Goal: Task Accomplishment & Management: Use online tool/utility

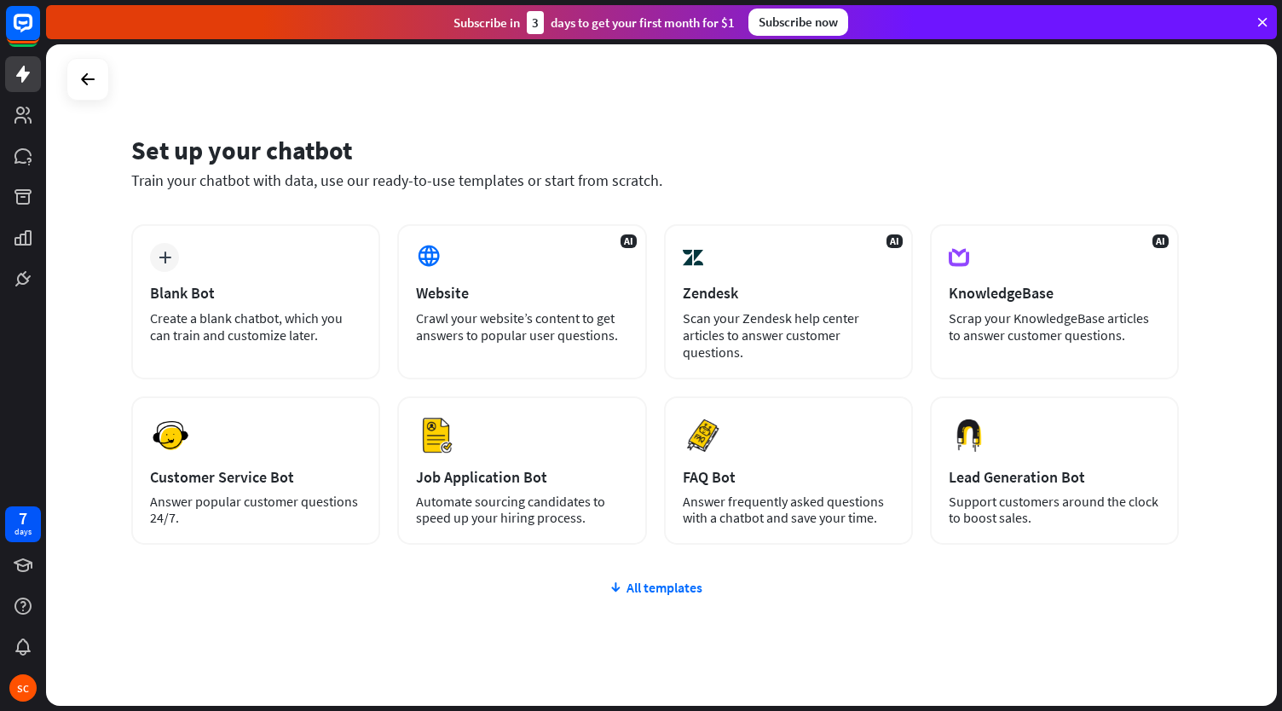
click at [389, 619] on div "plus Blank Bot Create a blank chatbot, which you can train and customize later.…" at bounding box center [655, 486] width 1048 height 525
click at [263, 302] on div "Blank Bot" at bounding box center [255, 293] width 211 height 20
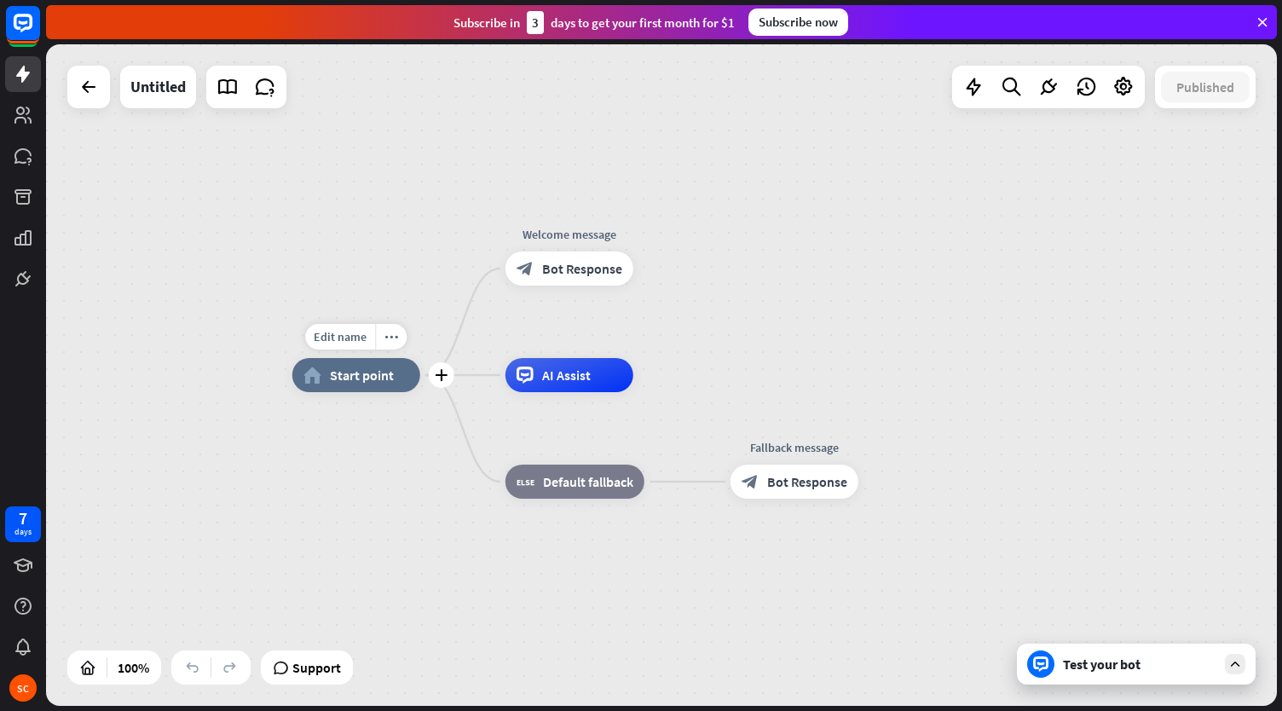
click at [360, 378] on span "Start point" at bounding box center [362, 374] width 64 height 17
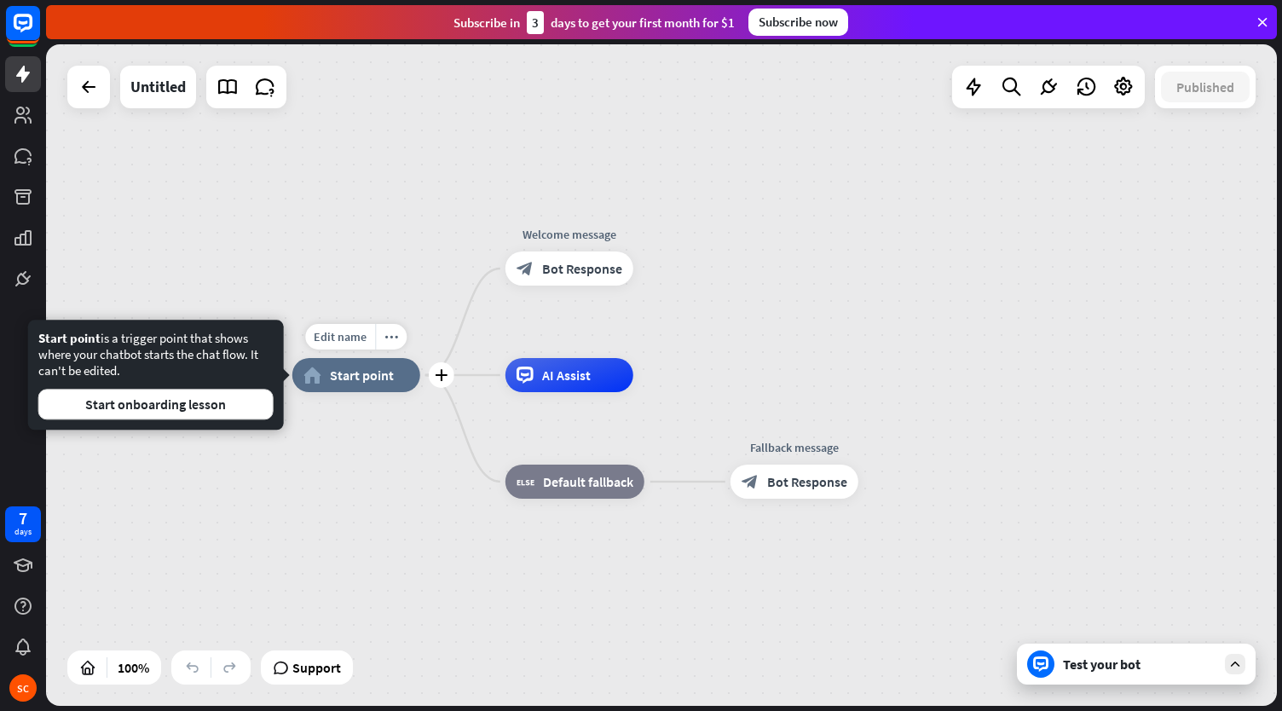
click at [349, 379] on span "Start point" at bounding box center [362, 374] width 64 height 17
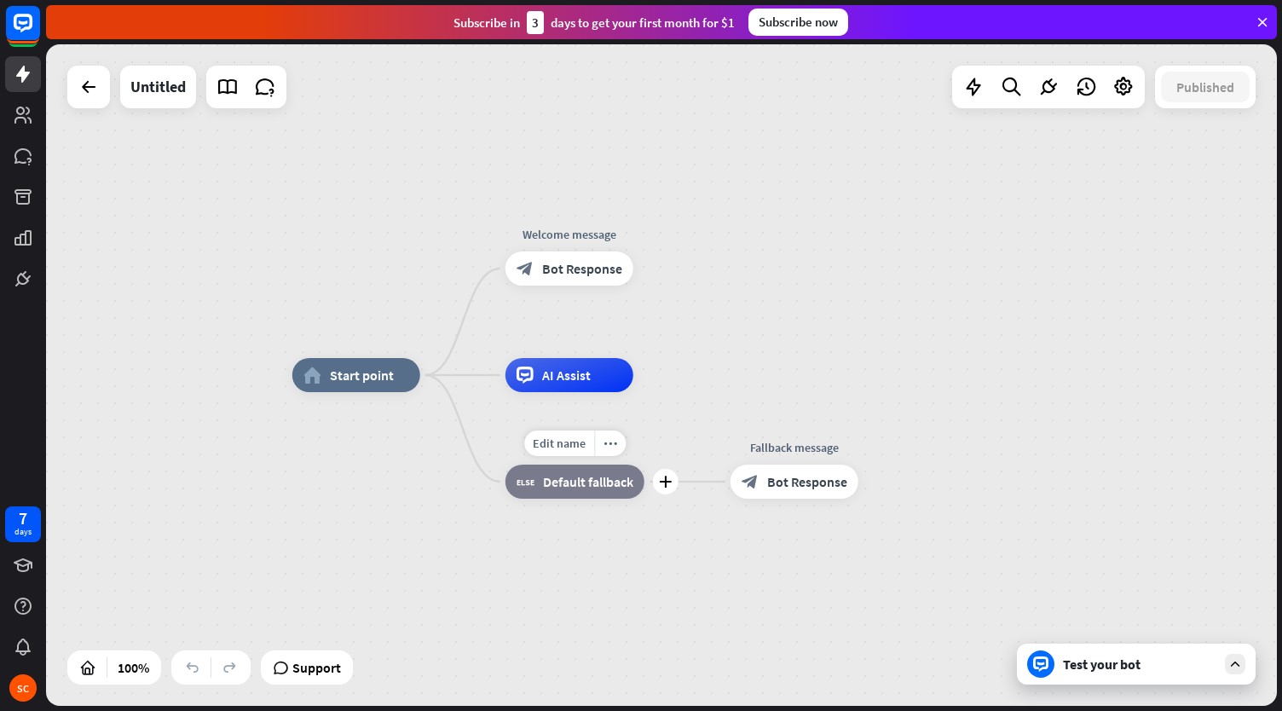
drag, startPoint x: 442, startPoint y: 381, endPoint x: 528, endPoint y: 482, distance: 132.4
click at [353, 383] on span "Start point" at bounding box center [362, 374] width 64 height 17
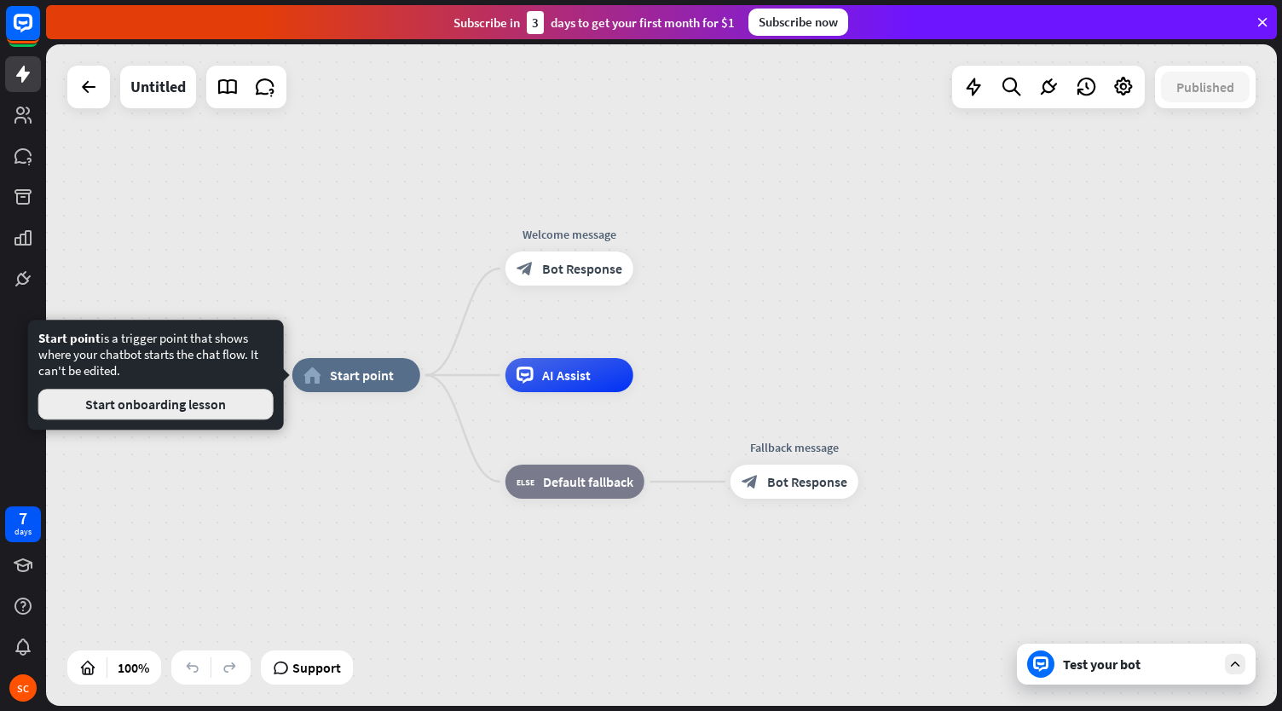
click at [155, 418] on button "Start onboarding lesson" at bounding box center [155, 404] width 235 height 31
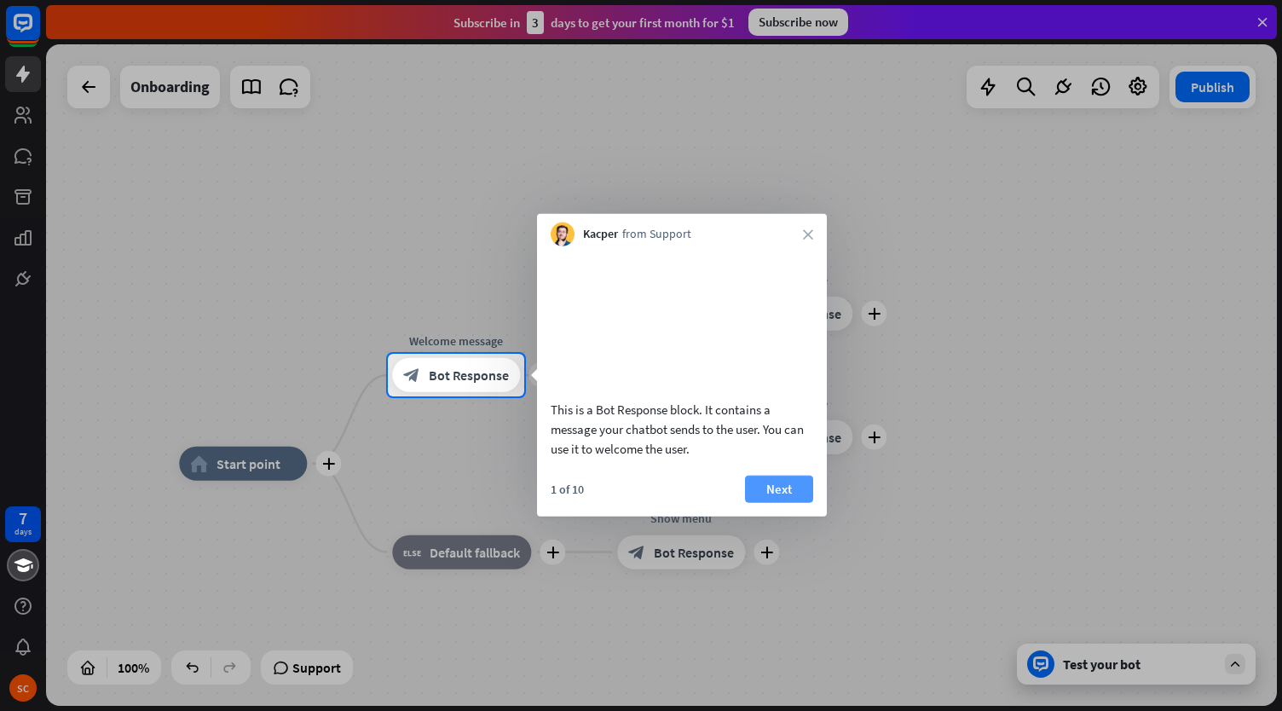
click at [785, 502] on button "Next" at bounding box center [779, 488] width 68 height 27
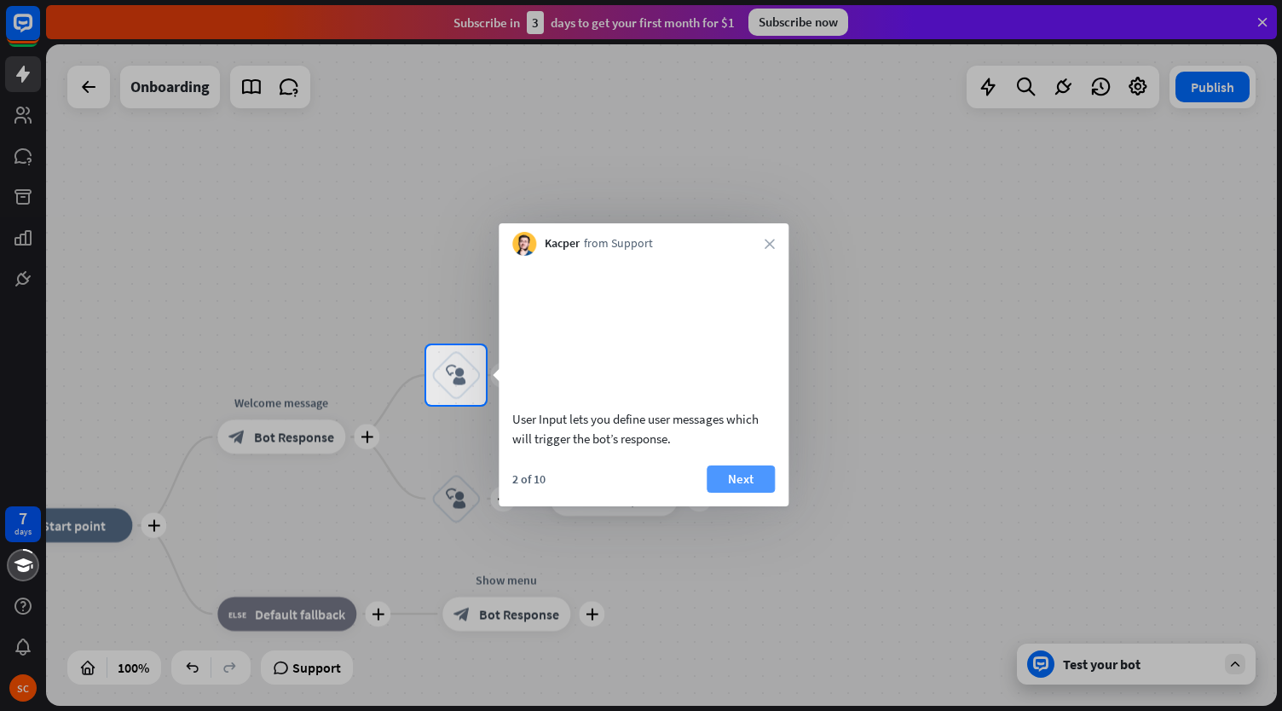
click at [726, 493] on button "Next" at bounding box center [741, 478] width 68 height 27
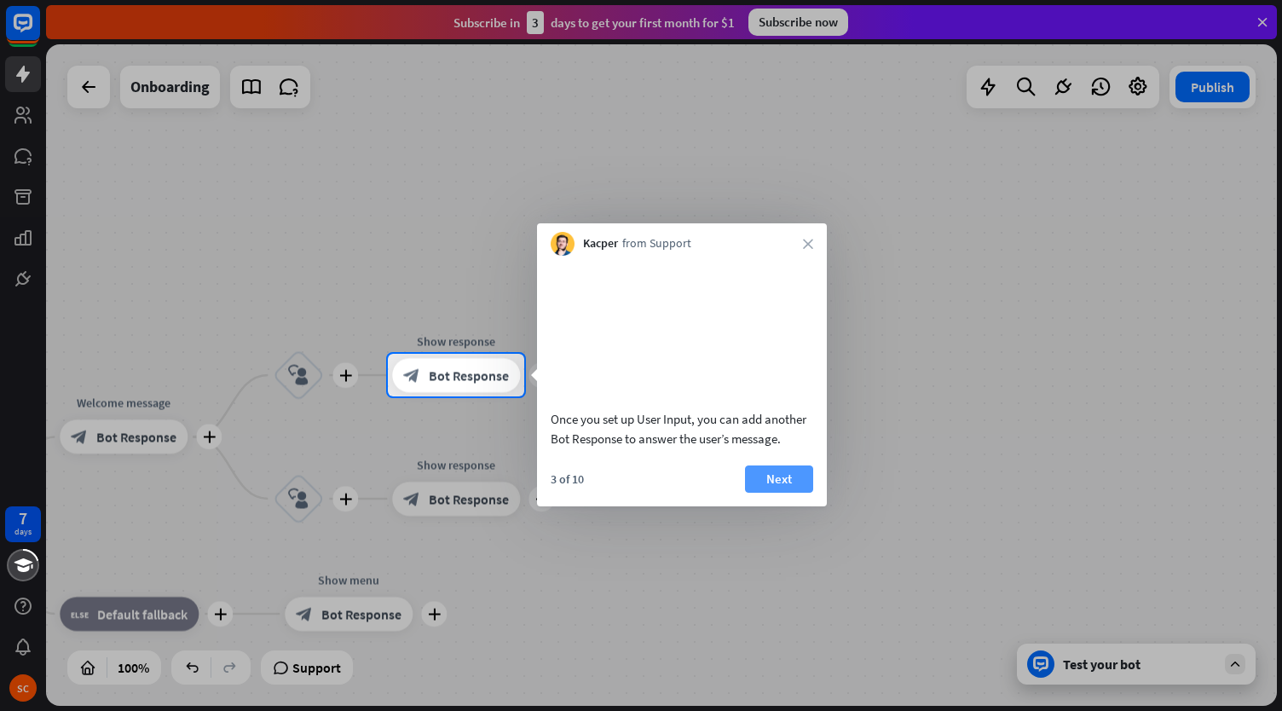
click at [760, 490] on button "Next" at bounding box center [779, 478] width 68 height 27
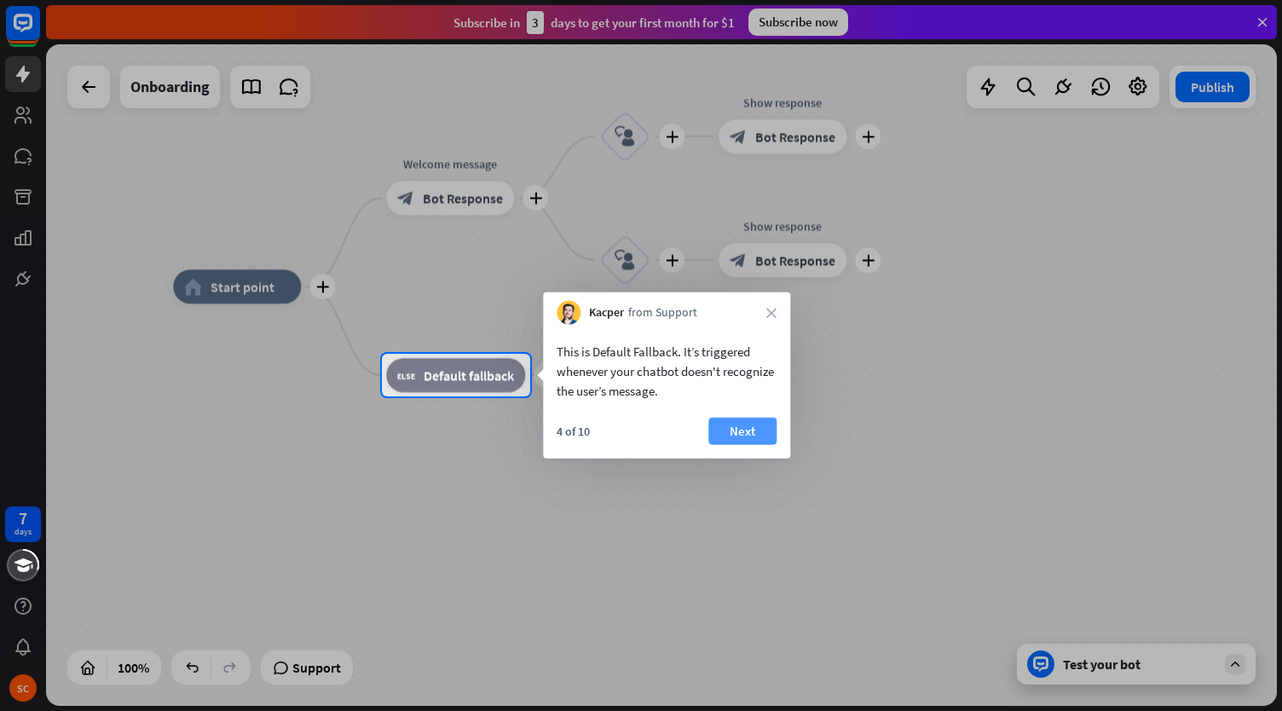
click at [731, 436] on button "Next" at bounding box center [742, 431] width 68 height 27
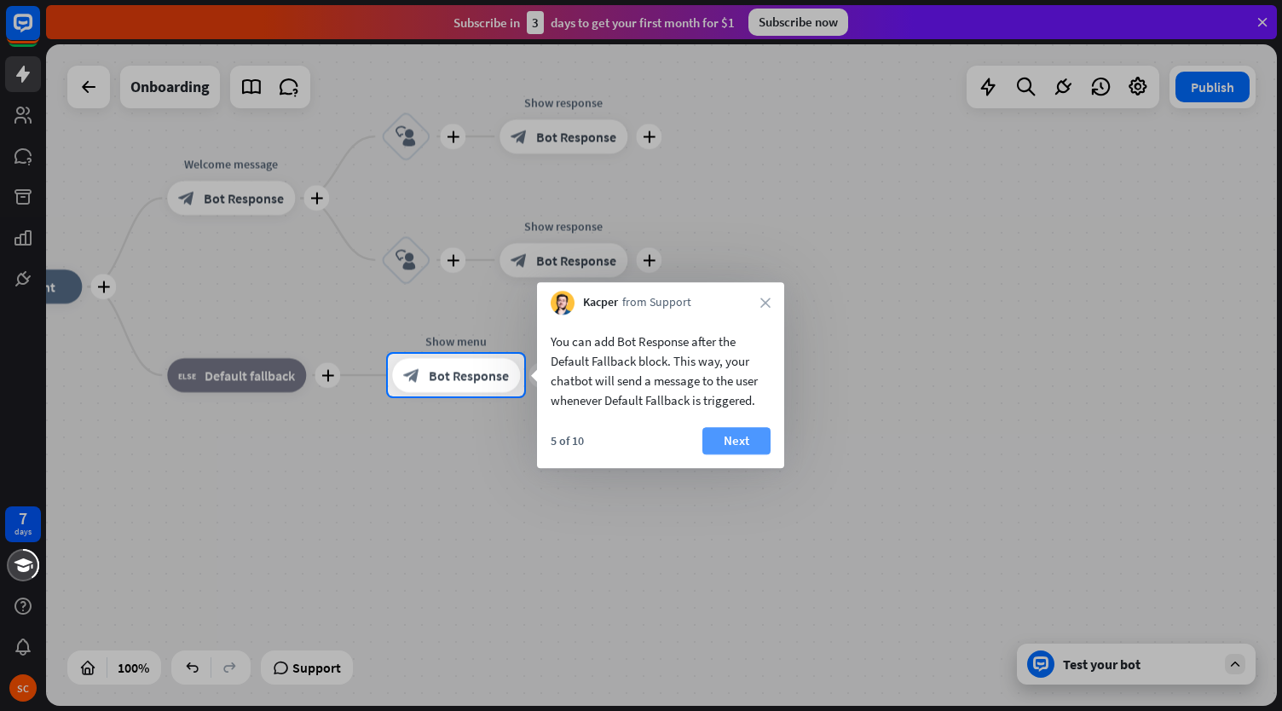
click at [726, 447] on button "Next" at bounding box center [736, 440] width 68 height 27
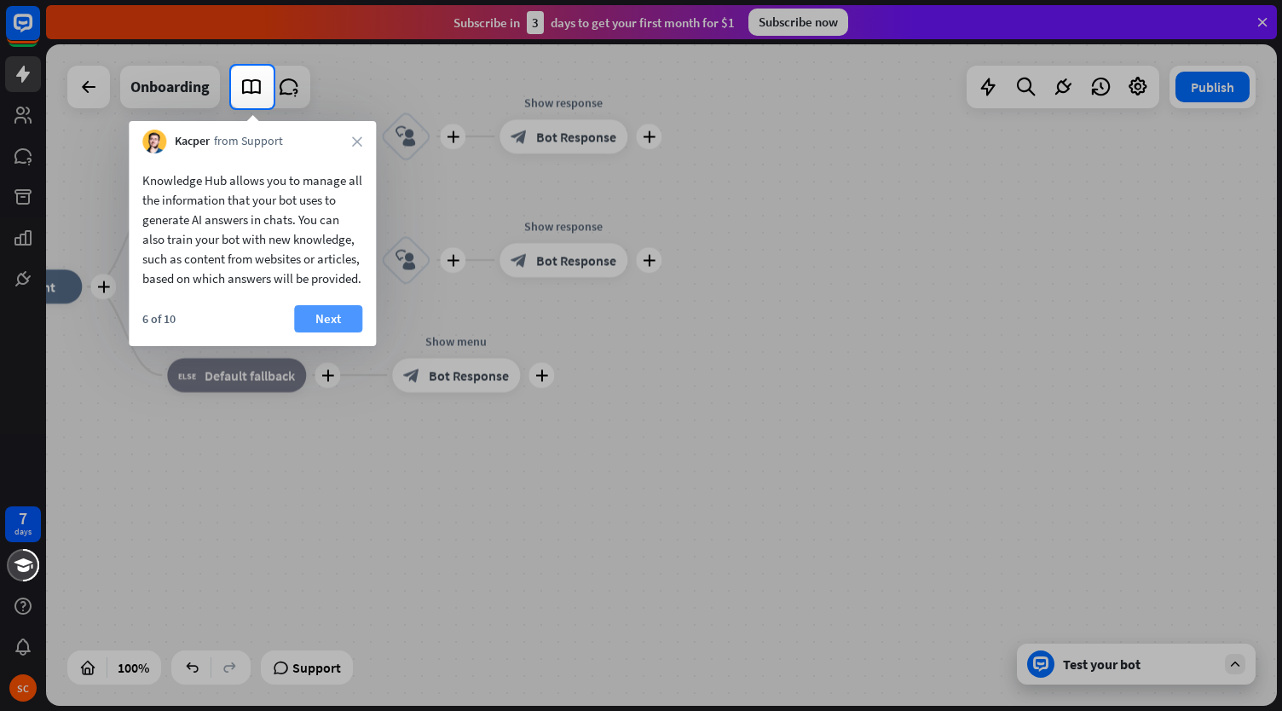
click at [328, 332] on button "Next" at bounding box center [328, 318] width 68 height 27
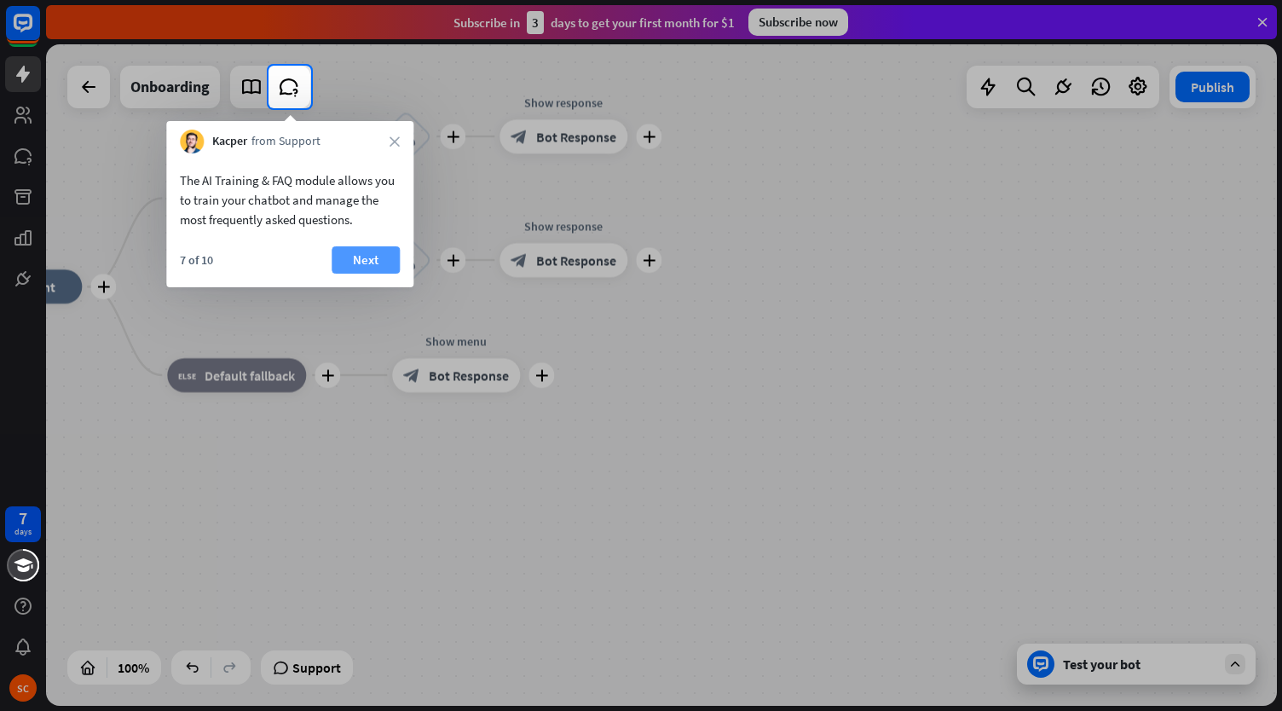
click at [370, 258] on button "Next" at bounding box center [366, 259] width 68 height 27
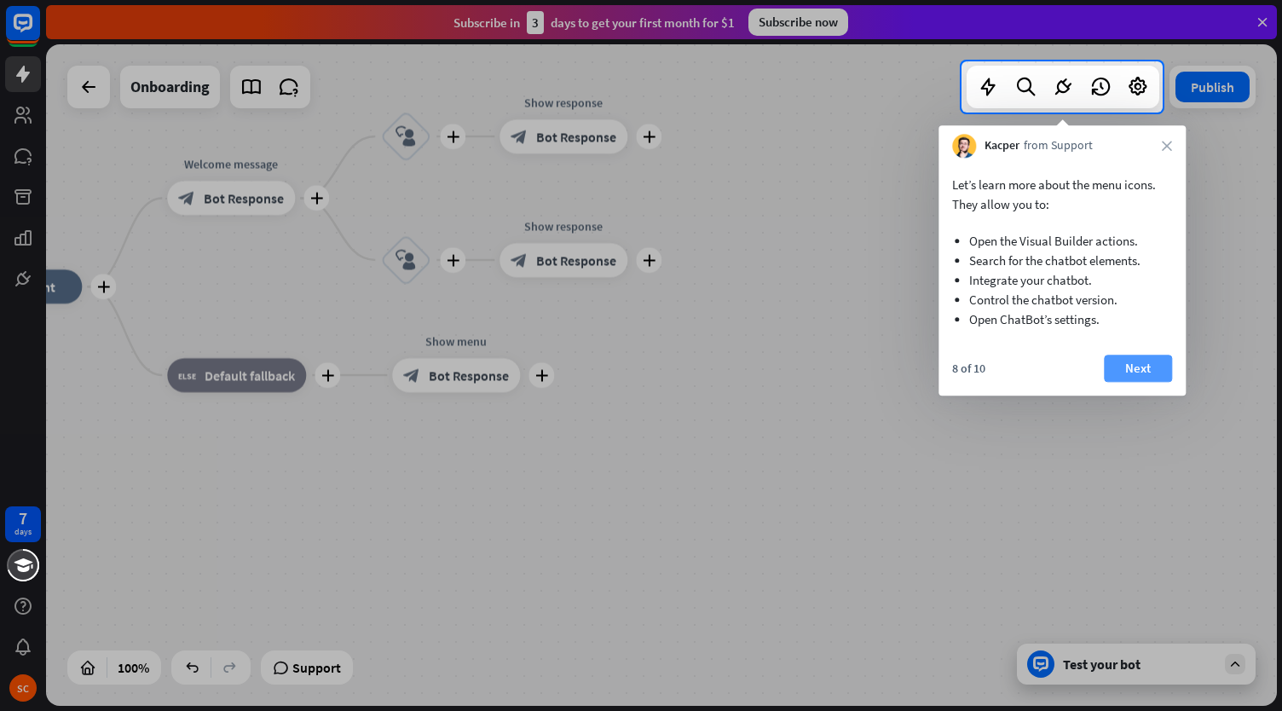
click at [1120, 358] on button "Next" at bounding box center [1138, 368] width 68 height 27
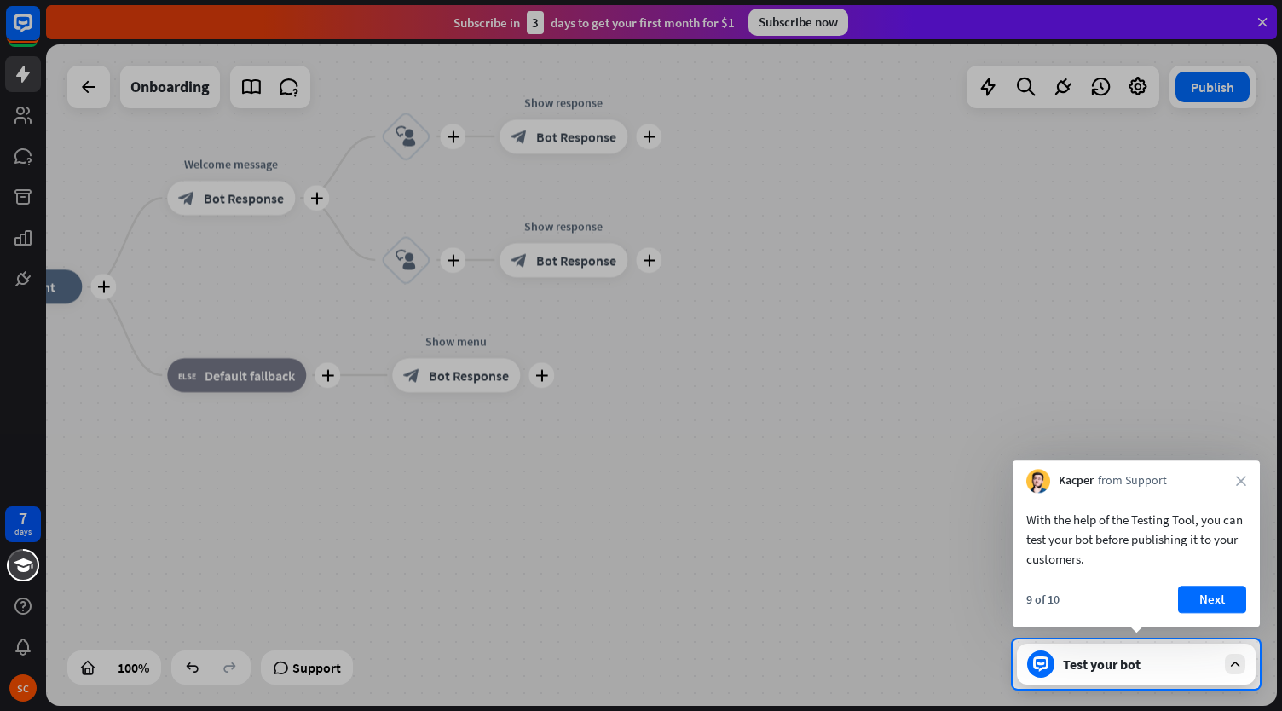
click at [1218, 584] on div "With the help of the Testing Tool, you can test your bot before publishing it t…" at bounding box center [1136, 560] width 247 height 134
click at [1229, 609] on button "Next" at bounding box center [1212, 599] width 68 height 27
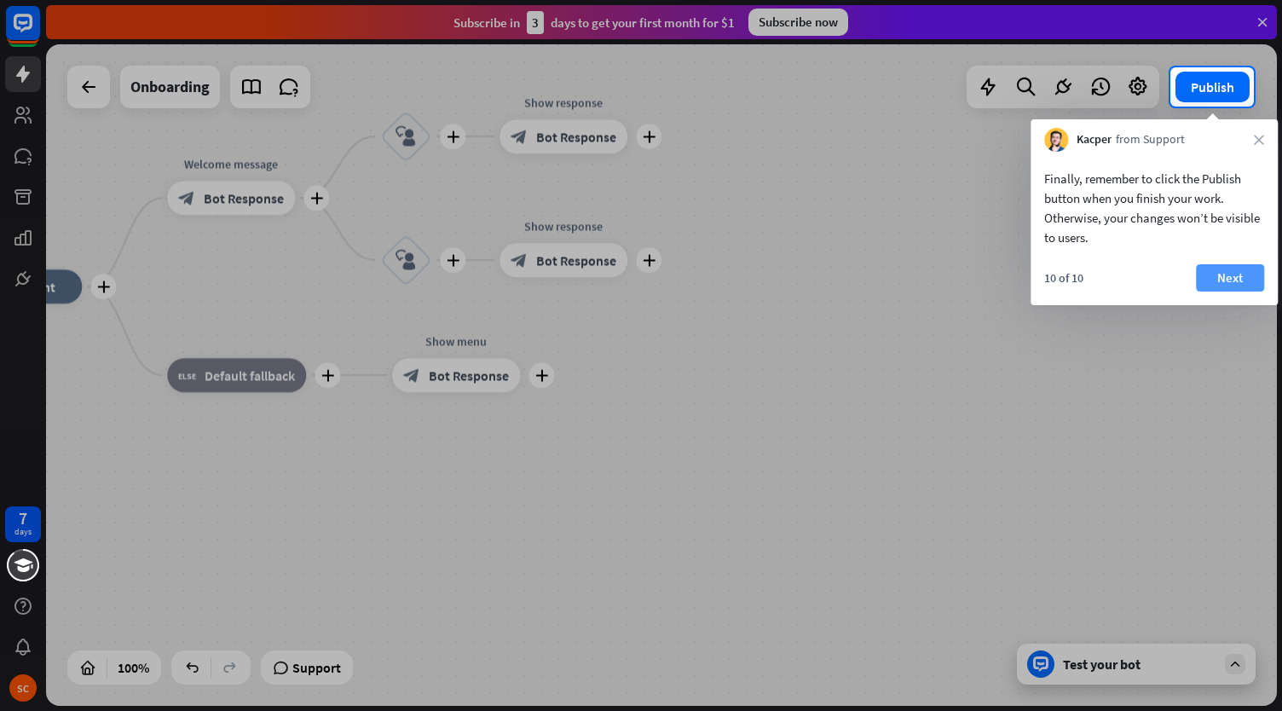
click at [1238, 265] on button "Next" at bounding box center [1230, 277] width 68 height 27
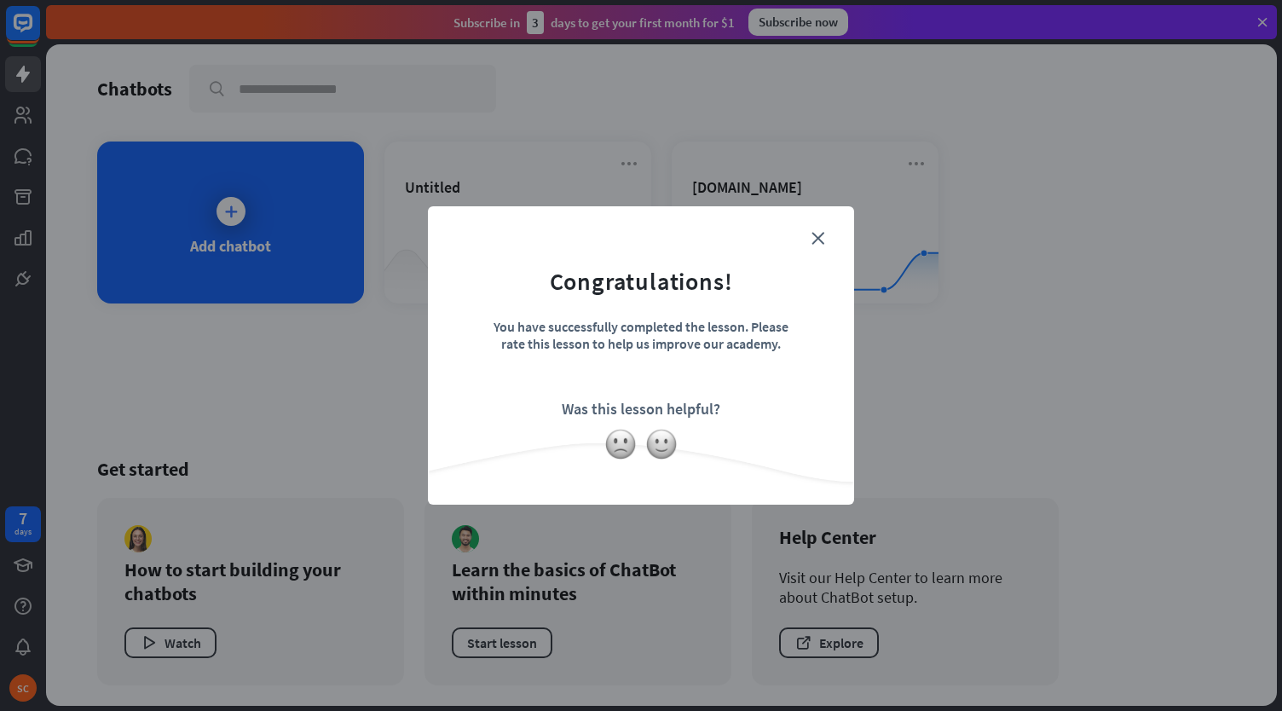
click at [817, 224] on div "close Congratulations! You have successfully completed the lesson. Please rate …" at bounding box center [641, 355] width 426 height 298
click at [821, 236] on icon "close" at bounding box center [817, 238] width 13 height 13
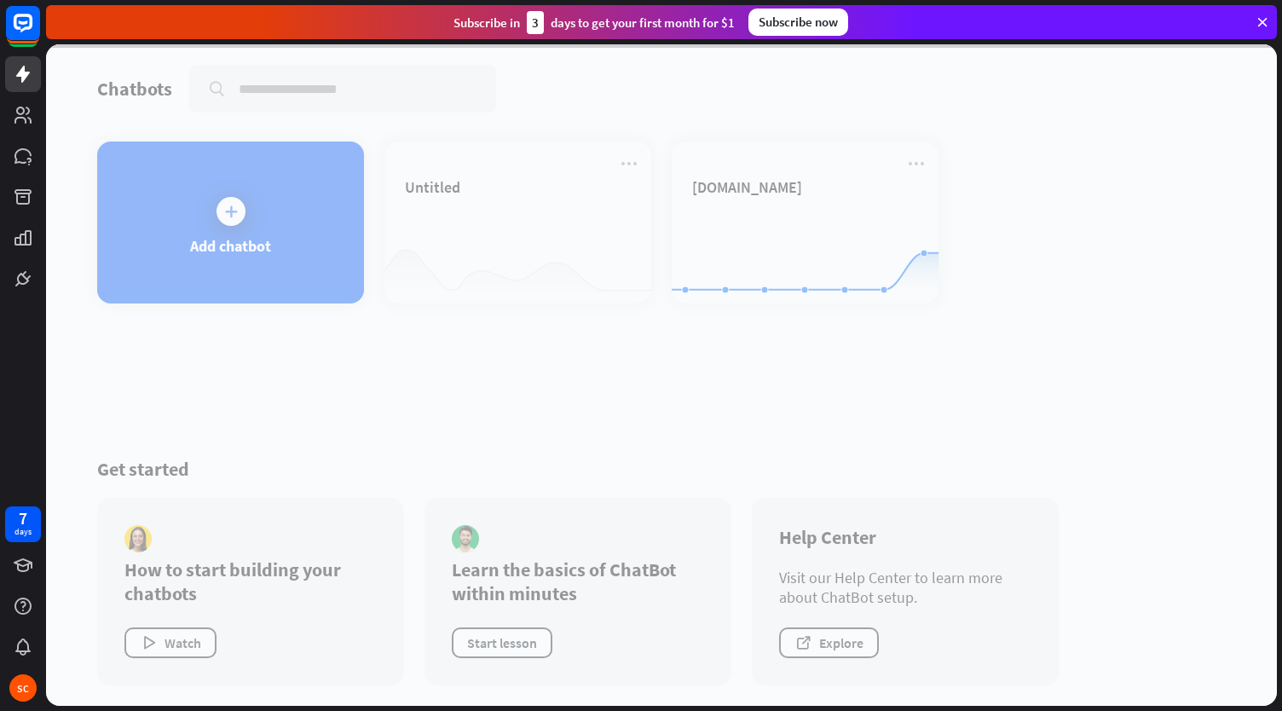
click at [515, 221] on div at bounding box center [661, 374] width 1231 height 661
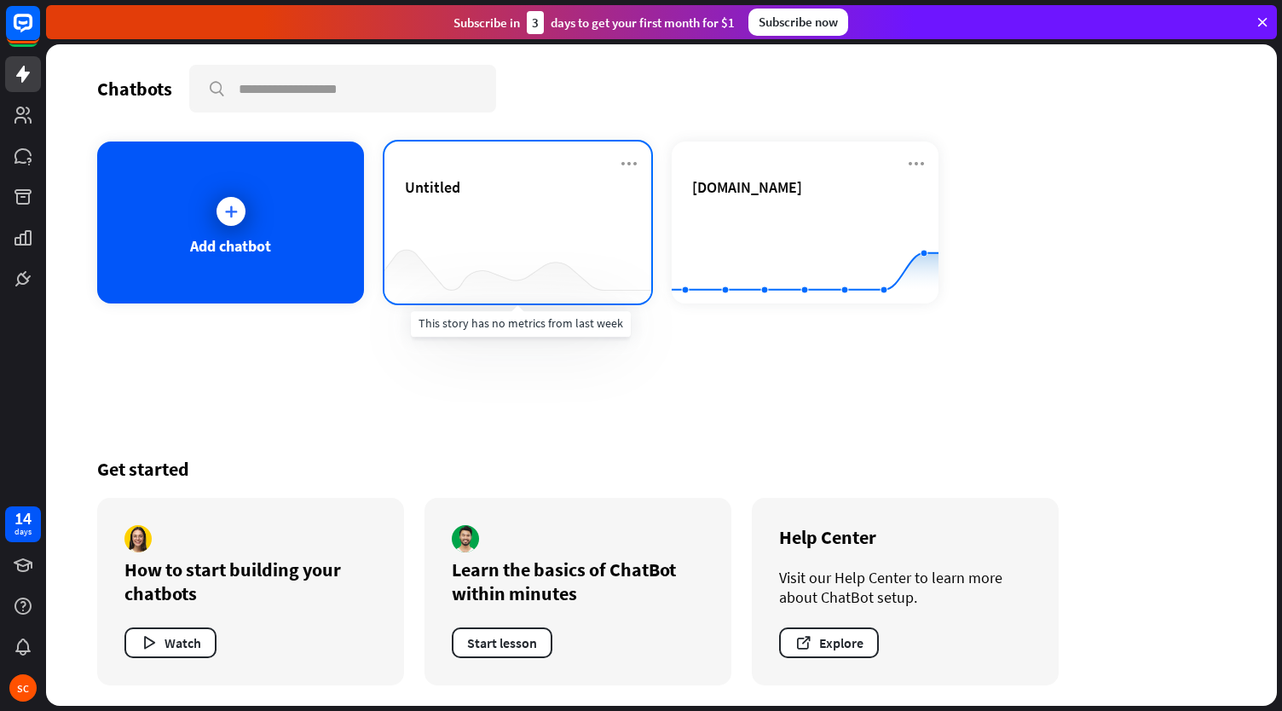
click at [534, 246] on div at bounding box center [517, 270] width 267 height 66
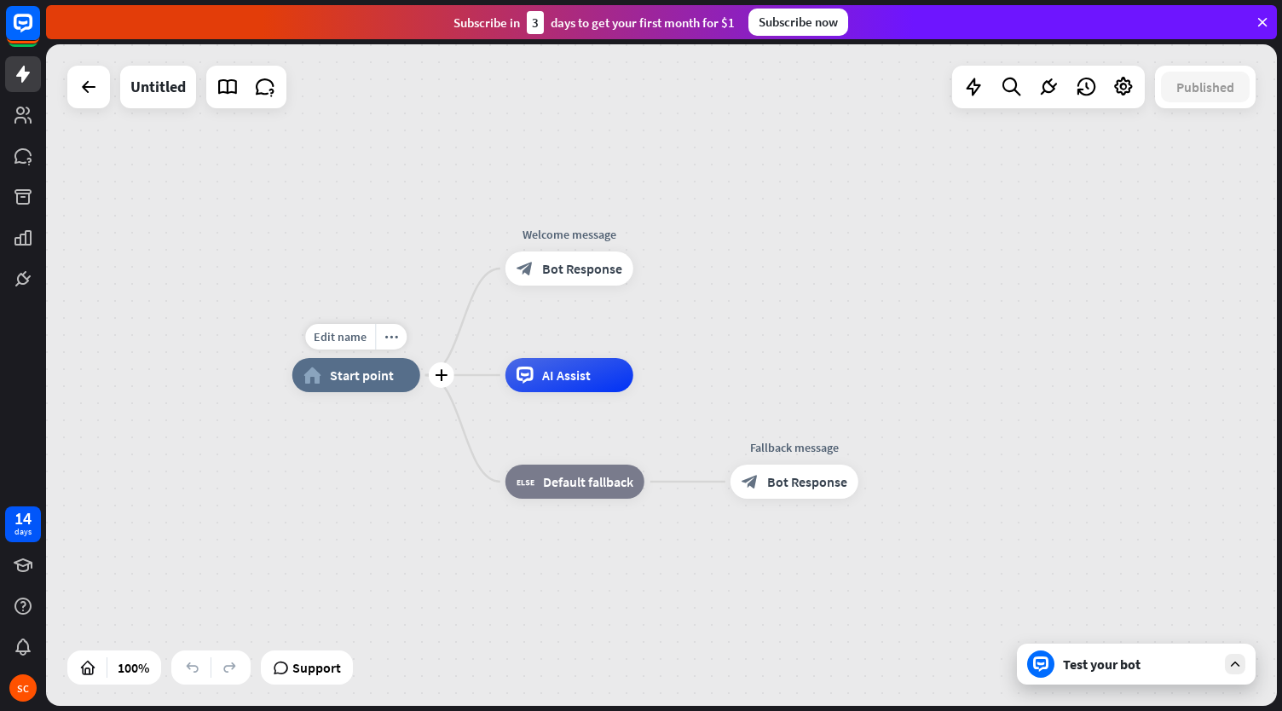
click at [371, 379] on span "Start point" at bounding box center [362, 374] width 64 height 17
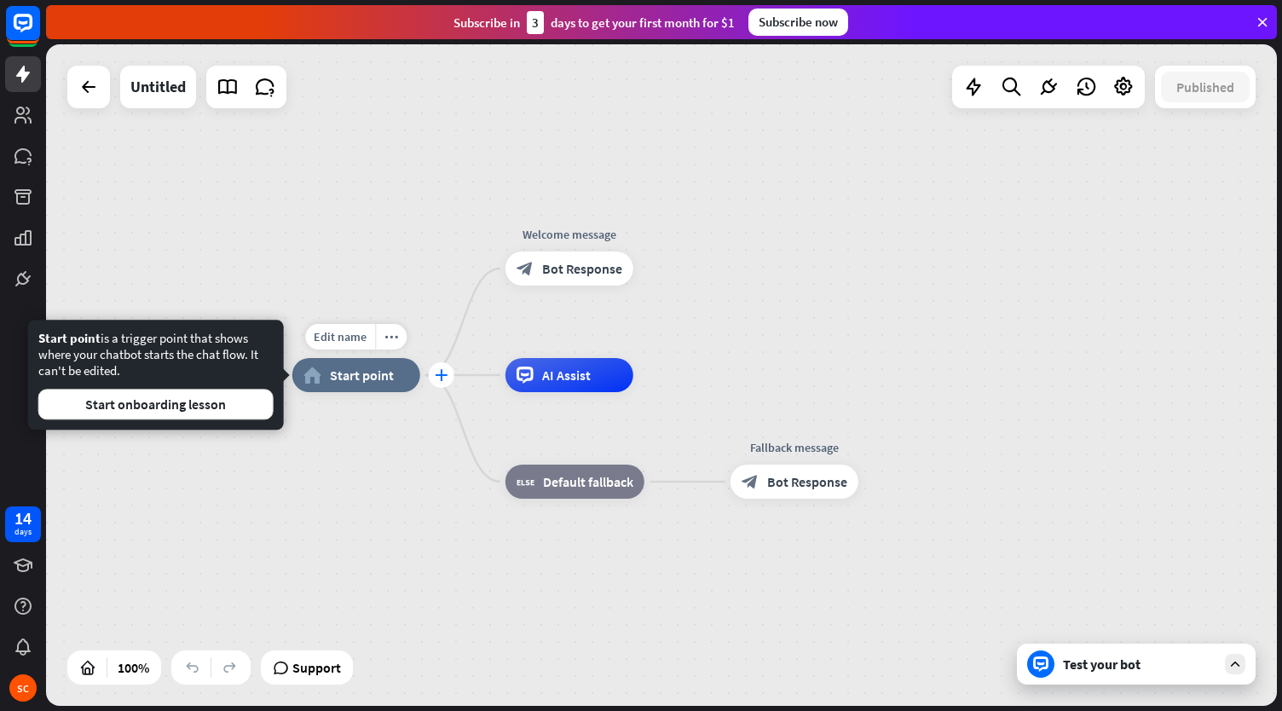
click at [445, 372] on icon "plus" at bounding box center [441, 375] width 13 height 12
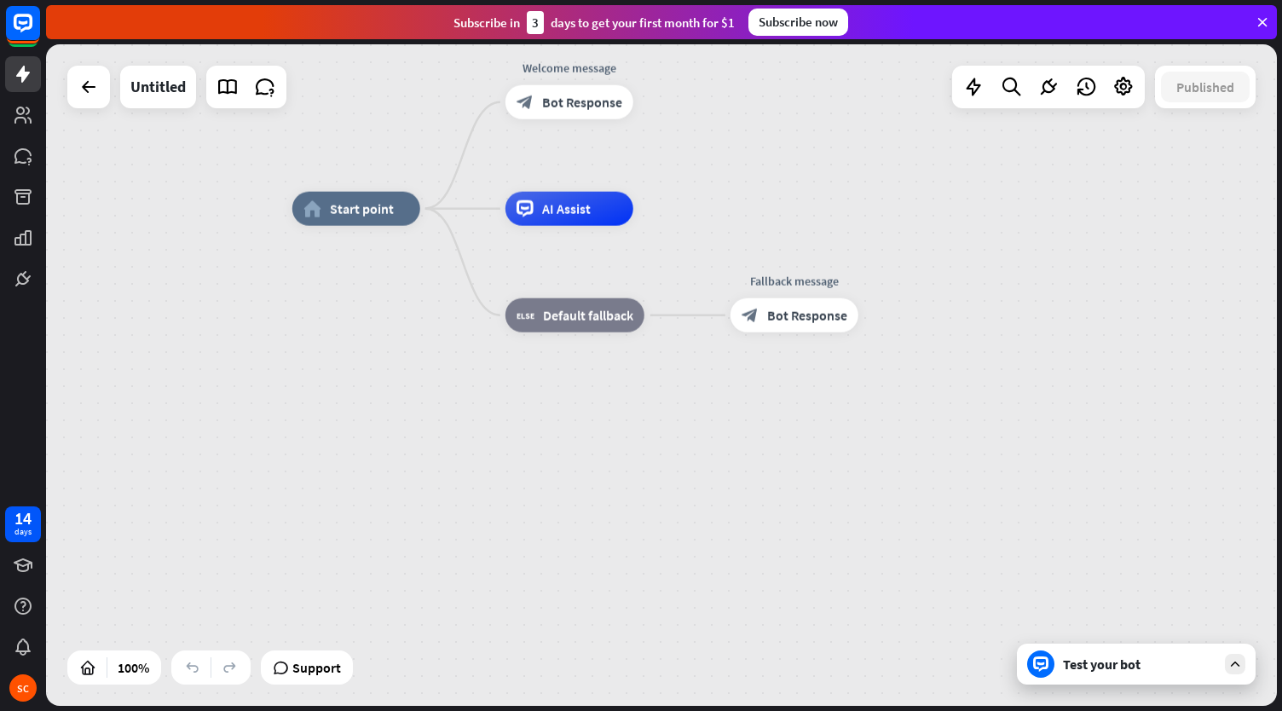
click at [385, 204] on span "Start point" at bounding box center [362, 208] width 64 height 17
click at [448, 205] on div "plus" at bounding box center [442, 209] width 26 height 26
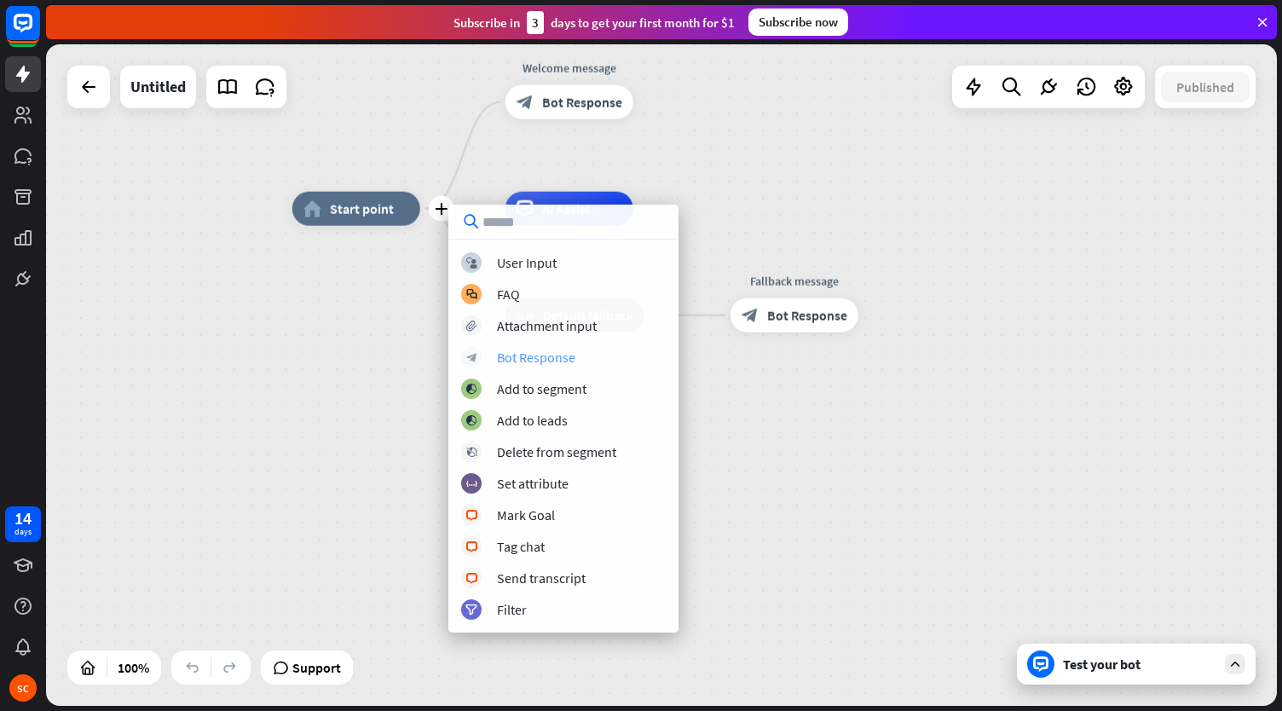
click at [539, 357] on div "Bot Response" at bounding box center [536, 357] width 78 height 17
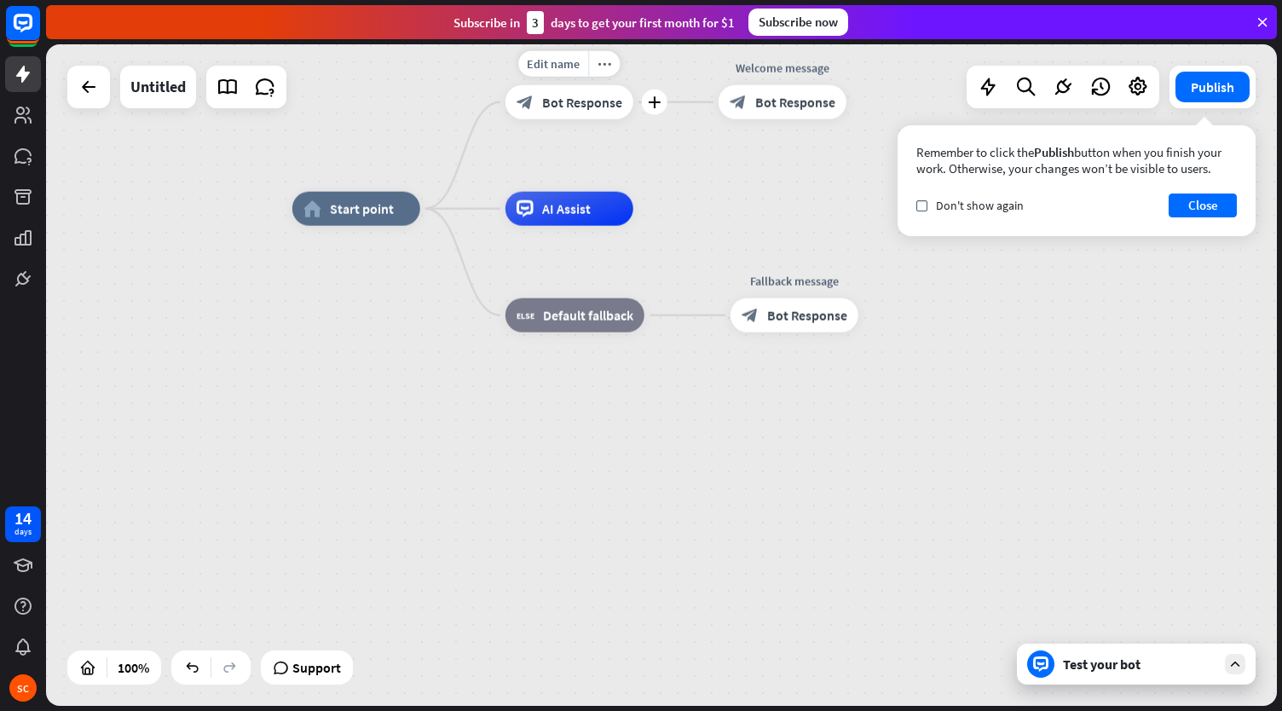
click at [593, 101] on span "Bot Response" at bounding box center [582, 102] width 80 height 17
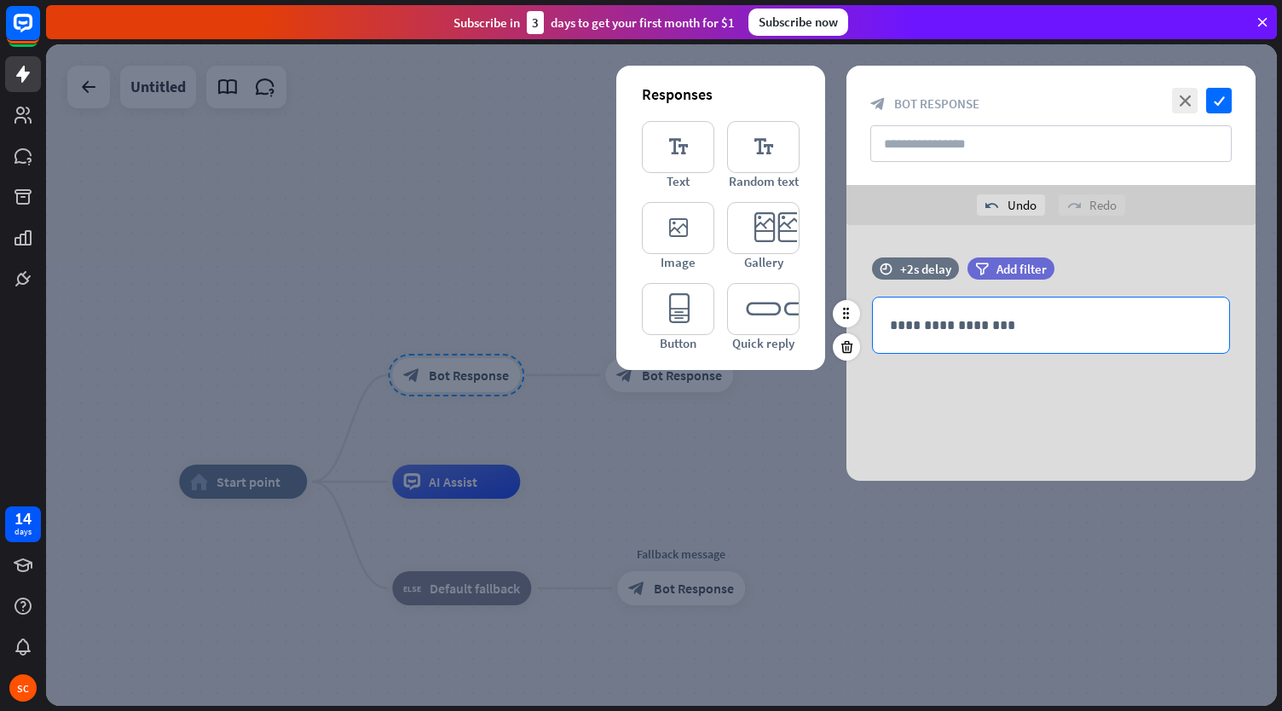
click at [975, 318] on p "**********" at bounding box center [1051, 325] width 322 height 21
click at [1064, 424] on div "**********" at bounding box center [1050, 353] width 409 height 256
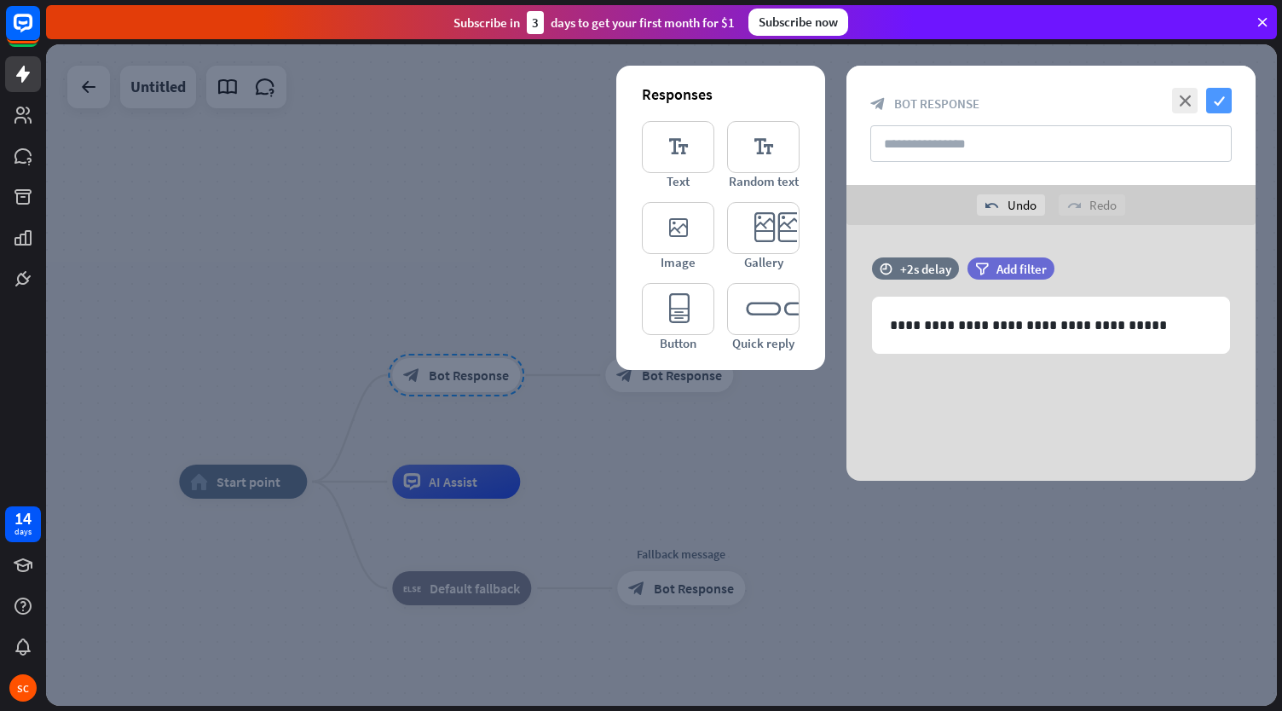
click at [1221, 99] on icon "check" at bounding box center [1219, 101] width 26 height 26
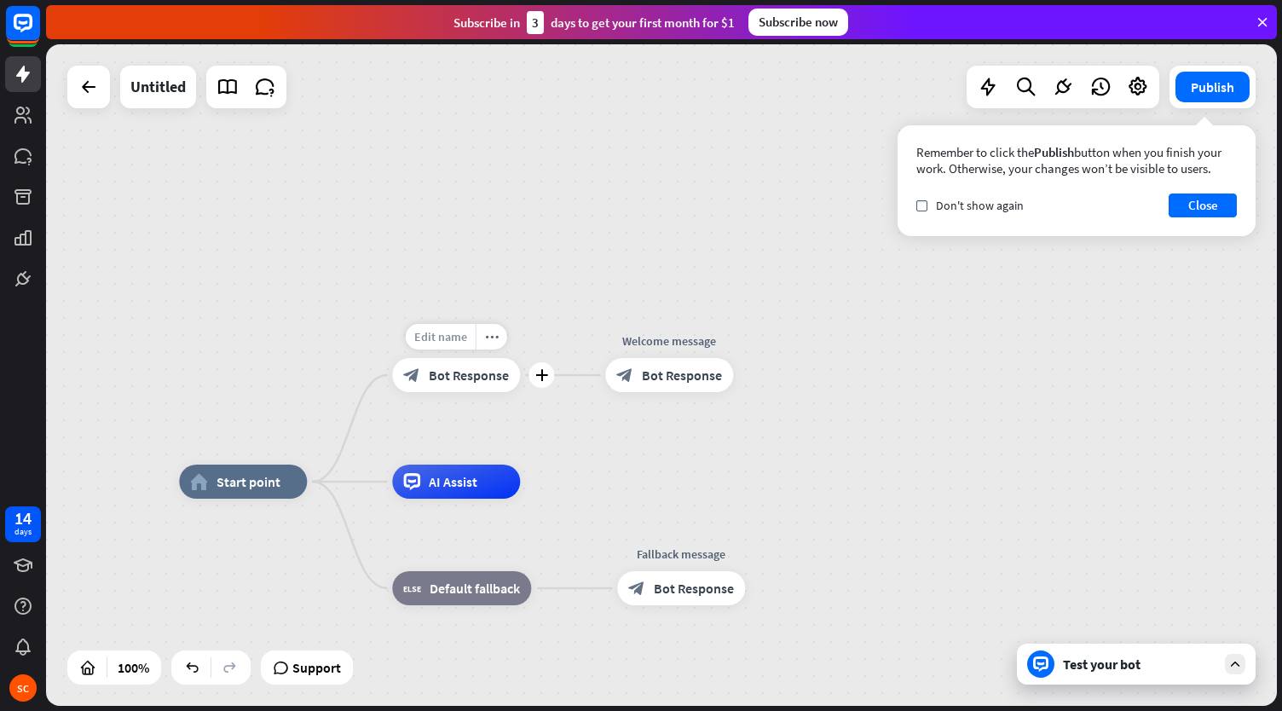
click at [462, 333] on span "Edit name" at bounding box center [440, 336] width 53 height 15
type input "**********"
click at [558, 359] on div "**********" at bounding box center [661, 374] width 1231 height 661
click at [667, 364] on div "block_bot_response Bot Response" at bounding box center [669, 375] width 128 height 34
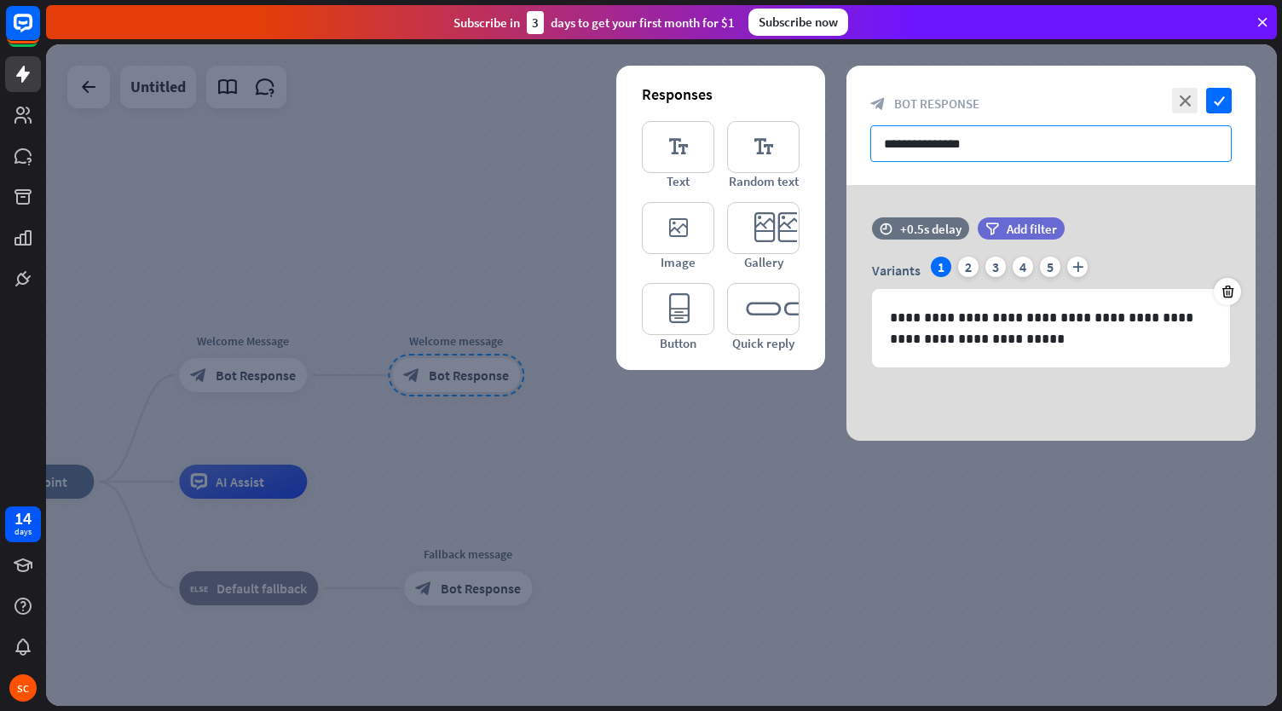
click at [940, 148] on input "**********" at bounding box center [1050, 143] width 361 height 37
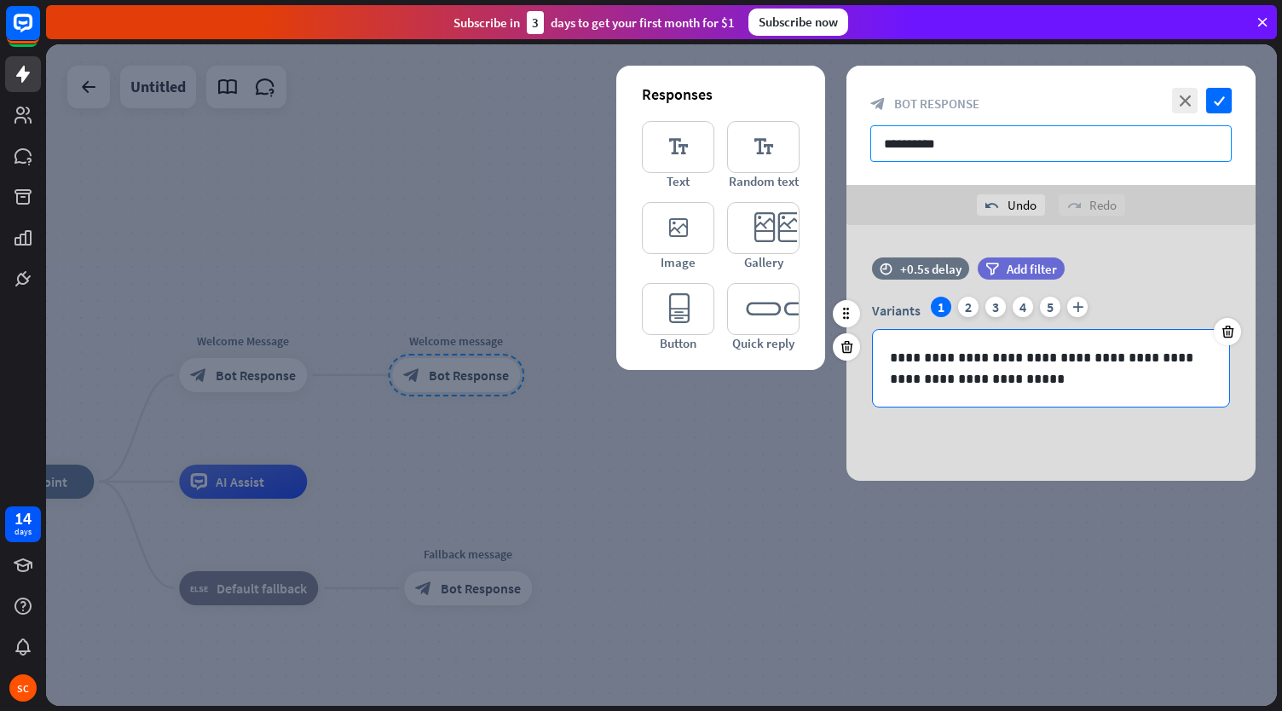
type input "**********"
click at [989, 396] on div "**********" at bounding box center [1051, 368] width 356 height 77
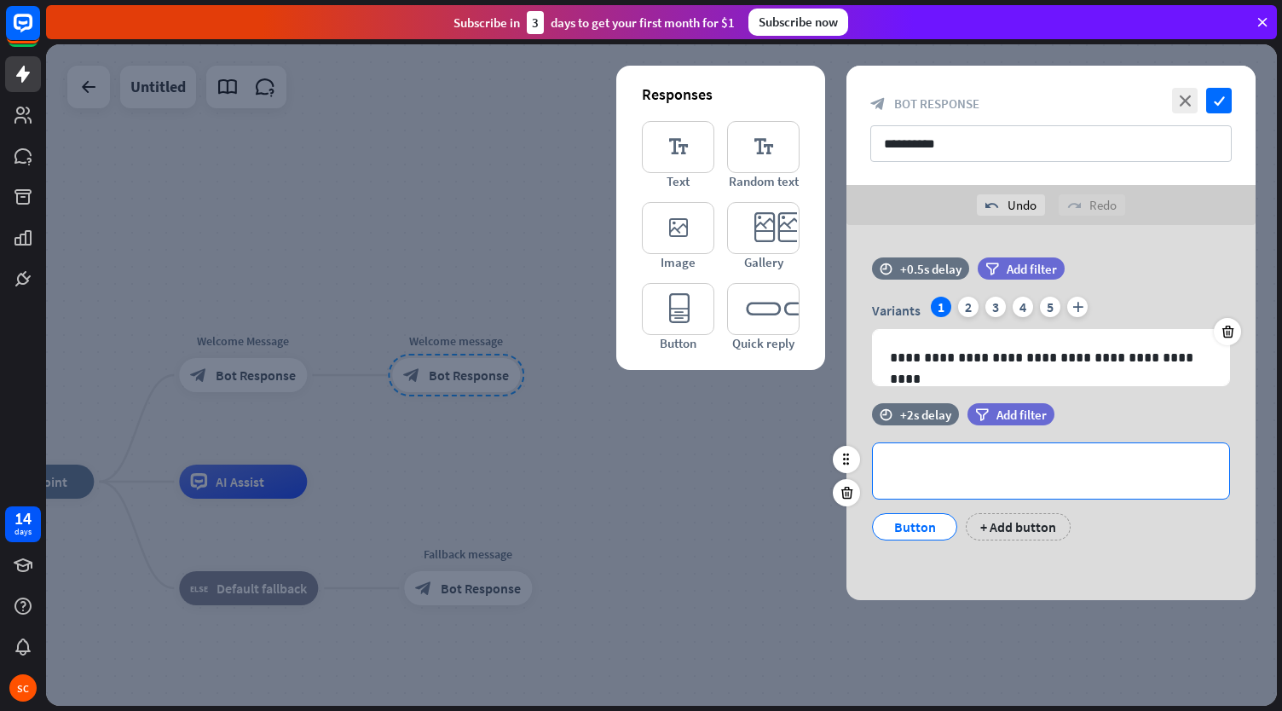
click at [934, 470] on p "**********" at bounding box center [1051, 470] width 322 height 21
click at [905, 523] on div "Button" at bounding box center [914, 527] width 56 height 26
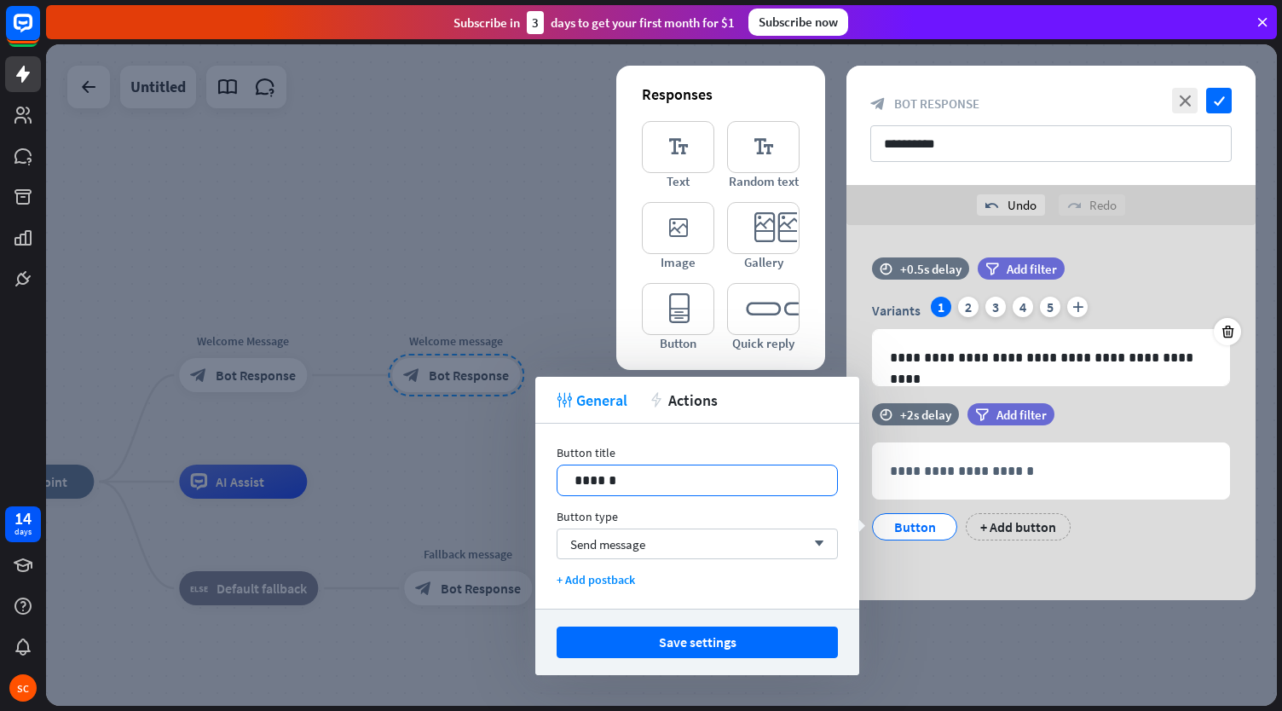
click at [641, 478] on p "******" at bounding box center [697, 480] width 246 height 21
click at [609, 550] on span "Send message" at bounding box center [607, 544] width 75 height 16
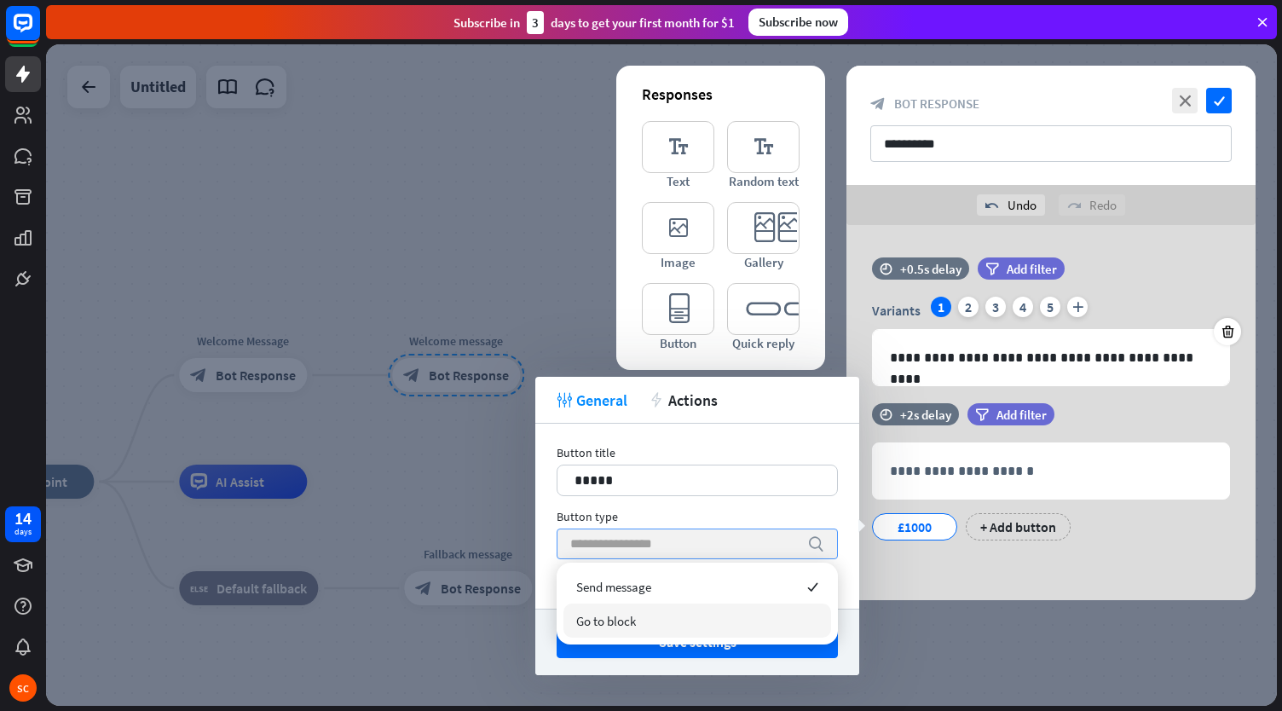
click at [646, 617] on div "Go to block" at bounding box center [697, 620] width 268 height 34
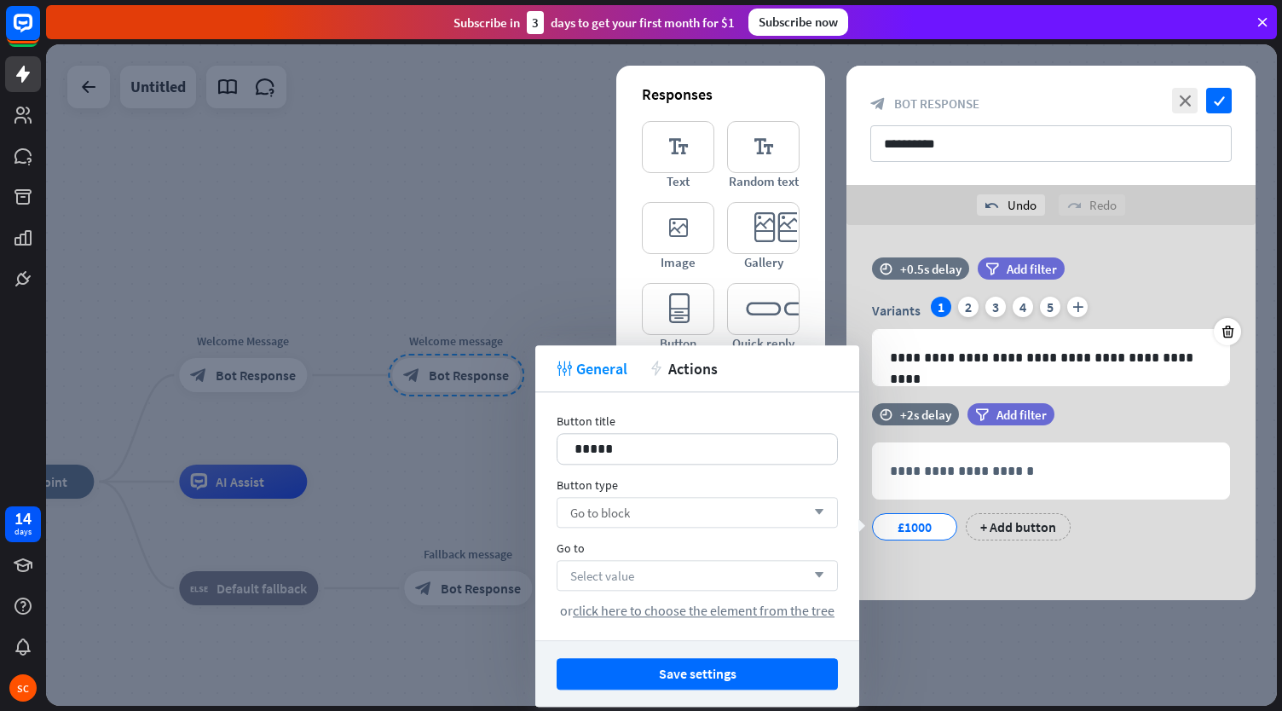
click at [631, 585] on div "Select value arrow_down" at bounding box center [697, 575] width 281 height 31
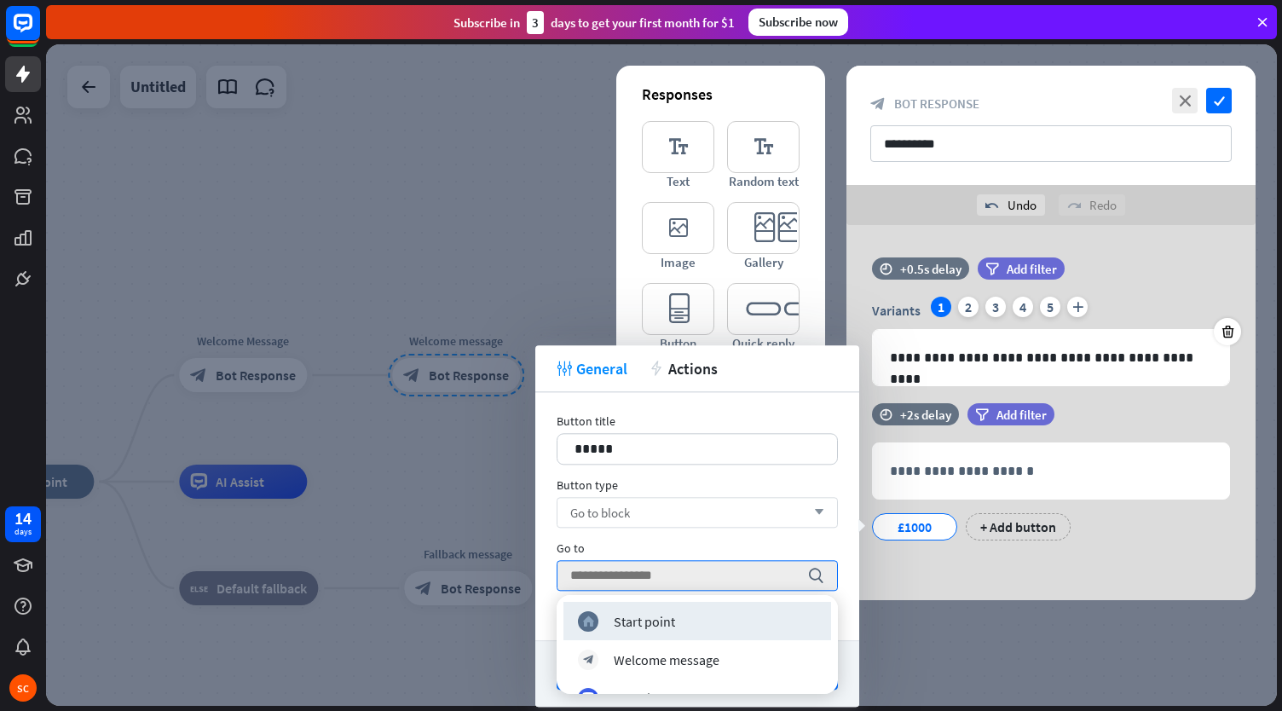
click at [996, 567] on div "**********" at bounding box center [1050, 412] width 409 height 375
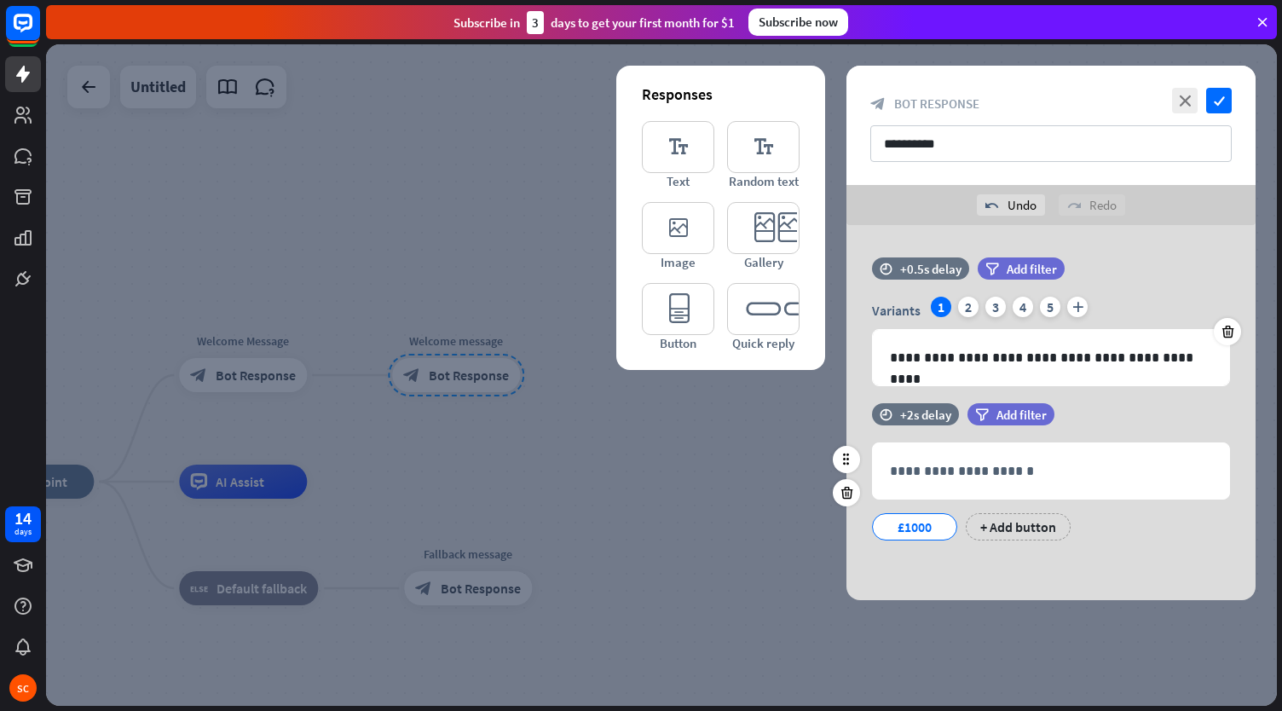
click at [926, 523] on div "£1000" at bounding box center [914, 527] width 56 height 26
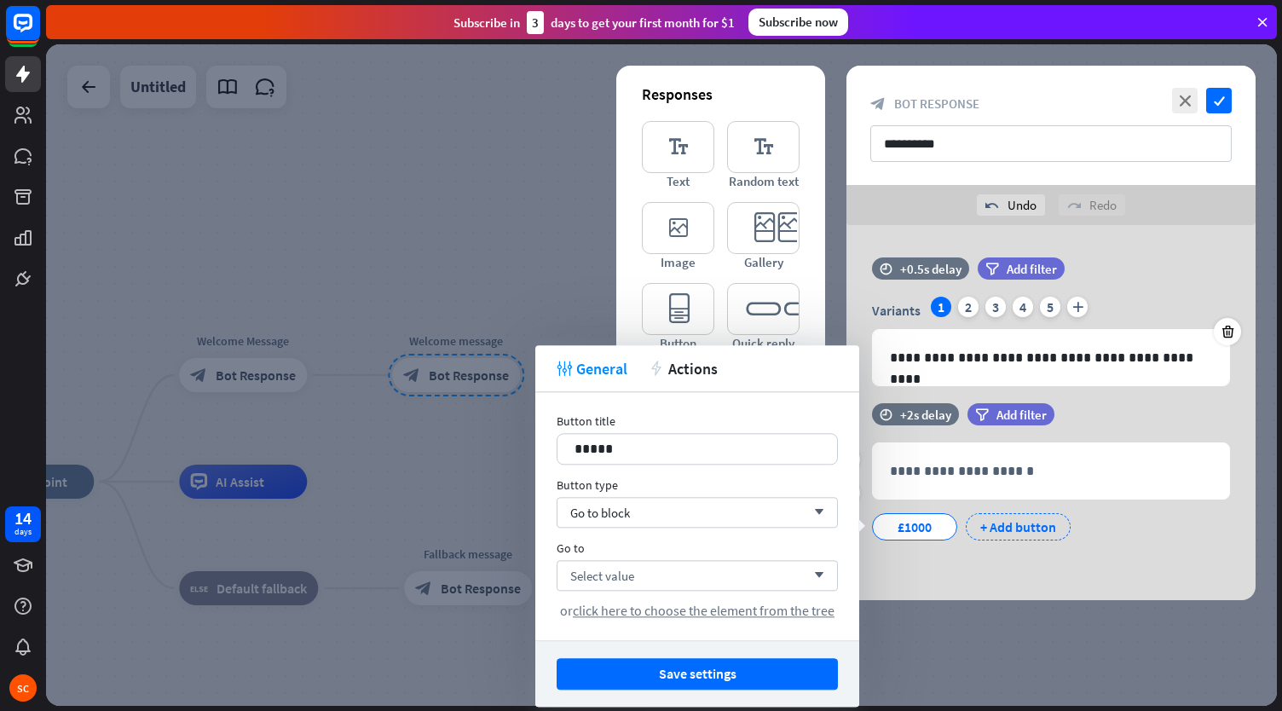
click at [996, 518] on div "+ Add button" at bounding box center [1018, 526] width 105 height 27
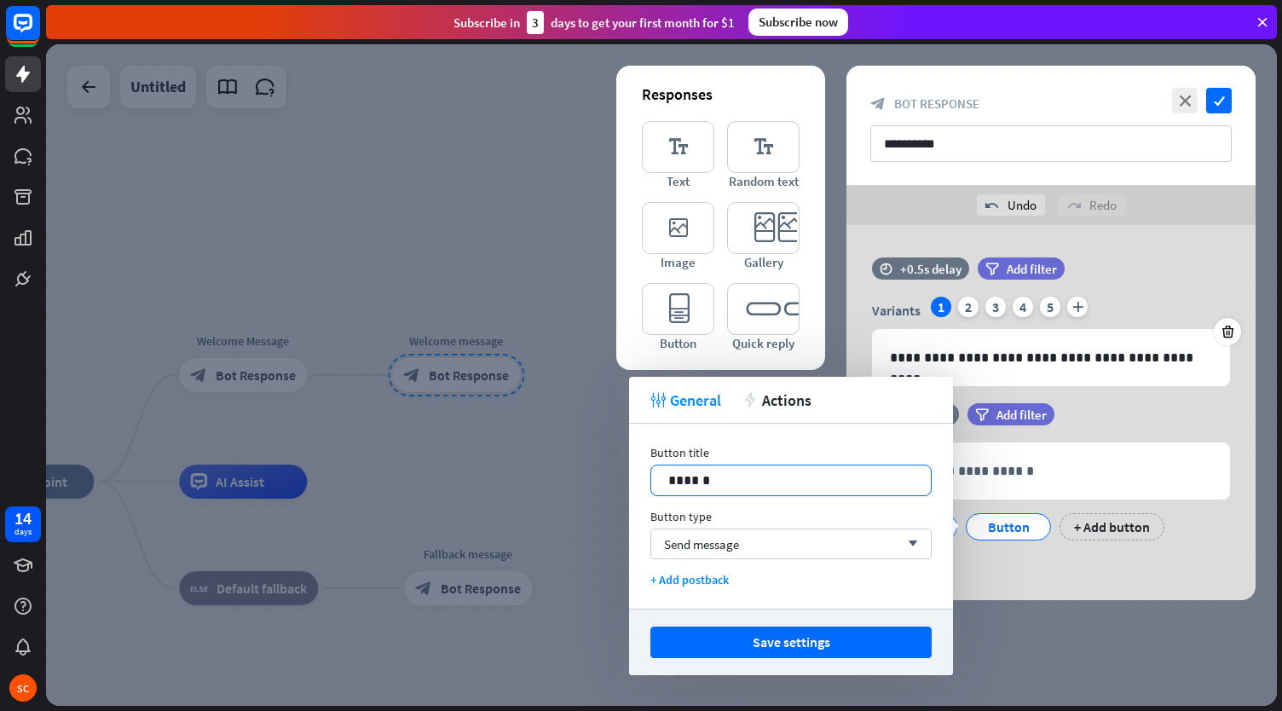
click at [684, 495] on div "******" at bounding box center [790, 481] width 281 height 32
drag, startPoint x: 751, startPoint y: 473, endPoint x: 529, endPoint y: 519, distance: 226.3
click at [529, 519] on body "14 days SC close Product Help First steps Get started with ChatBot Help Center …" at bounding box center [641, 355] width 1282 height 711
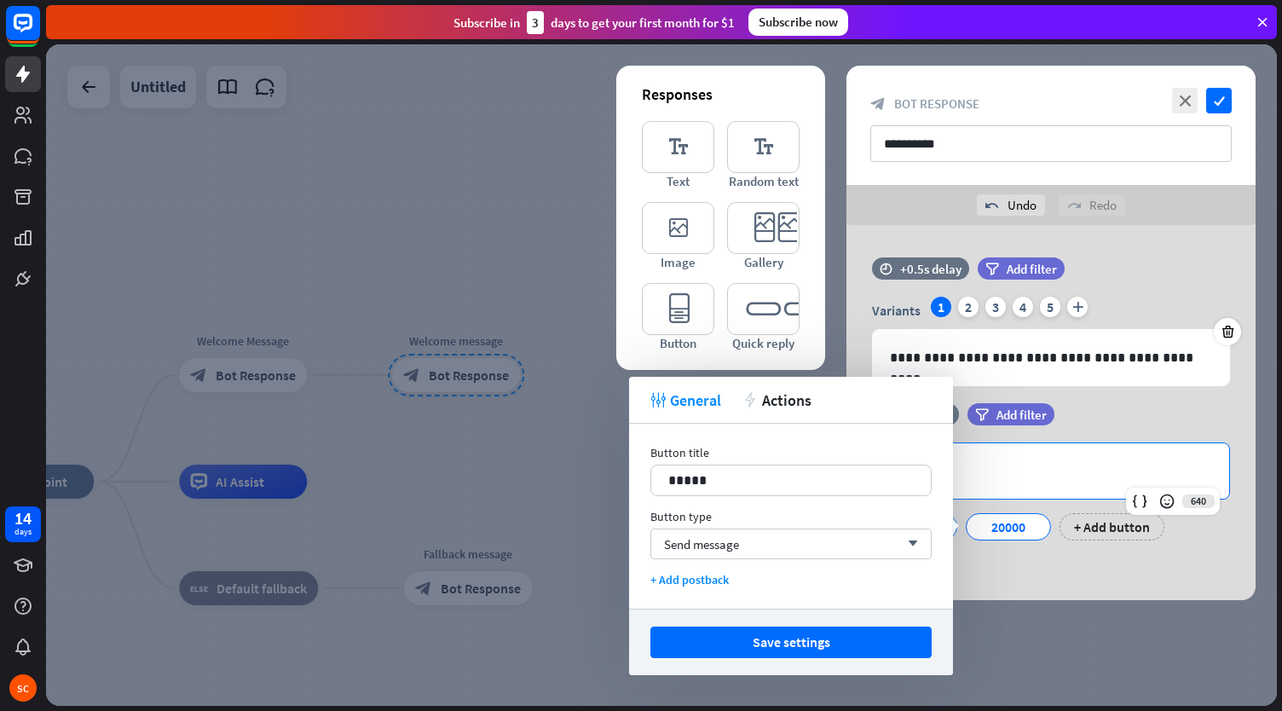
click at [1091, 497] on div "**********" at bounding box center [1051, 470] width 356 height 55
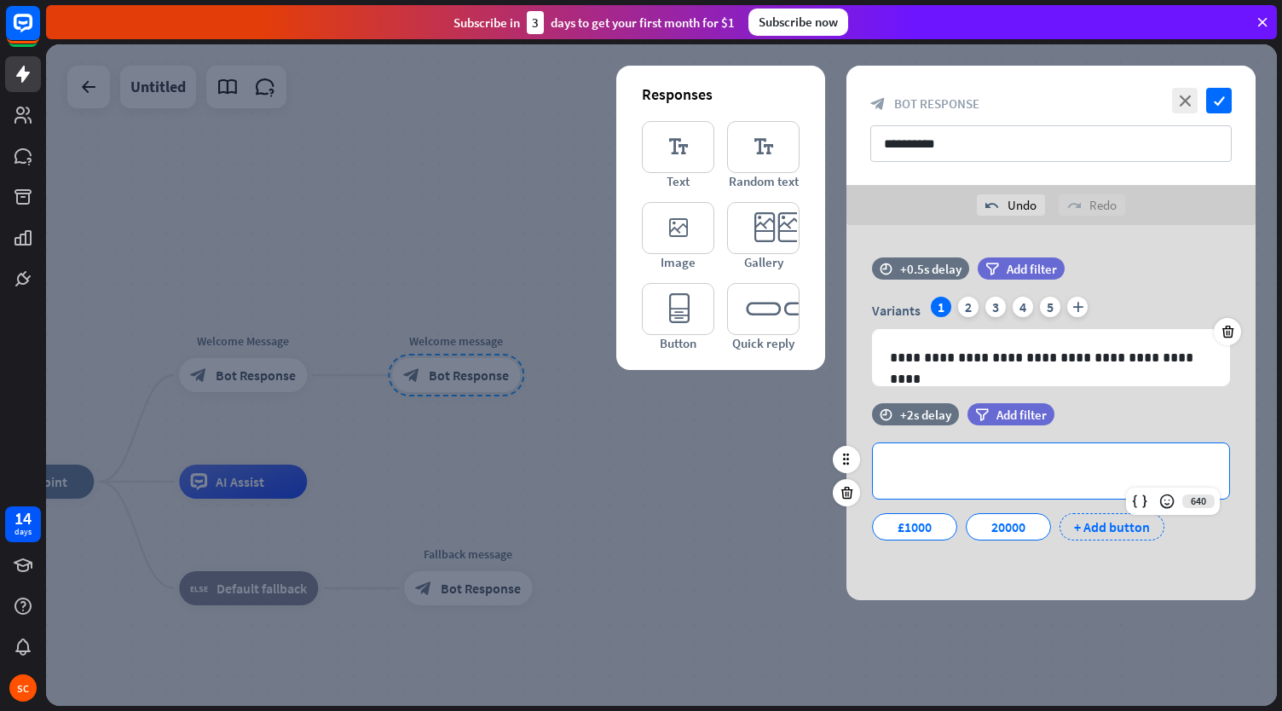
click at [1113, 522] on div "+ Add button" at bounding box center [1111, 526] width 105 height 27
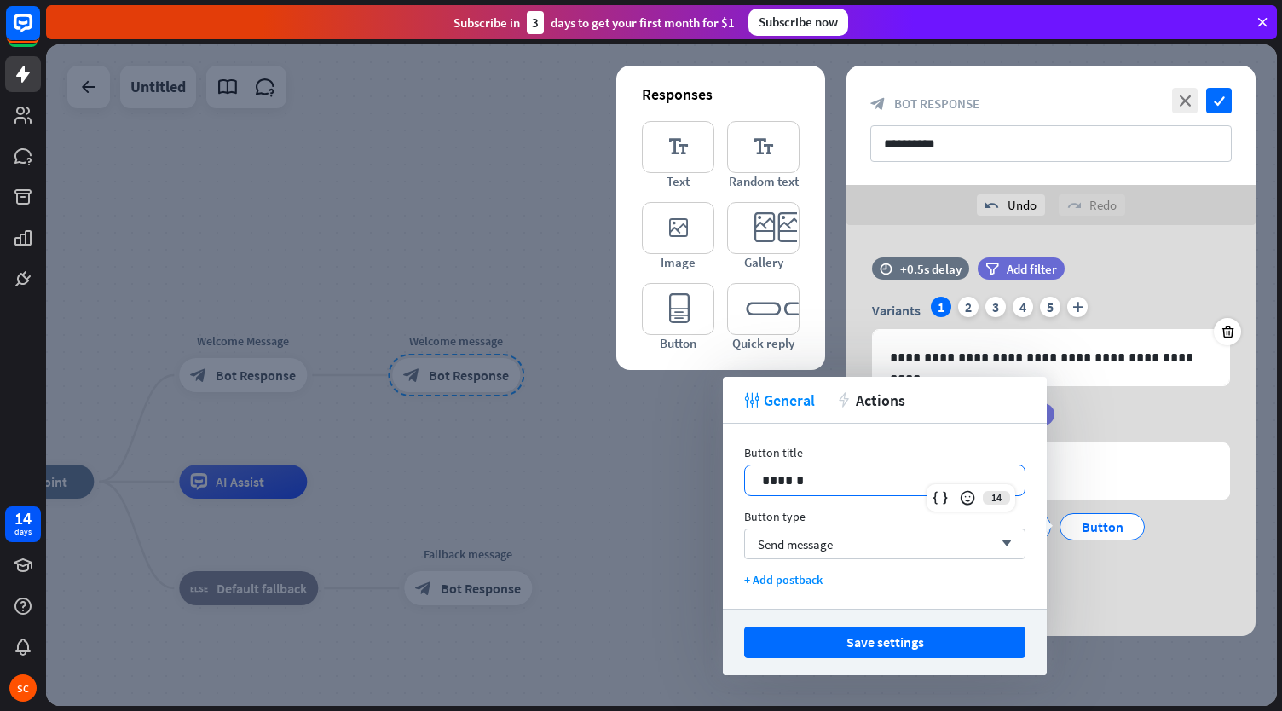
click at [806, 465] on div "******" at bounding box center [885, 480] width 280 height 30
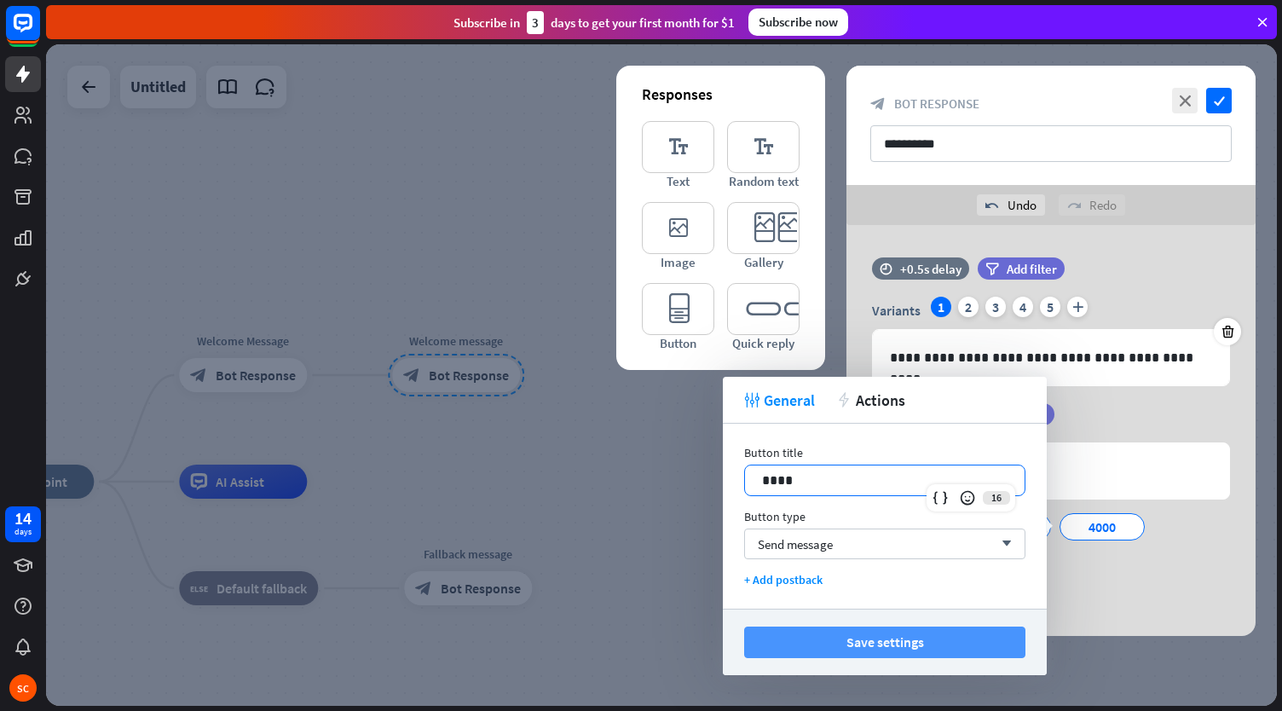
click at [886, 636] on button "Save settings" at bounding box center [884, 642] width 281 height 32
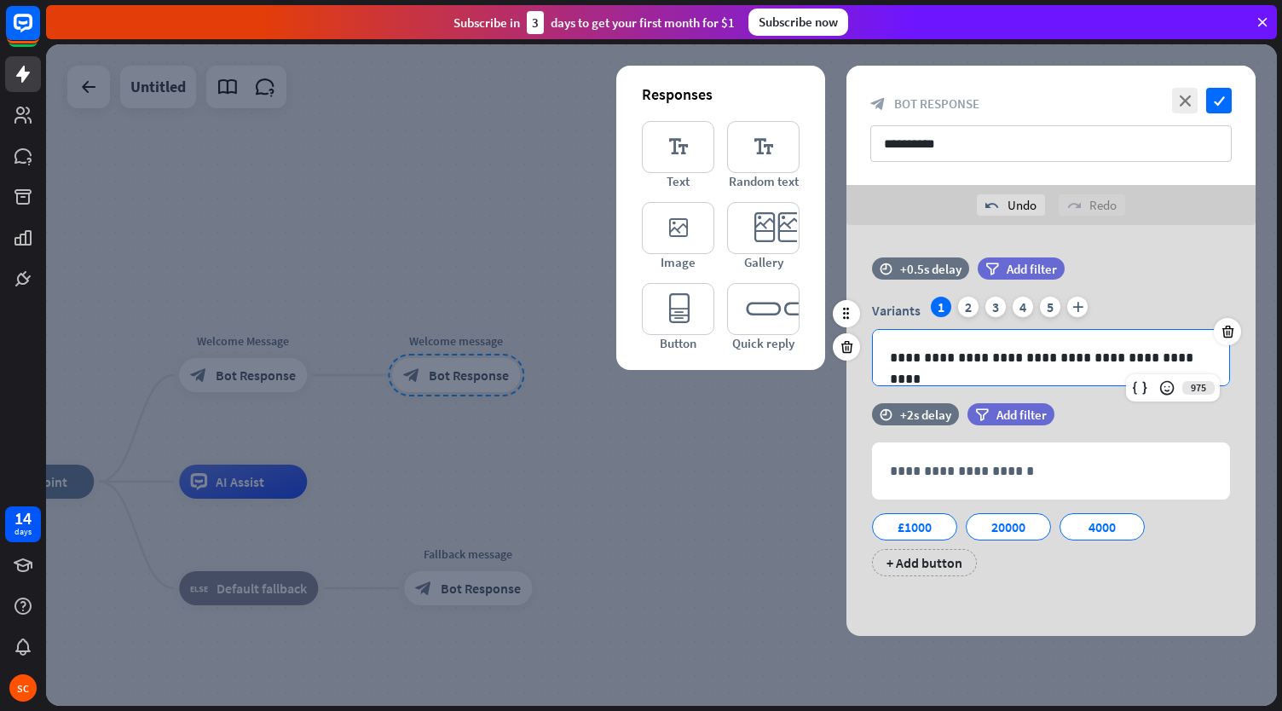
click at [1140, 384] on div "**********" at bounding box center [1051, 357] width 358 height 57
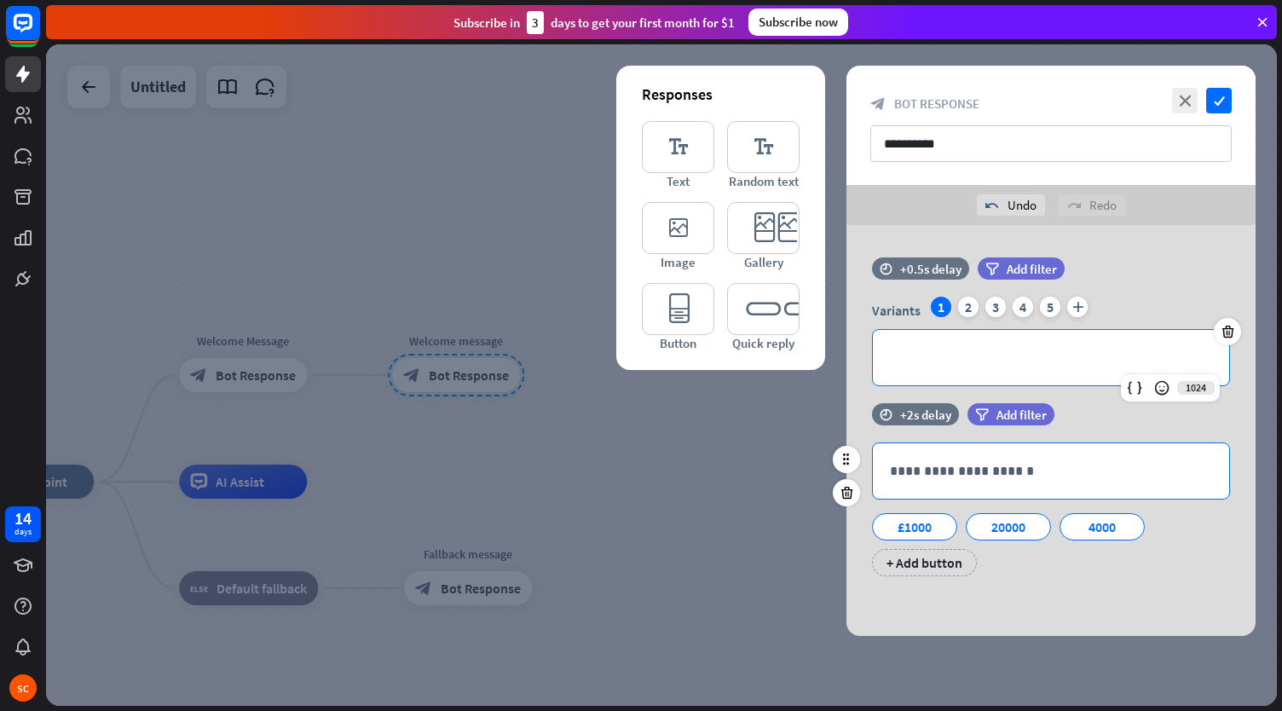
click at [886, 480] on div "**********" at bounding box center [1051, 470] width 356 height 55
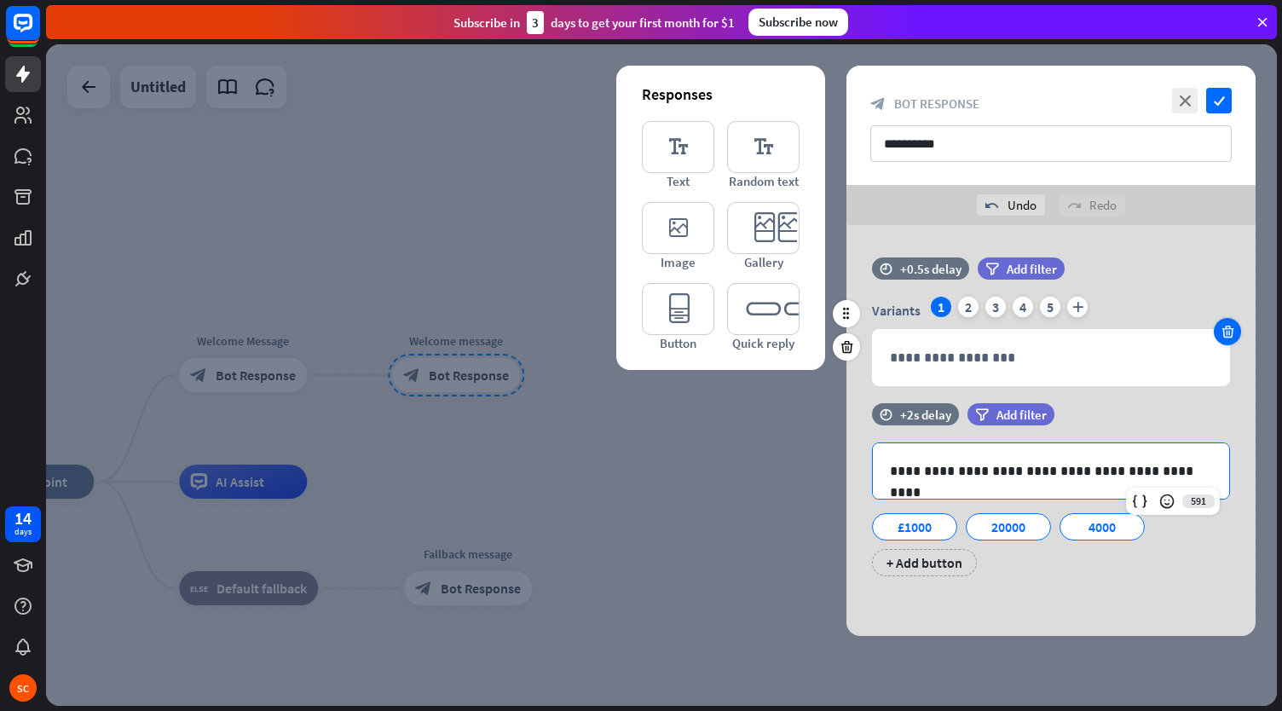
click at [1232, 337] on icon at bounding box center [1228, 331] width 16 height 15
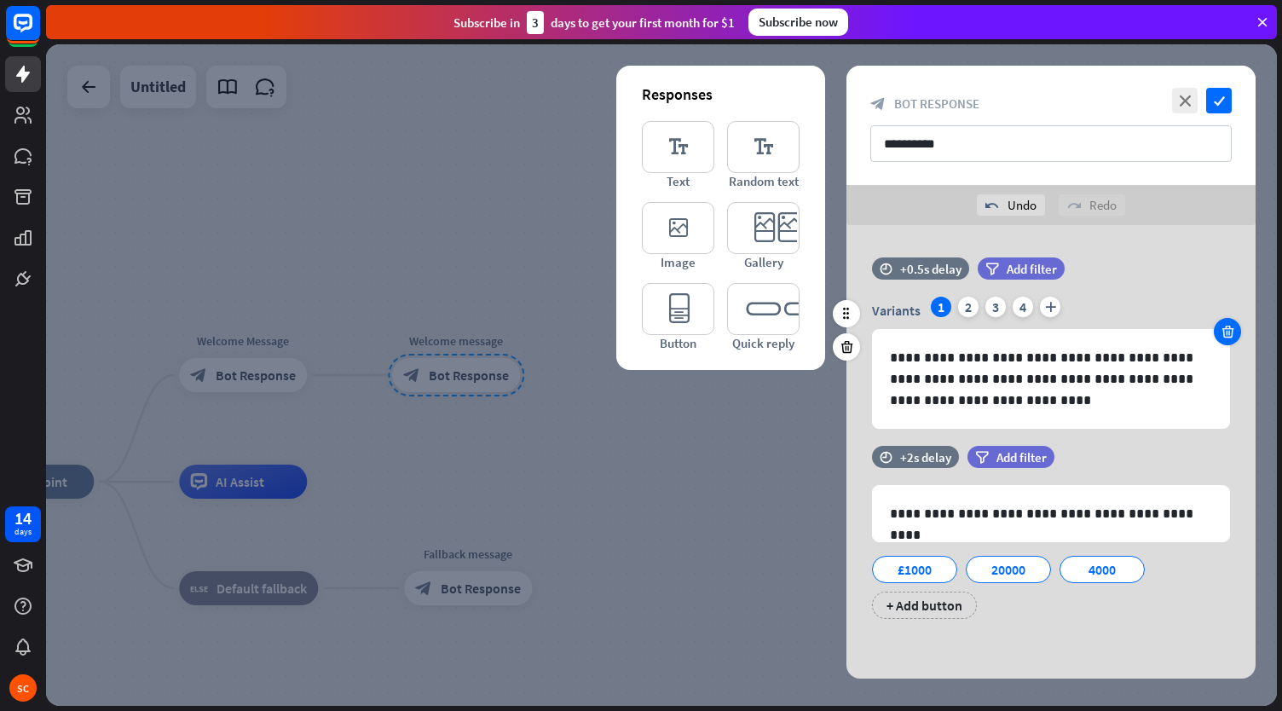
click at [1229, 328] on icon at bounding box center [1228, 331] width 16 height 15
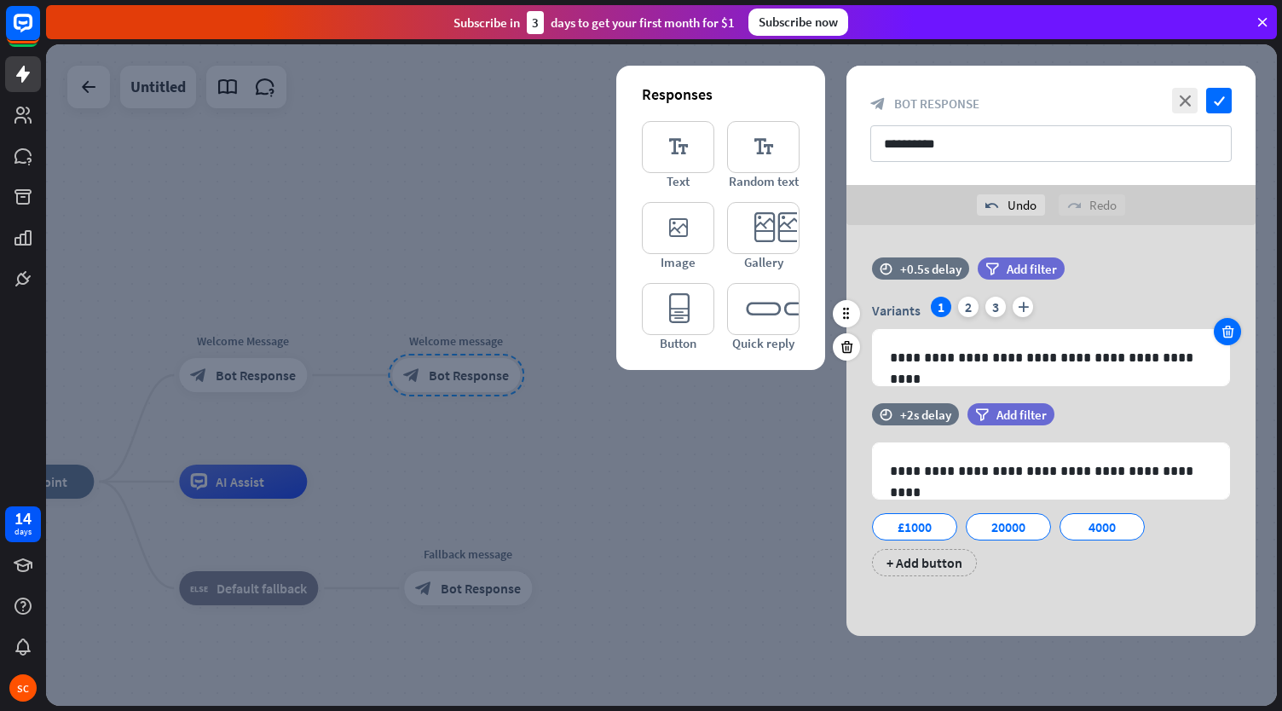
click at [1228, 326] on icon at bounding box center [1228, 331] width 16 height 15
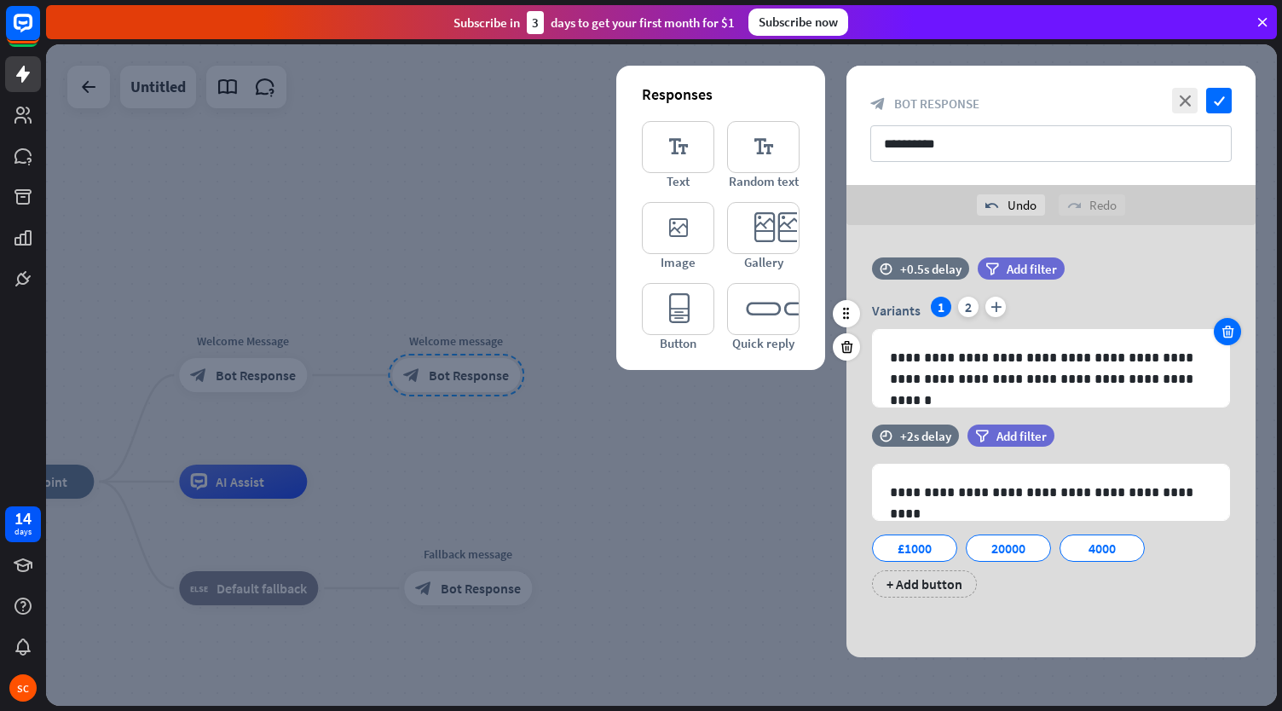
click at [1228, 326] on icon at bounding box center [1228, 331] width 16 height 15
click at [1228, 326] on div "**********" at bounding box center [1051, 352] width 358 height 111
click at [909, 315] on span "Variants" at bounding box center [896, 310] width 49 height 17
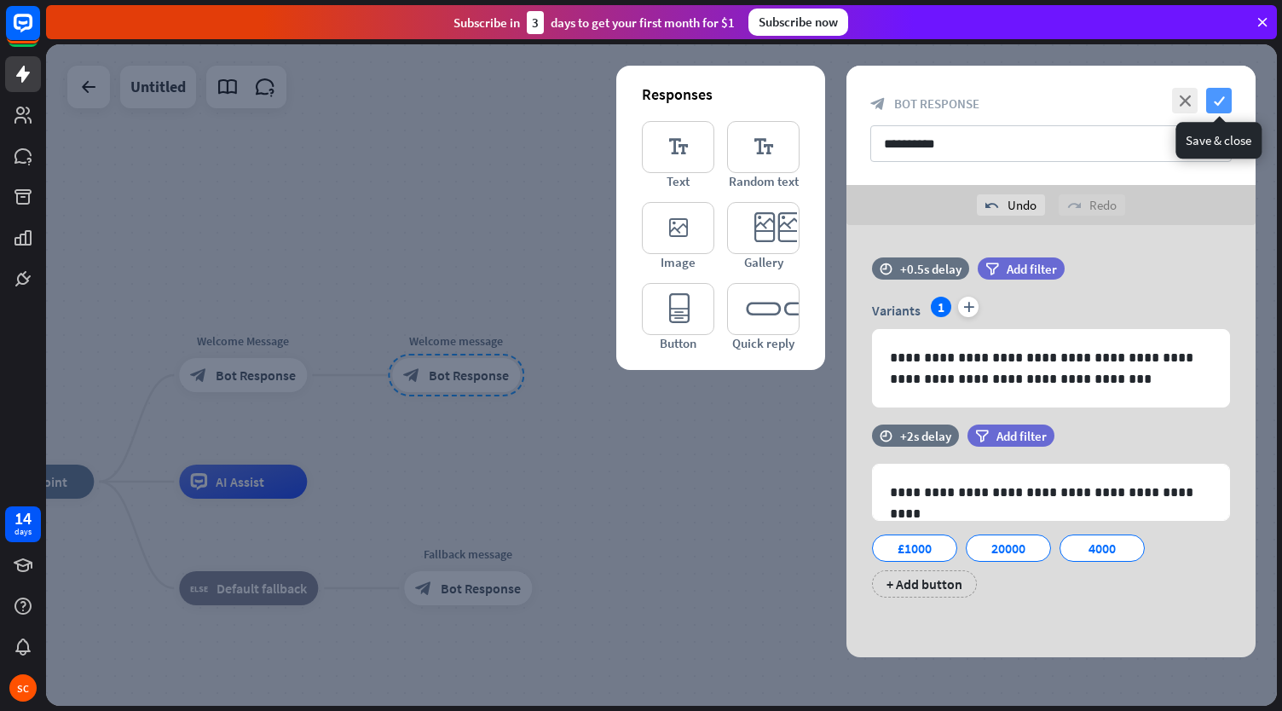
click at [1227, 98] on icon "check" at bounding box center [1219, 101] width 26 height 26
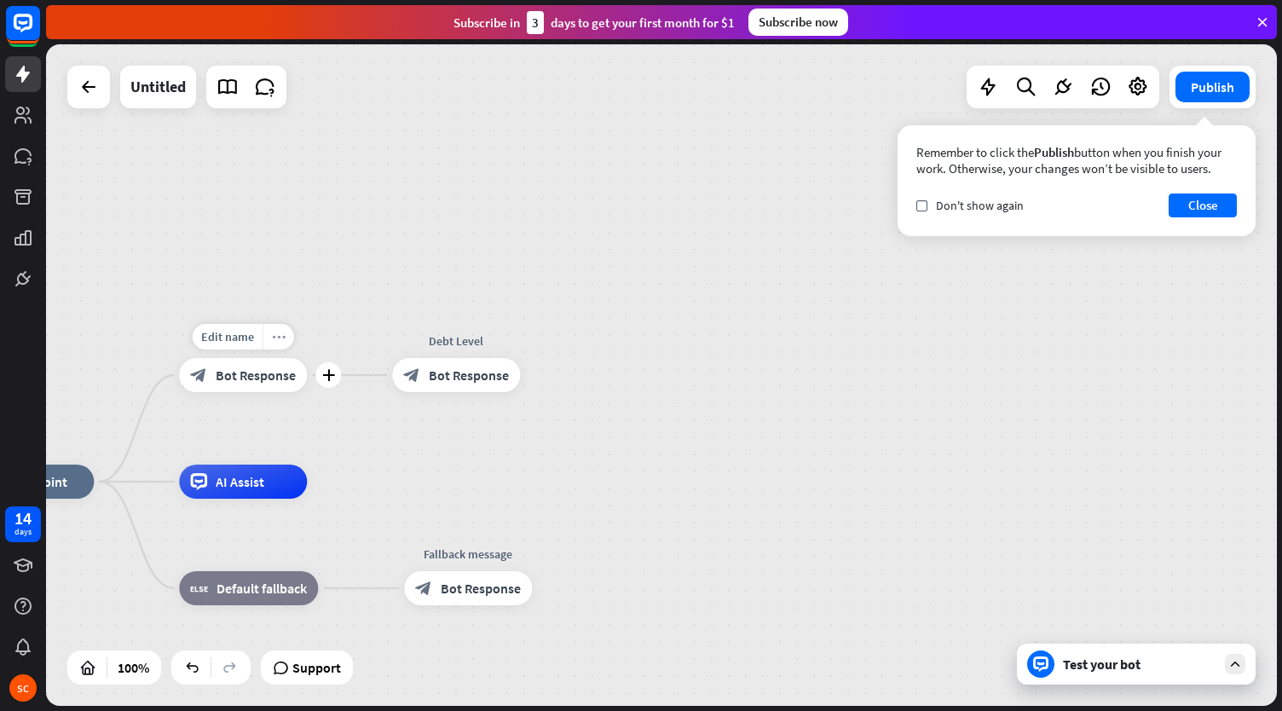
click at [278, 343] on div "more_horiz" at bounding box center [279, 337] width 32 height 26
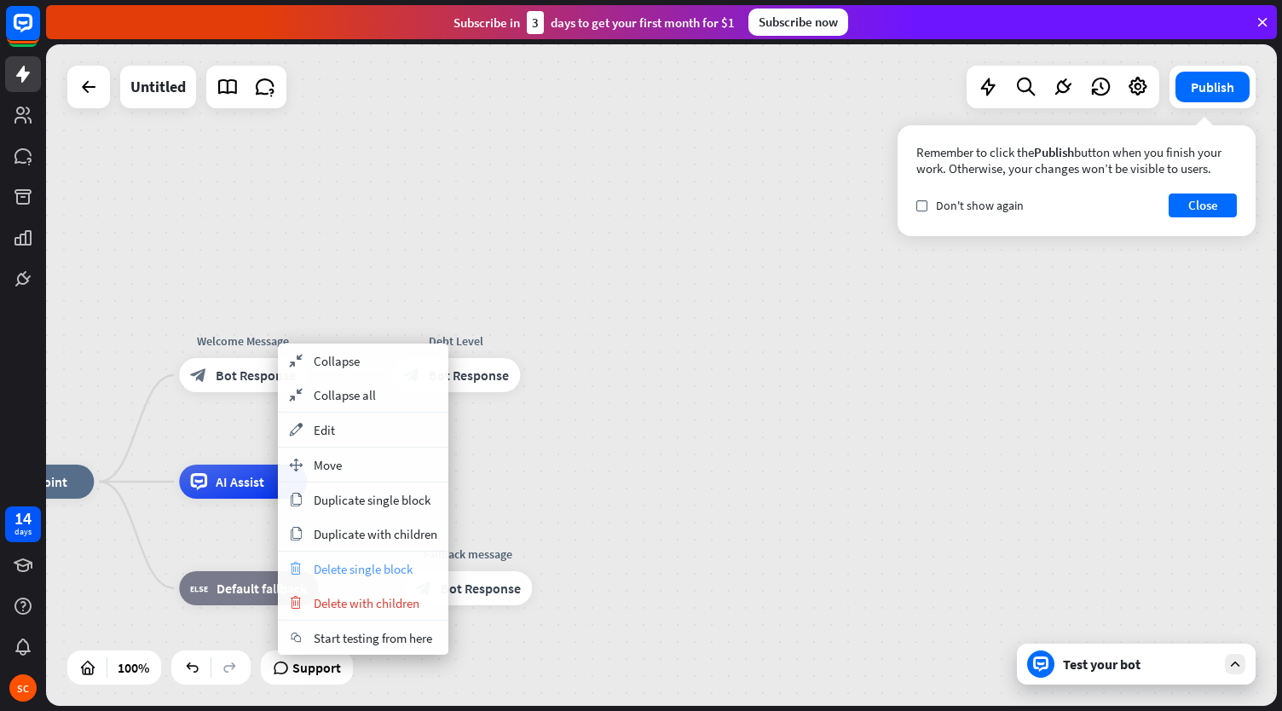
click at [346, 575] on div "trash Delete single block" at bounding box center [363, 568] width 170 height 34
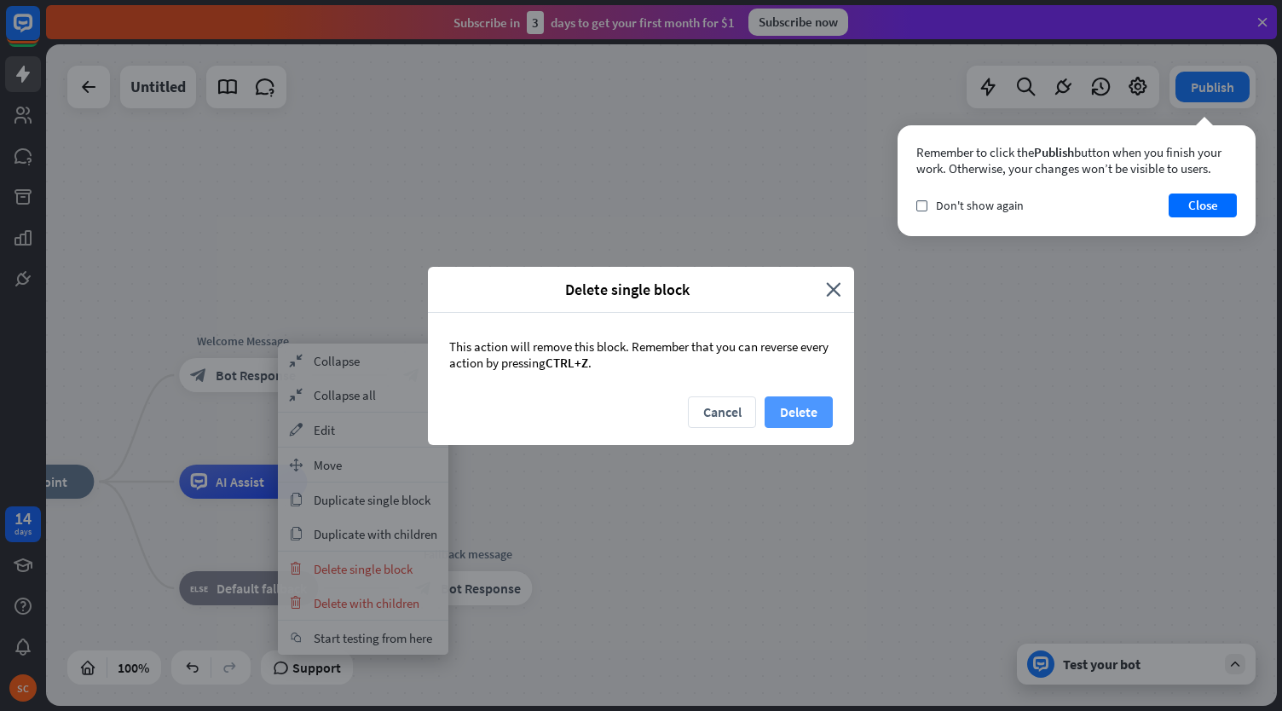
click at [801, 412] on button "Delete" at bounding box center [799, 412] width 68 height 32
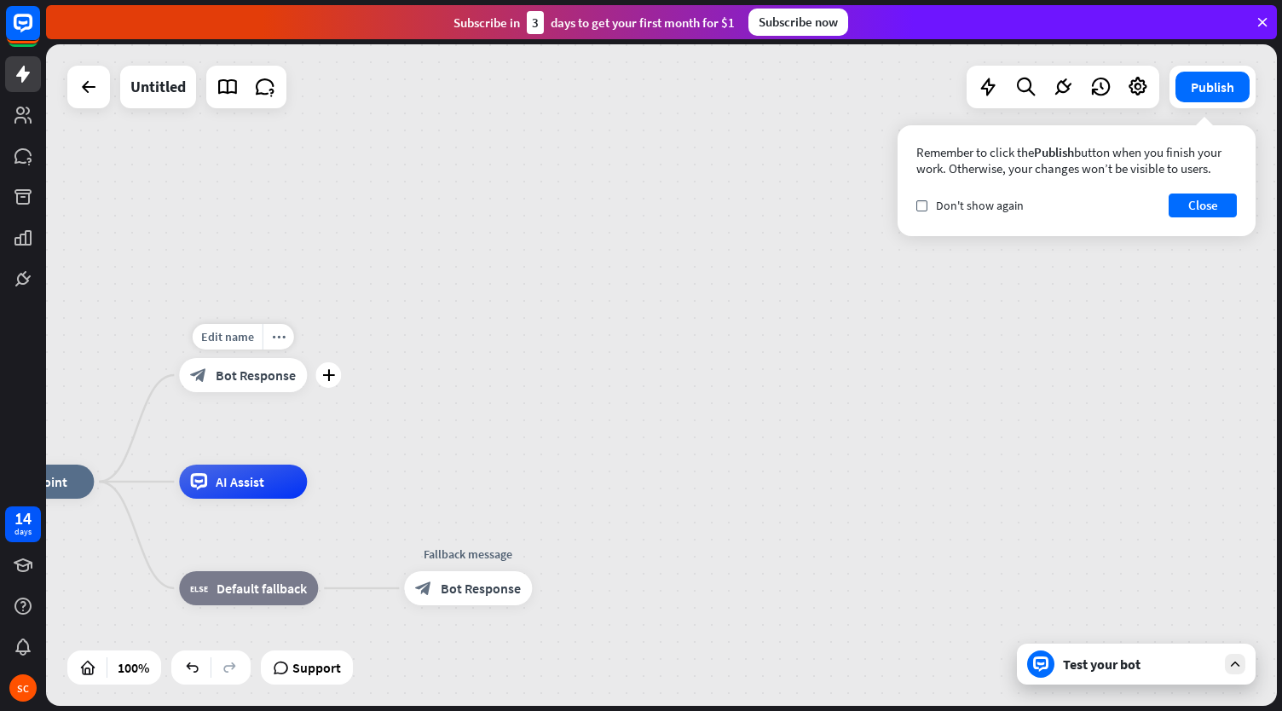
click at [267, 372] on span "Bot Response" at bounding box center [256, 374] width 80 height 17
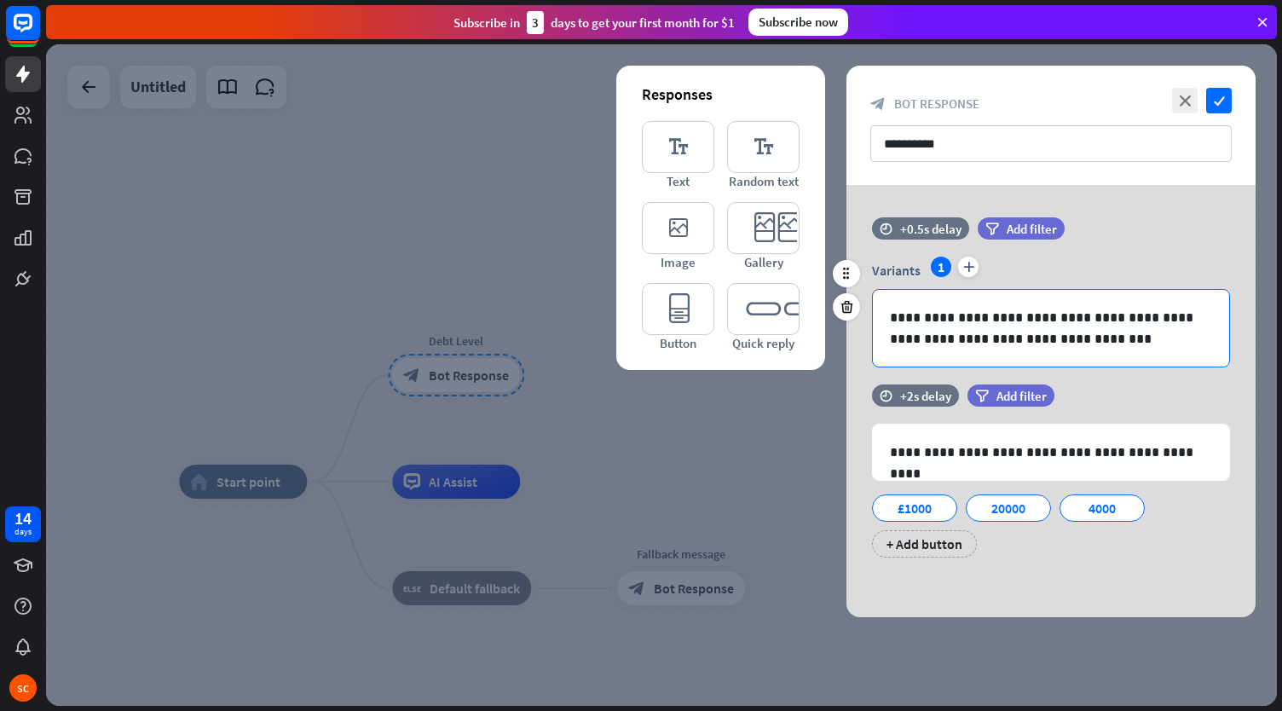
click at [1073, 326] on p "**********" at bounding box center [1051, 328] width 323 height 43
click at [932, 265] on div "1" at bounding box center [941, 267] width 20 height 20
click at [984, 334] on p "**********" at bounding box center [1051, 328] width 323 height 43
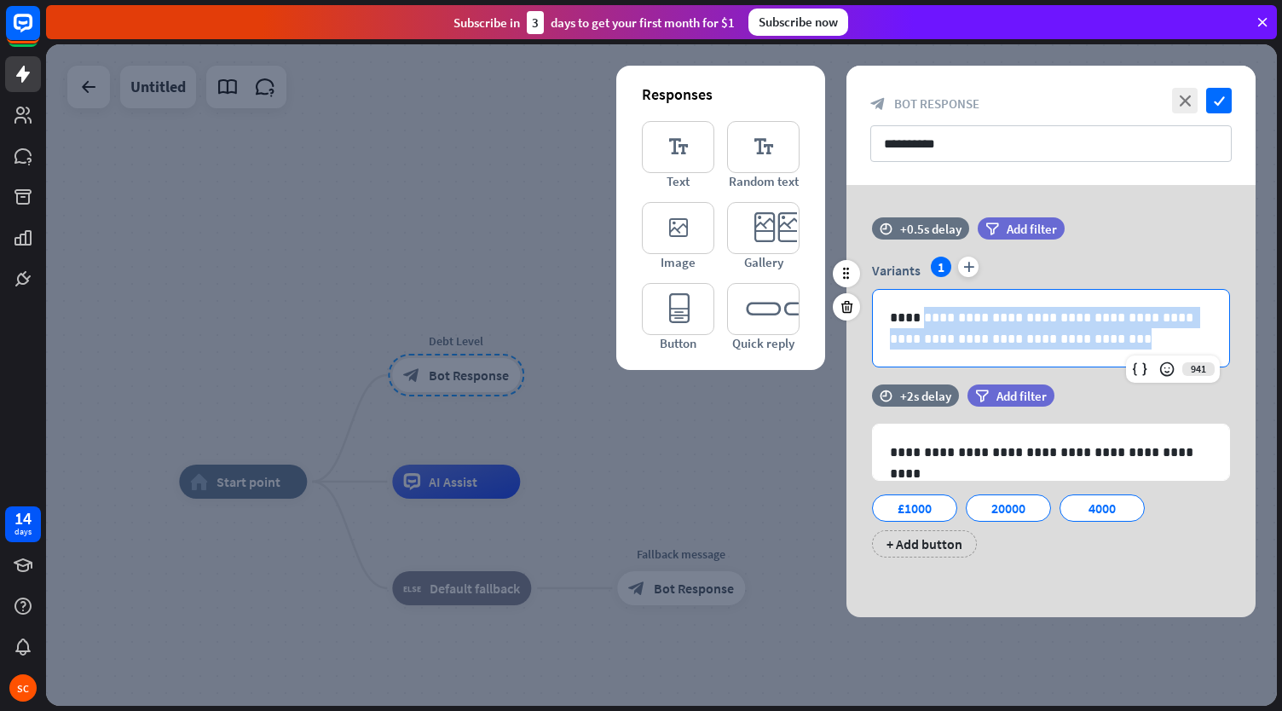
drag, startPoint x: 1080, startPoint y: 331, endPoint x: 915, endPoint y: 301, distance: 167.2
click at [915, 301] on div "**********" at bounding box center [1051, 328] width 356 height 77
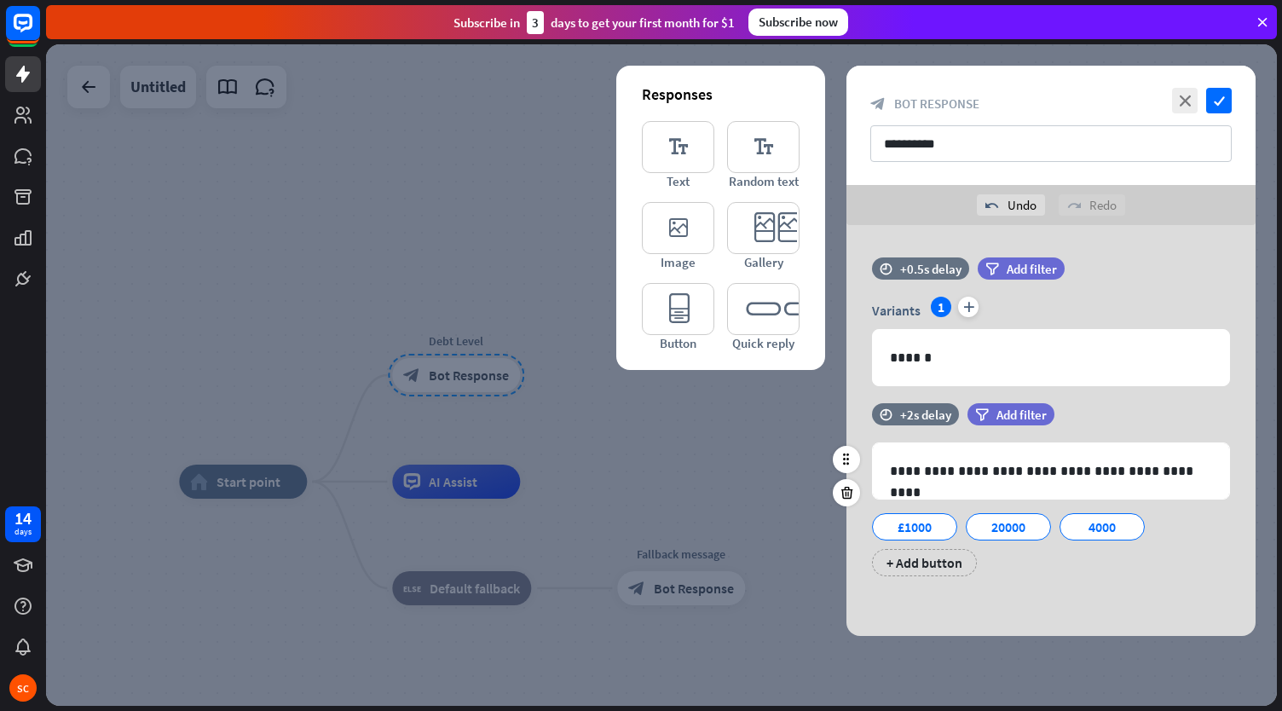
click at [1050, 569] on div "£1000 20000 4000 + Add button" at bounding box center [1047, 541] width 358 height 72
click at [1221, 107] on icon "check" at bounding box center [1219, 101] width 26 height 26
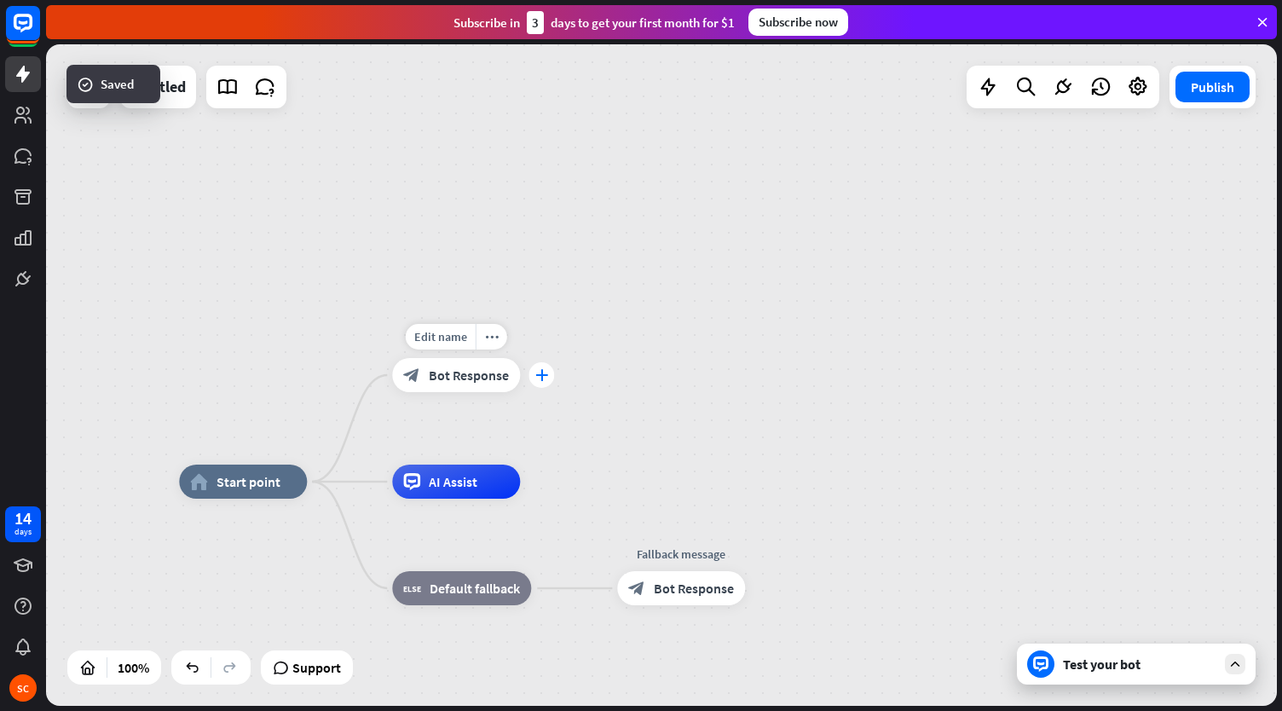
click at [535, 374] on icon "plus" at bounding box center [541, 375] width 13 height 12
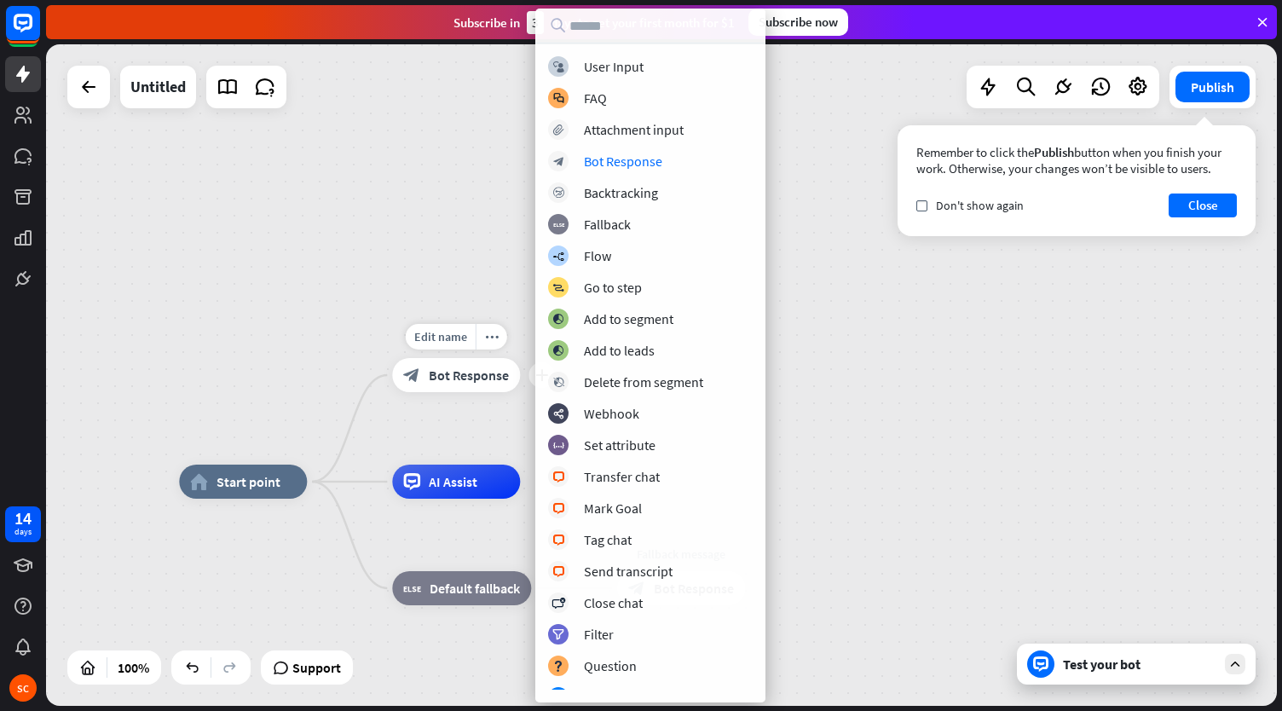
click at [468, 373] on span "Bot Response" at bounding box center [469, 374] width 80 height 17
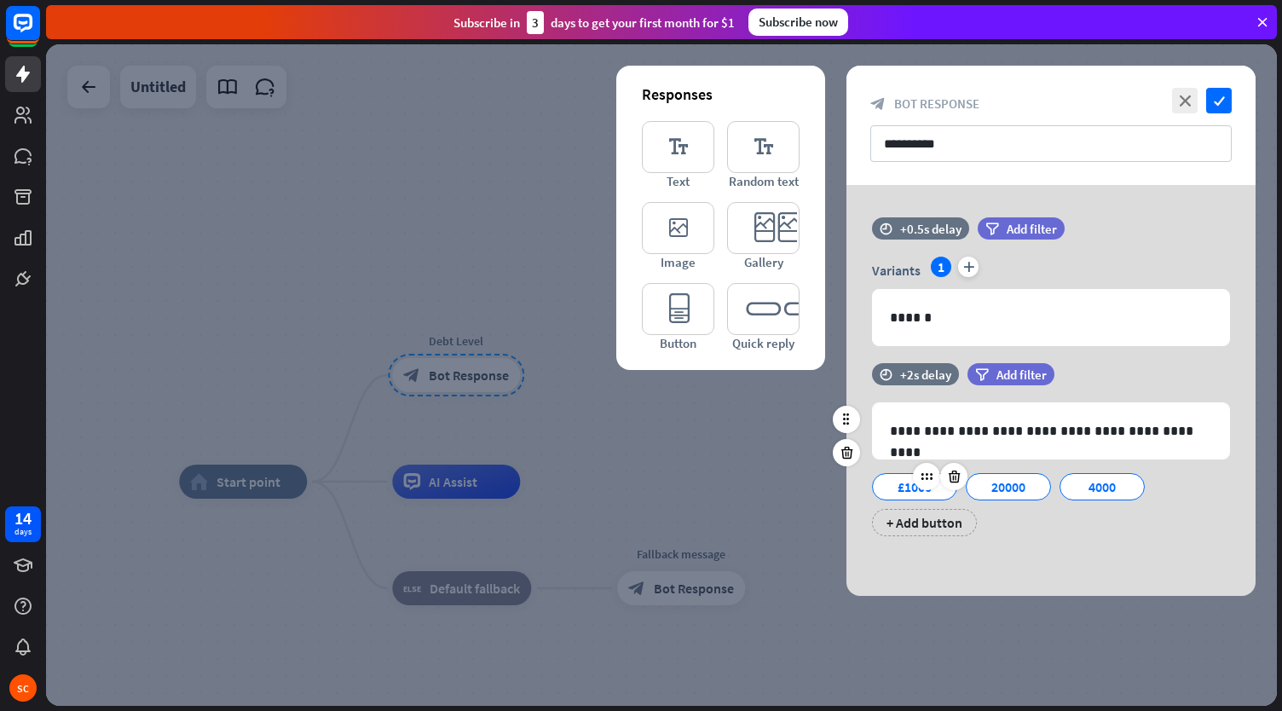
click at [890, 491] on div "£1000" at bounding box center [914, 487] width 56 height 26
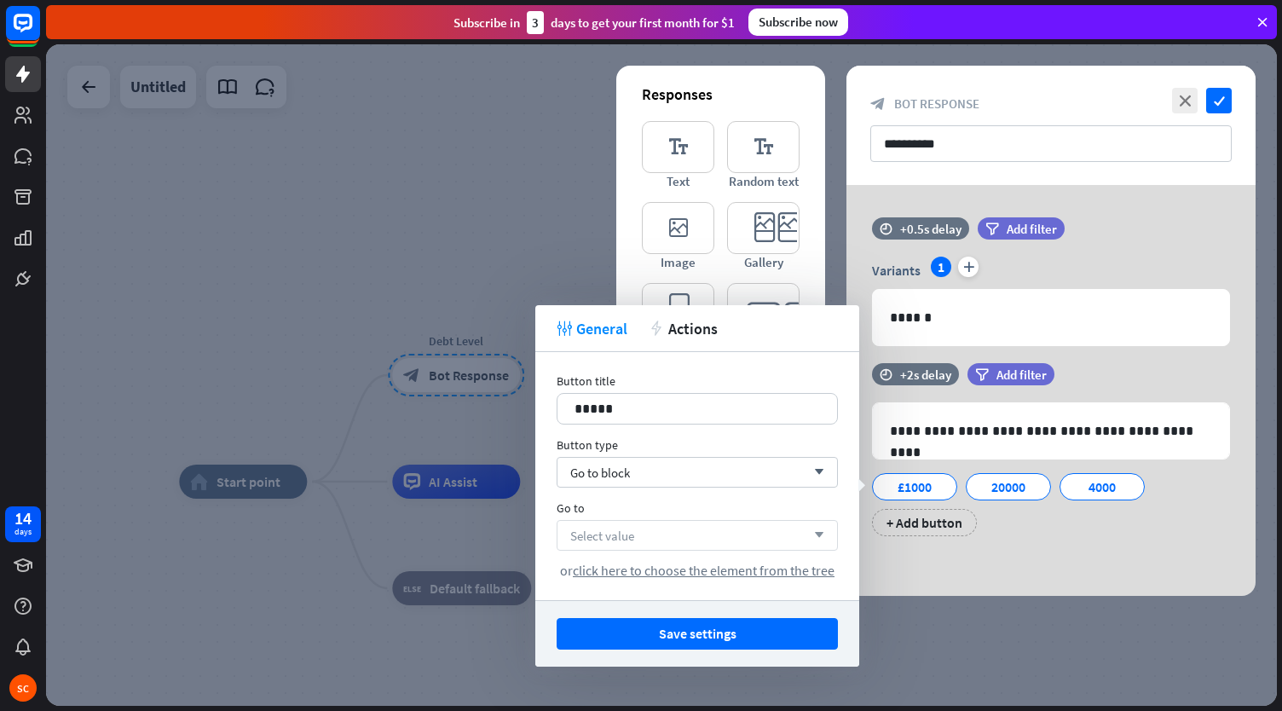
click at [594, 528] on span "Select value" at bounding box center [602, 536] width 64 height 16
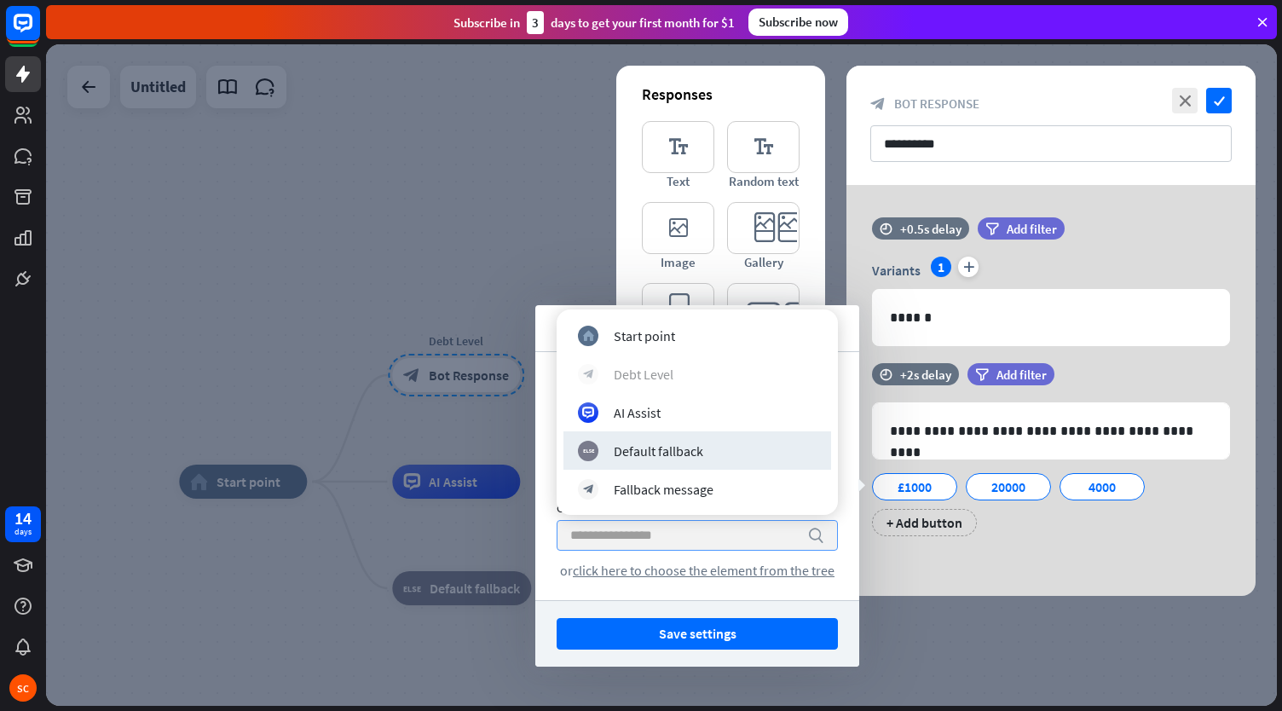
click at [680, 372] on div "block_bot_response Debt Level" at bounding box center [697, 374] width 239 height 20
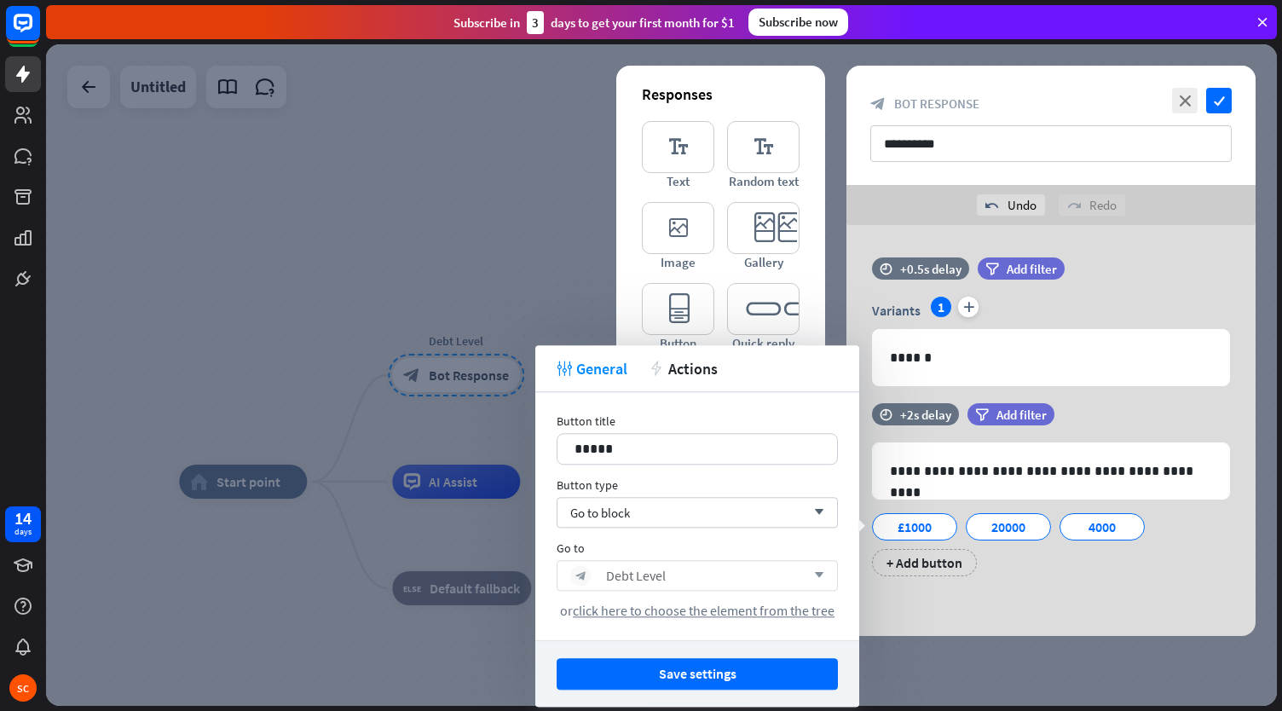
click at [458, 177] on div at bounding box center [661, 374] width 1231 height 661
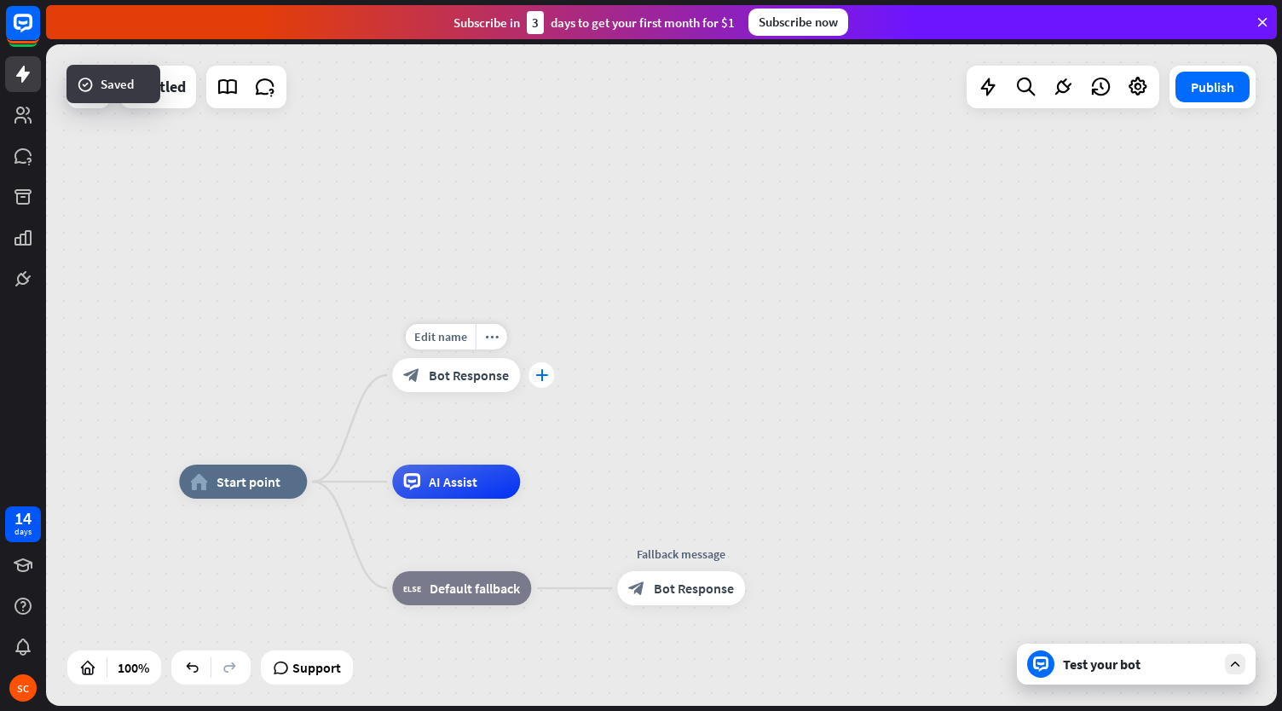
click at [550, 375] on div "plus" at bounding box center [541, 375] width 26 height 26
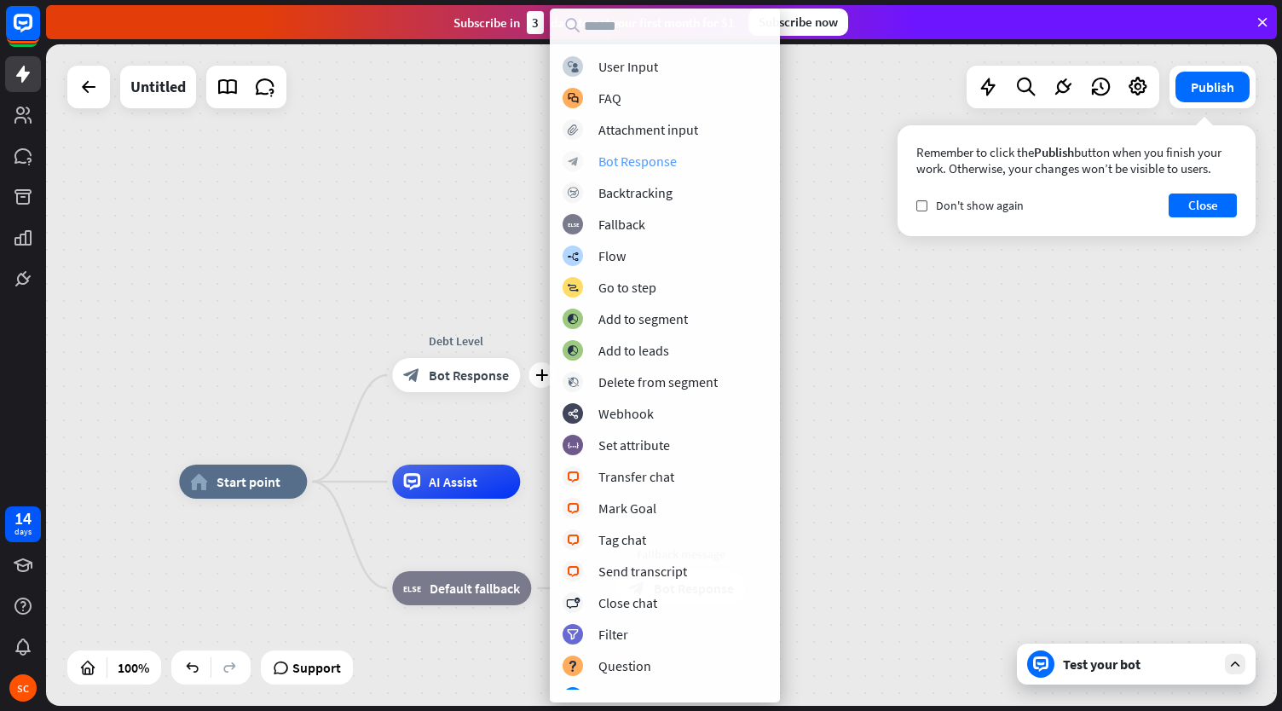
click at [644, 164] on div "Bot Response" at bounding box center [637, 161] width 78 height 17
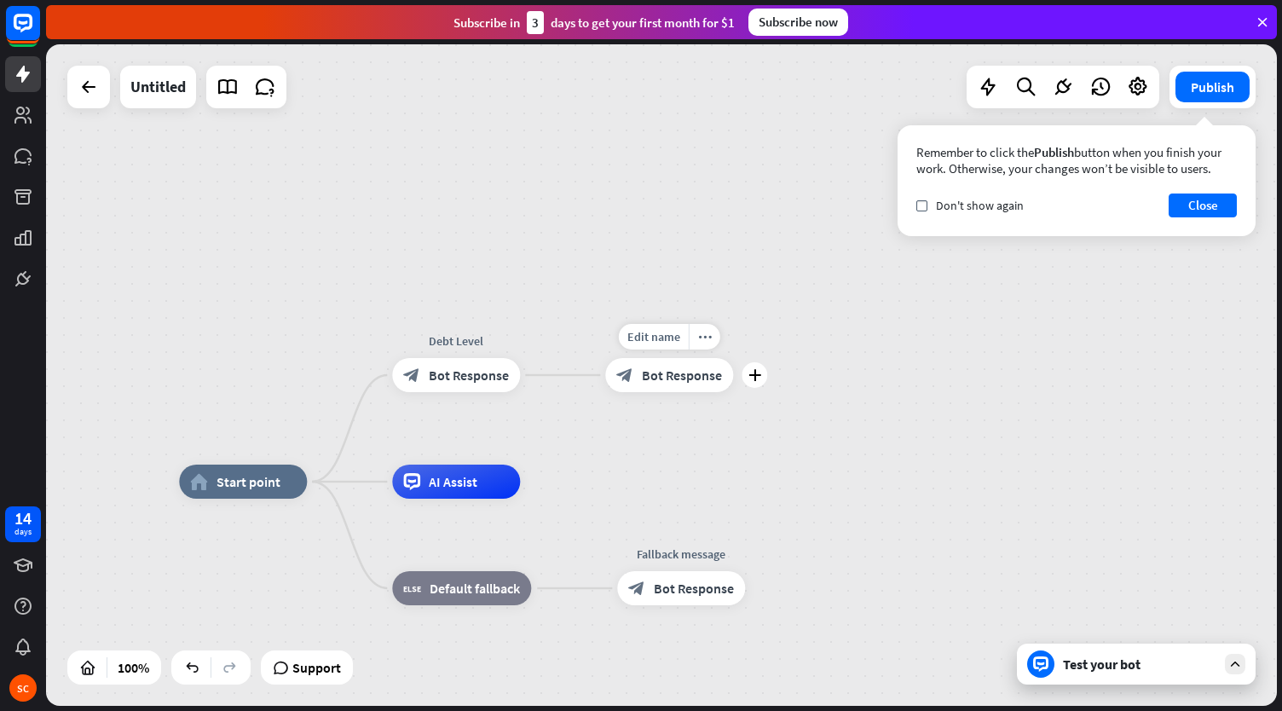
click at [672, 377] on span "Bot Response" at bounding box center [682, 374] width 80 height 17
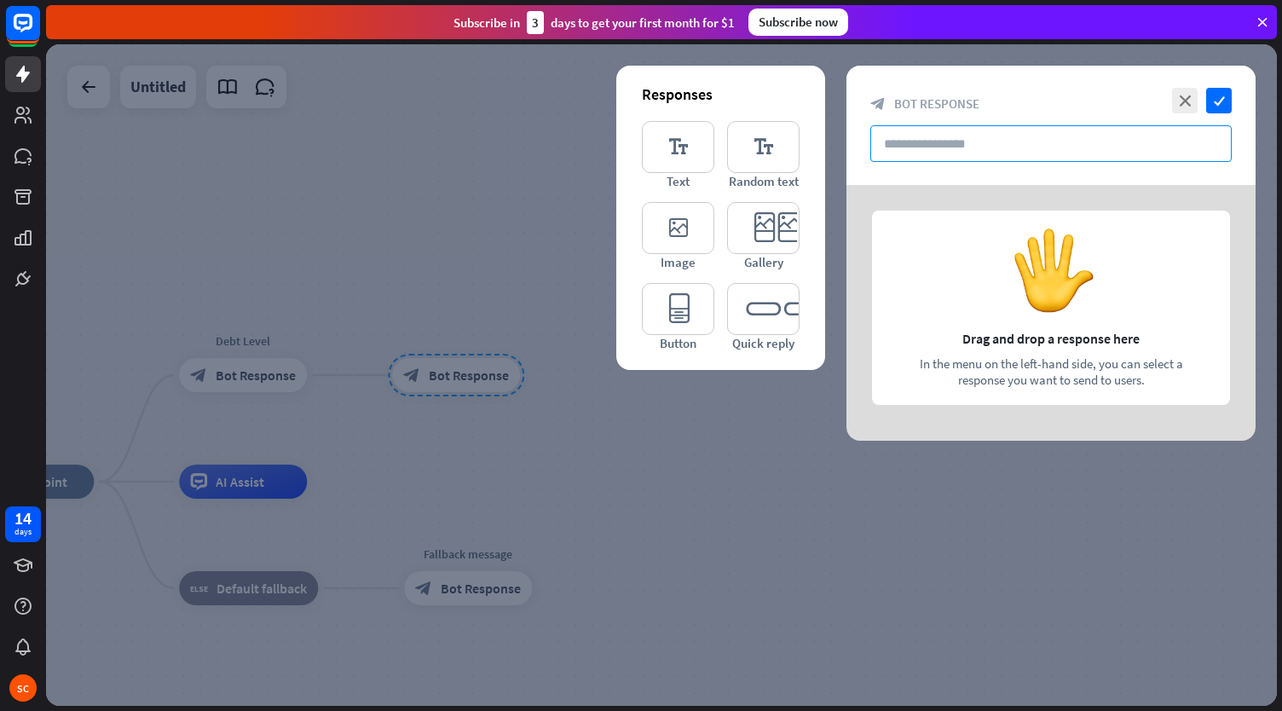
click at [936, 149] on input "text" at bounding box center [1050, 143] width 361 height 37
click at [949, 102] on span "Bot Response" at bounding box center [936, 103] width 85 height 16
click at [1190, 107] on icon "close" at bounding box center [1185, 101] width 26 height 26
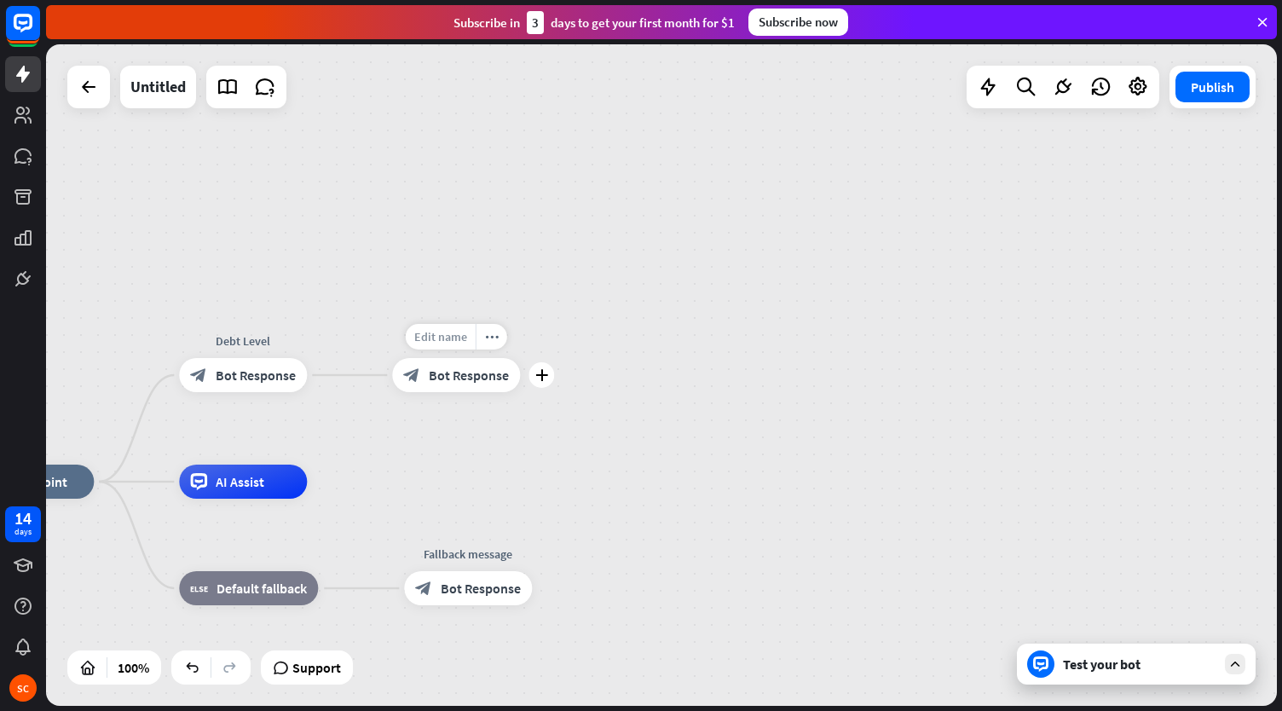
click at [452, 342] on span "Edit name" at bounding box center [440, 336] width 53 height 15
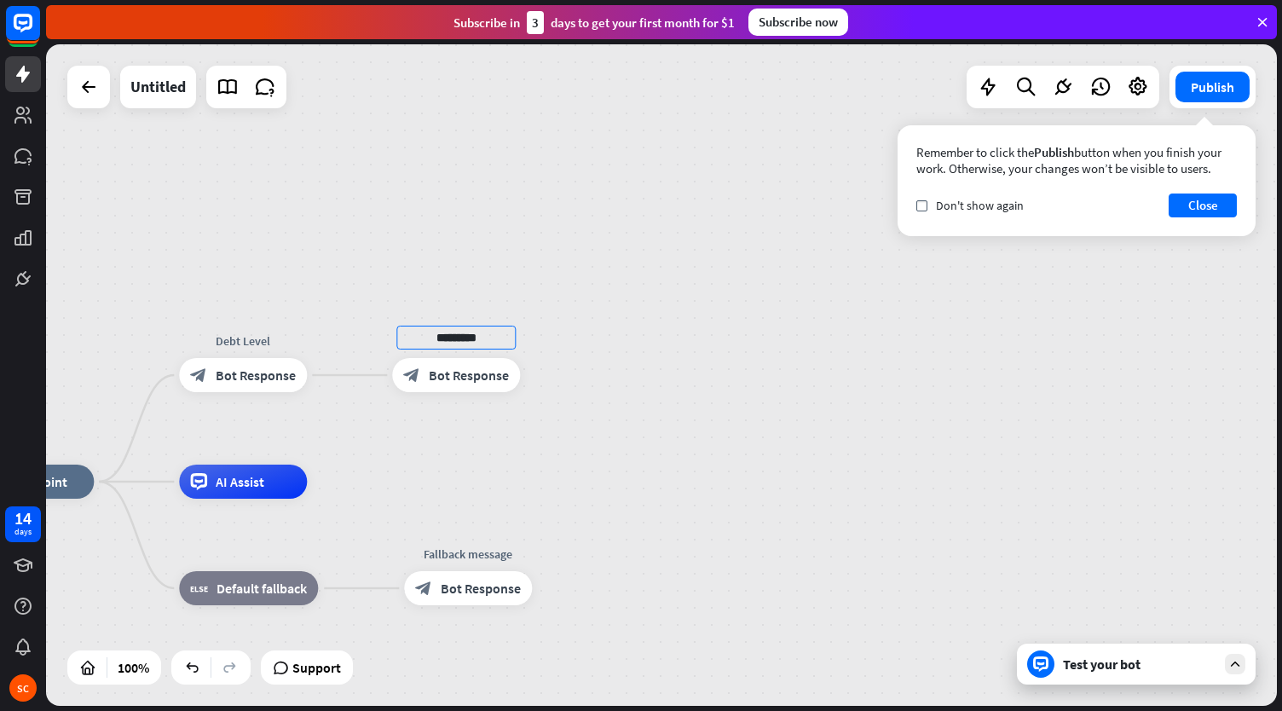
type input "*********"
click at [465, 437] on div "home_2 Start point Debt Level block_bot_response Bot Response ********* block_b…" at bounding box center [661, 374] width 1231 height 661
click at [283, 384] on div "block_bot_response Bot Response" at bounding box center [243, 375] width 128 height 34
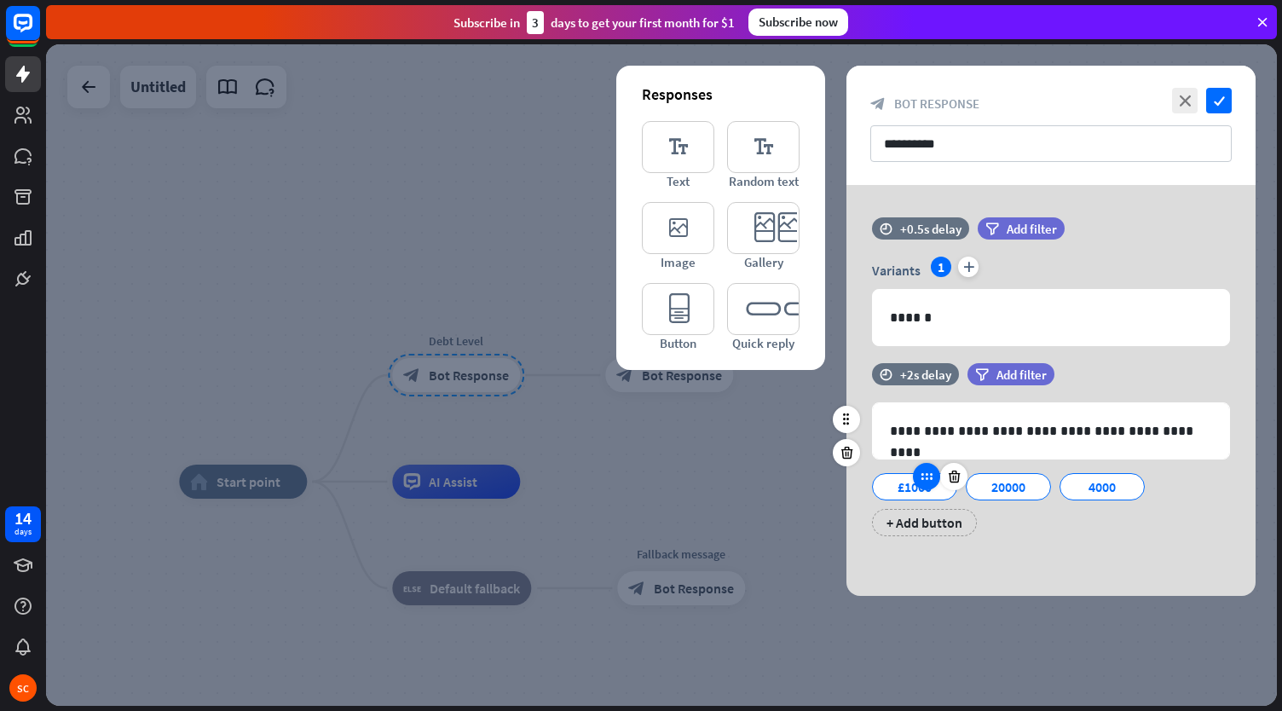
click at [920, 481] on icon at bounding box center [926, 476] width 15 height 15
click at [890, 493] on div "£1000" at bounding box center [914, 487] width 56 height 26
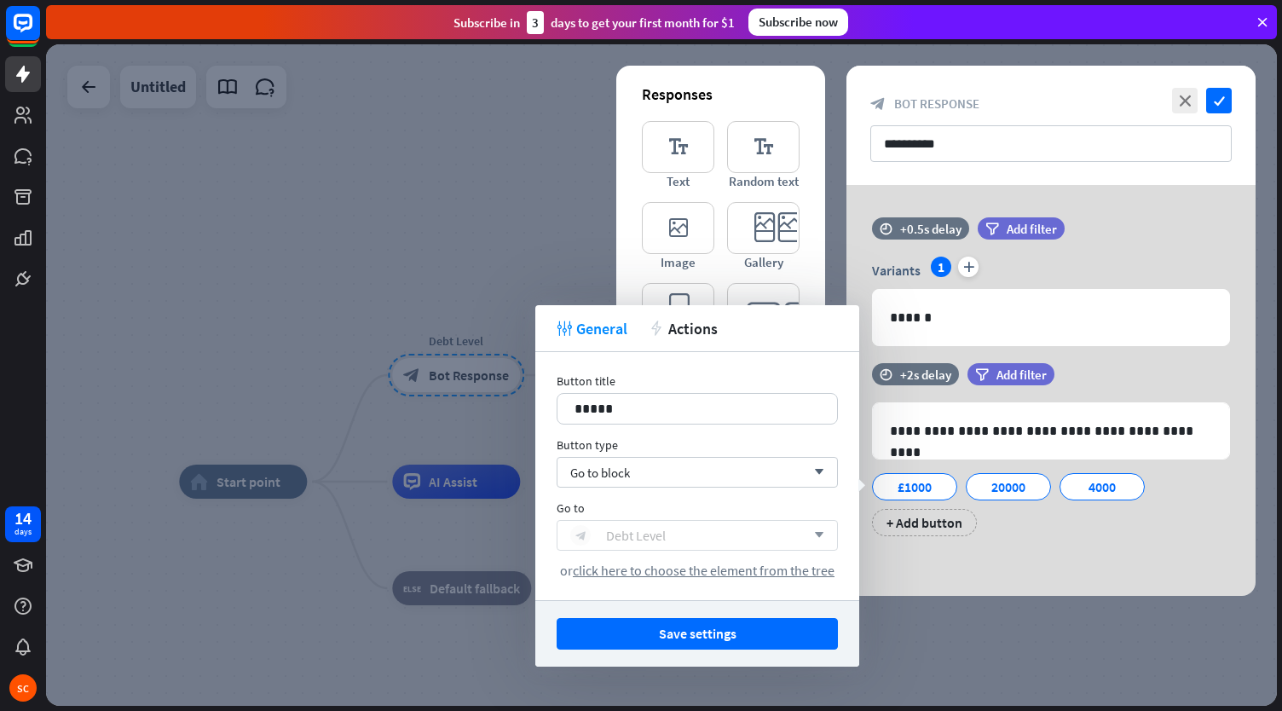
click at [617, 536] on div "Debt Level" at bounding box center [636, 535] width 60 height 17
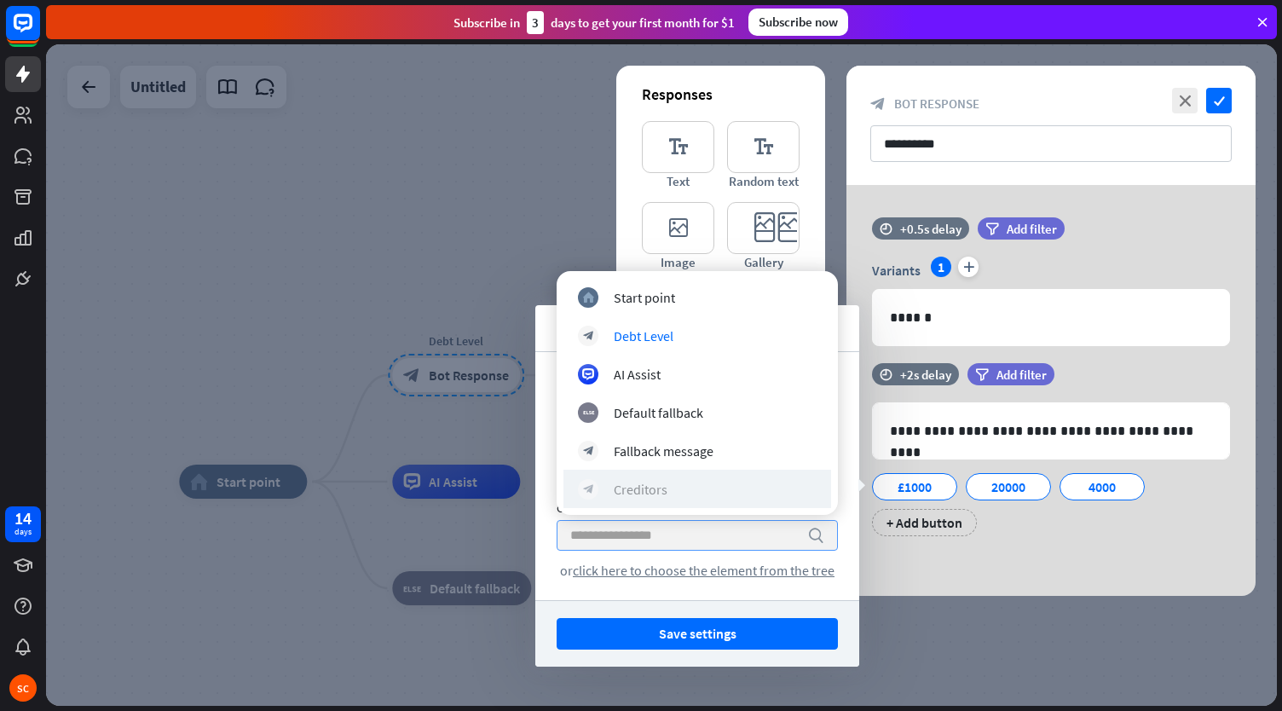
click at [629, 497] on div "Creditors" at bounding box center [641, 489] width 54 height 17
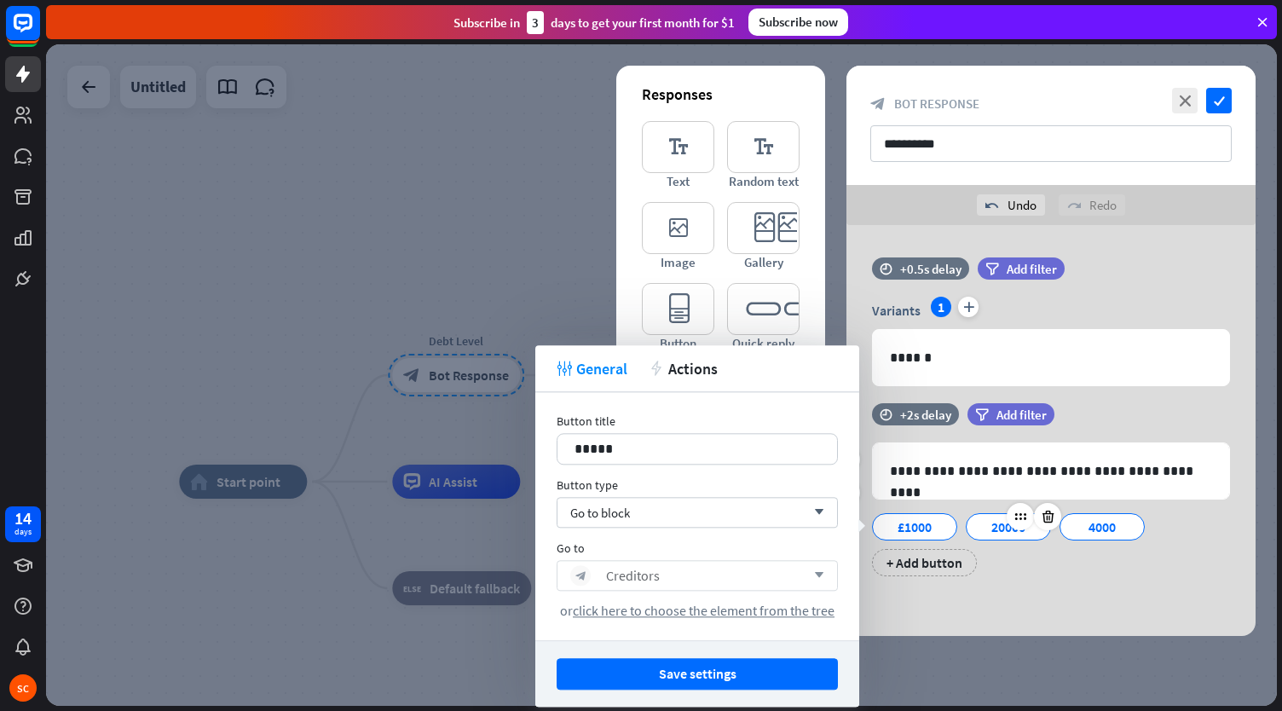
click at [1007, 522] on div at bounding box center [1020, 516] width 27 height 27
click at [695, 670] on button "Save settings" at bounding box center [697, 674] width 281 height 32
click at [695, 670] on div at bounding box center [661, 374] width 1231 height 661
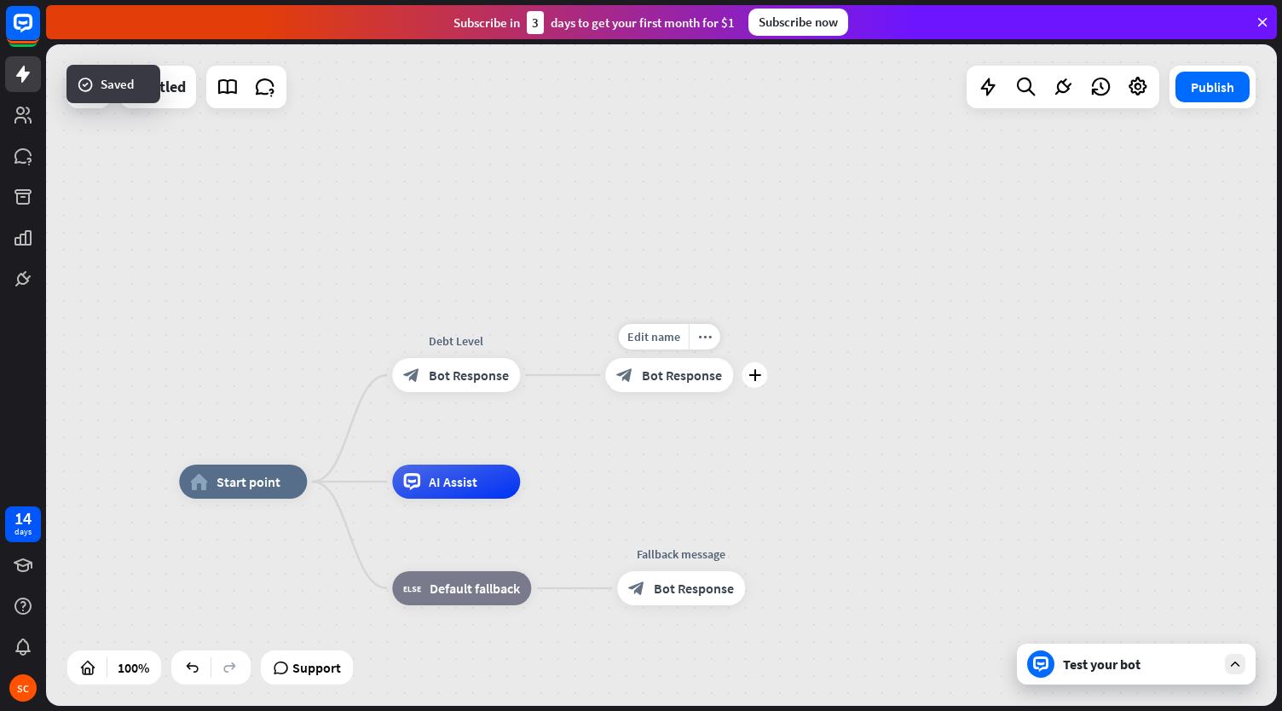
click at [697, 391] on div "block_bot_response Bot Response" at bounding box center [669, 375] width 128 height 34
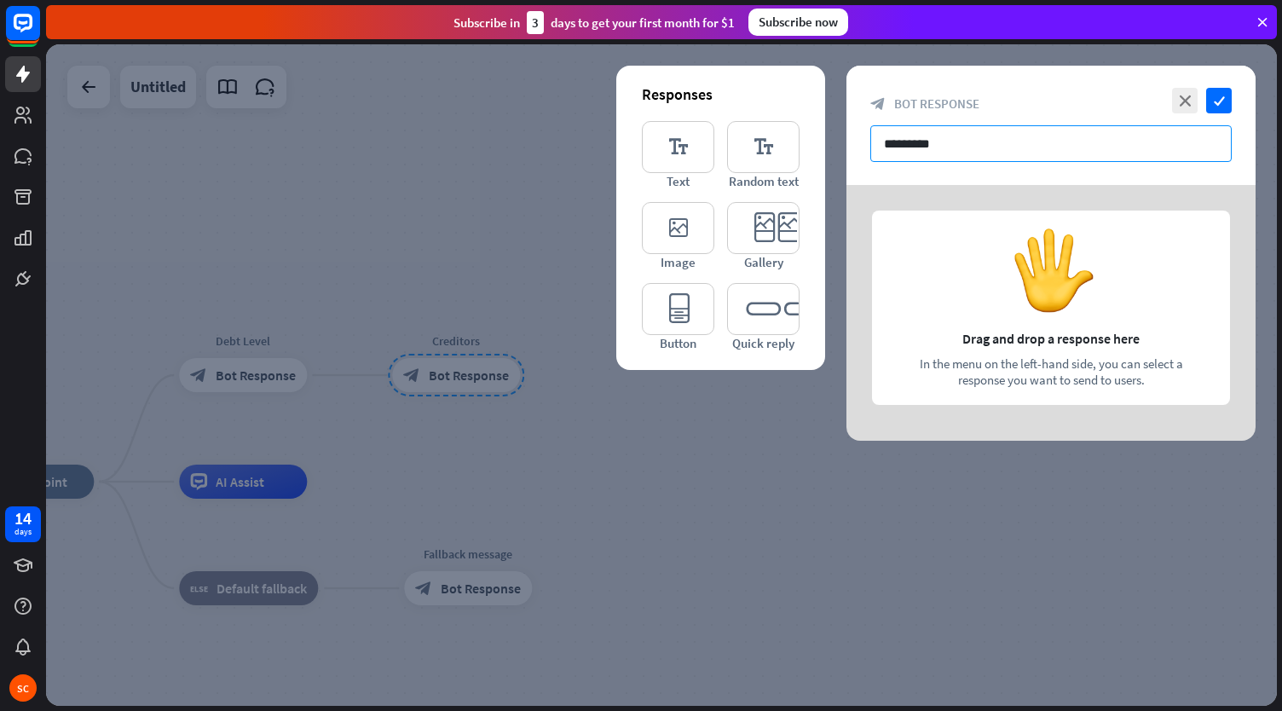
click at [983, 140] on input "*********" at bounding box center [1050, 143] width 361 height 37
click at [994, 274] on div at bounding box center [1050, 313] width 409 height 256
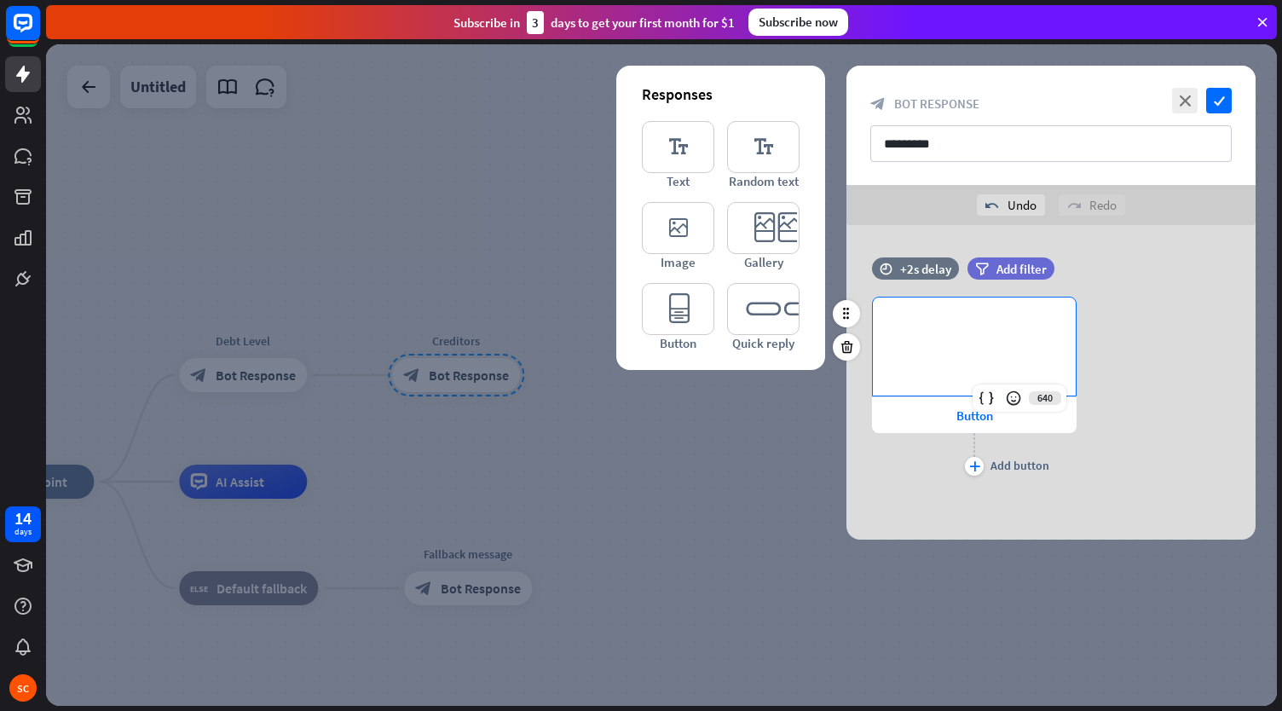
click at [969, 335] on p "**********" at bounding box center [974, 325] width 169 height 21
click at [938, 409] on div "Button" at bounding box center [974, 415] width 205 height 36
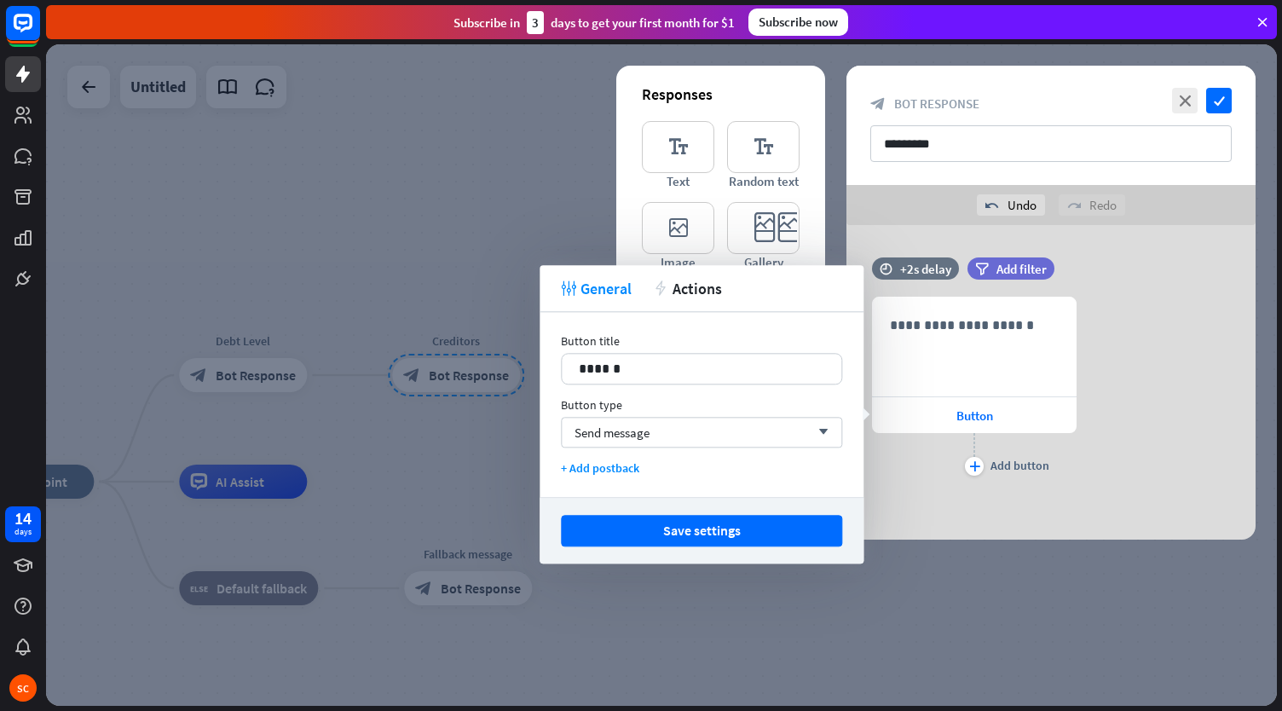
click at [936, 487] on div "**********" at bounding box center [1050, 377] width 409 height 240
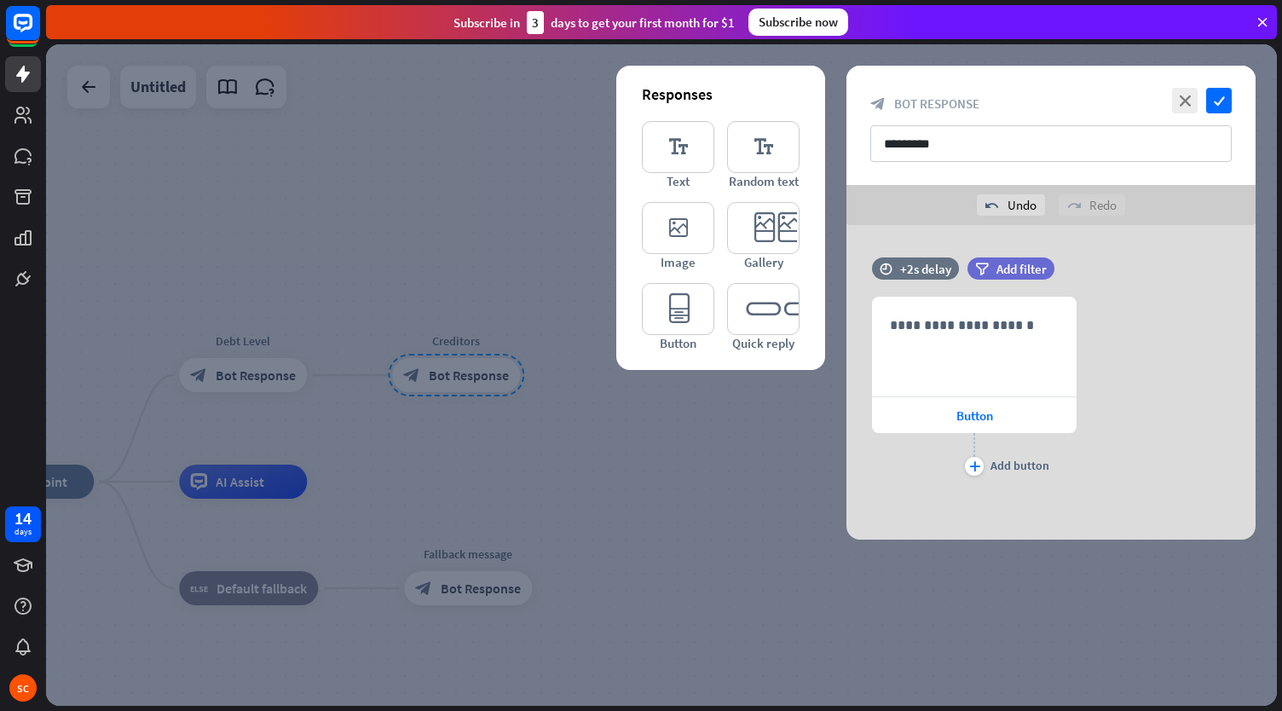
click at [254, 371] on div at bounding box center [661, 374] width 1231 height 661
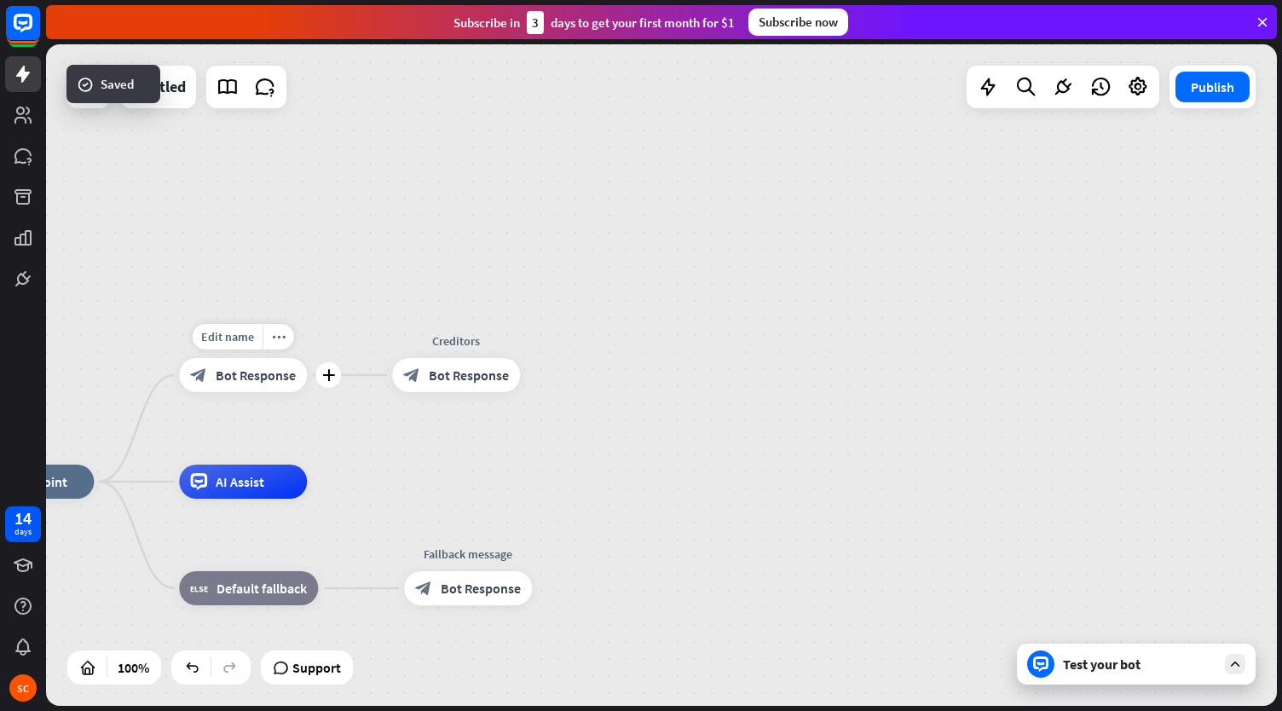
click at [236, 385] on div "block_bot_response Bot Response" at bounding box center [243, 375] width 128 height 34
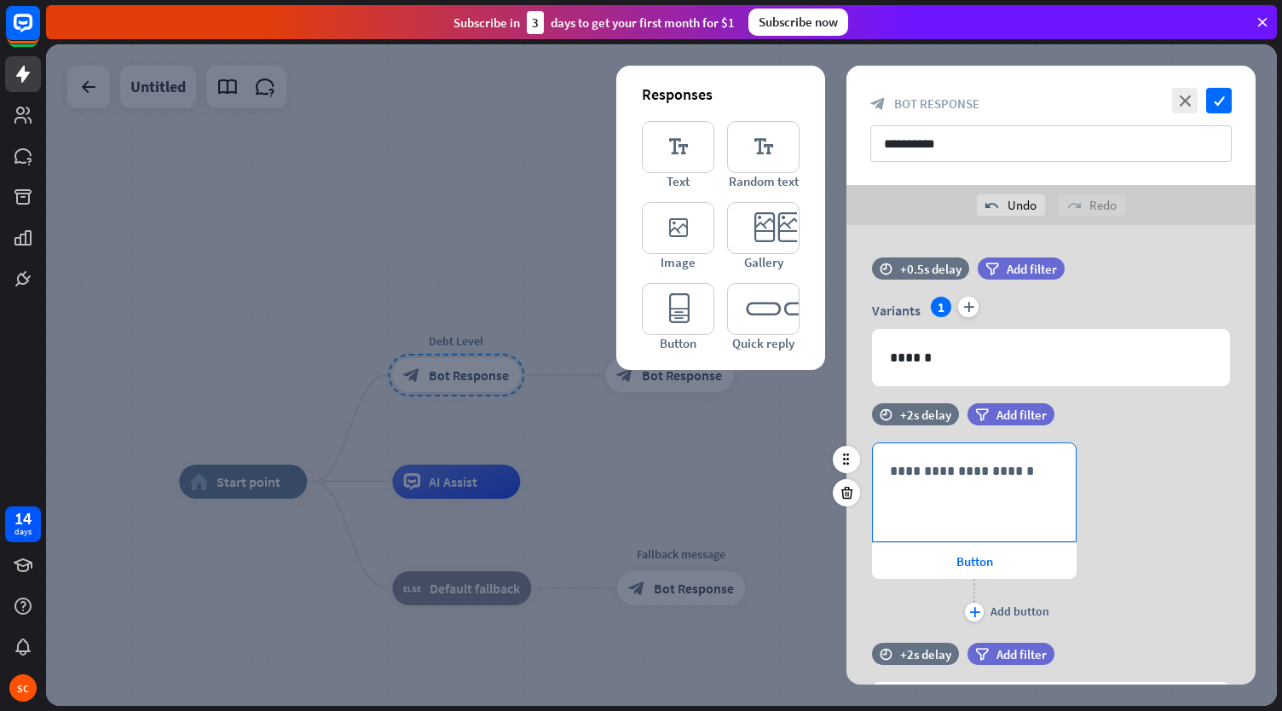
click at [926, 479] on p "**********" at bounding box center [974, 470] width 169 height 21
click at [951, 550] on div "Button" at bounding box center [974, 561] width 205 height 36
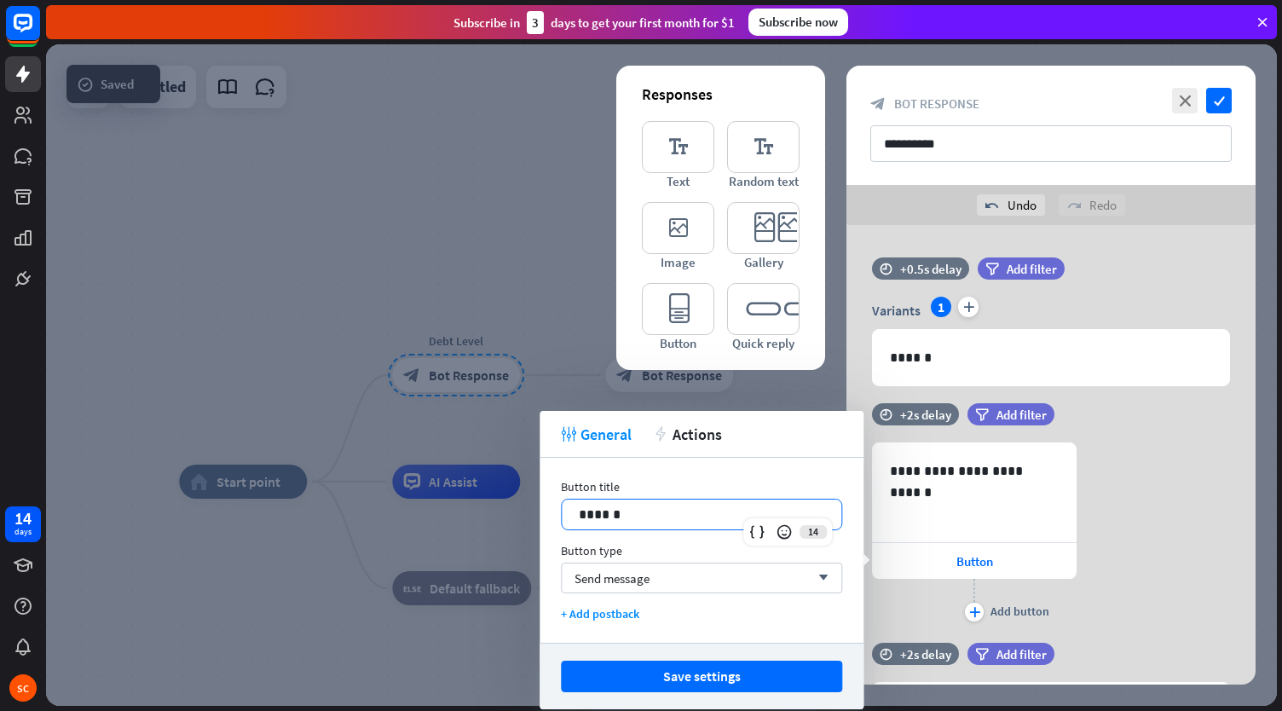
click at [654, 518] on p "******" at bounding box center [702, 514] width 246 height 21
click at [973, 611] on icon "plus" at bounding box center [974, 612] width 11 height 10
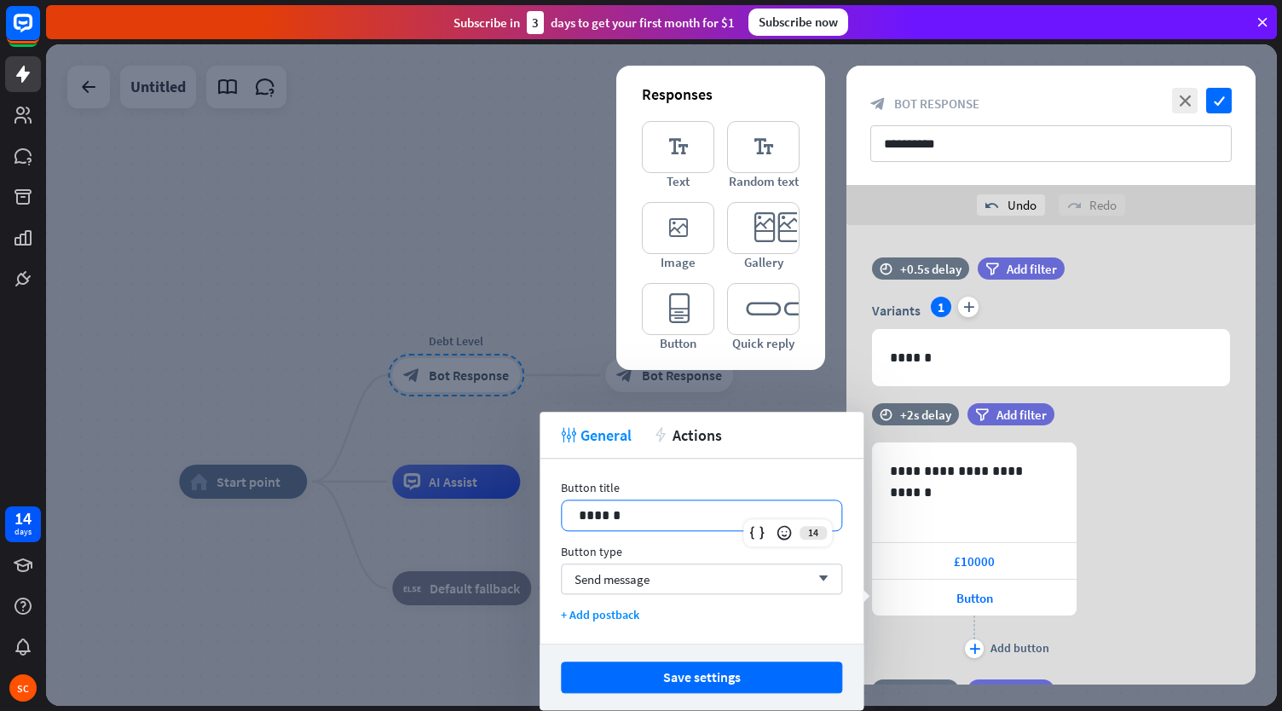
drag, startPoint x: 638, startPoint y: 526, endPoint x: 474, endPoint y: 509, distance: 164.5
click at [474, 509] on body "14 days SC close Product Help First steps Get started with ChatBot Help Center …" at bounding box center [641, 355] width 1282 height 711
click at [656, 575] on div "Send message arrow_down" at bounding box center [701, 578] width 281 height 31
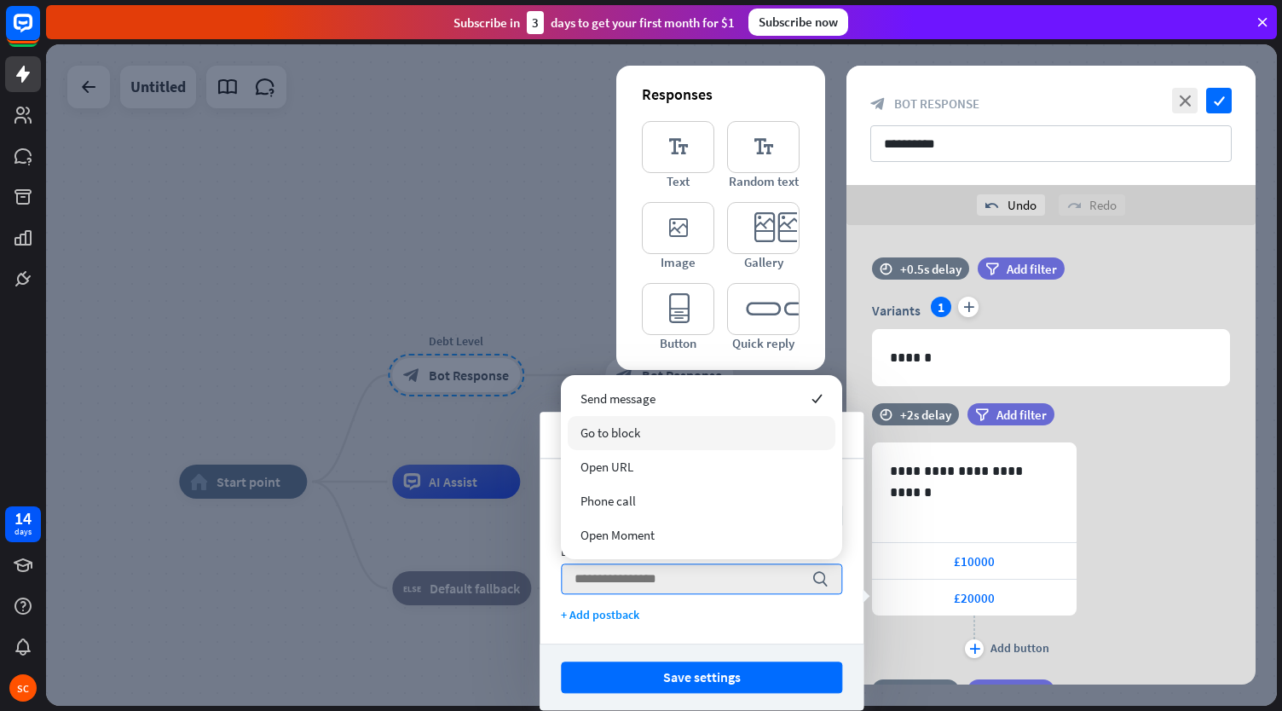
click at [678, 429] on div "Go to block" at bounding box center [702, 433] width 268 height 34
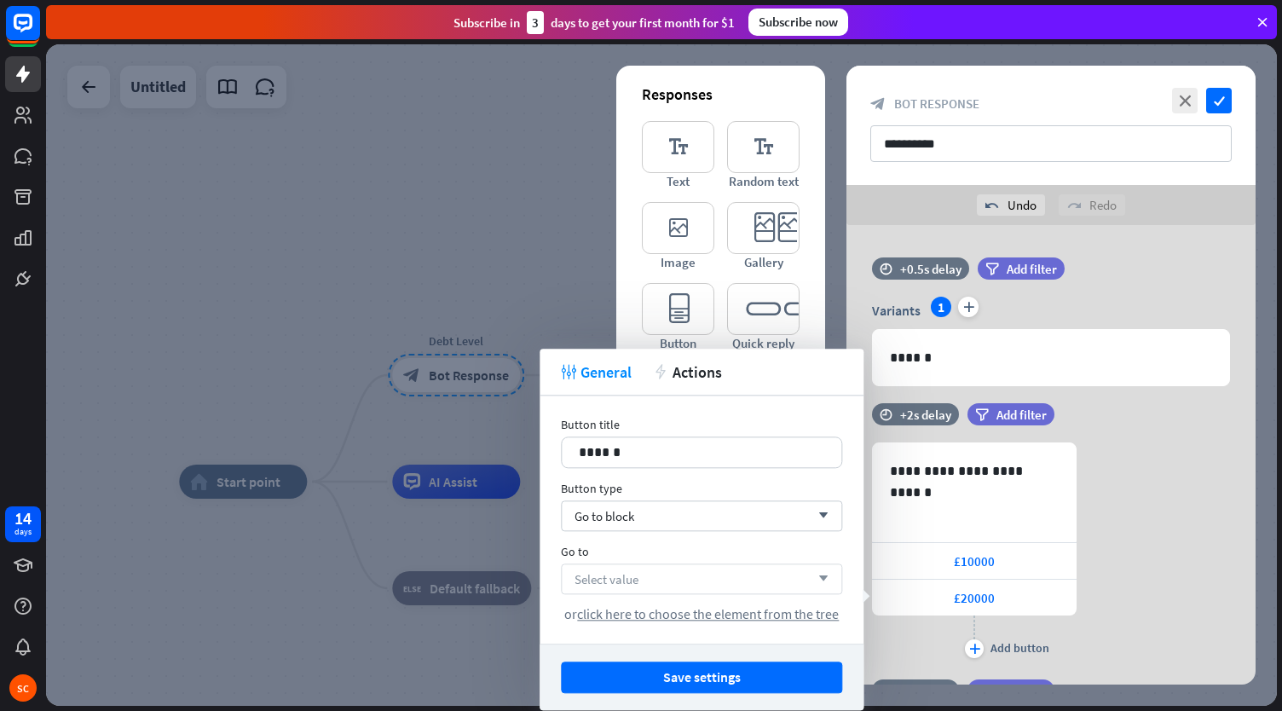
click at [669, 571] on div "Select value arrow_down" at bounding box center [701, 578] width 281 height 31
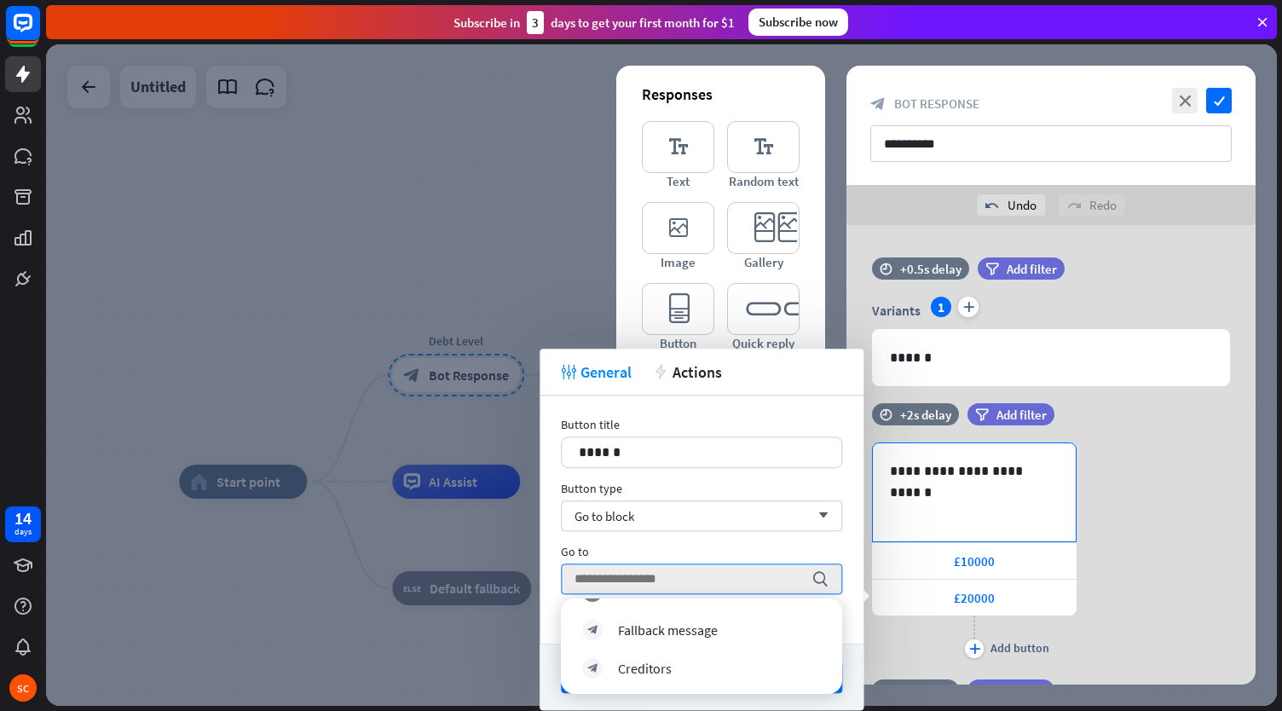
scroll to position [146, 0]
click at [619, 667] on div "Creditors" at bounding box center [645, 669] width 54 height 17
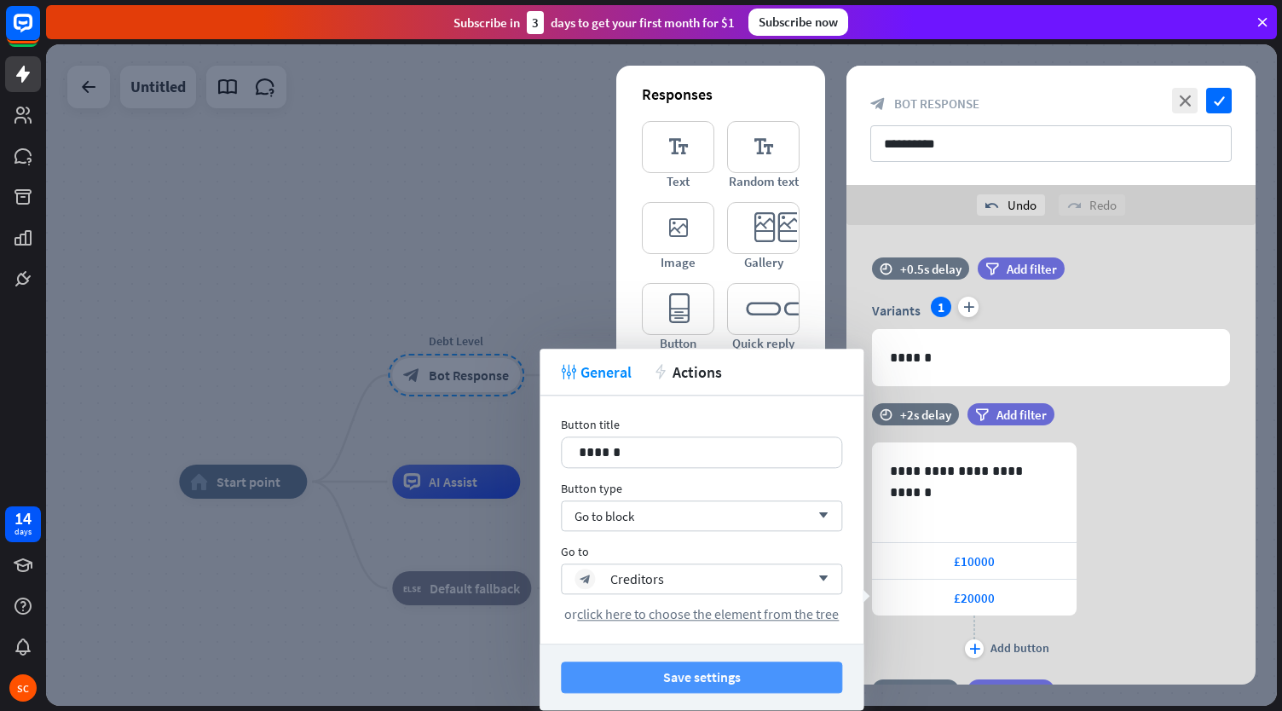
click at [701, 667] on button "Save settings" at bounding box center [701, 677] width 281 height 32
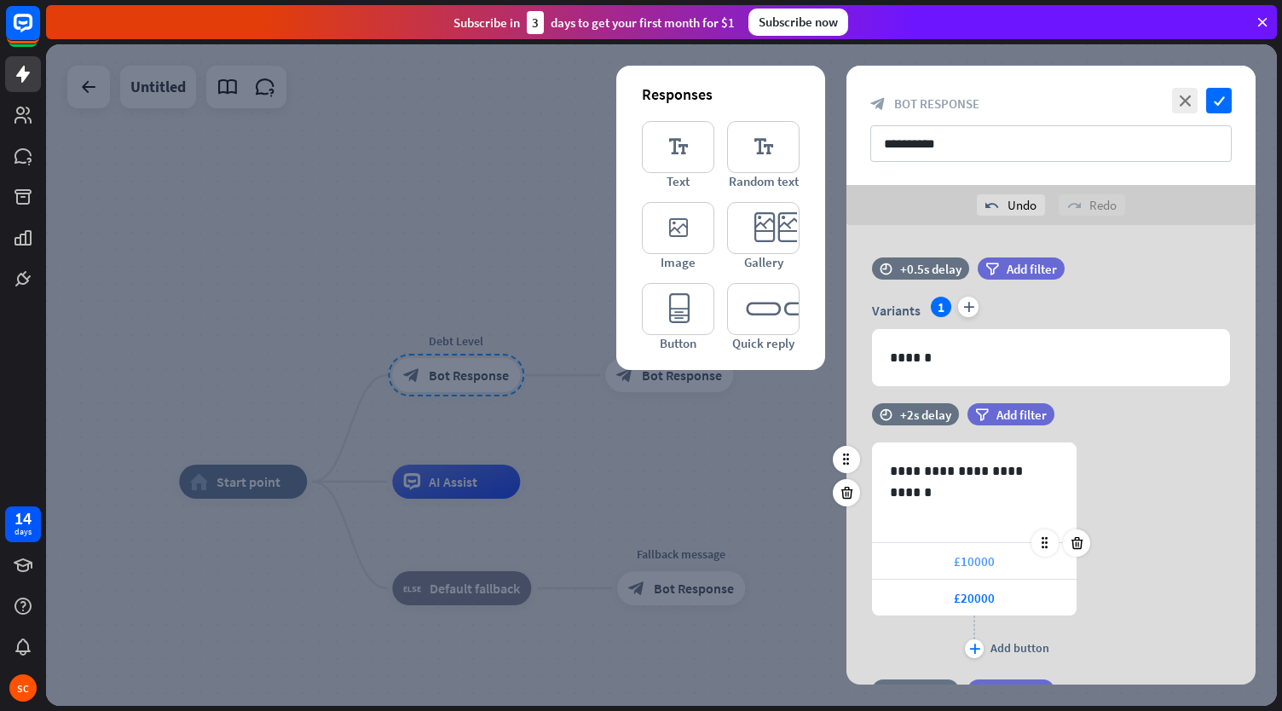
click at [961, 567] on span "£10000" at bounding box center [974, 561] width 41 height 16
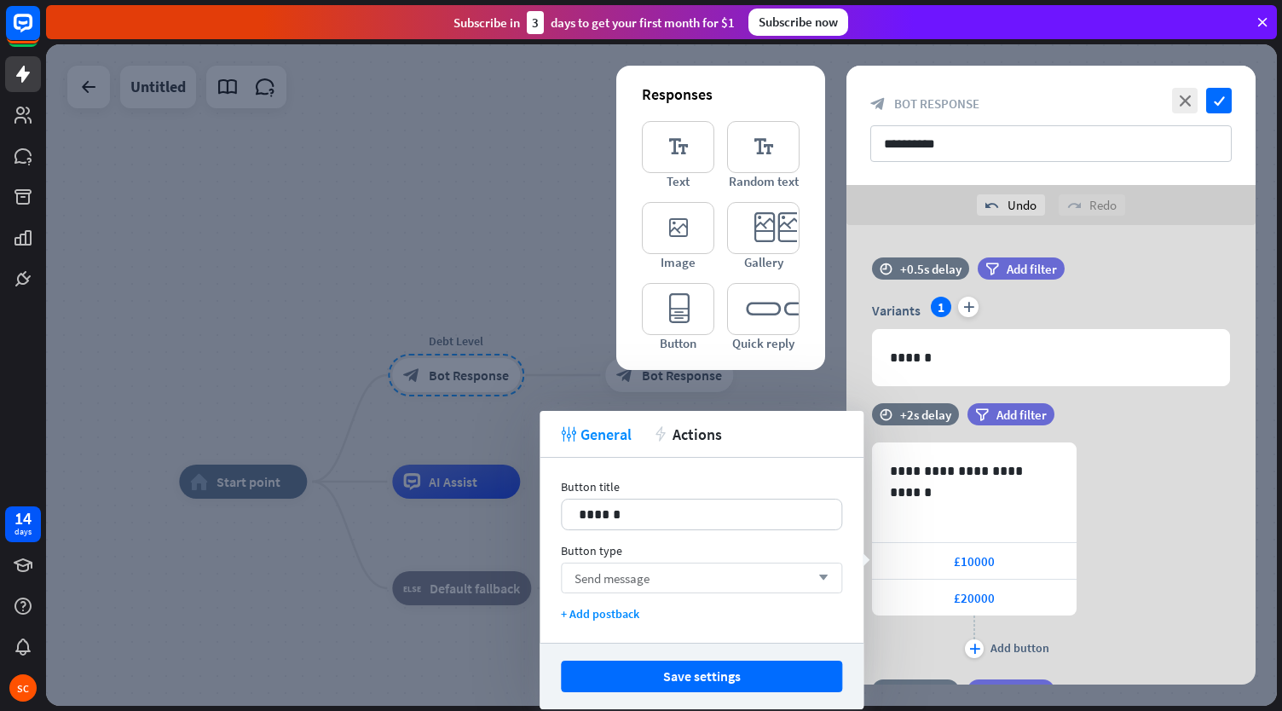
click at [624, 582] on span "Send message" at bounding box center [611, 578] width 75 height 16
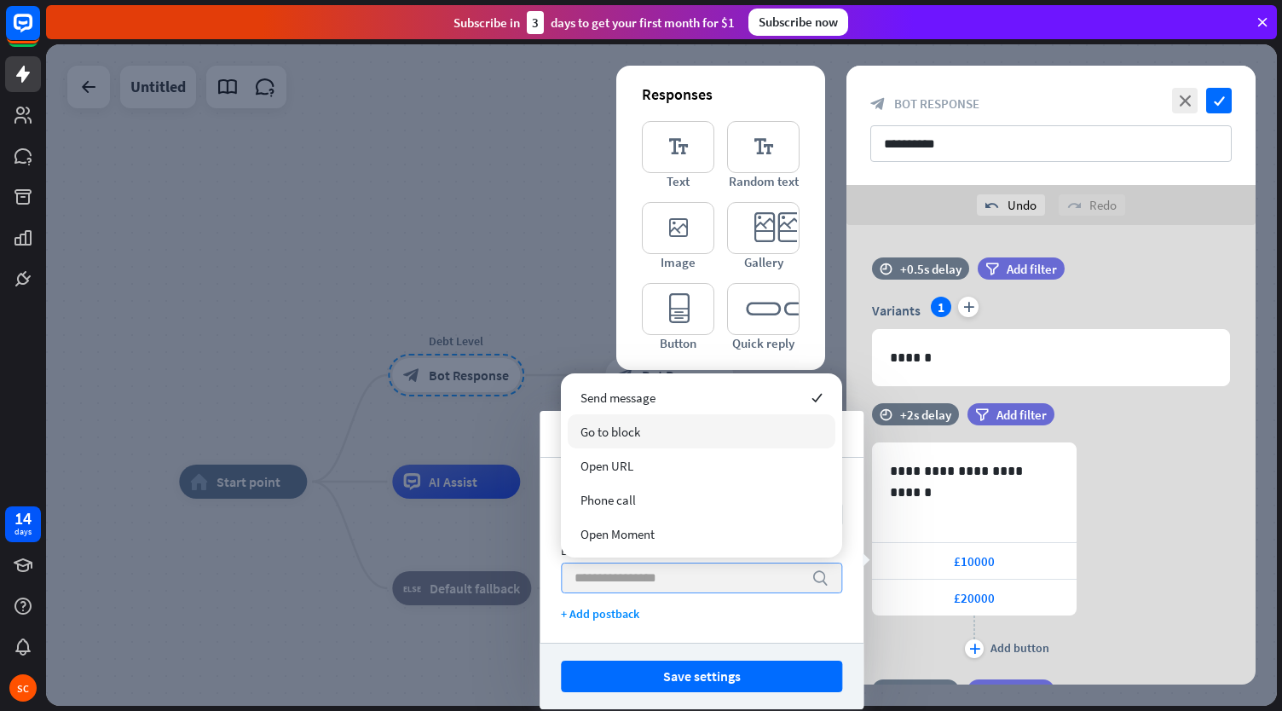
click at [641, 438] on div "Go to block" at bounding box center [702, 431] width 268 height 34
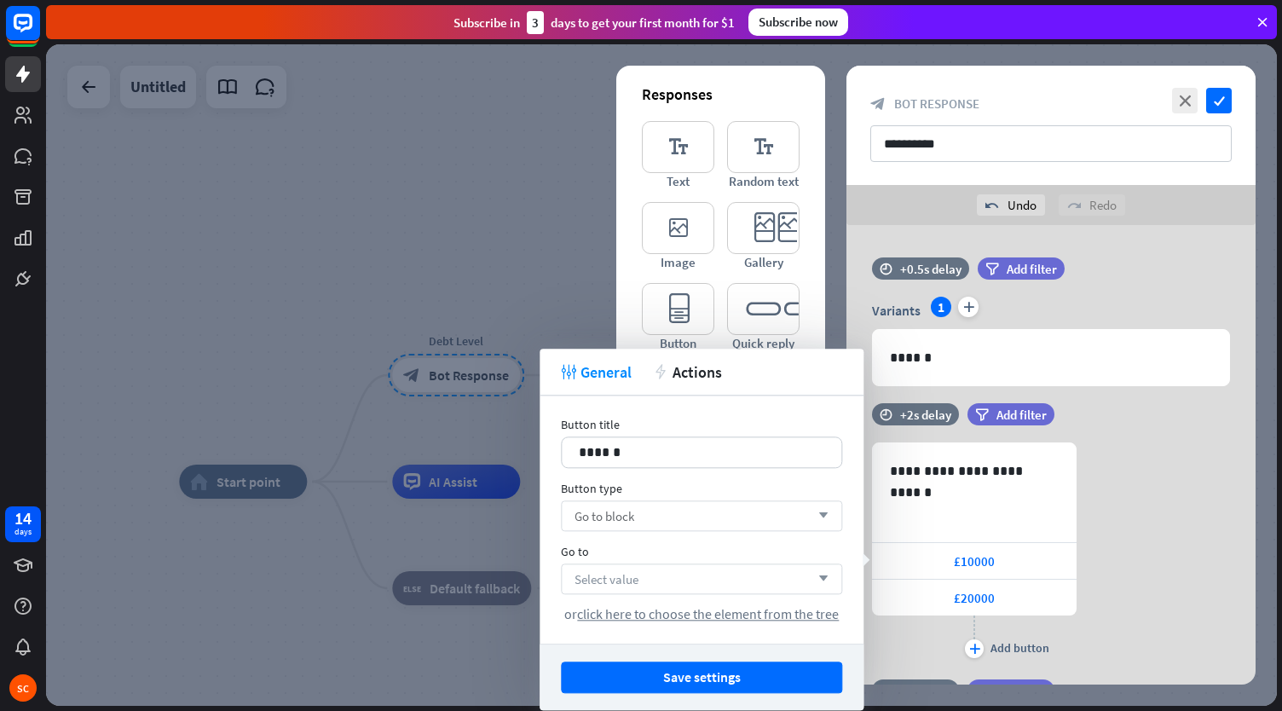
click at [620, 576] on span "Select value" at bounding box center [606, 579] width 64 height 16
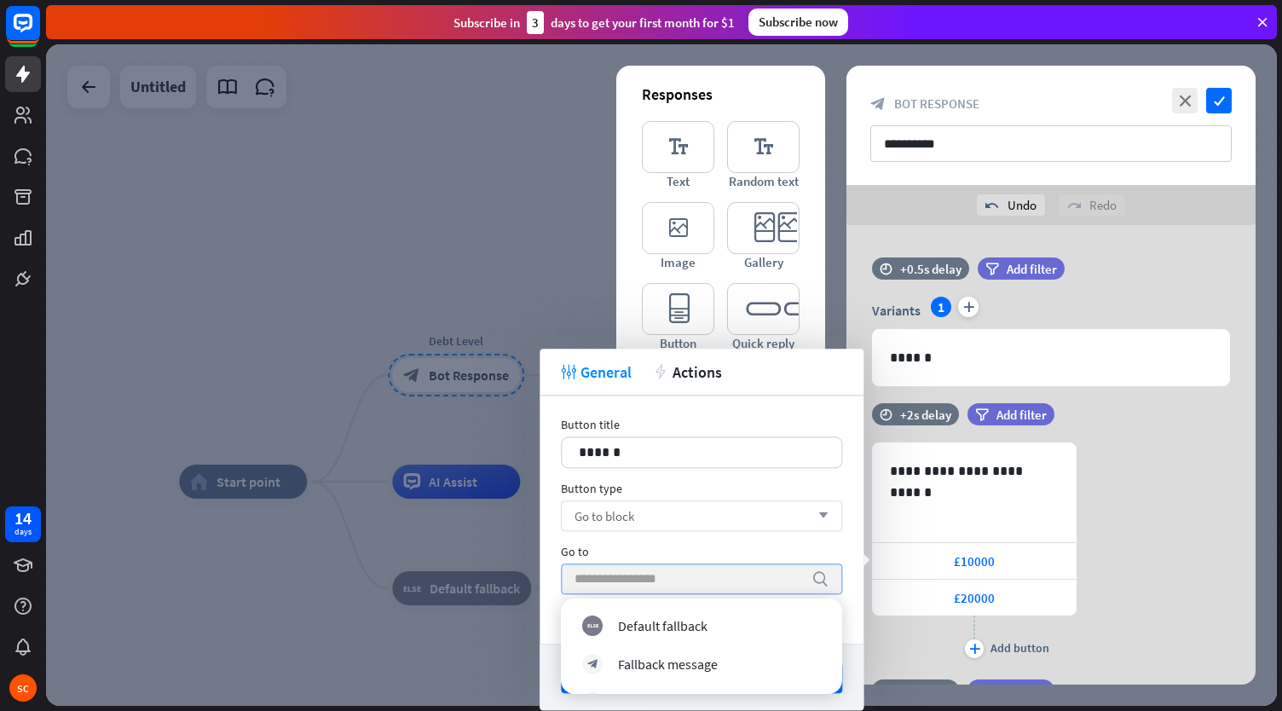
scroll to position [148, 0]
click at [609, 672] on div "block_bot_response Creditors" at bounding box center [701, 667] width 239 height 20
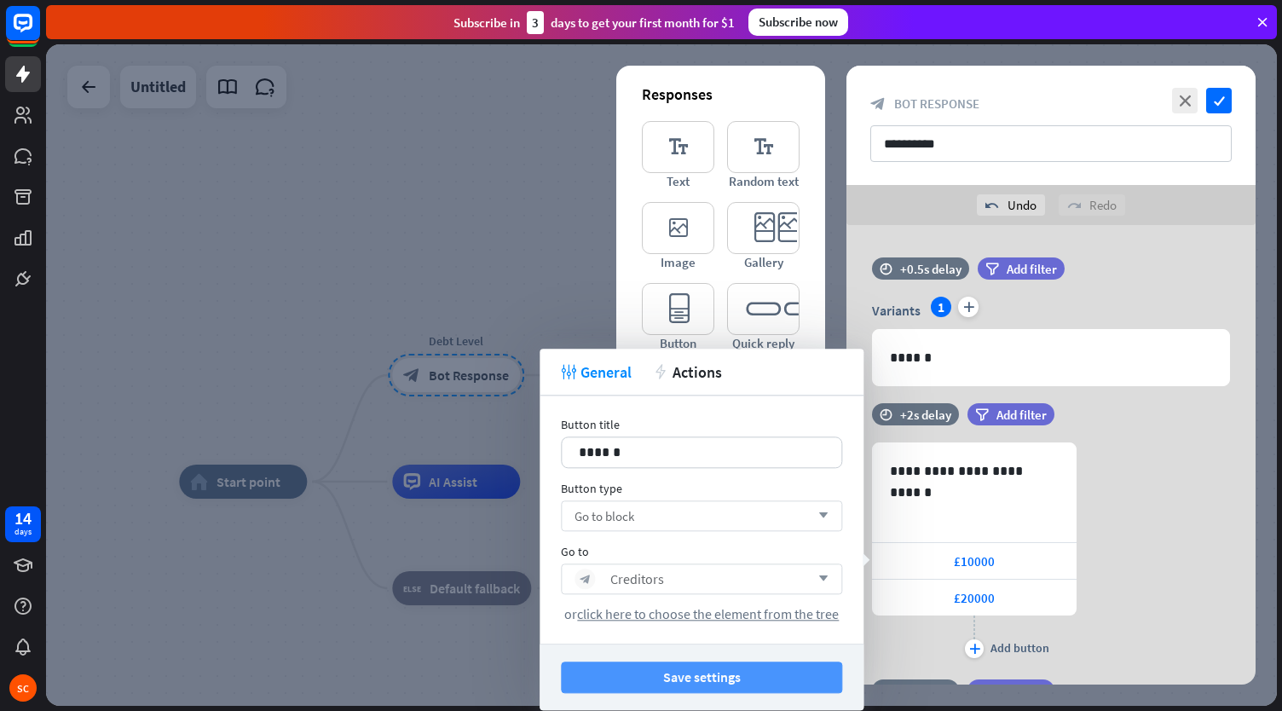
click at [707, 668] on button "Save settings" at bounding box center [701, 677] width 281 height 32
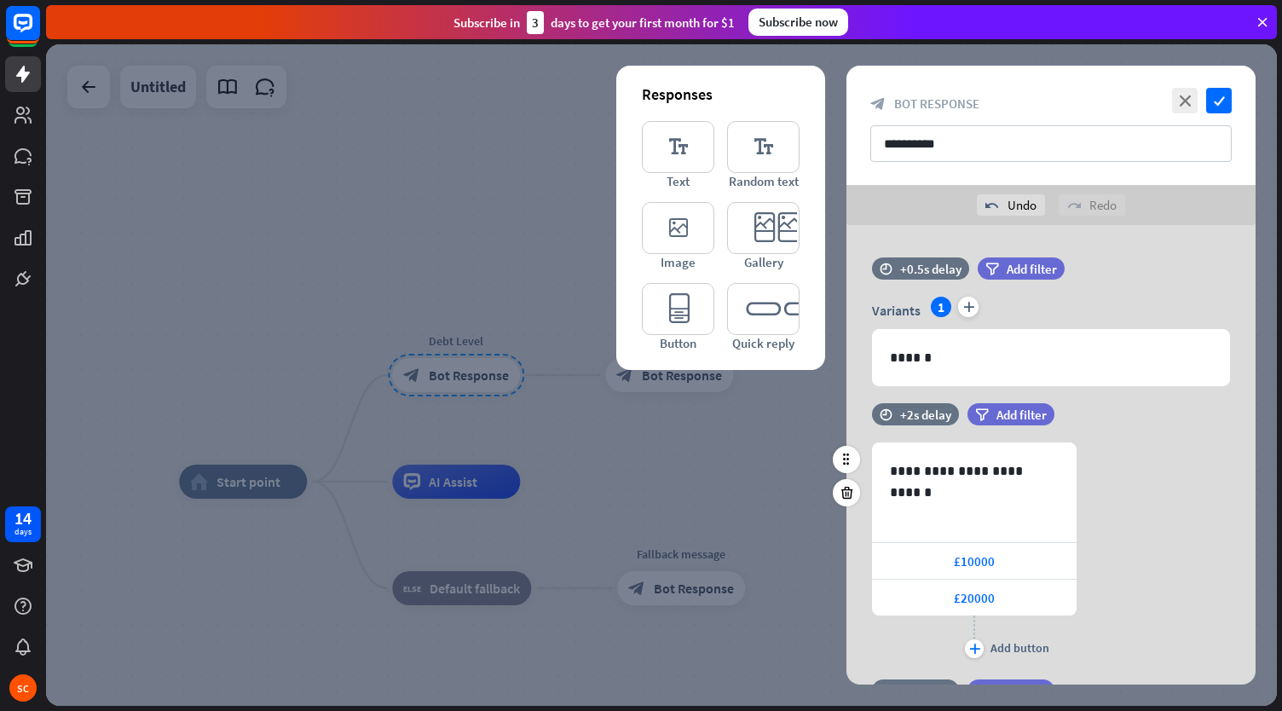
click at [1177, 537] on div "**********" at bounding box center [1050, 552] width 409 height 220
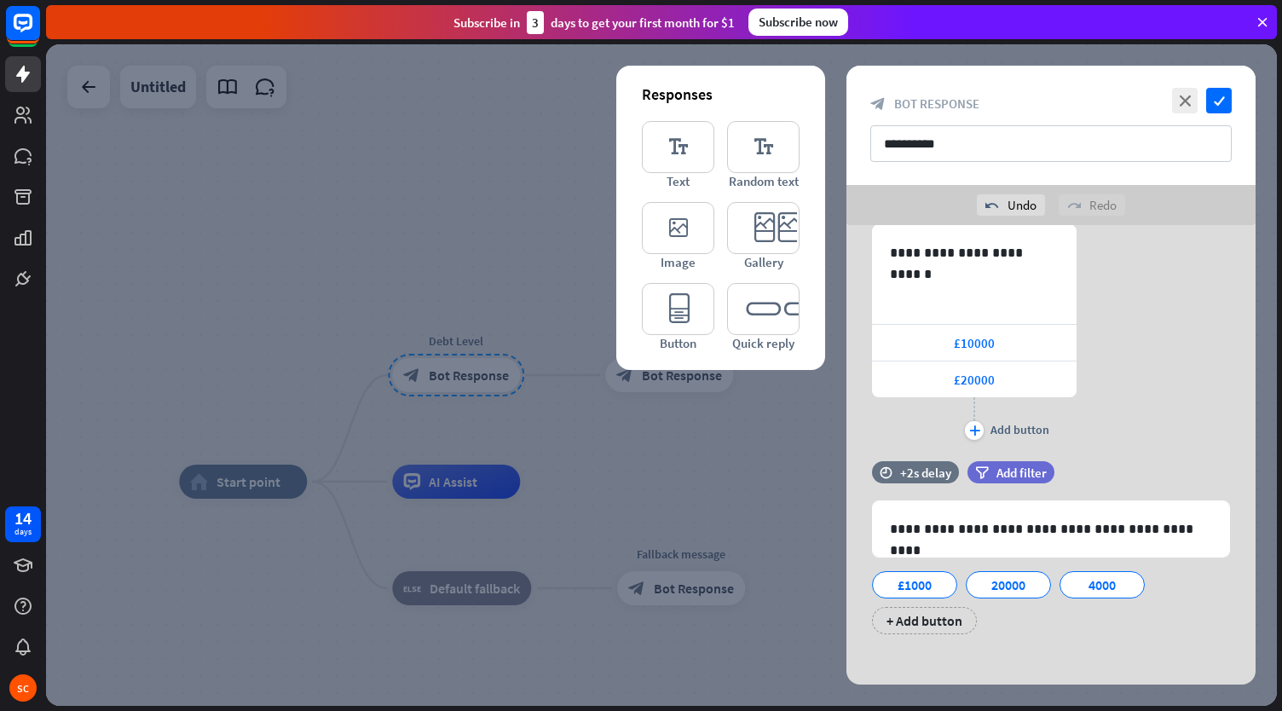
scroll to position [223, 0]
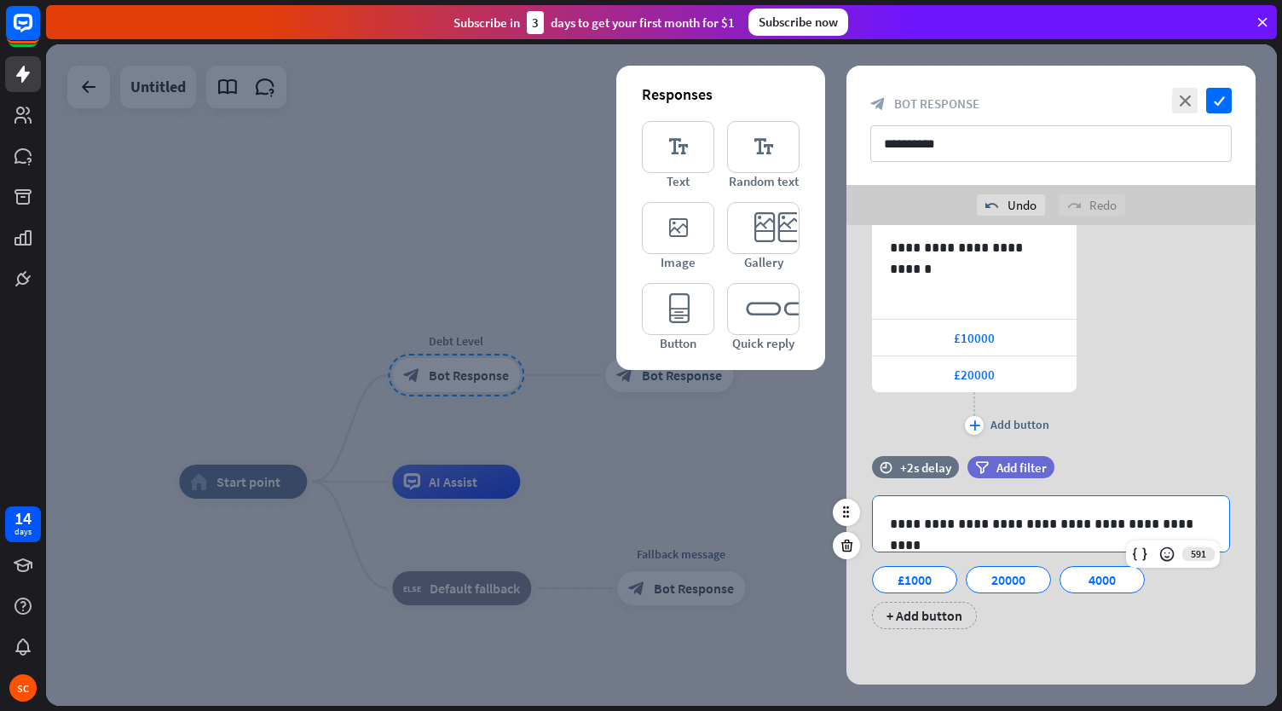
click at [1163, 496] on div "**********" at bounding box center [1051, 523] width 356 height 55
click at [978, 496] on div "**********" at bounding box center [1051, 523] width 356 height 55
click at [849, 543] on icon at bounding box center [847, 545] width 16 height 15
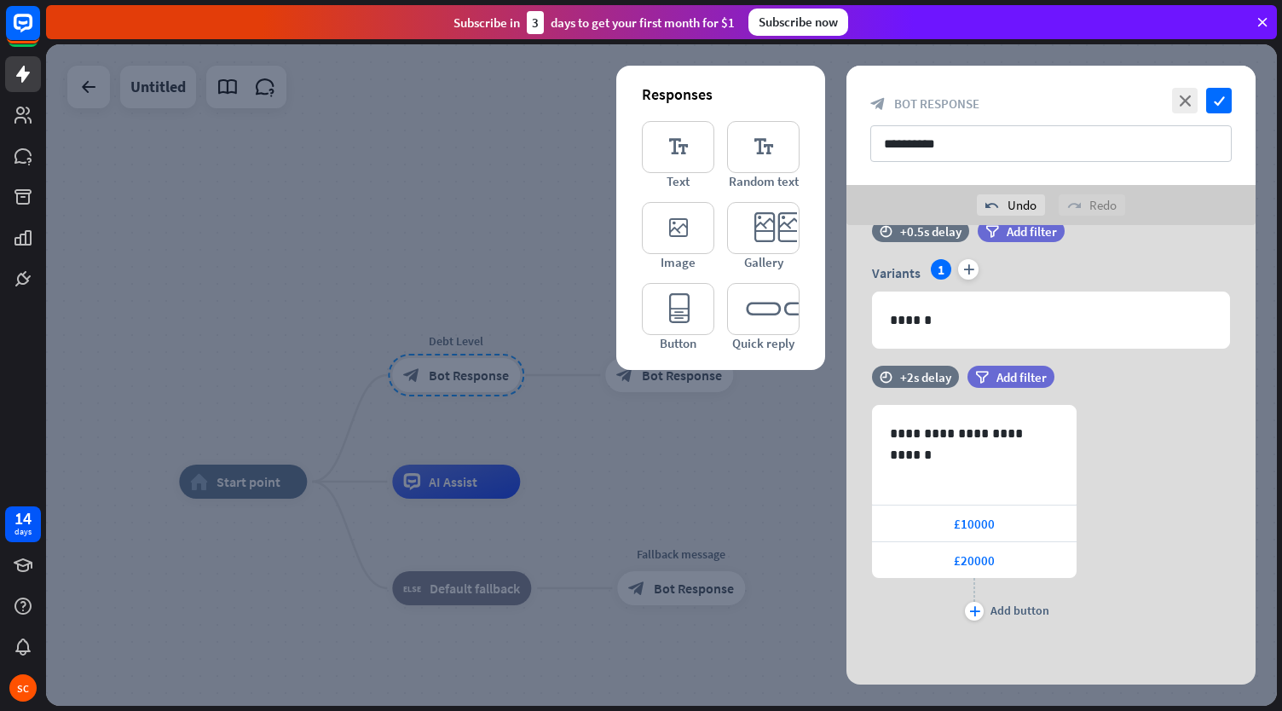
scroll to position [36, 0]
click at [1217, 105] on icon "check" at bounding box center [1219, 101] width 26 height 26
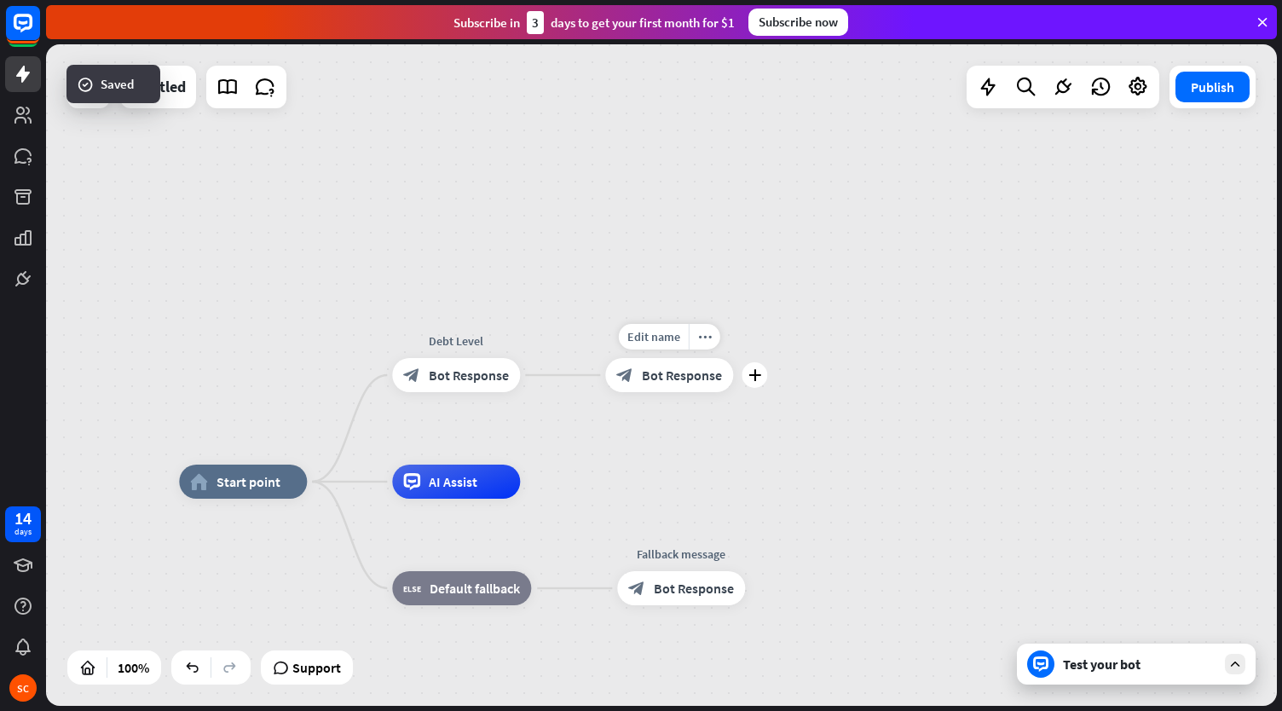
click at [644, 381] on span "Bot Response" at bounding box center [682, 374] width 80 height 17
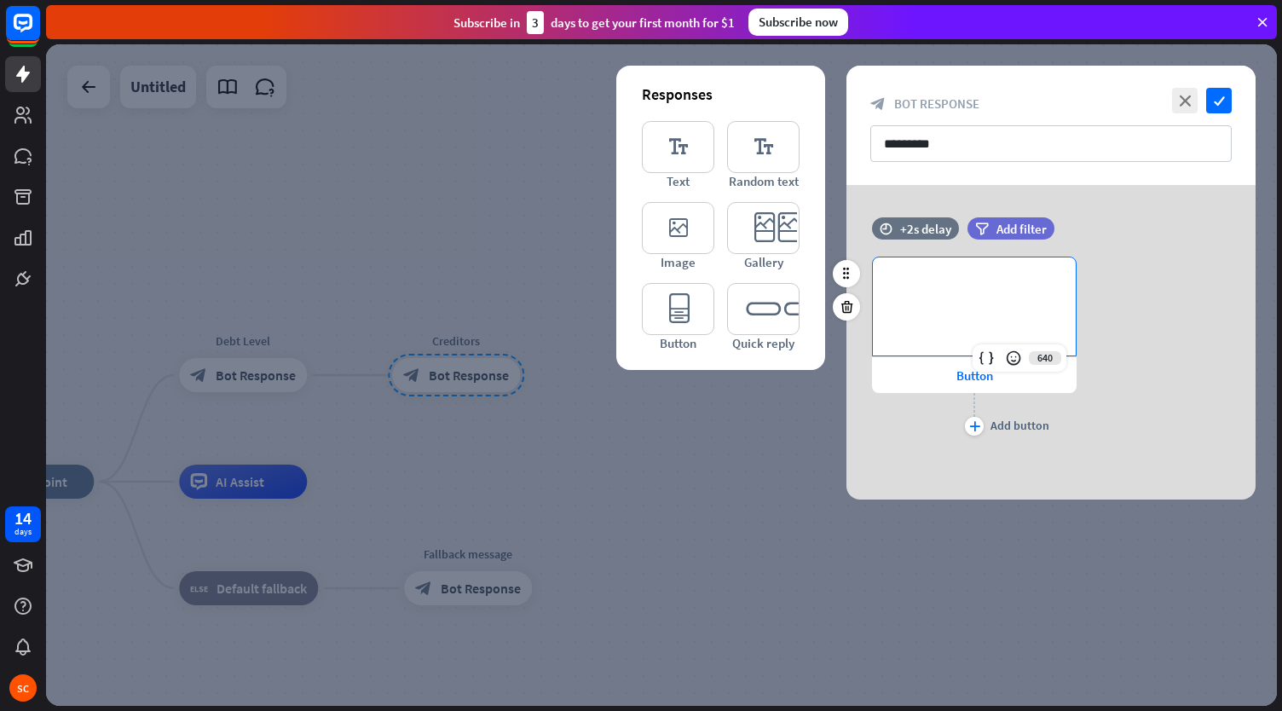
click at [910, 308] on div "**********" at bounding box center [974, 306] width 203 height 98
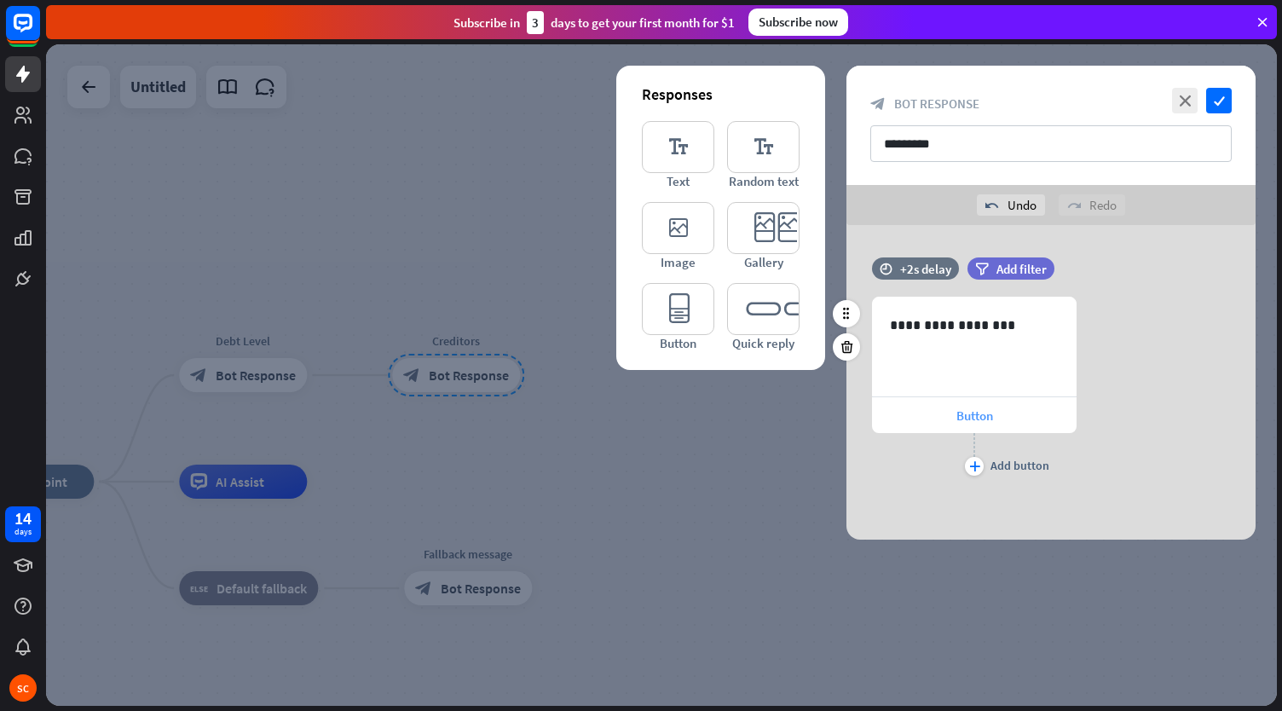
click at [923, 413] on div "Button" at bounding box center [974, 415] width 205 height 36
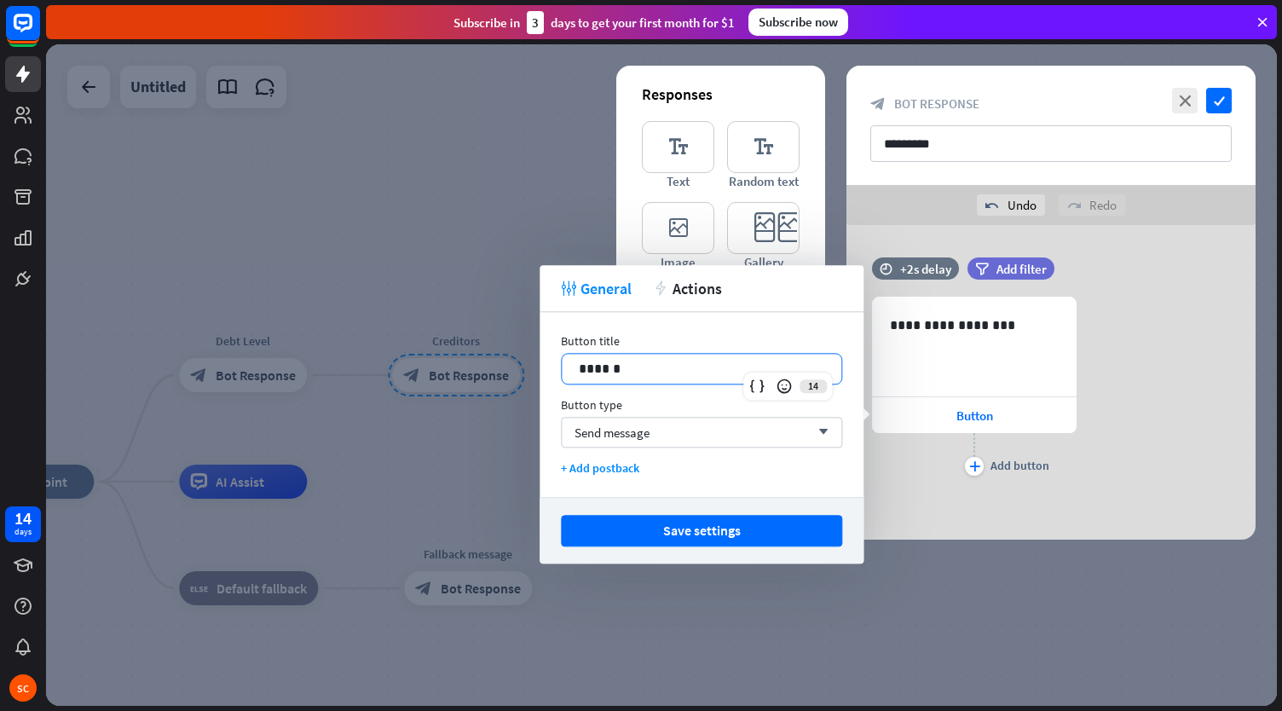
drag, startPoint x: 660, startPoint y: 374, endPoint x: 533, endPoint y: 381, distance: 127.2
click at [533, 381] on body "14 days SC close Product Help First steps Get started with ChatBot Help Center …" at bounding box center [641, 355] width 1282 height 711
click at [621, 437] on span "Send message" at bounding box center [611, 432] width 75 height 16
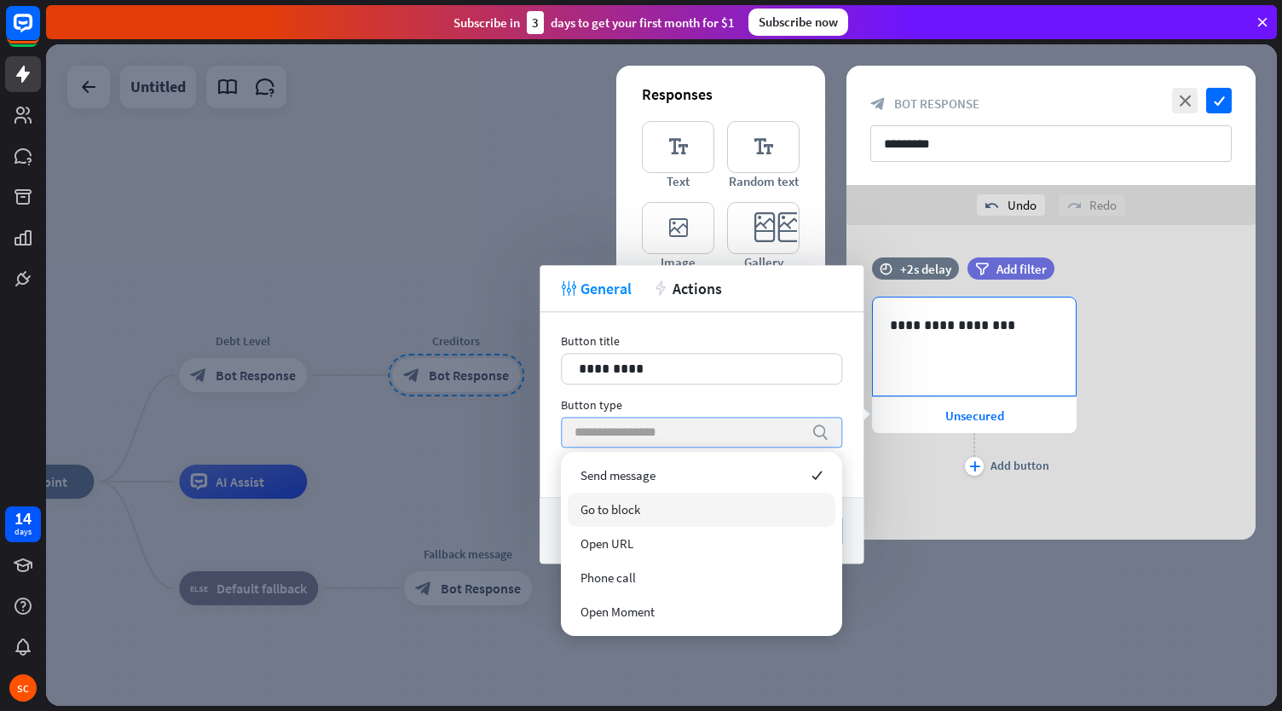
click at [998, 332] on p "**********" at bounding box center [975, 325] width 170 height 21
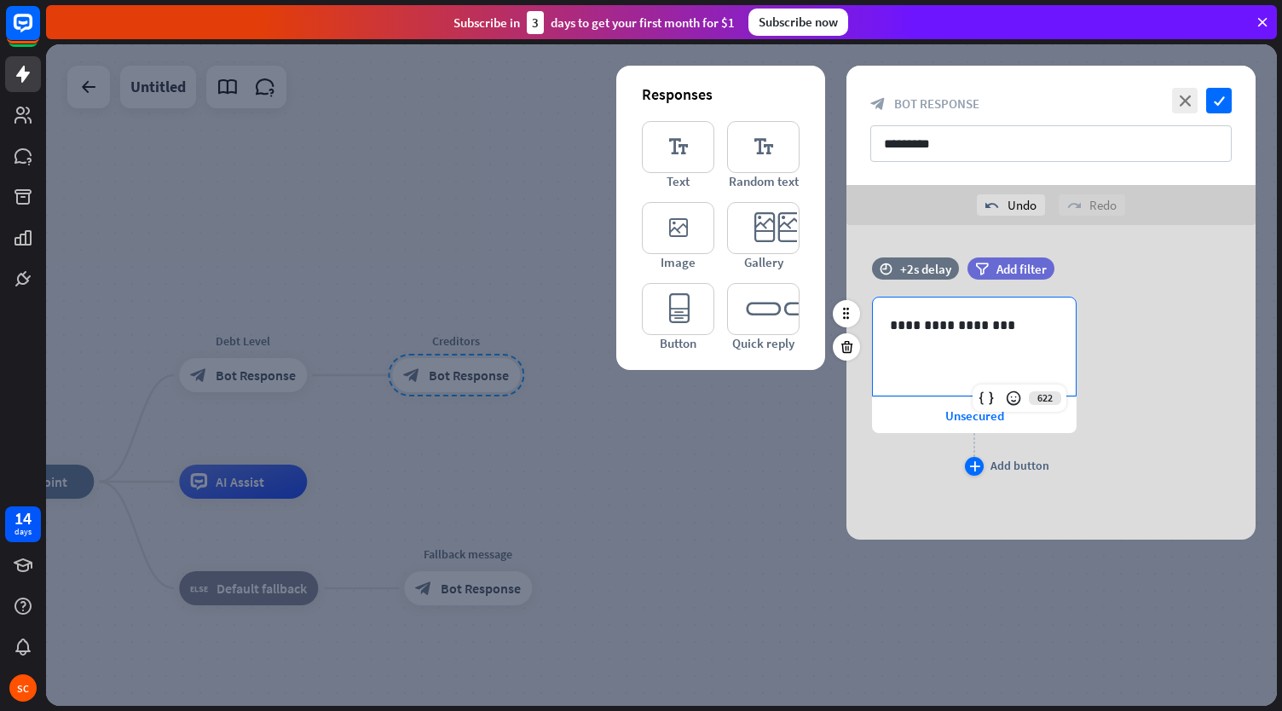
click at [978, 461] on icon "plus" at bounding box center [974, 466] width 11 height 10
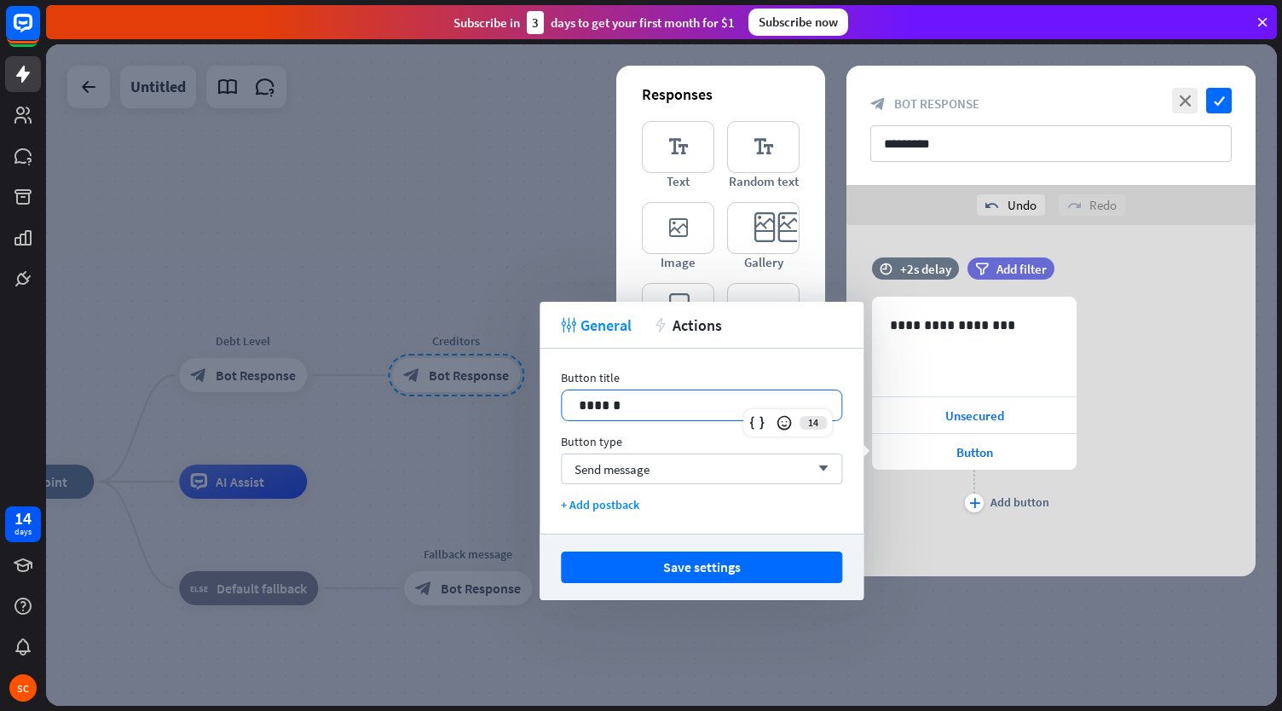
drag, startPoint x: 641, startPoint y: 410, endPoint x: 574, endPoint y: 406, distance: 67.5
click at [574, 406] on div "******" at bounding box center [702, 405] width 280 height 30
click at [975, 499] on icon "plus" at bounding box center [974, 503] width 11 height 10
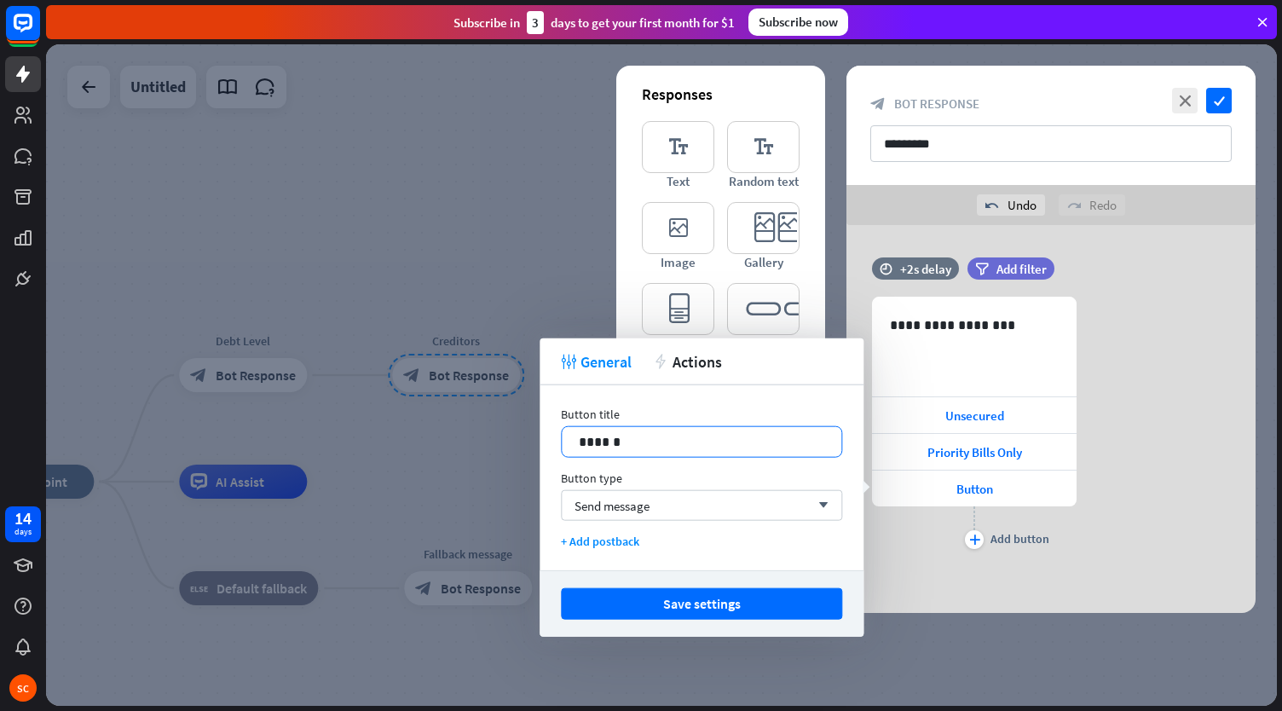
click at [644, 436] on p "******" at bounding box center [702, 441] width 246 height 21
click at [978, 543] on icon "plus" at bounding box center [974, 539] width 11 height 10
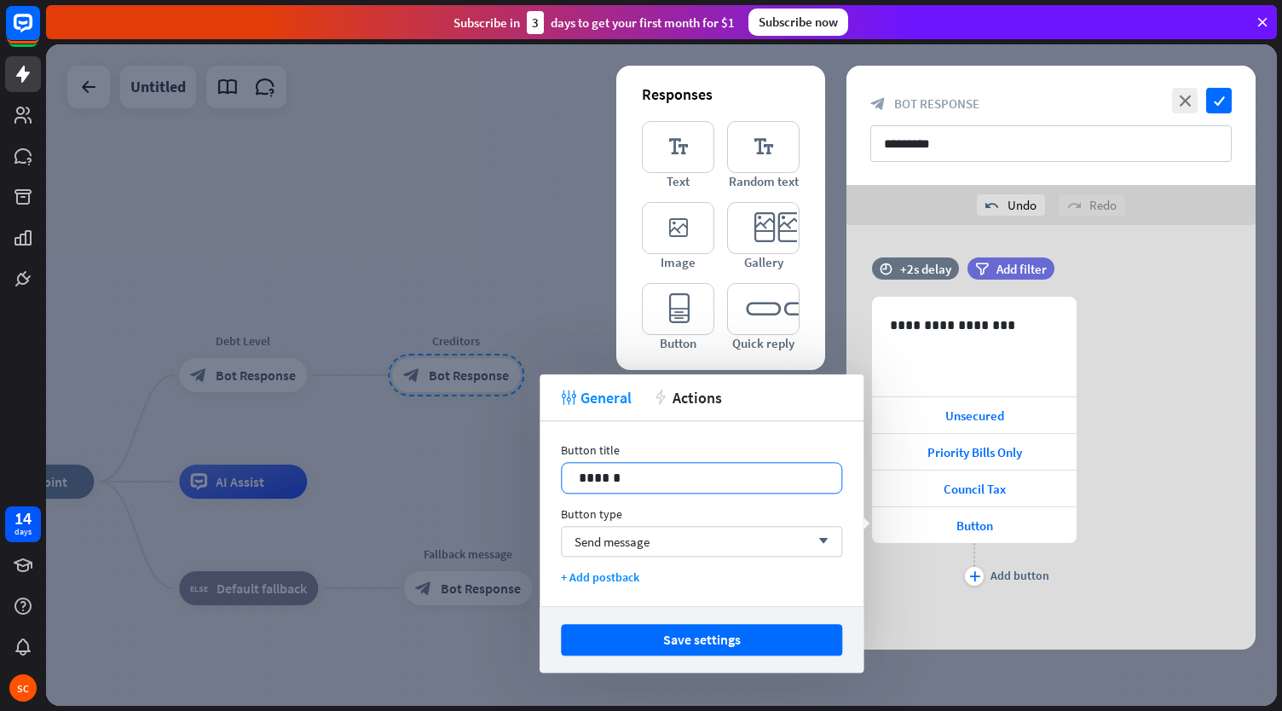
click at [660, 478] on p "******" at bounding box center [702, 477] width 246 height 21
click at [1203, 411] on div "**********" at bounding box center [1050, 443] width 409 height 293
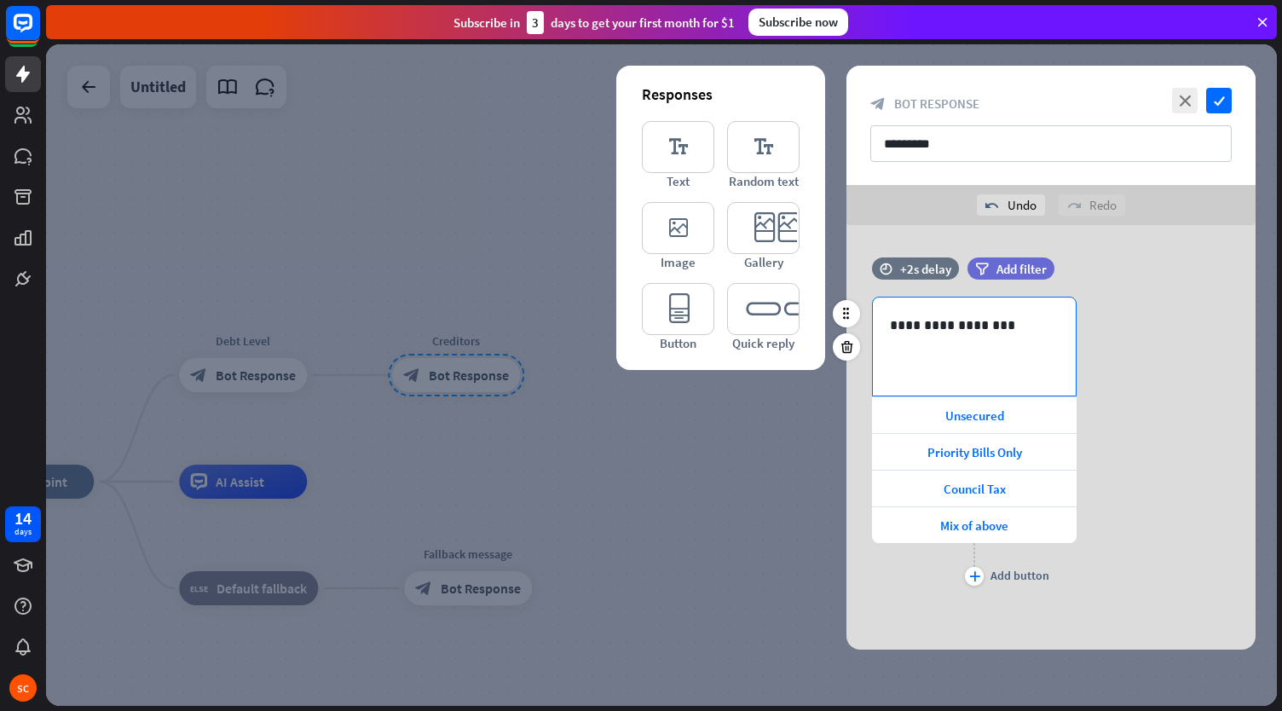
click at [977, 336] on div "**********" at bounding box center [974, 346] width 203 height 98
click at [964, 103] on span "Bot Response" at bounding box center [936, 103] width 85 height 16
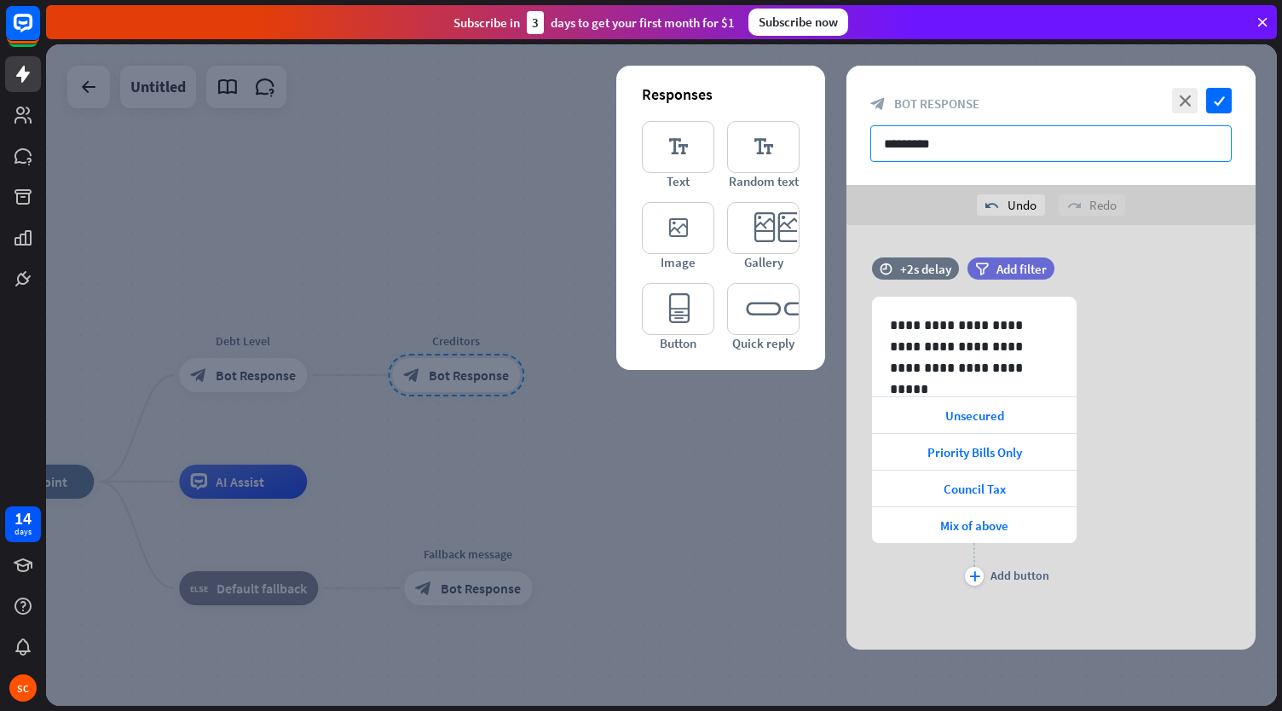
drag, startPoint x: 949, startPoint y: 153, endPoint x: 837, endPoint y: 147, distance: 112.6
click at [837, 147] on div "**********" at bounding box center [661, 374] width 1231 height 661
type input "**********"
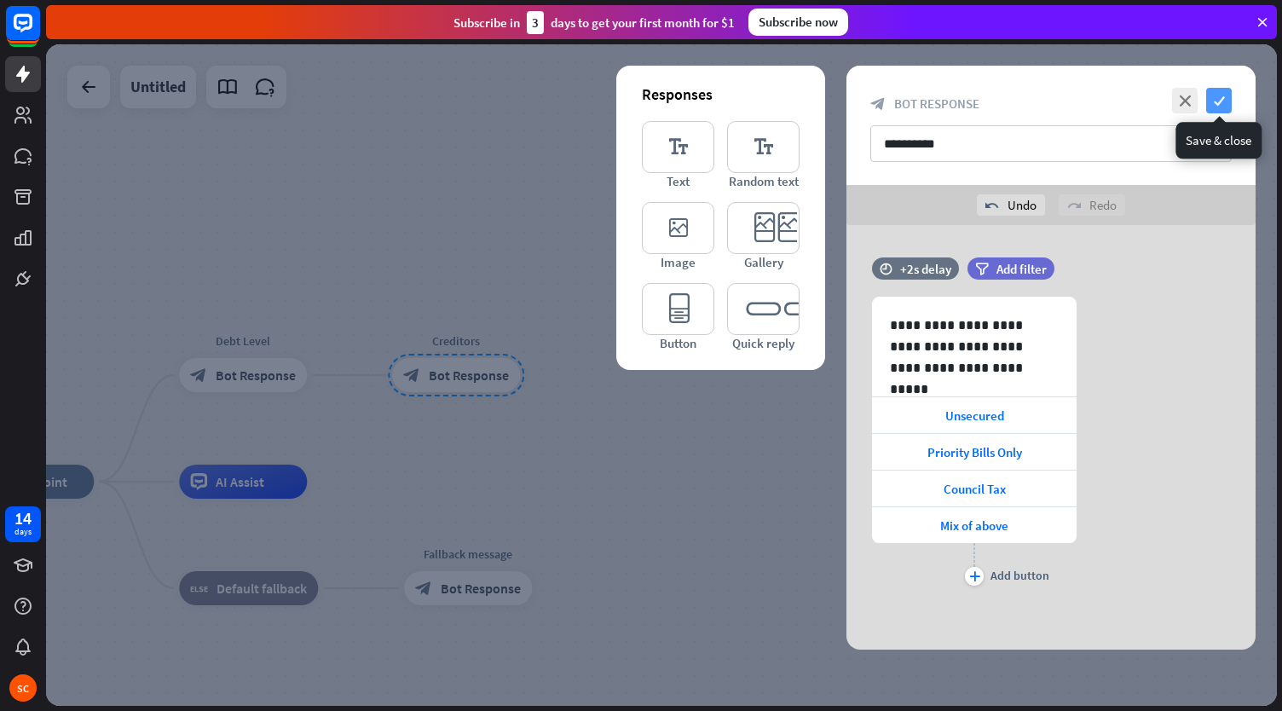
click at [1224, 95] on icon "check" at bounding box center [1219, 101] width 26 height 26
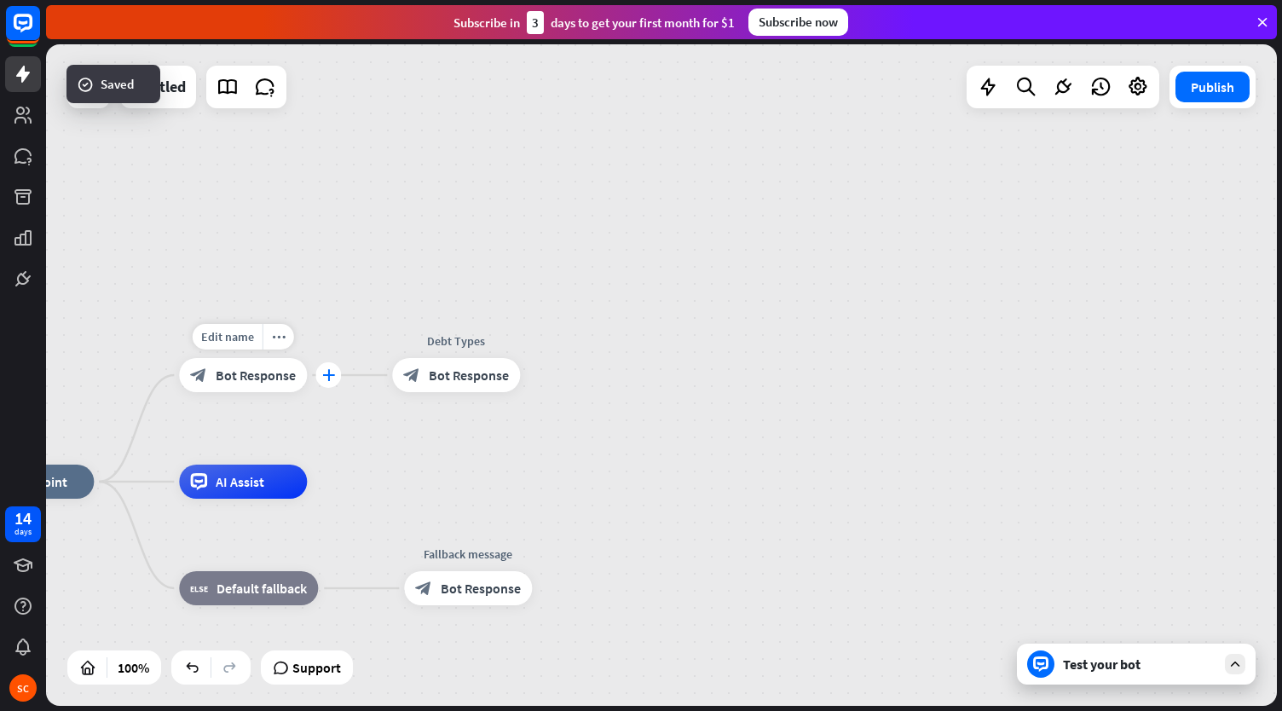
click at [331, 384] on div "plus" at bounding box center [328, 375] width 26 height 26
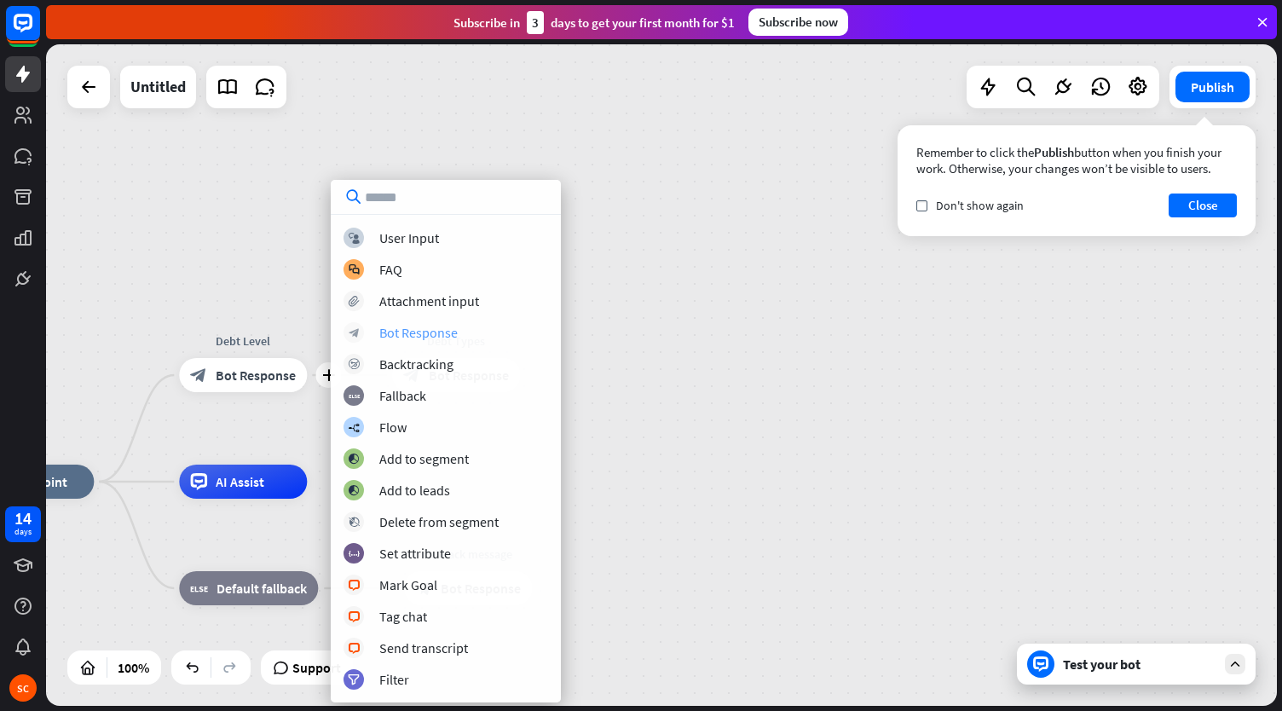
click at [405, 332] on div "Bot Response" at bounding box center [418, 332] width 78 height 17
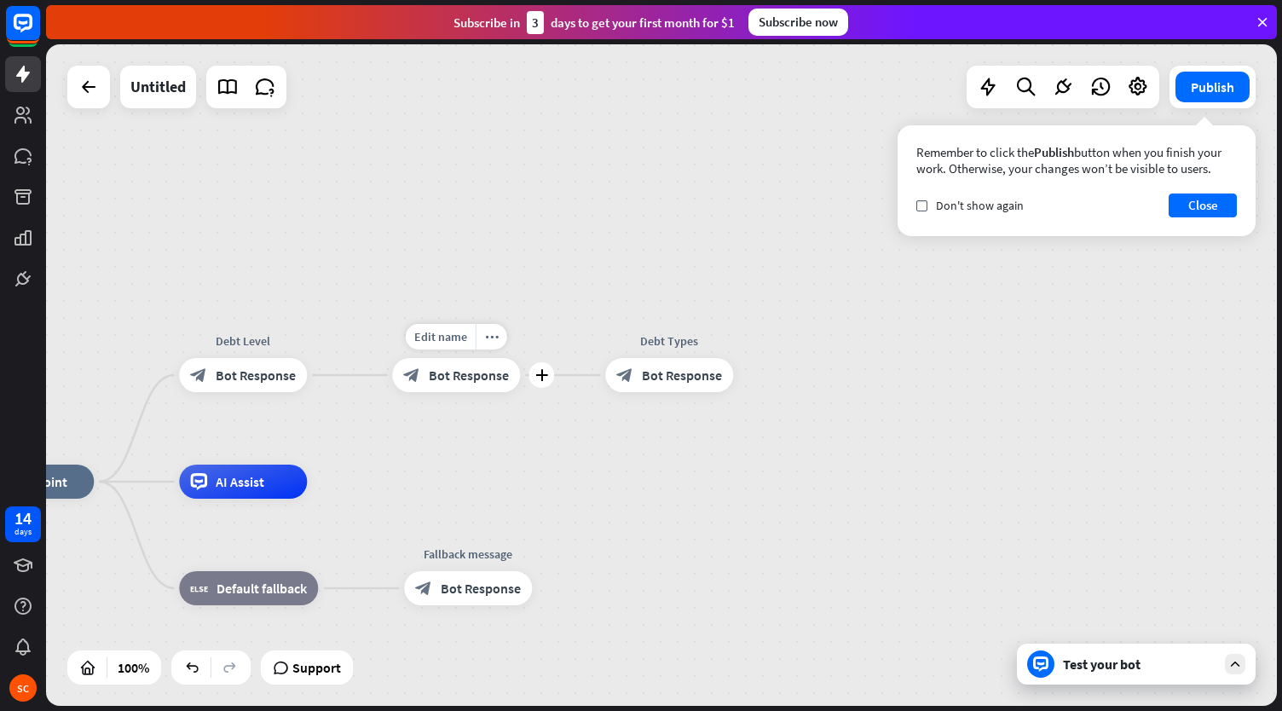
click at [469, 391] on div "block_bot_response Bot Response" at bounding box center [456, 375] width 128 height 34
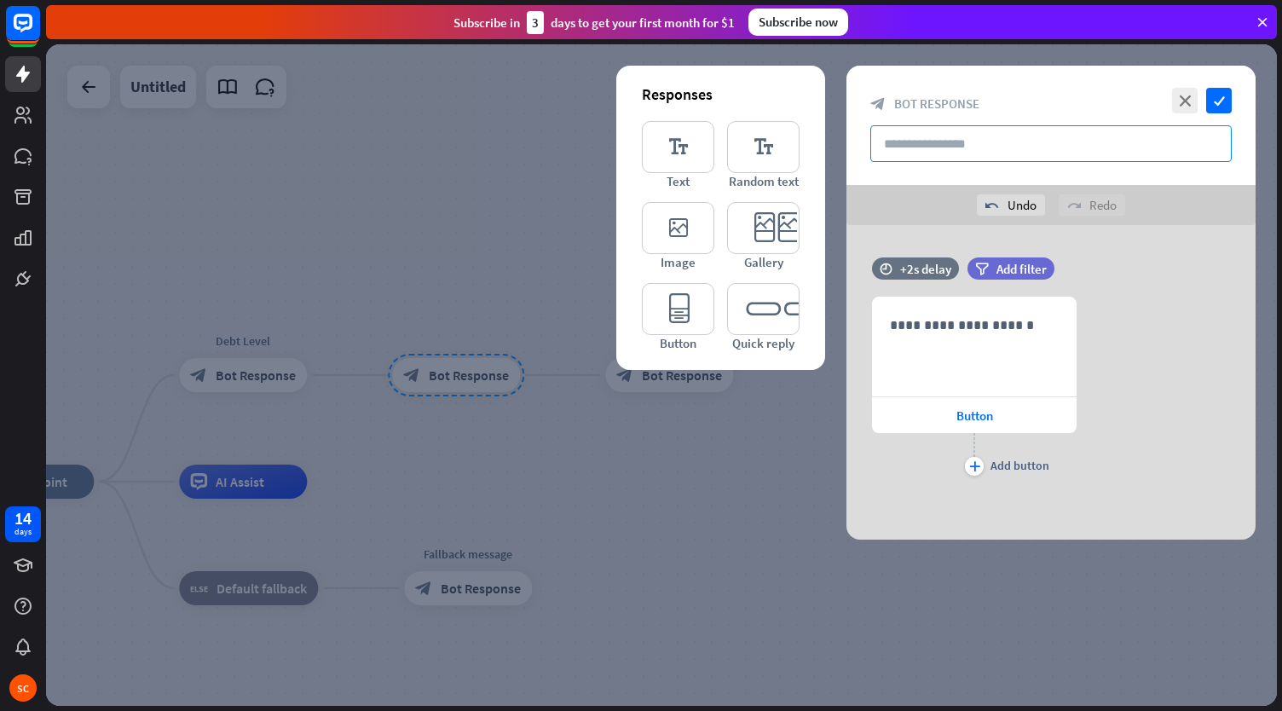
click at [926, 129] on input "text" at bounding box center [1050, 143] width 361 height 37
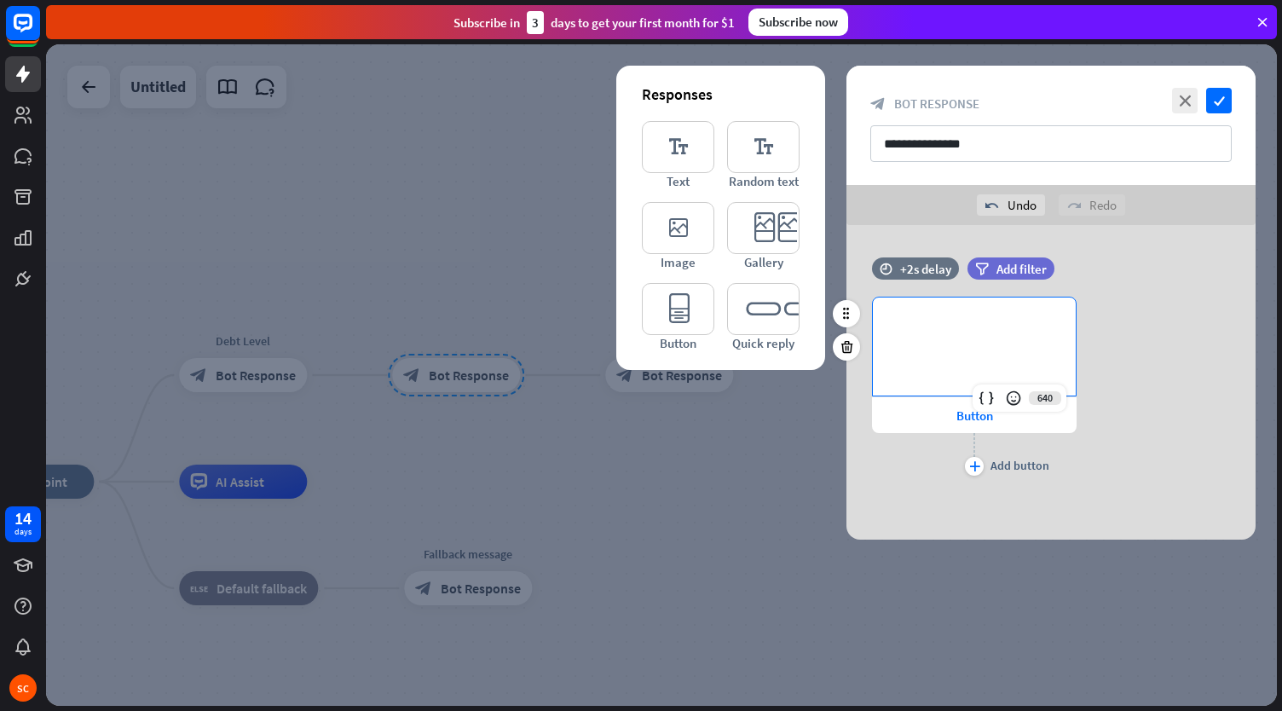
click at [955, 313] on div "**********" at bounding box center [974, 346] width 203 height 98
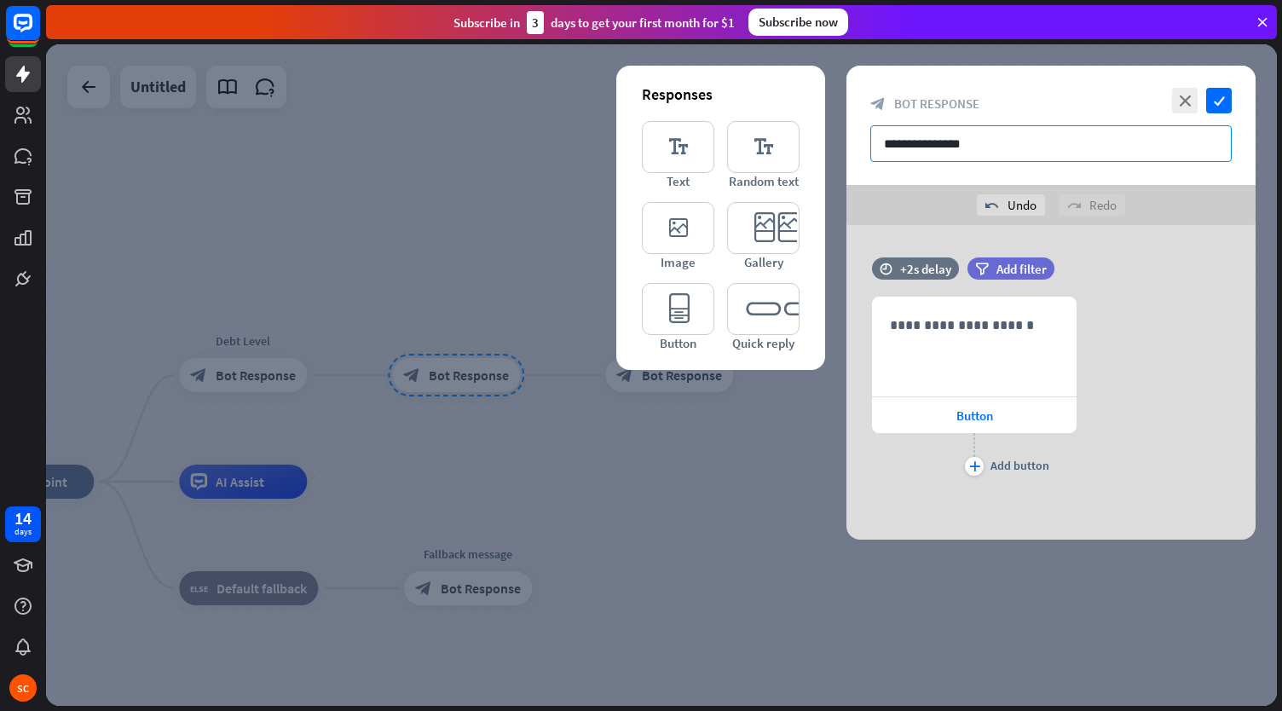
drag, startPoint x: 1033, startPoint y: 126, endPoint x: 1009, endPoint y: 143, distance: 29.3
click at [1009, 143] on input "**********" at bounding box center [1050, 143] width 361 height 37
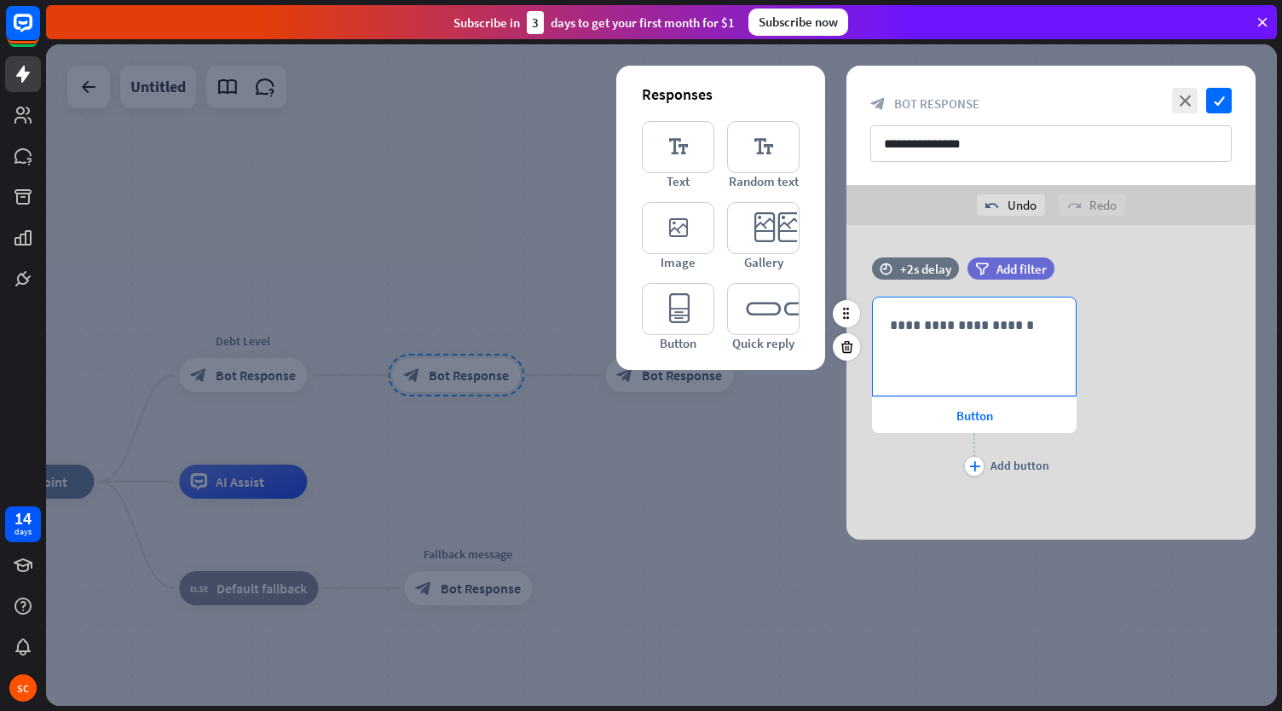
click at [937, 345] on div "**********" at bounding box center [974, 346] width 203 height 98
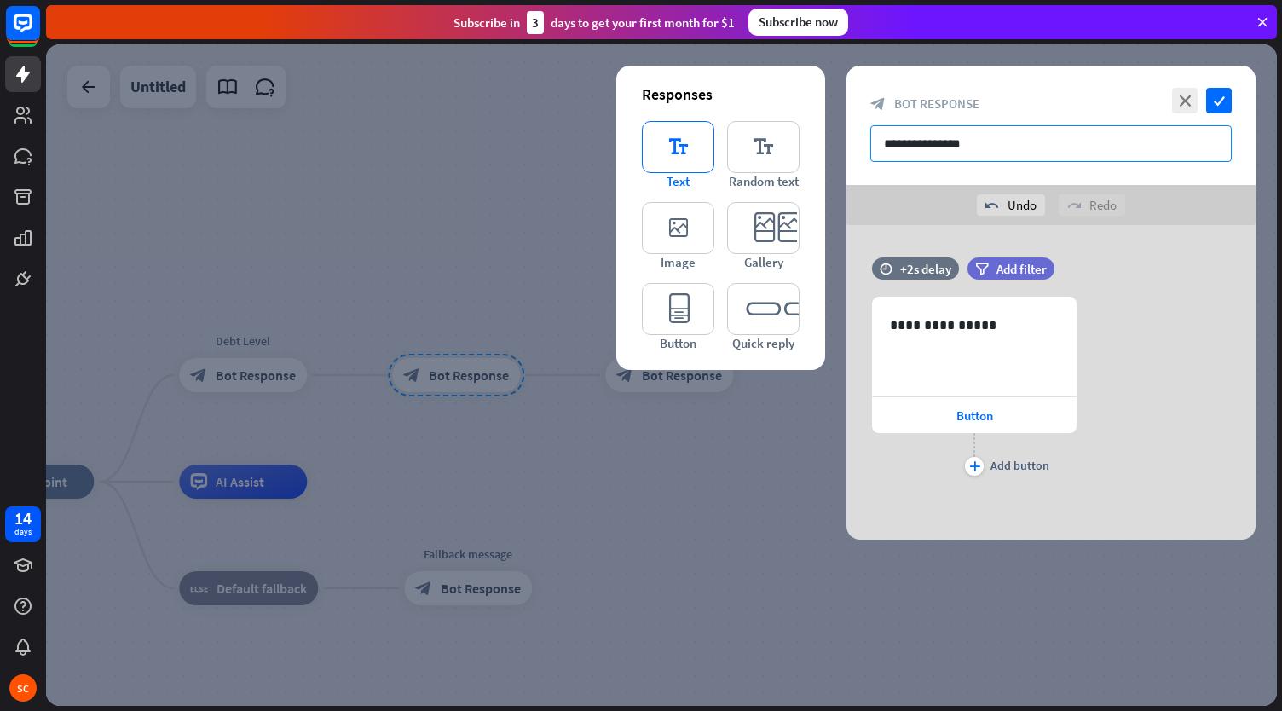
drag, startPoint x: 996, startPoint y: 144, endPoint x: 696, endPoint y: 134, distance: 299.3
click at [846, 134] on div "**********" at bounding box center [1050, 303] width 409 height 474
type input "**********"
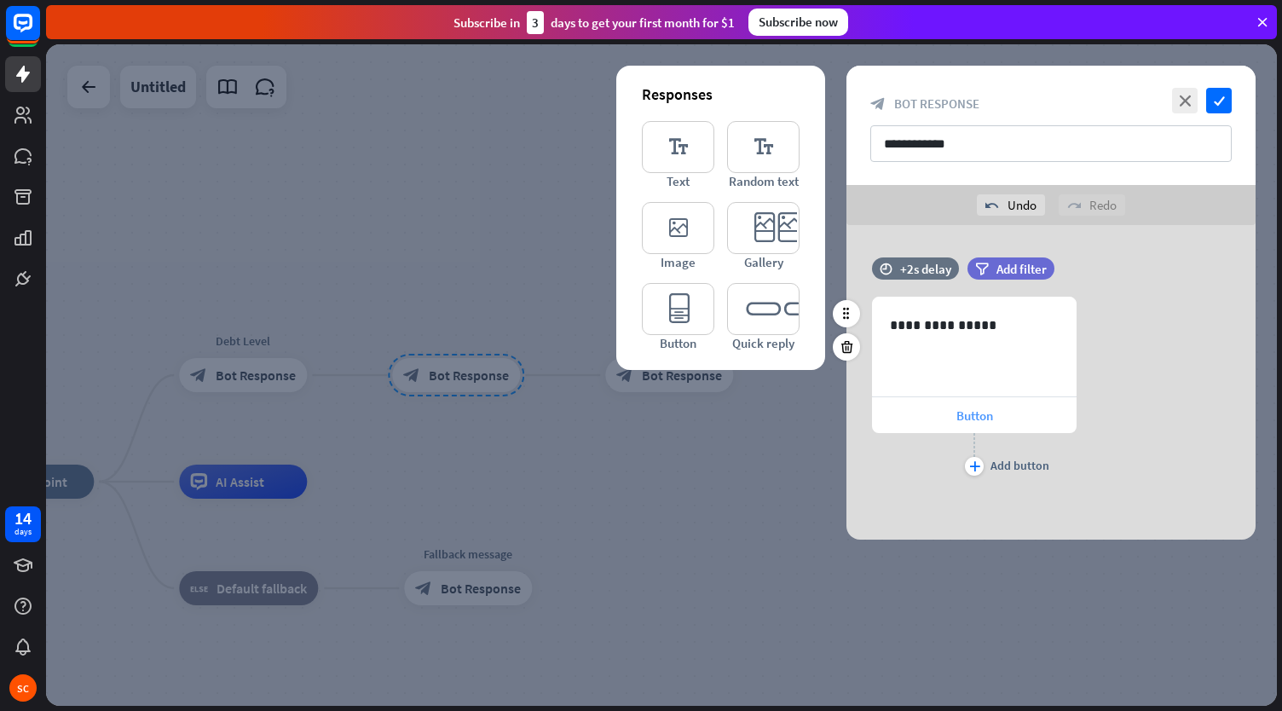
click at [980, 409] on span "Button" at bounding box center [974, 415] width 37 height 16
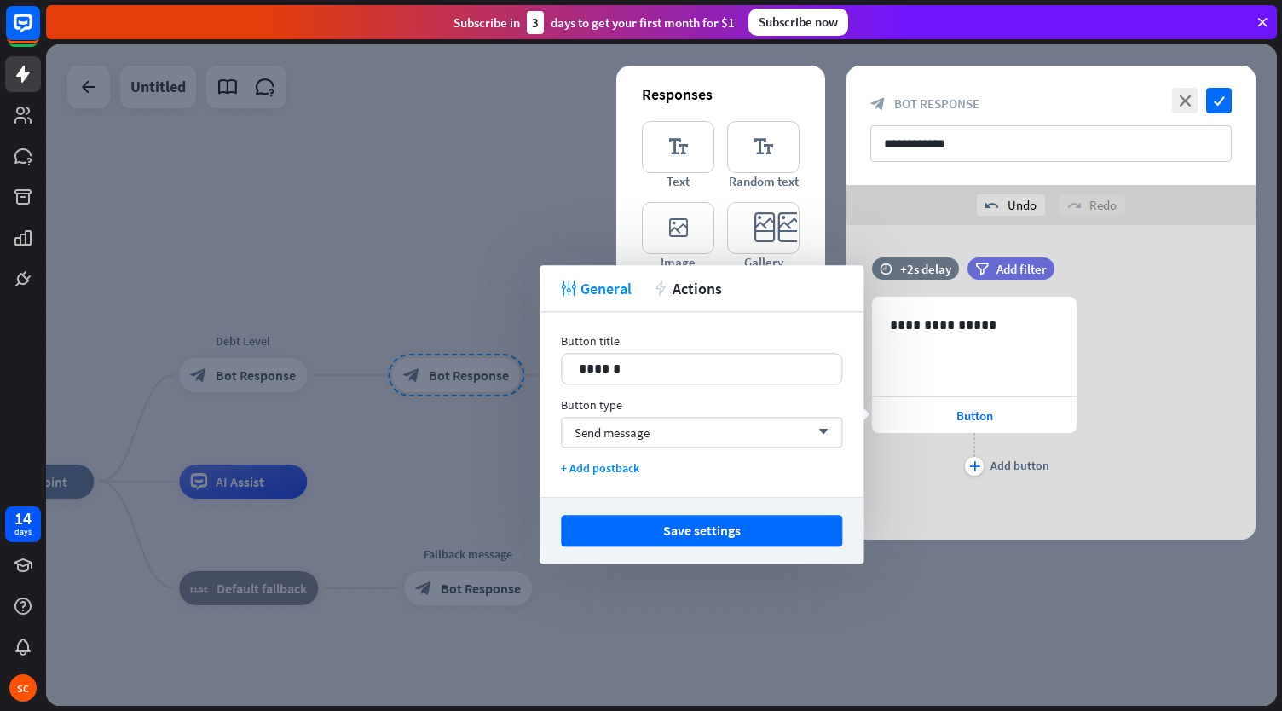
click at [622, 384] on div "Button title 14 ****** Button type Send message arrow_down + Add postback" at bounding box center [702, 404] width 324 height 185
drag, startPoint x: 637, startPoint y: 364, endPoint x: 437, endPoint y: 362, distance: 199.4
click at [437, 362] on body "14 days SC close Product Help First steps Get started with ChatBot Help Center …" at bounding box center [641, 355] width 1282 height 711
click at [647, 442] on div "Send message arrow_down" at bounding box center [701, 432] width 281 height 31
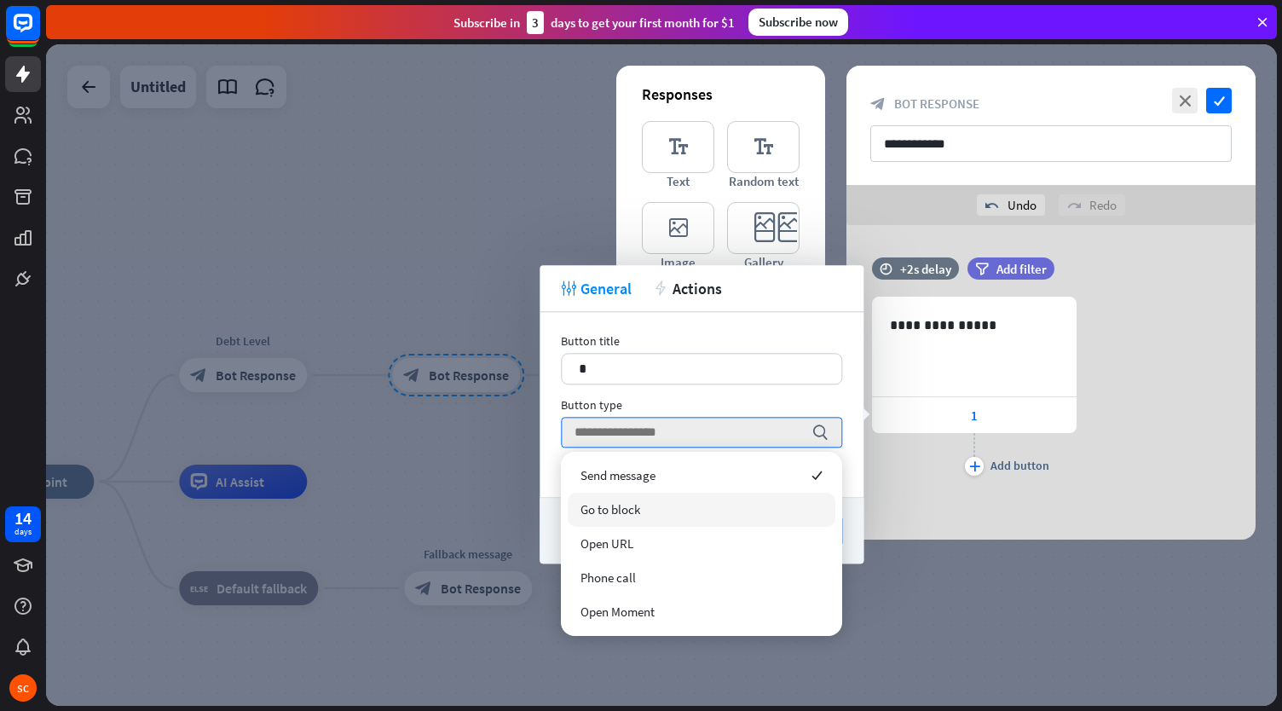
click at [640, 517] on span "Go to block" at bounding box center [610, 509] width 60 height 16
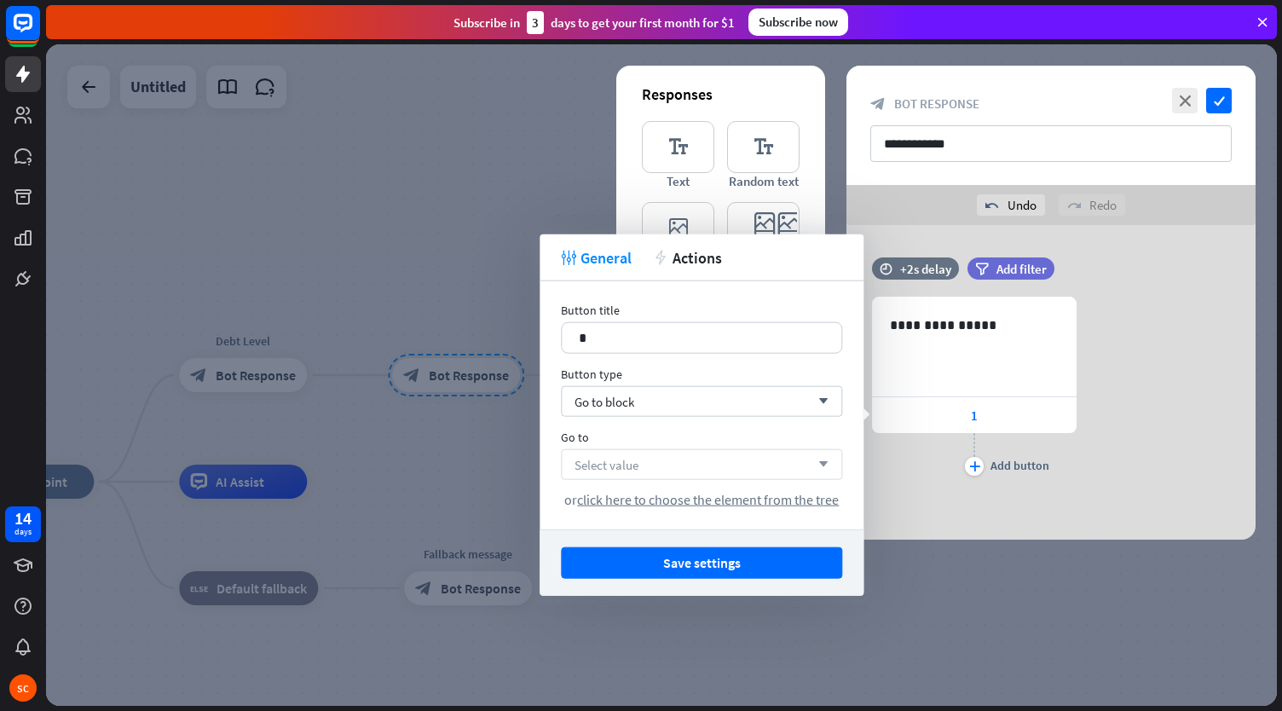
click at [617, 458] on span "Select value" at bounding box center [606, 464] width 64 height 16
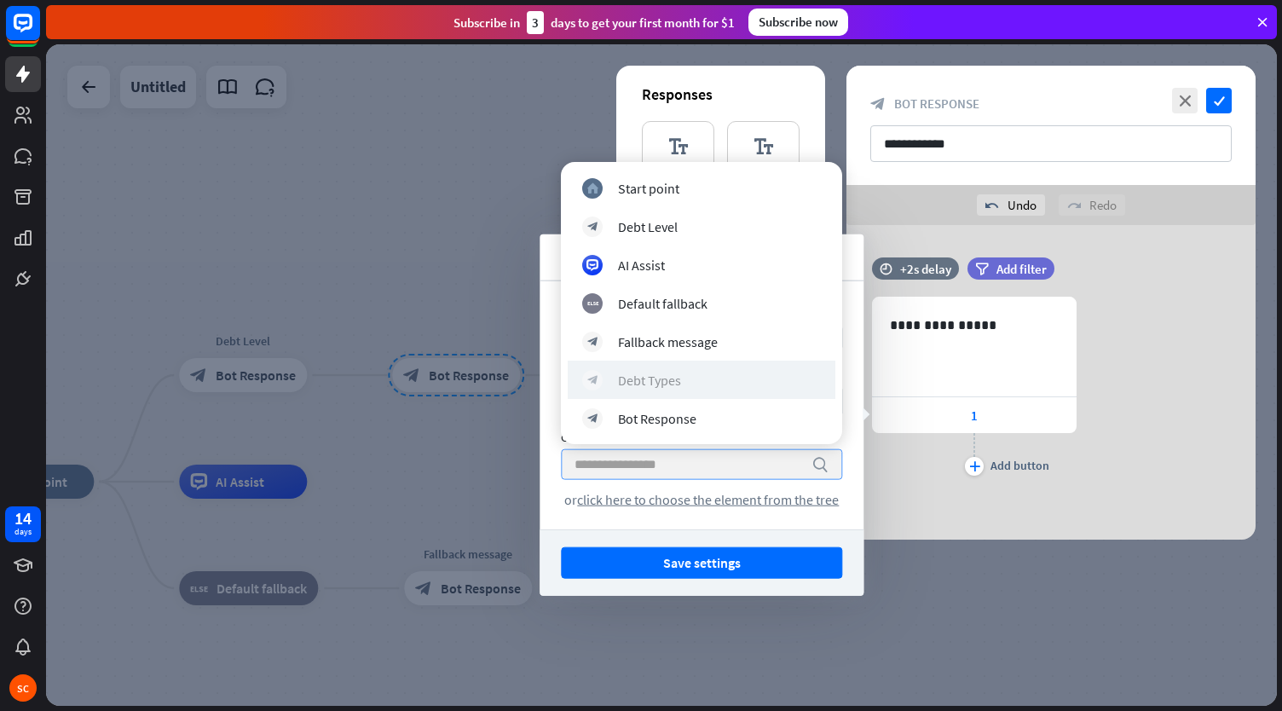
click at [673, 378] on div "Debt Types" at bounding box center [649, 380] width 63 height 17
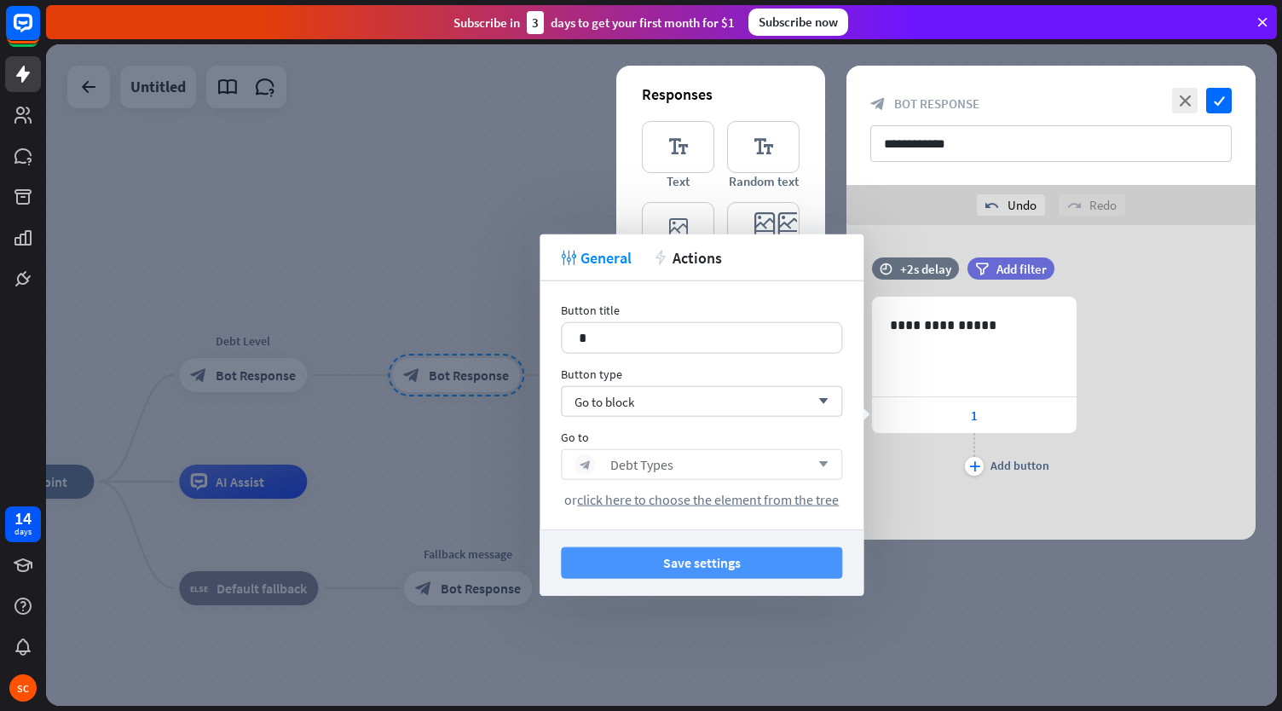
click at [708, 566] on button "Save settings" at bounding box center [701, 563] width 281 height 32
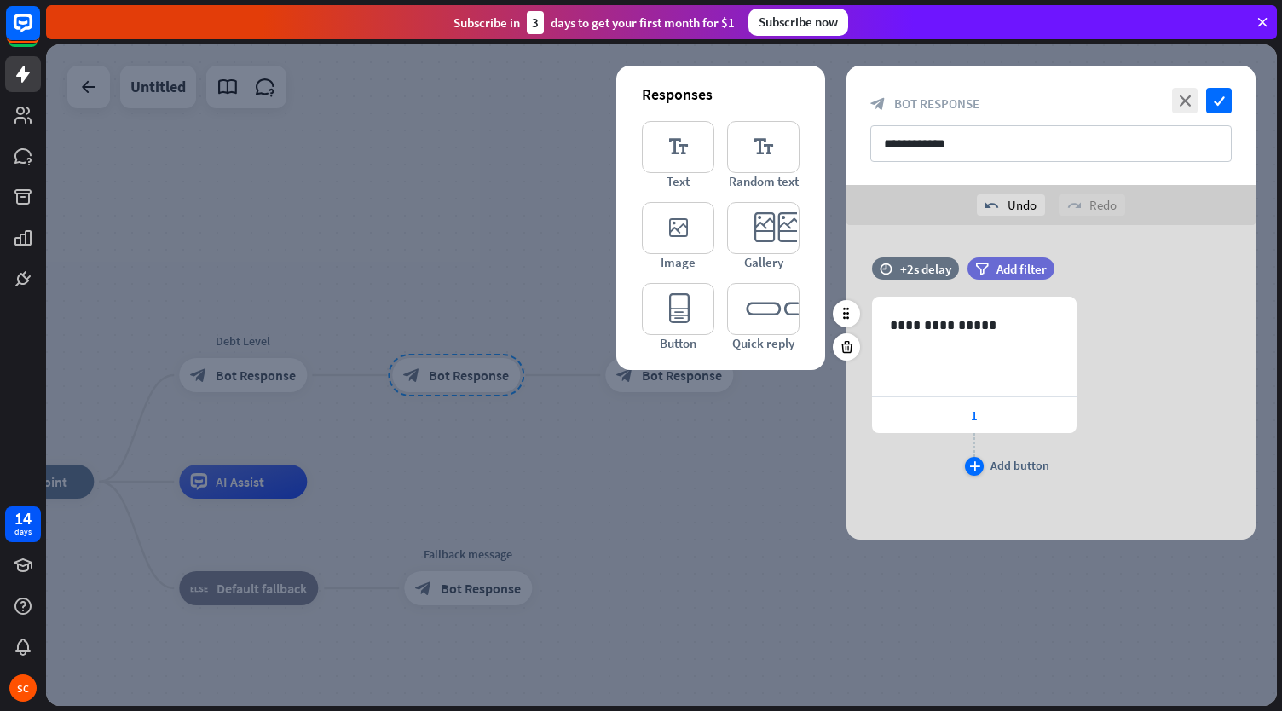
click at [996, 470] on div "Add button" at bounding box center [1019, 465] width 59 height 15
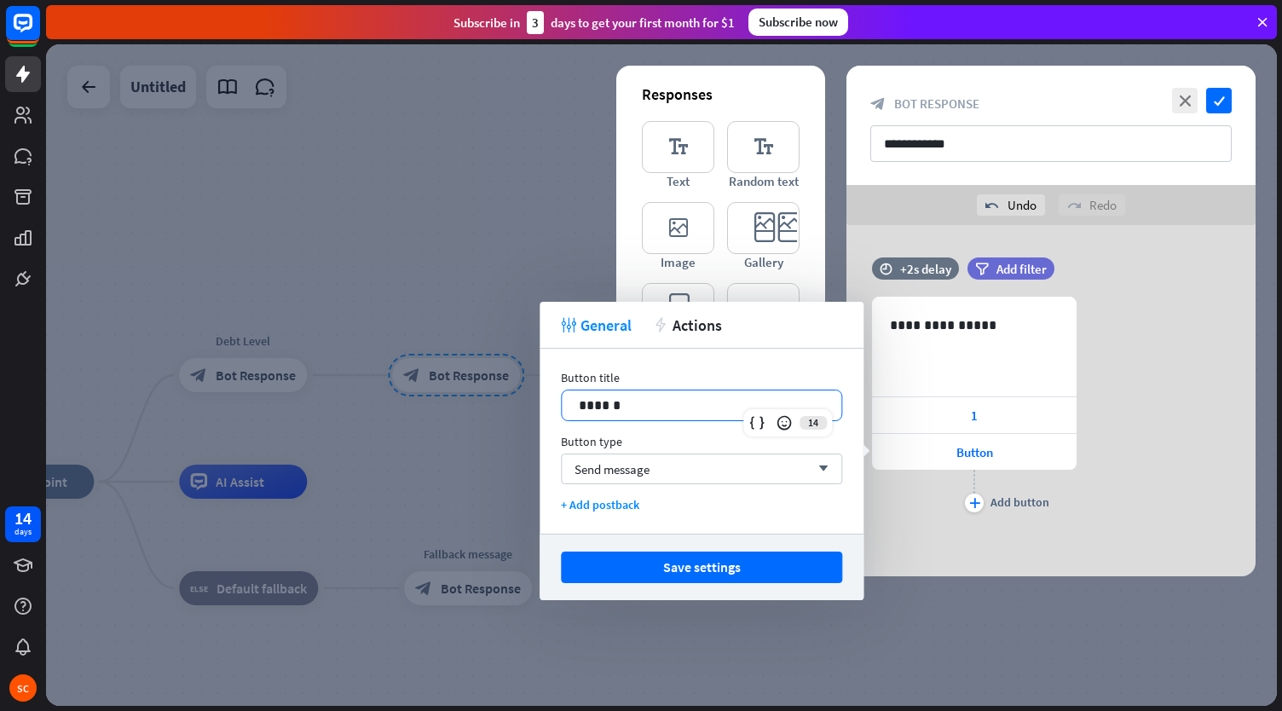
drag, startPoint x: 627, startPoint y: 412, endPoint x: 489, endPoint y: 428, distance: 139.0
click at [489, 428] on body "14 days SC close Product Help First steps Get started with ChatBot Help Center …" at bounding box center [641, 355] width 1282 height 711
click at [644, 457] on div "Send message arrow_down" at bounding box center [701, 468] width 281 height 31
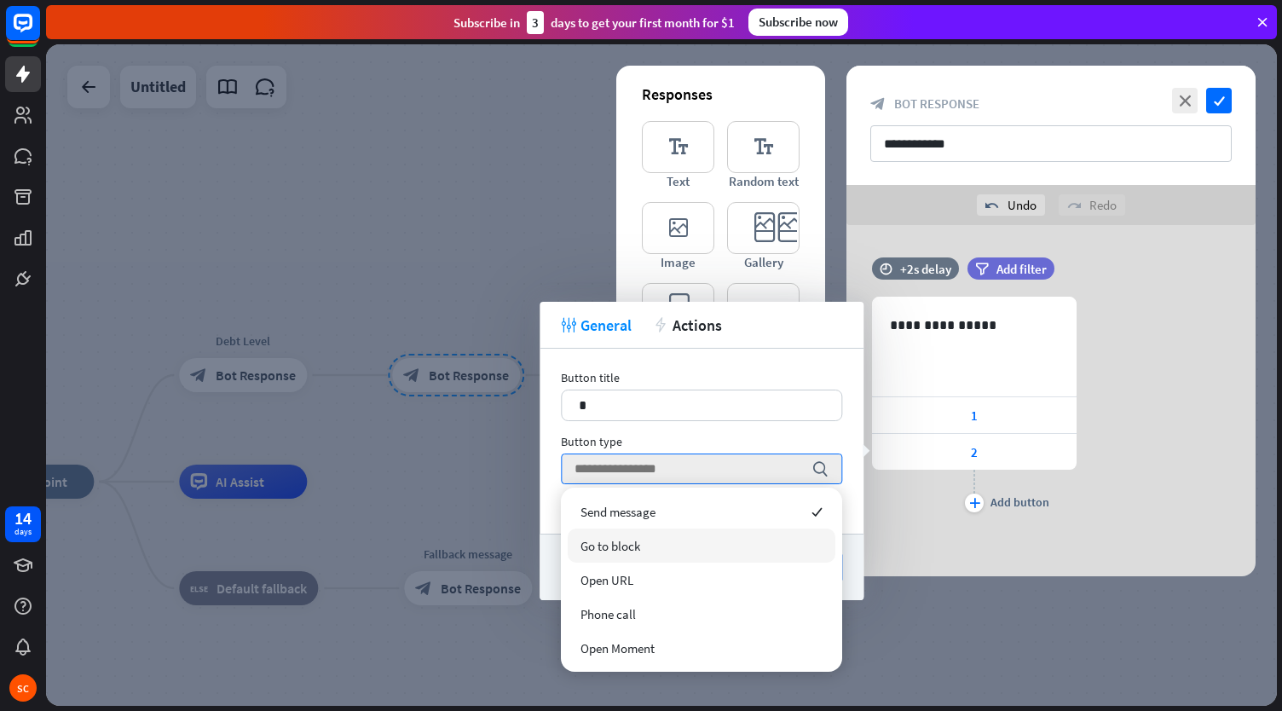
click at [630, 550] on span "Go to block" at bounding box center [610, 546] width 60 height 16
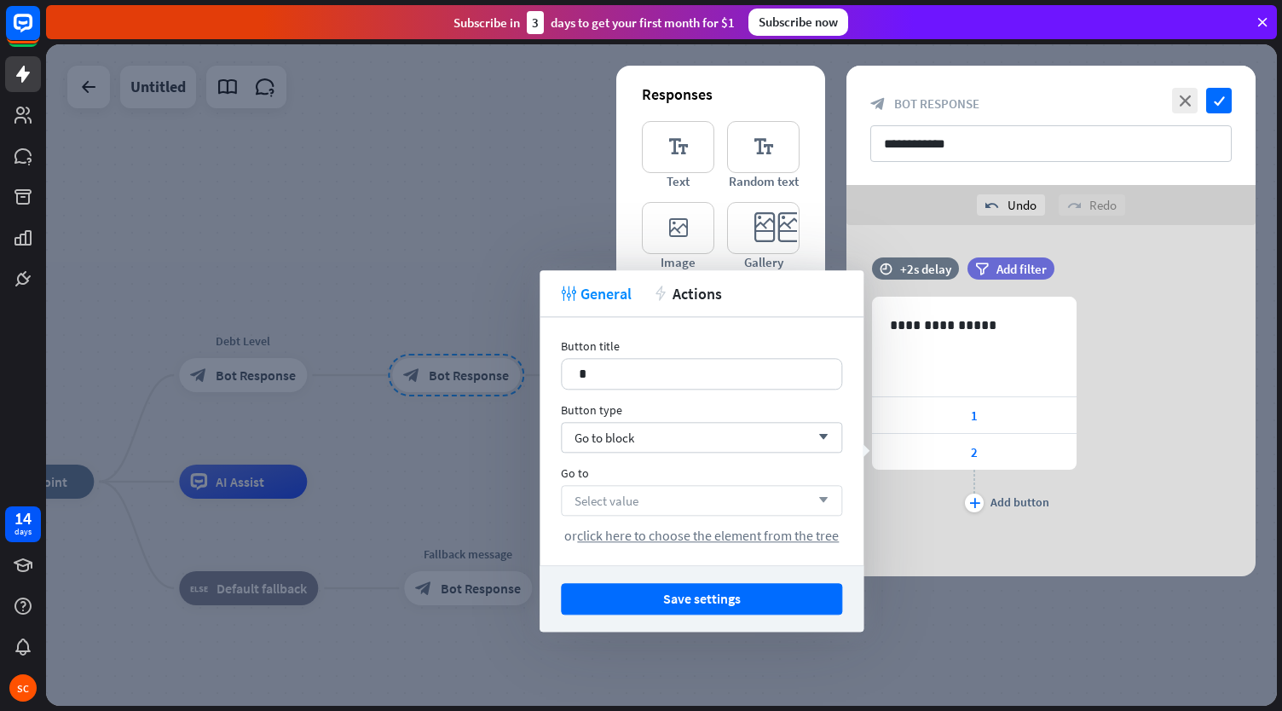
click at [628, 497] on span "Select value" at bounding box center [606, 501] width 64 height 16
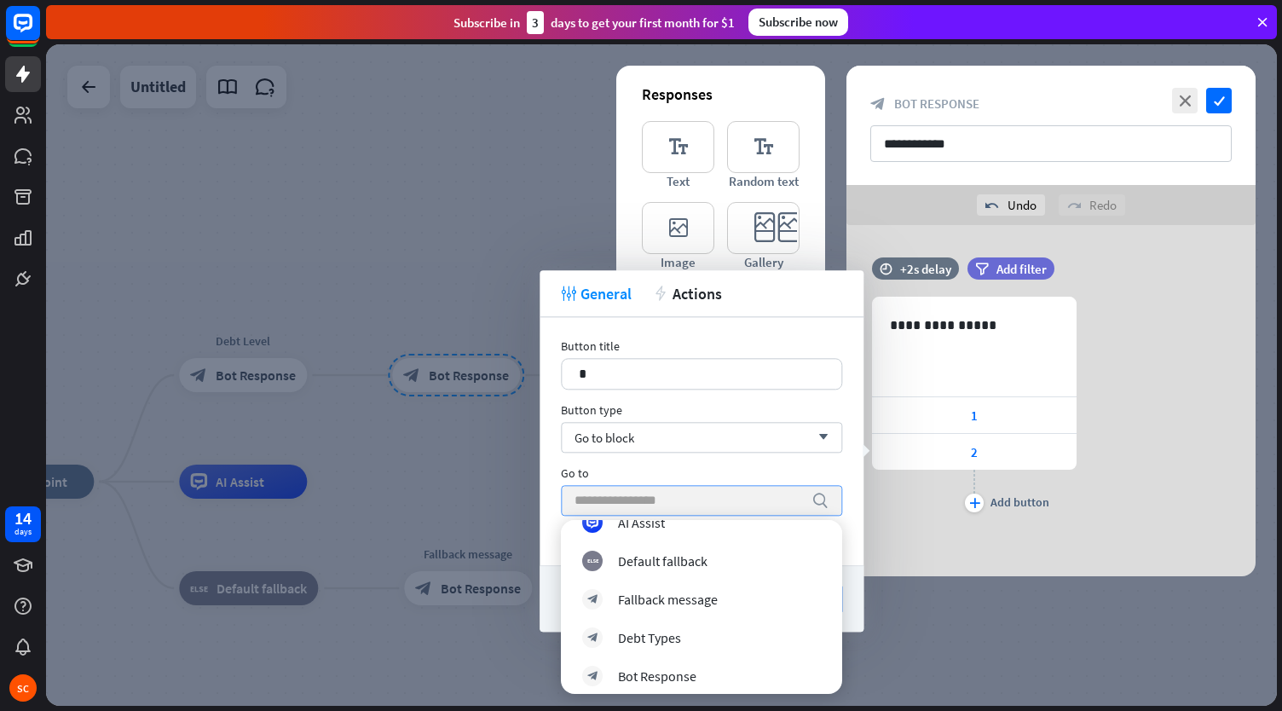
scroll to position [107, 0]
click at [634, 633] on div "Debt Types" at bounding box center [649, 629] width 63 height 17
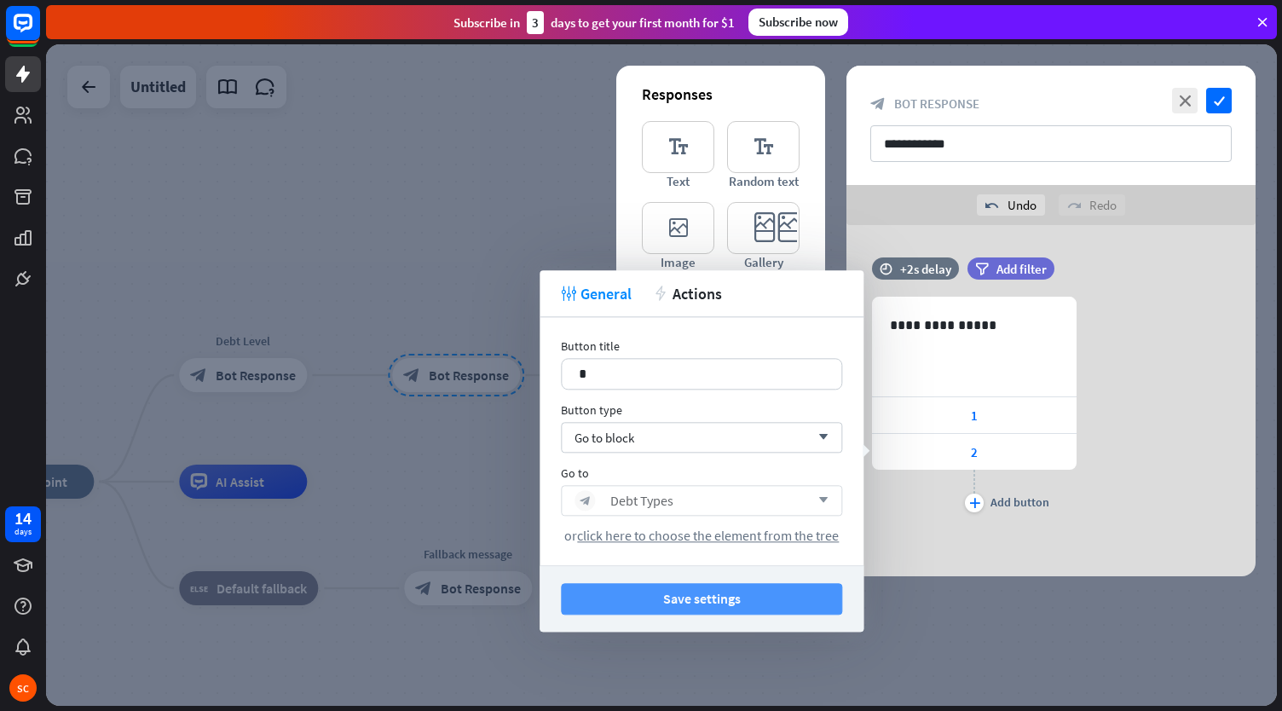
click at [701, 591] on button "Save settings" at bounding box center [701, 599] width 281 height 32
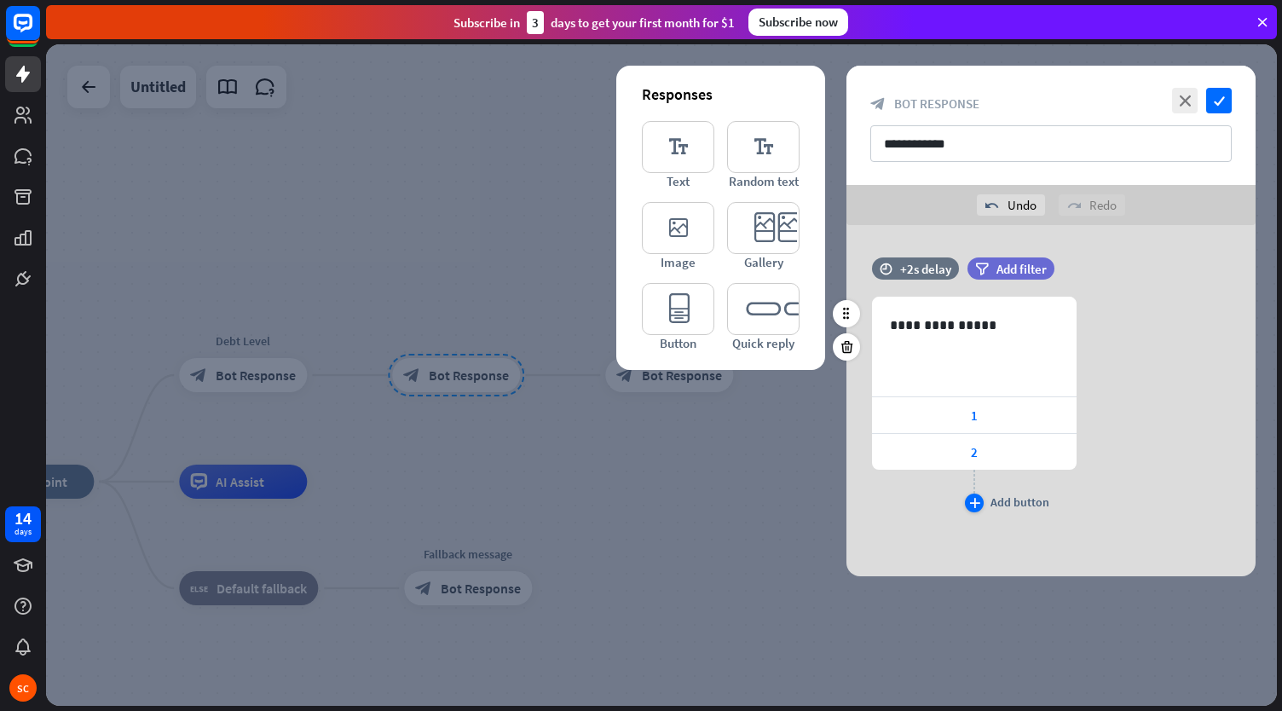
click at [982, 501] on div "plus" at bounding box center [974, 502] width 19 height 19
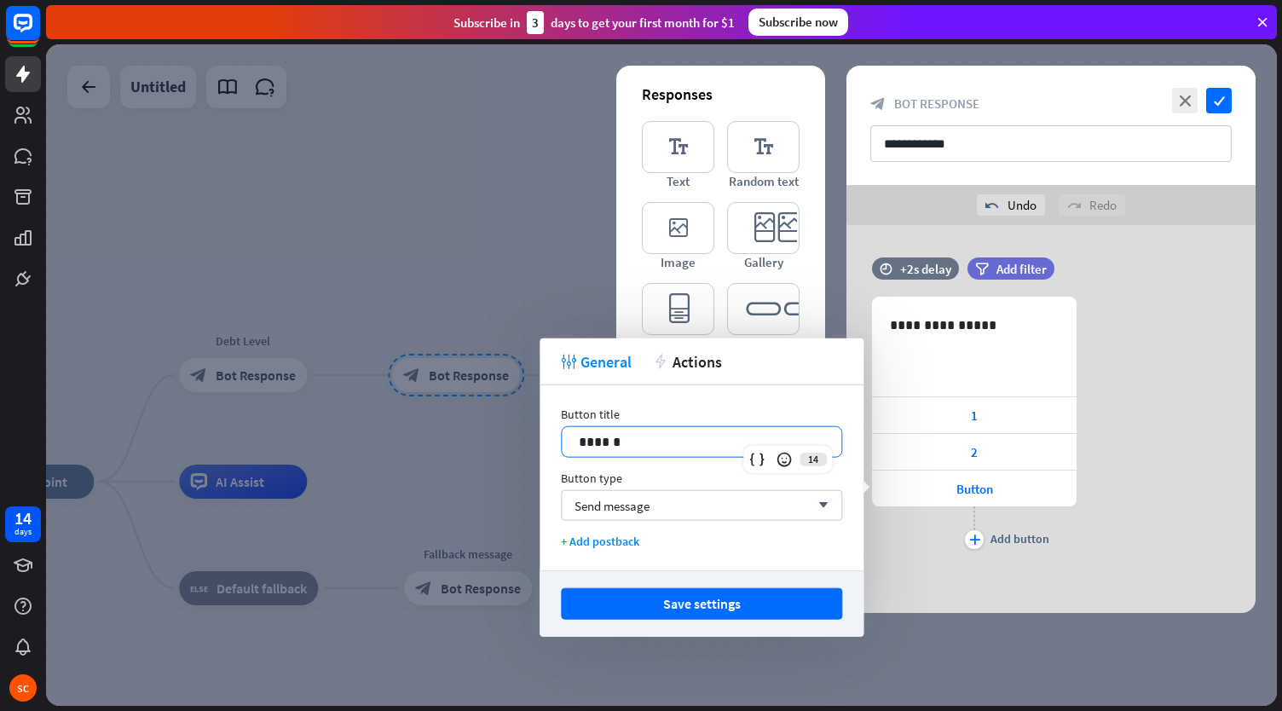
drag, startPoint x: 639, startPoint y: 435, endPoint x: 585, endPoint y: 439, distance: 54.7
click at [586, 439] on p "******" at bounding box center [702, 441] width 246 height 21
click at [634, 507] on span "Send message" at bounding box center [611, 505] width 75 height 16
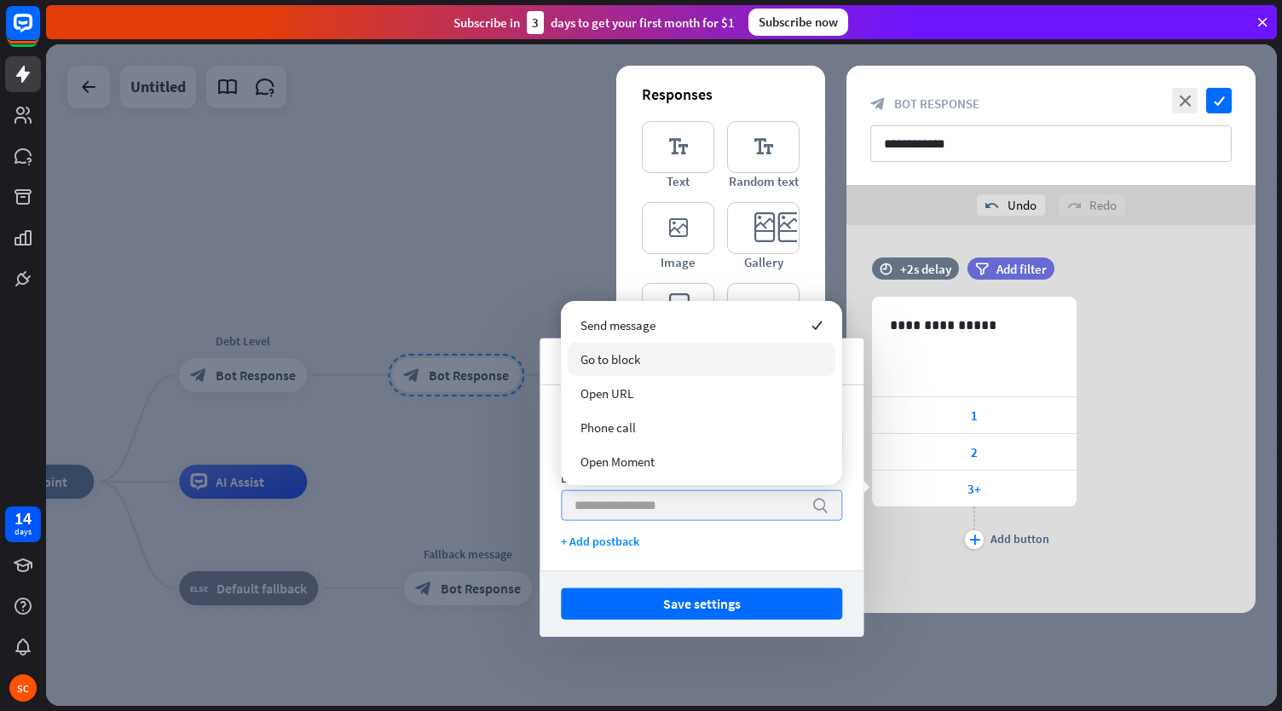
click at [635, 351] on span "Go to block" at bounding box center [610, 359] width 60 height 16
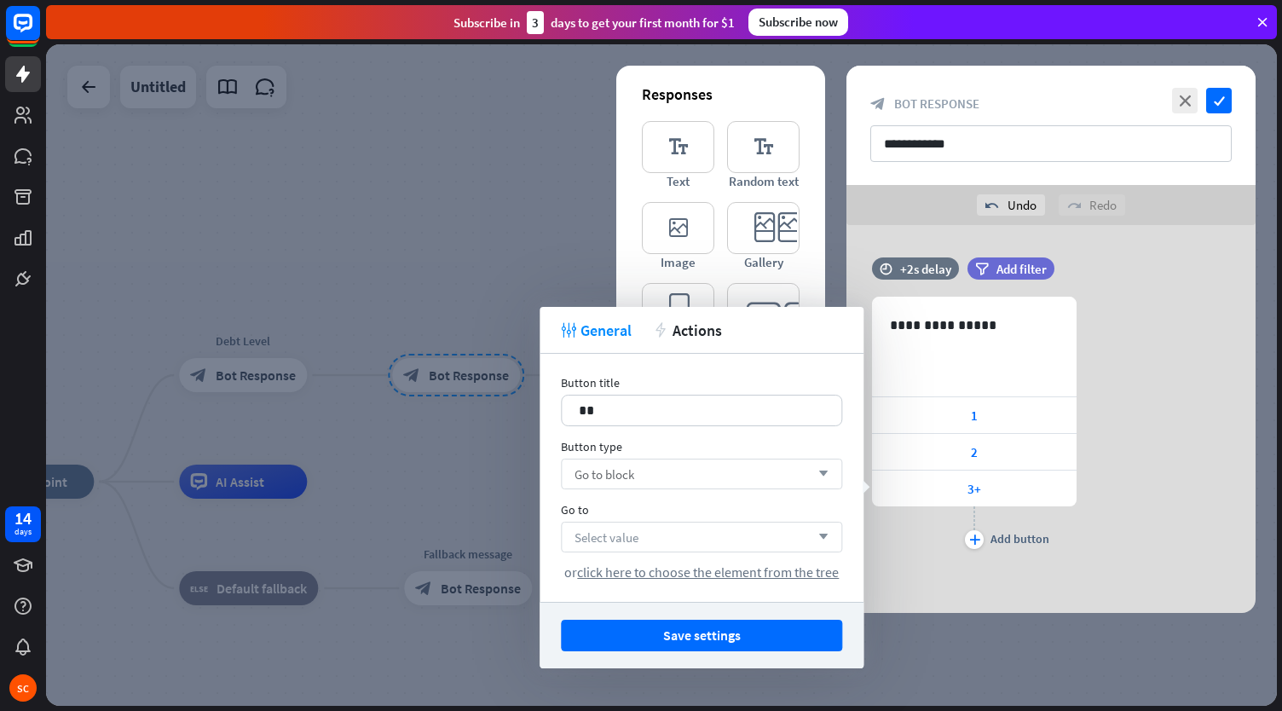
click at [597, 534] on span "Select value" at bounding box center [606, 537] width 64 height 16
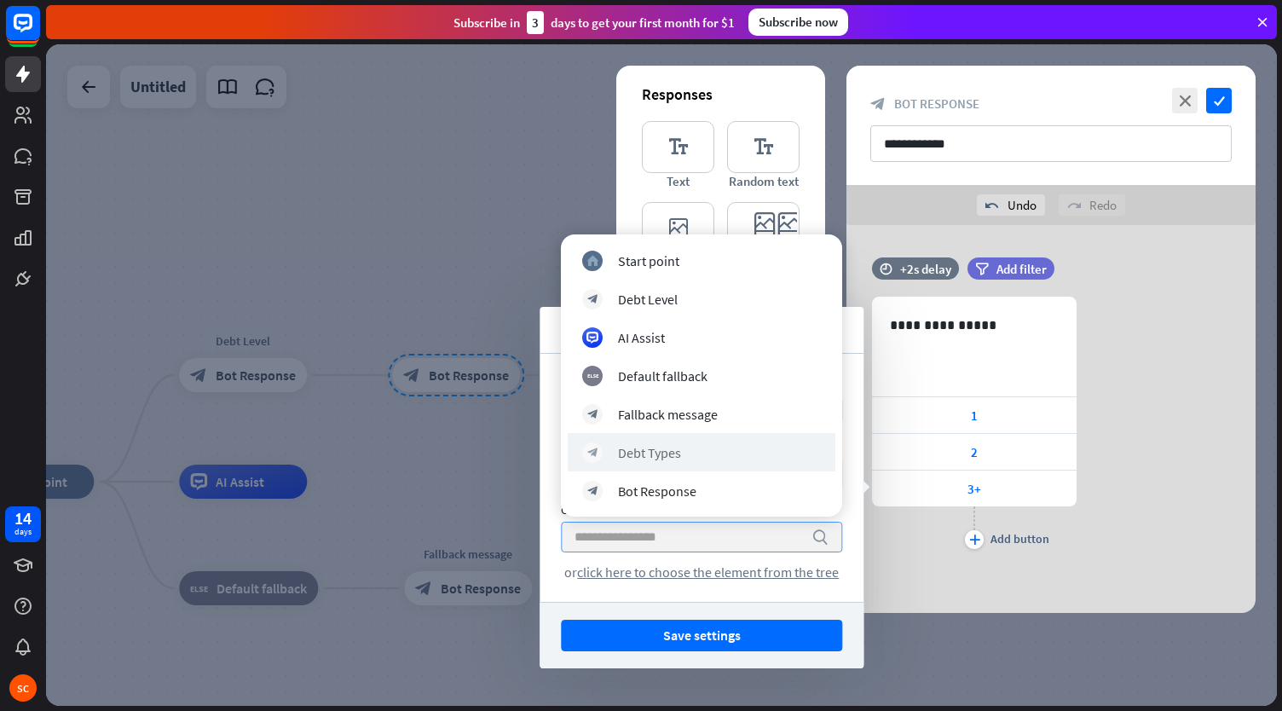
click at [674, 463] on div "block_bot_response Debt Types" at bounding box center [702, 452] width 268 height 38
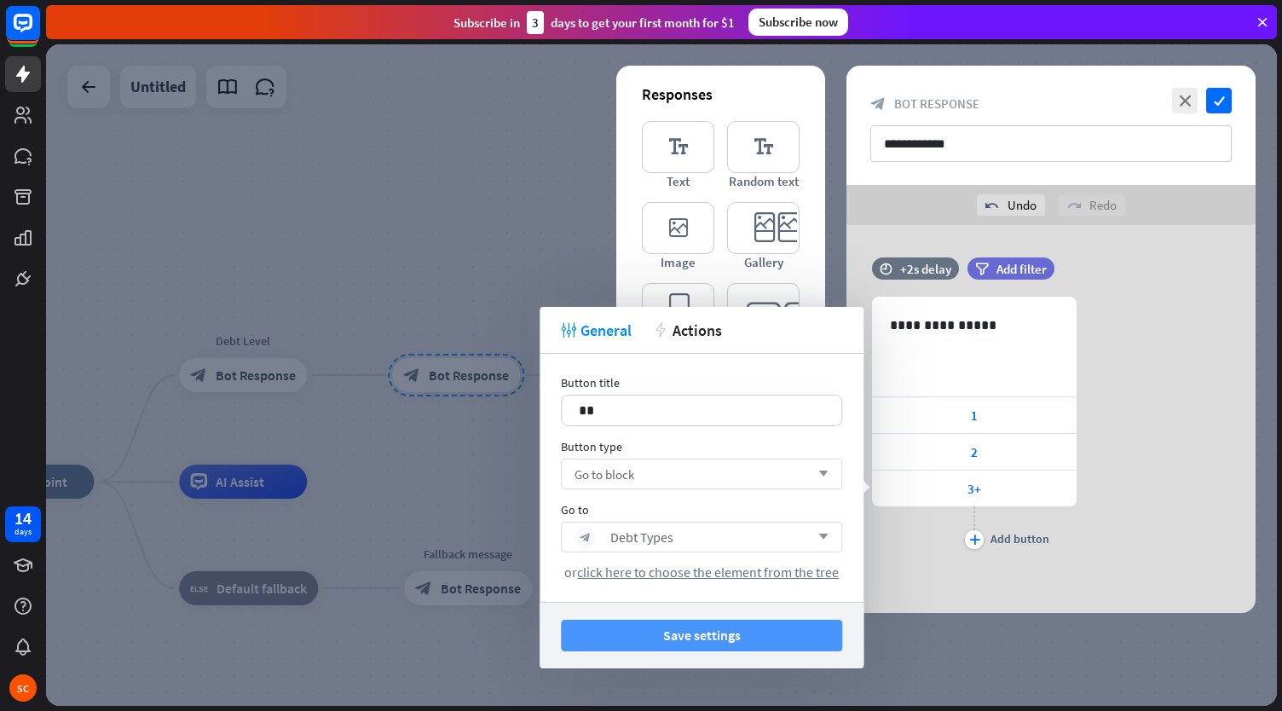
click at [714, 633] on button "Save settings" at bounding box center [701, 636] width 281 height 32
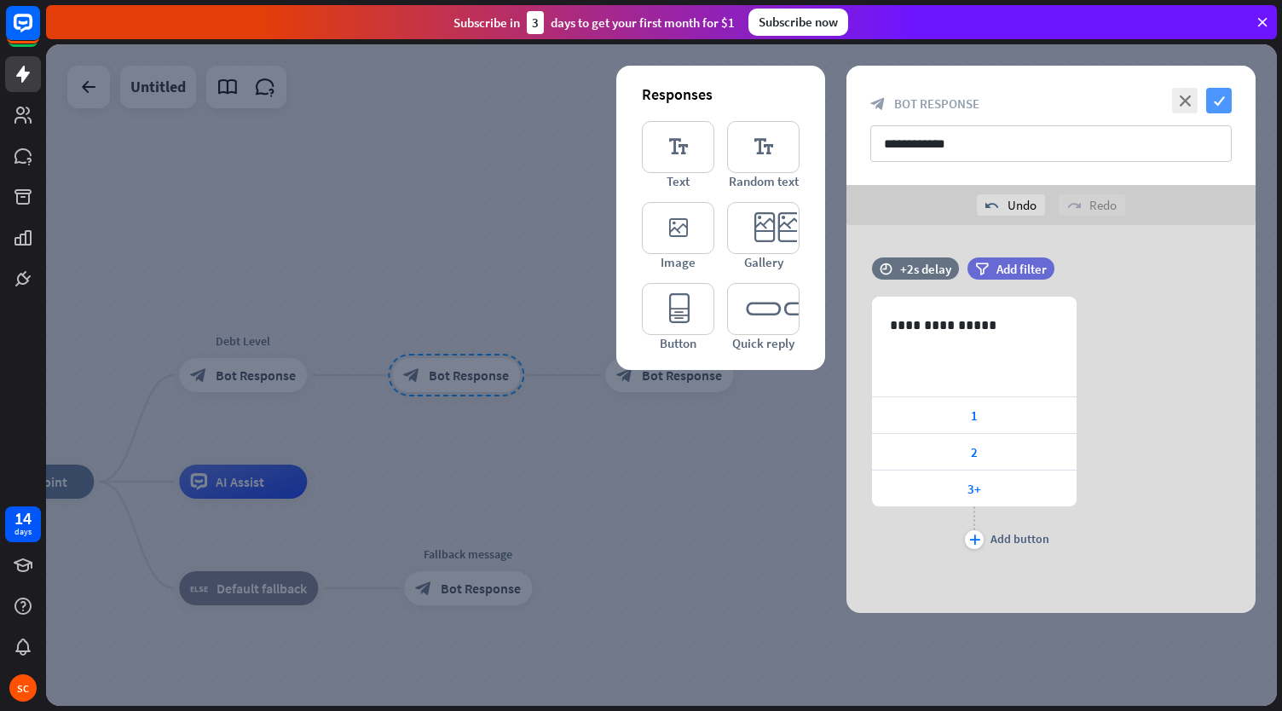
click at [1213, 98] on icon "check" at bounding box center [1219, 101] width 26 height 26
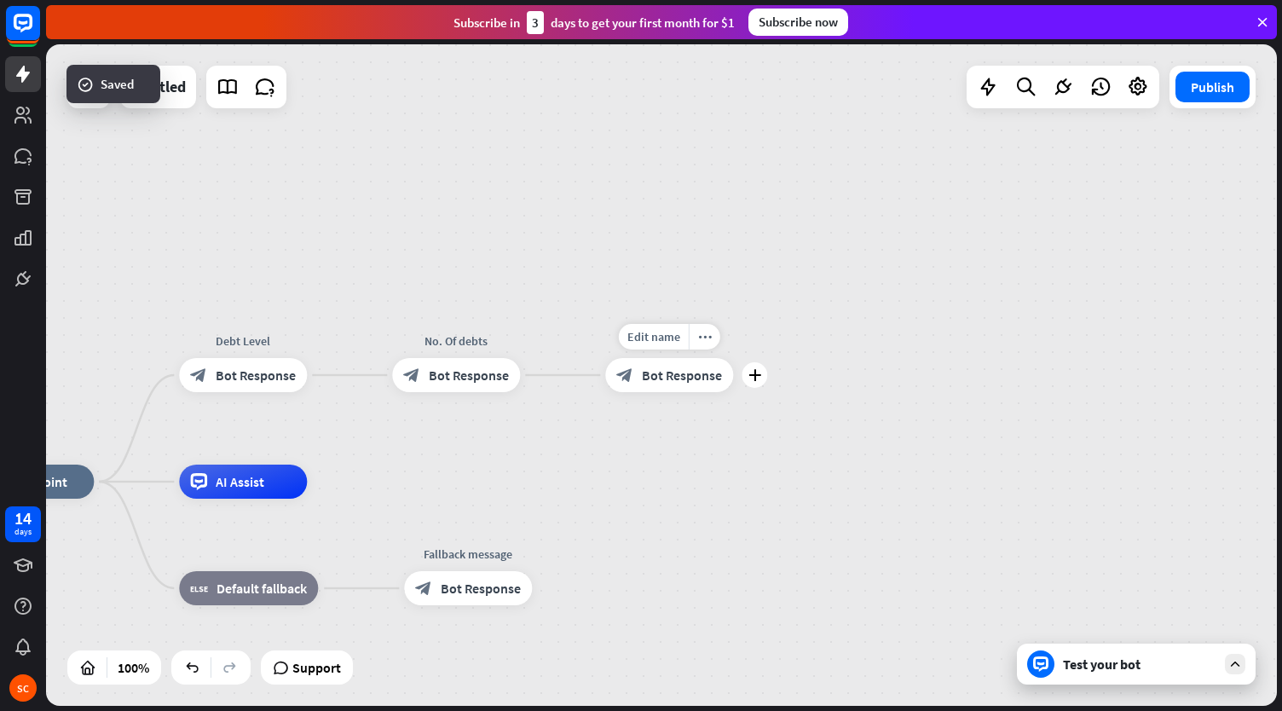
click at [746, 470] on div "home_2 Start point Debt Level block_bot_response Bot Response No. Of debts bloc…" at bounding box center [661, 374] width 1231 height 661
click at [1105, 683] on div "Test your bot" at bounding box center [1136, 664] width 239 height 41
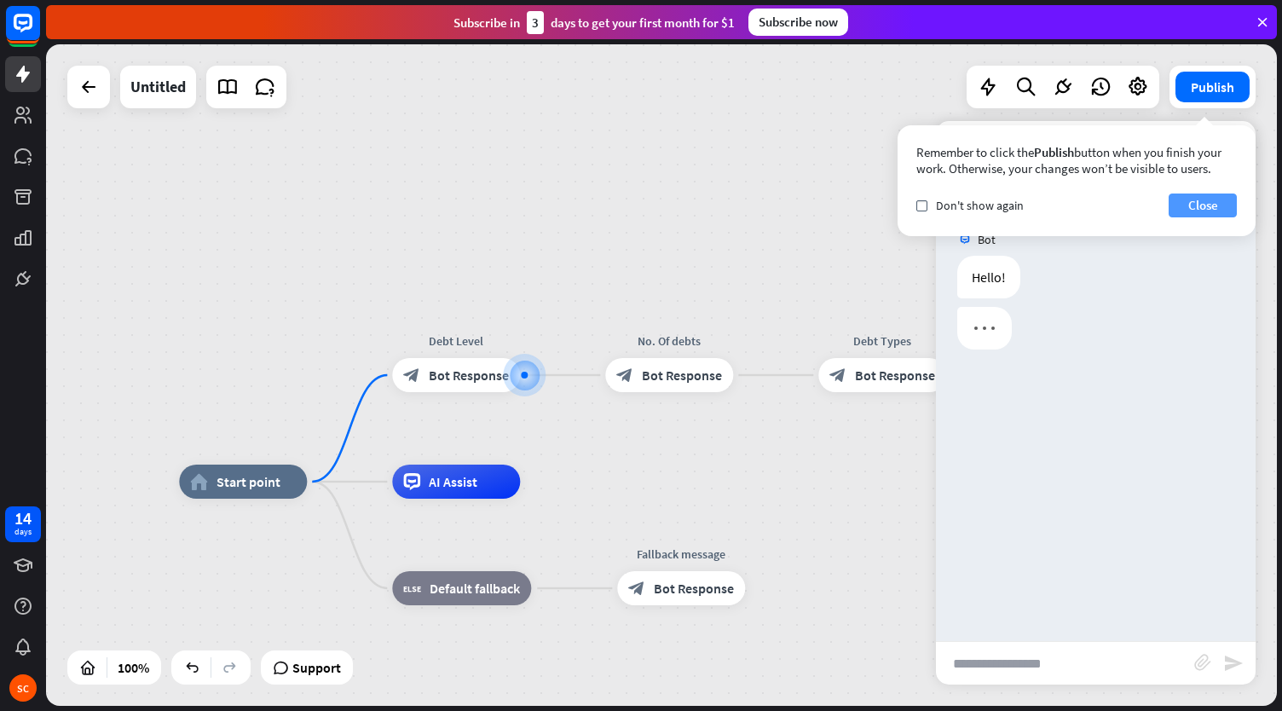
click at [1200, 200] on button "Close" at bounding box center [1203, 205] width 68 height 24
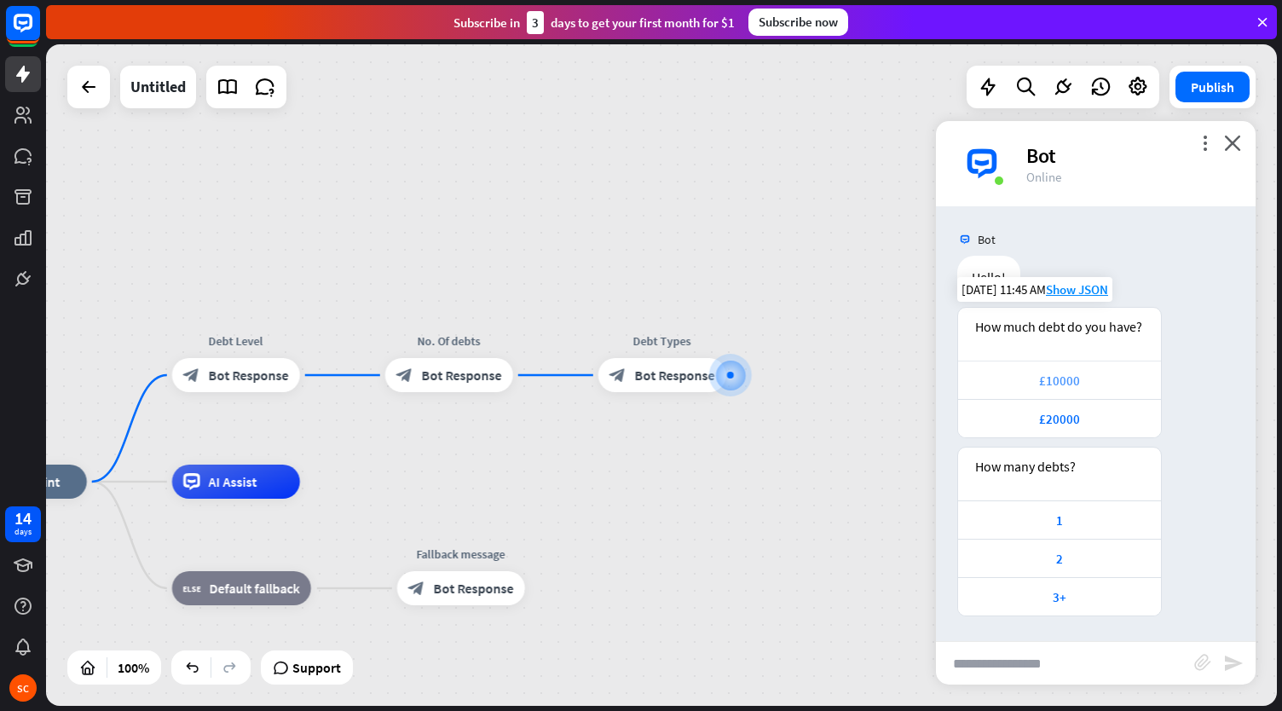
click at [1081, 366] on div "£10000" at bounding box center [1059, 380] width 203 height 38
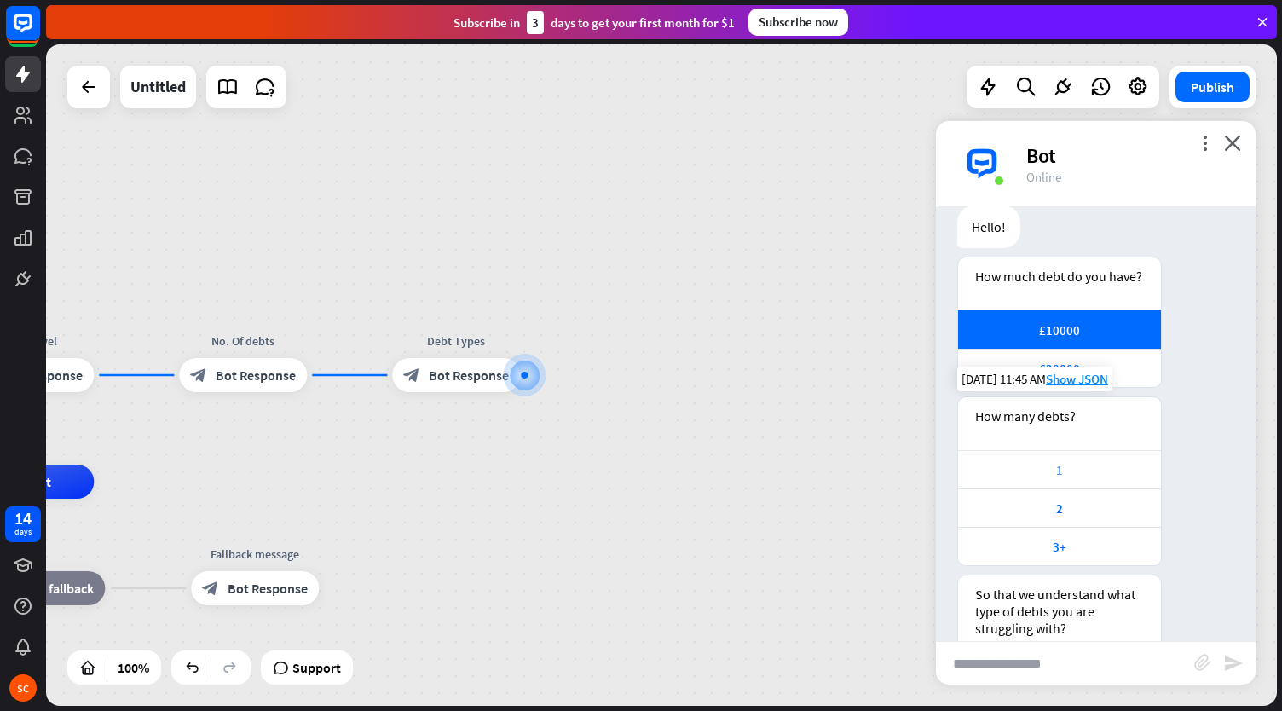
scroll to position [249, 0]
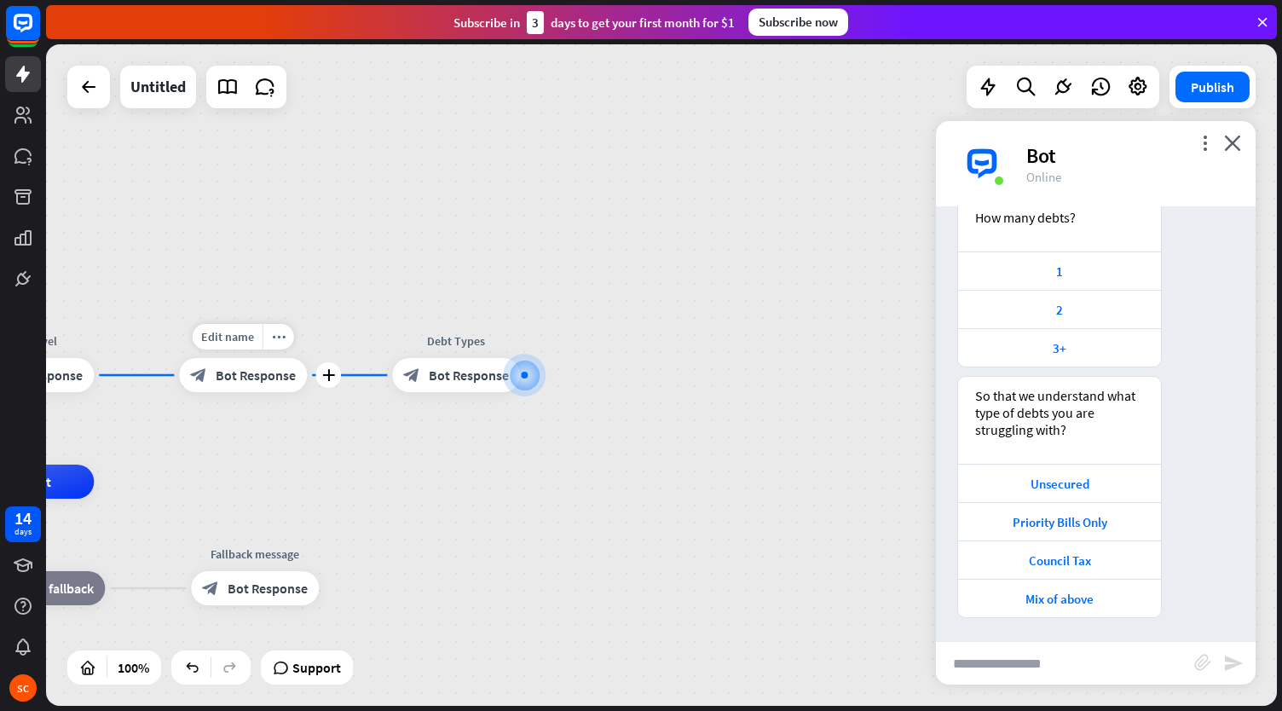
click at [179, 378] on div "Edit name more_horiz plus block_bot_response Bot Response" at bounding box center [243, 375] width 128 height 34
click at [179, 358] on div "Edit name more_horiz plus block_bot_response Bot Response" at bounding box center [243, 375] width 128 height 34
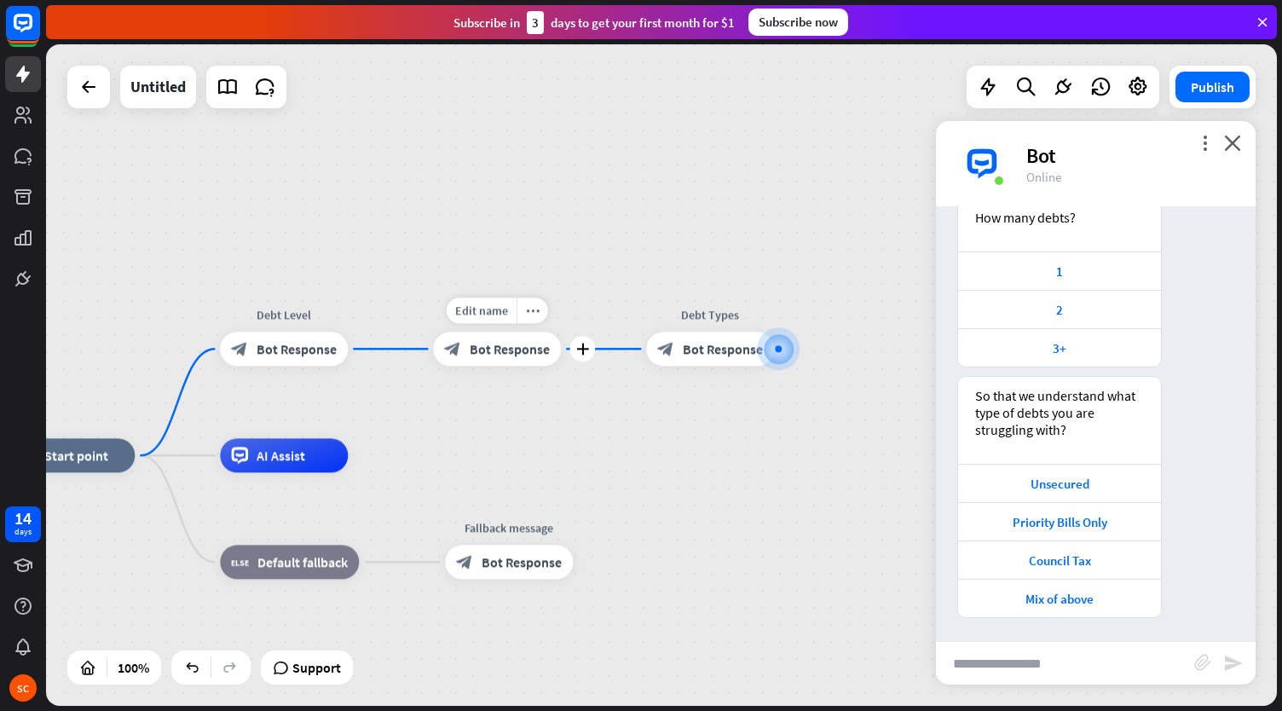
click at [286, 341] on span "Bot Response" at bounding box center [297, 348] width 80 height 17
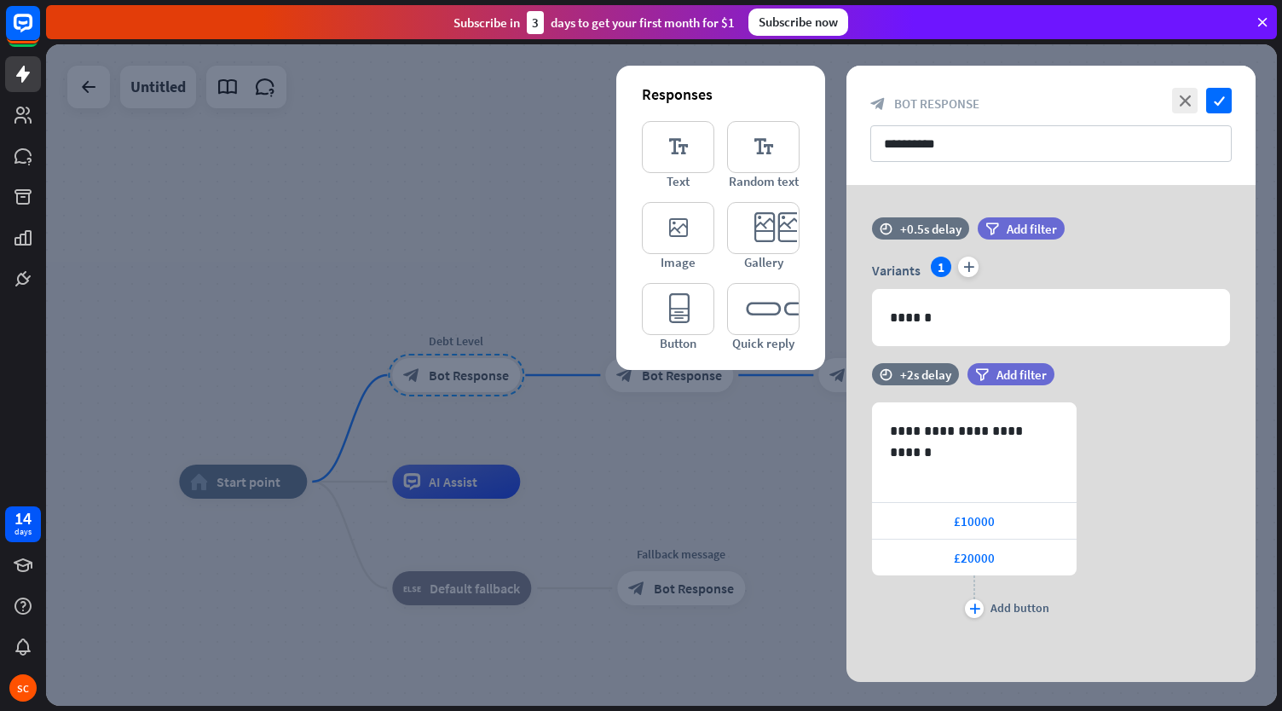
click at [929, 209] on div "**********" at bounding box center [1050, 433] width 409 height 497
click at [925, 216] on div "**********" at bounding box center [1050, 433] width 409 height 497
click at [903, 229] on div "+0.5s delay" at bounding box center [930, 229] width 61 height 16
click at [1026, 180] on div "**********" at bounding box center [1050, 125] width 409 height 119
click at [972, 610] on icon "plus" at bounding box center [974, 608] width 11 height 10
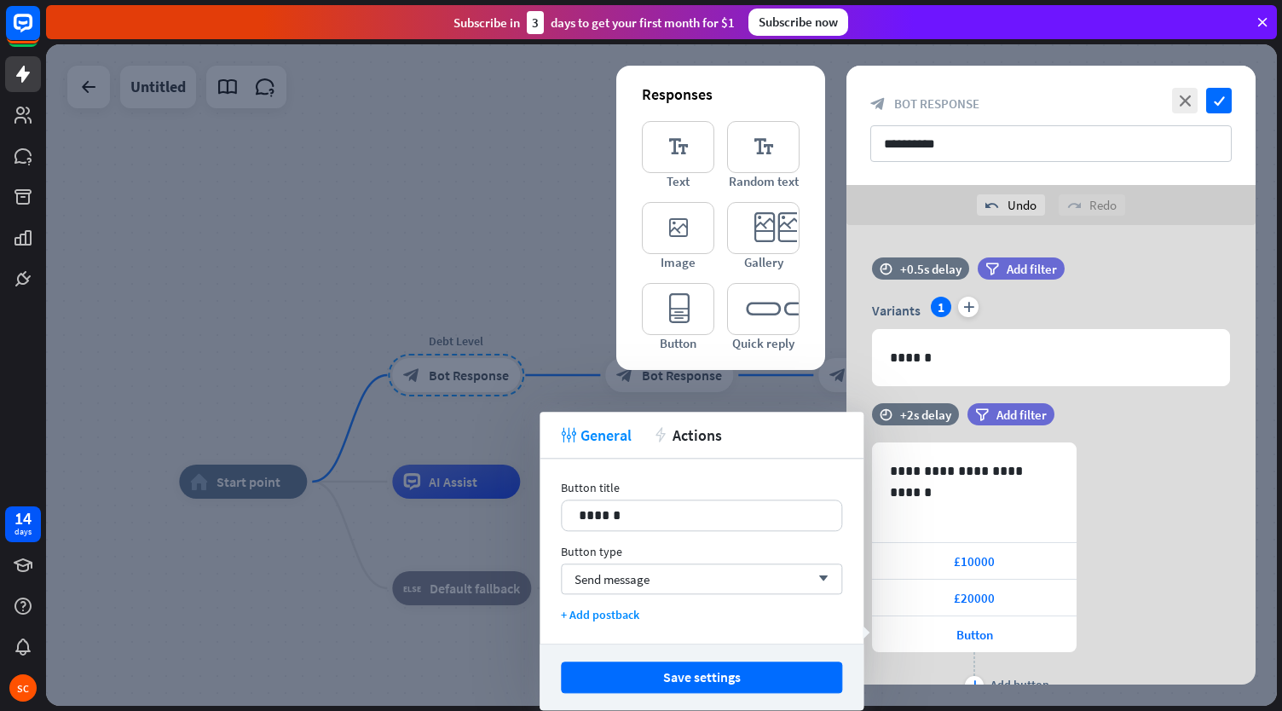
scroll to position [72, 0]
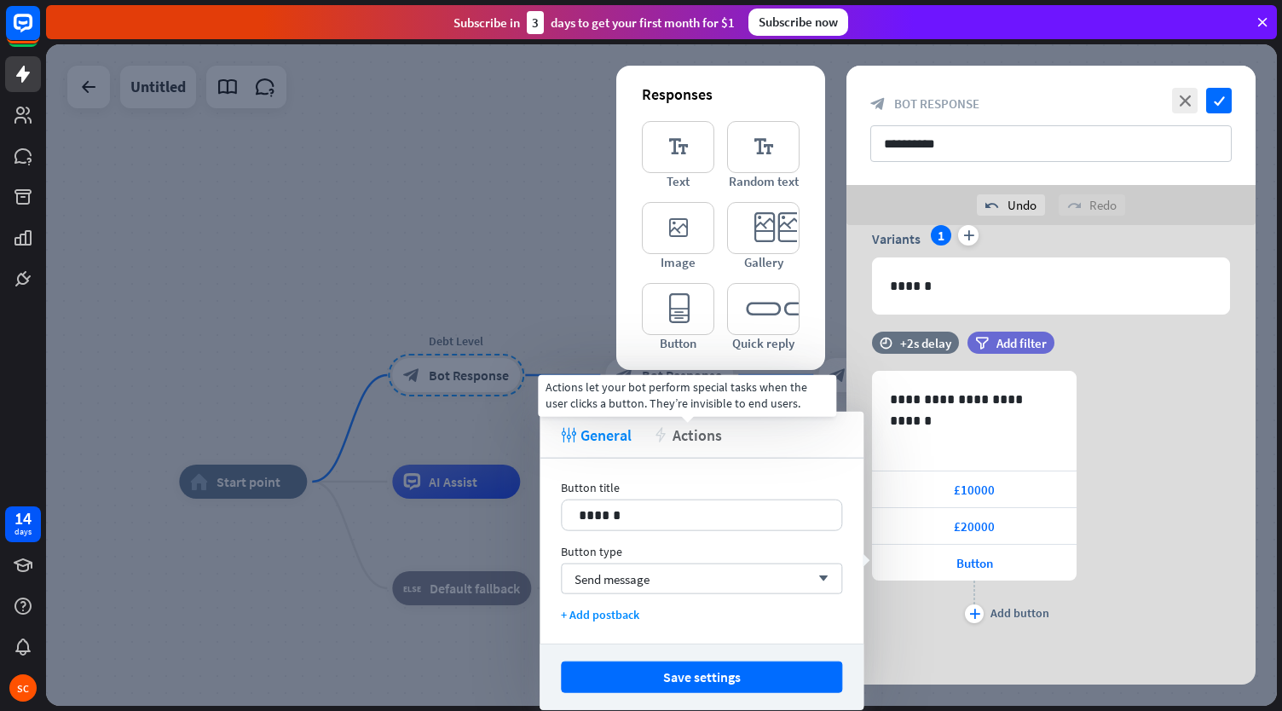
click at [691, 429] on span "Actions" at bounding box center [696, 434] width 49 height 20
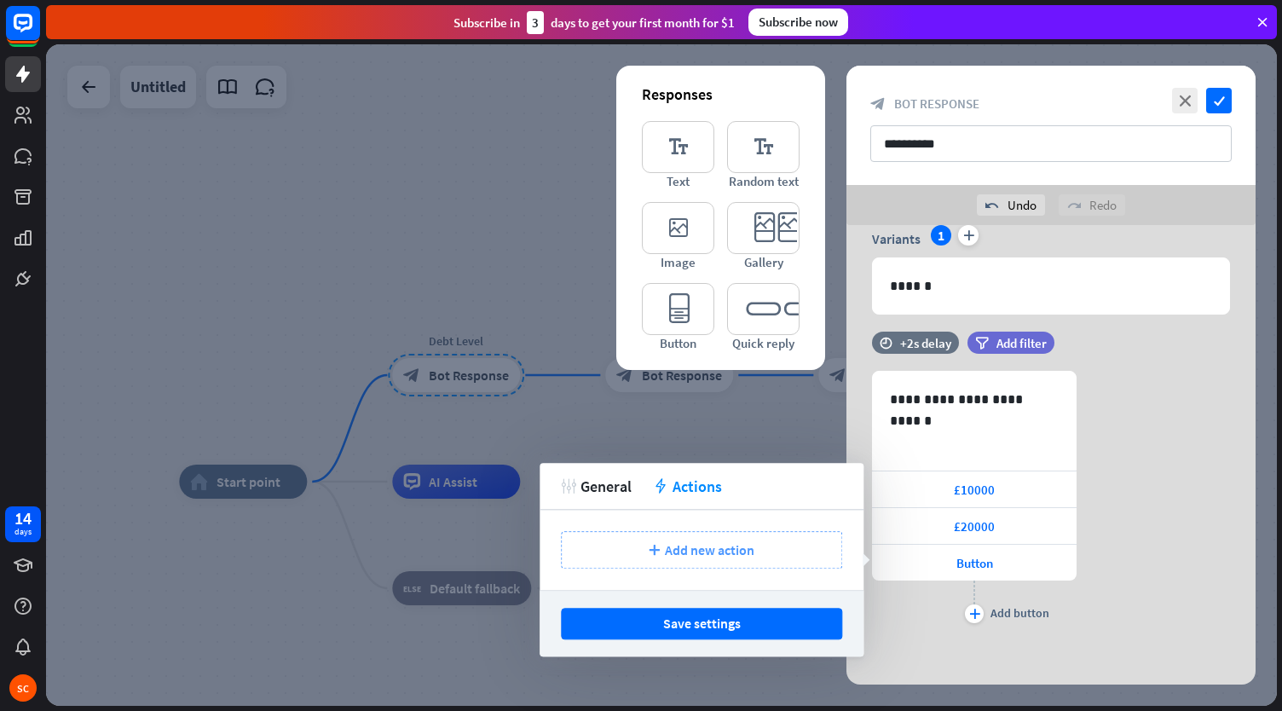
click at [702, 553] on span "Add new action" at bounding box center [709, 549] width 89 height 17
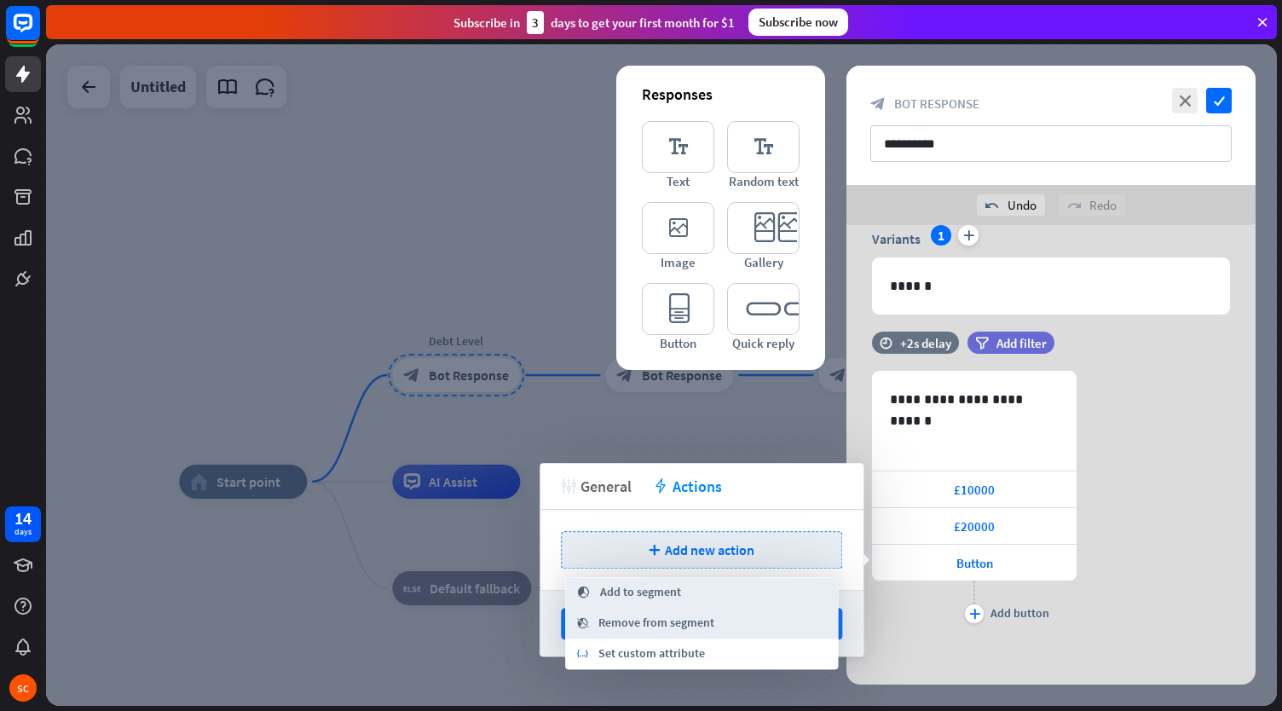
click at [610, 487] on span "General" at bounding box center [605, 486] width 51 height 20
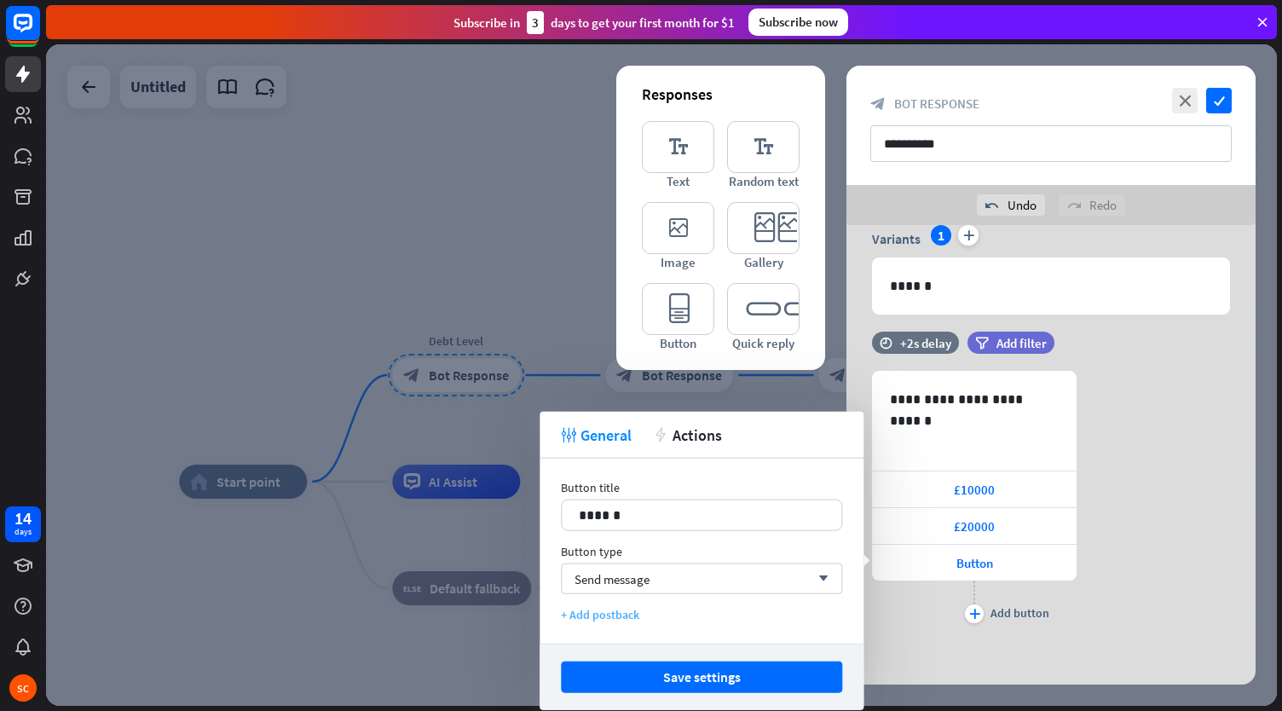
click at [592, 618] on div "+ Add postback" at bounding box center [701, 614] width 281 height 15
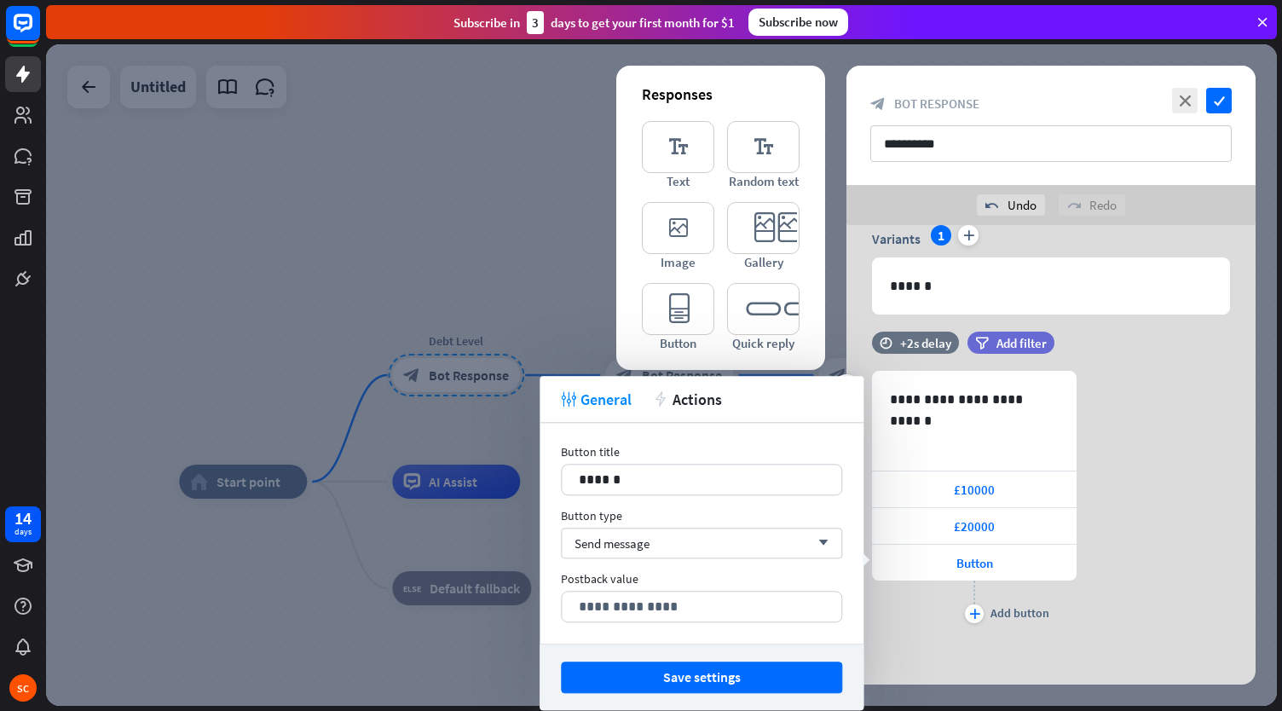
click at [1180, 507] on div "**********" at bounding box center [1050, 499] width 409 height 257
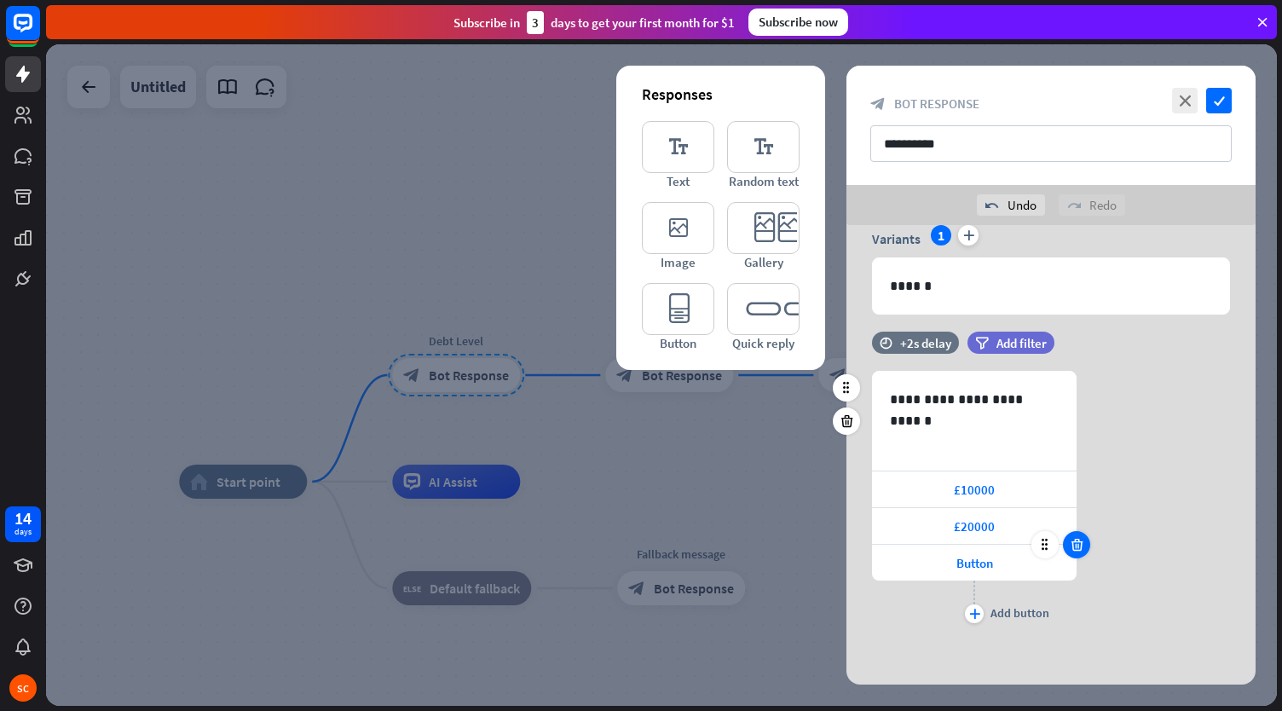
click at [1082, 543] on icon at bounding box center [1077, 544] width 16 height 15
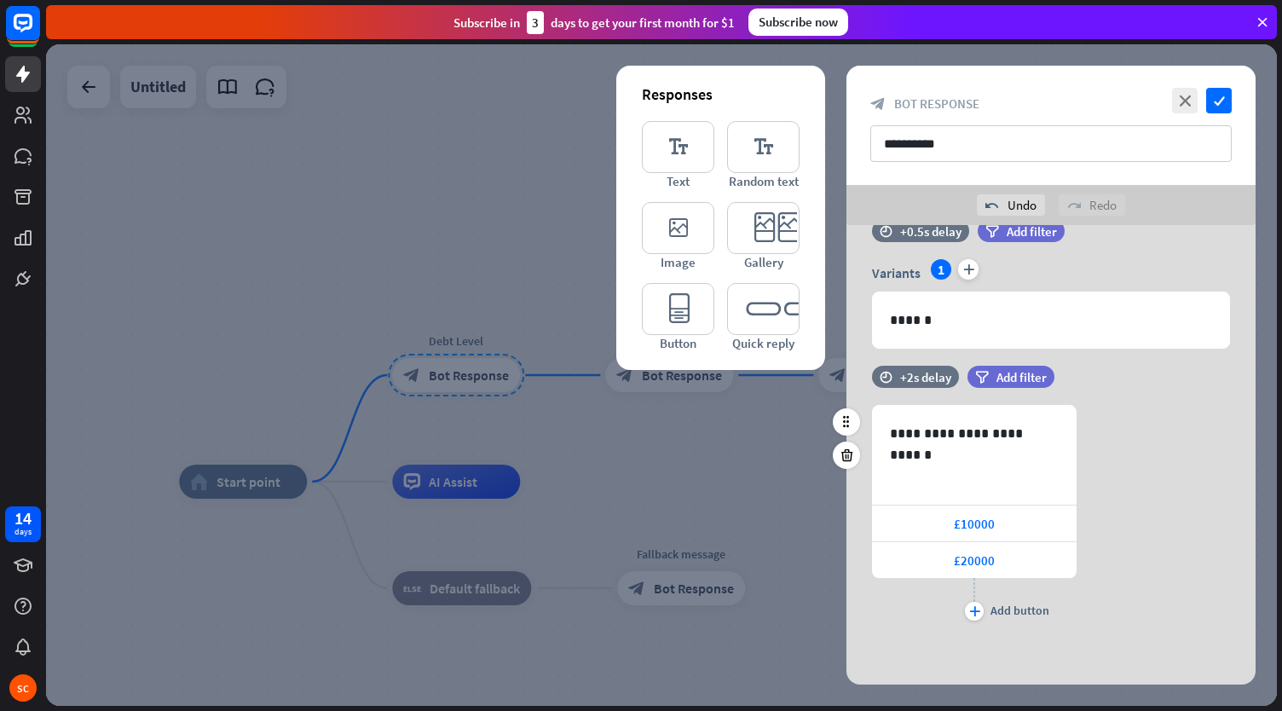
scroll to position [36, 0]
click at [975, 526] on span "£10000" at bounding box center [974, 525] width 41 height 16
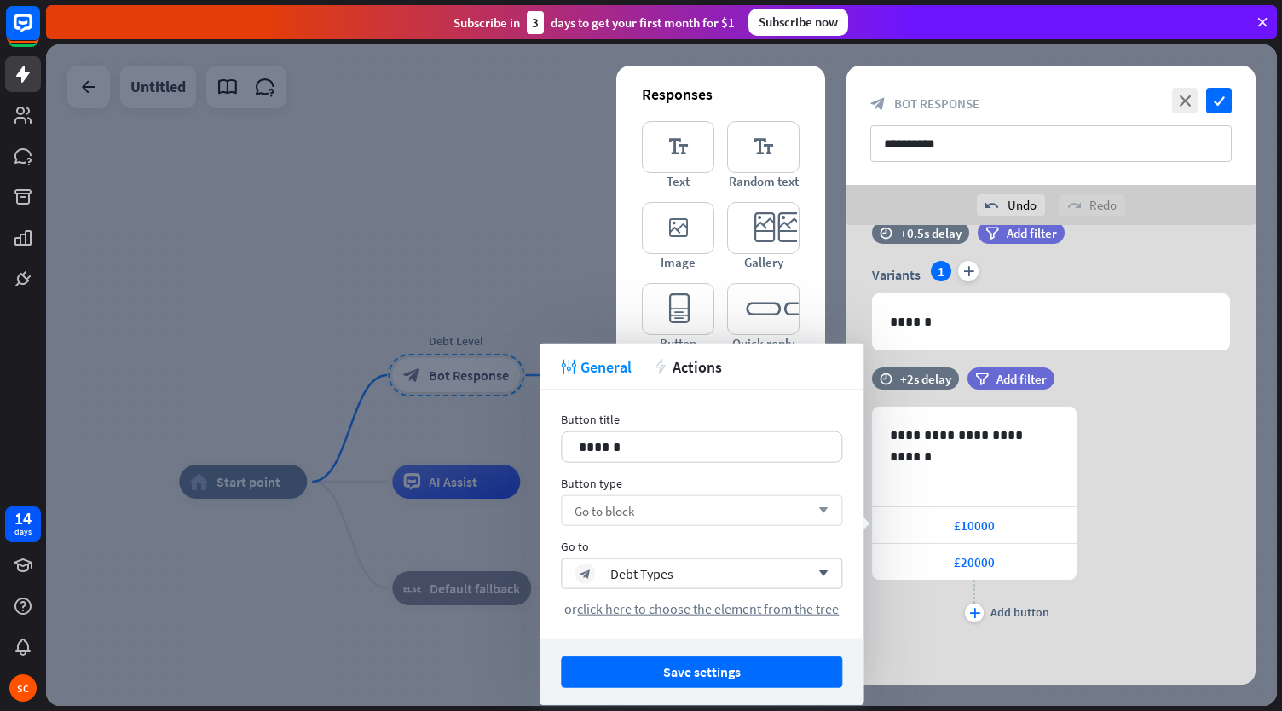
click at [629, 499] on div "Go to block arrow_down" at bounding box center [701, 510] width 281 height 31
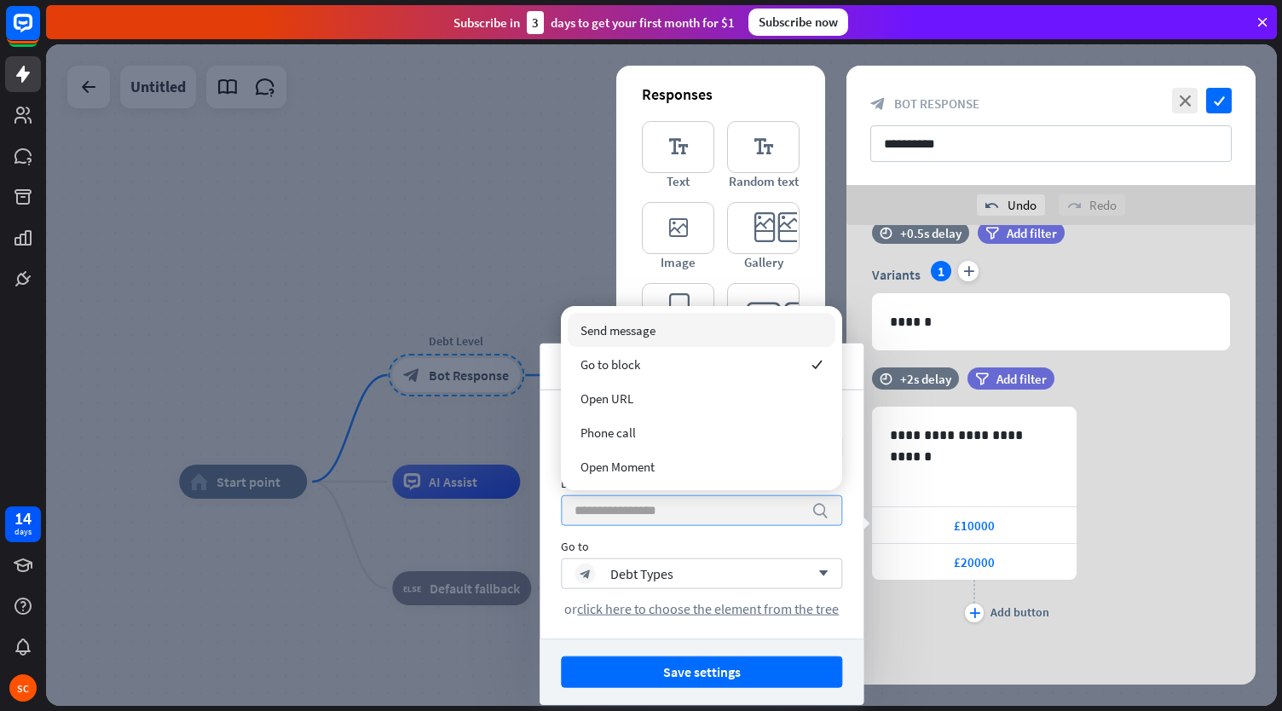
click at [629, 499] on input "search" at bounding box center [688, 510] width 228 height 29
click at [624, 627] on div "Button title 14 ****** Button type search Go to block_bot_response Debt Types a…" at bounding box center [702, 514] width 324 height 248
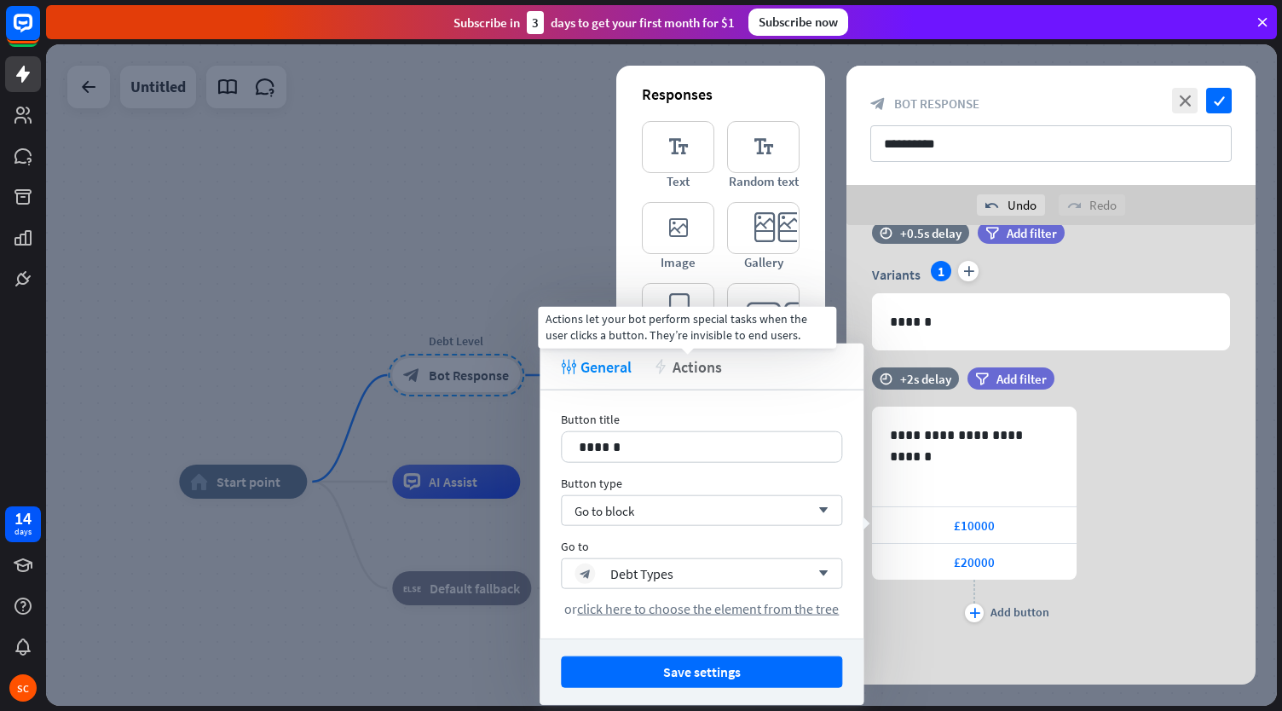
click at [707, 372] on span "Actions" at bounding box center [696, 366] width 49 height 20
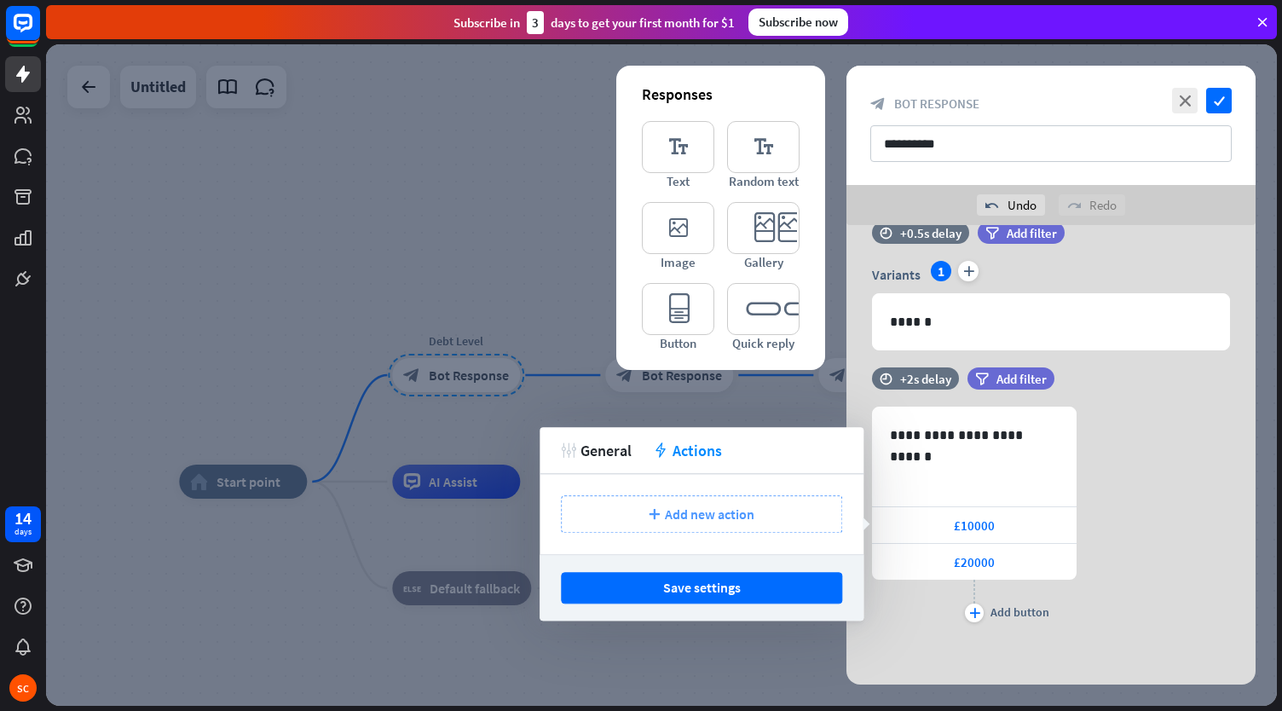
click at [716, 509] on span "Add new action" at bounding box center [709, 513] width 89 height 17
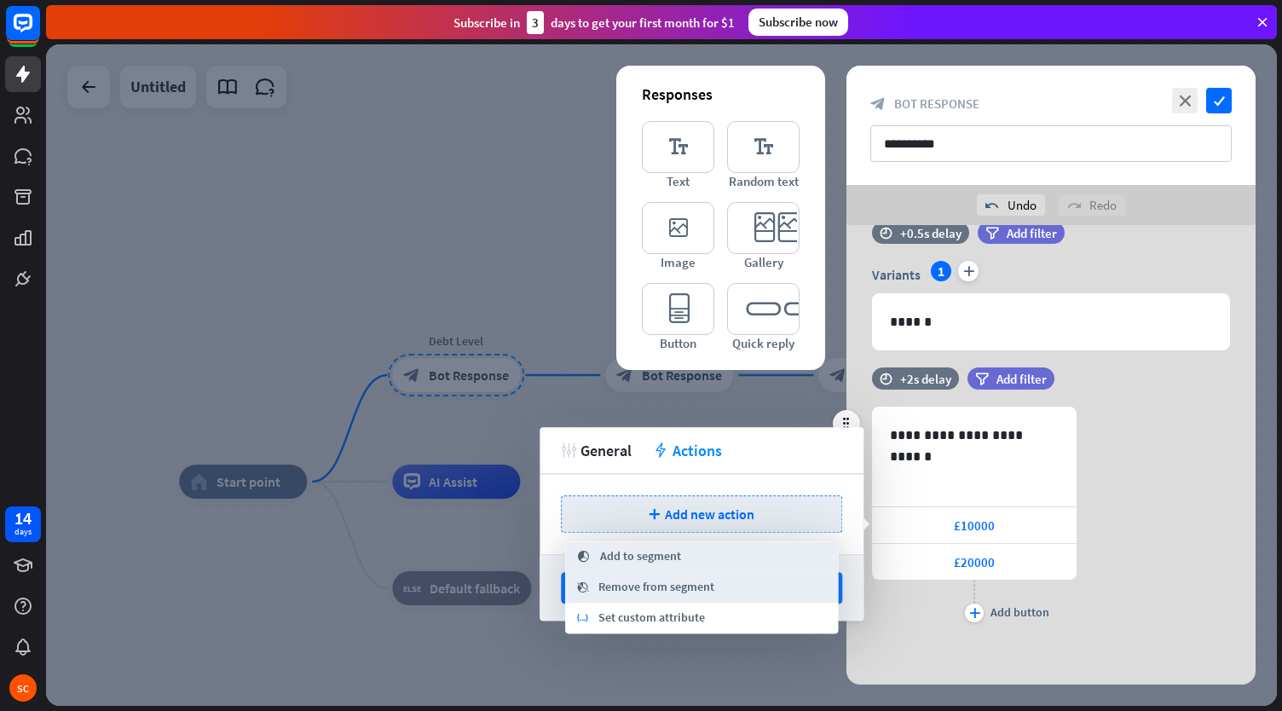
click at [1181, 475] on div "**********" at bounding box center [1050, 517] width 409 height 220
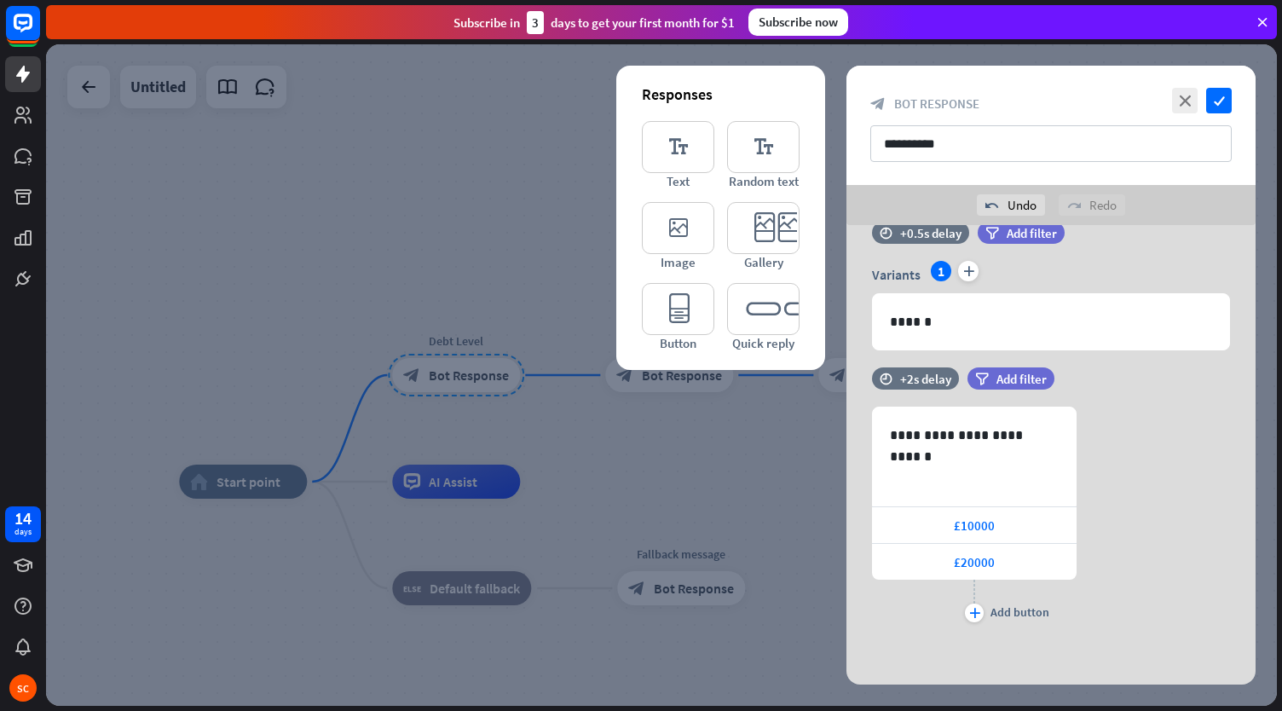
click at [1223, 83] on div "**********" at bounding box center [1050, 125] width 409 height 119
click at [1219, 107] on icon "check" at bounding box center [1219, 101] width 26 height 26
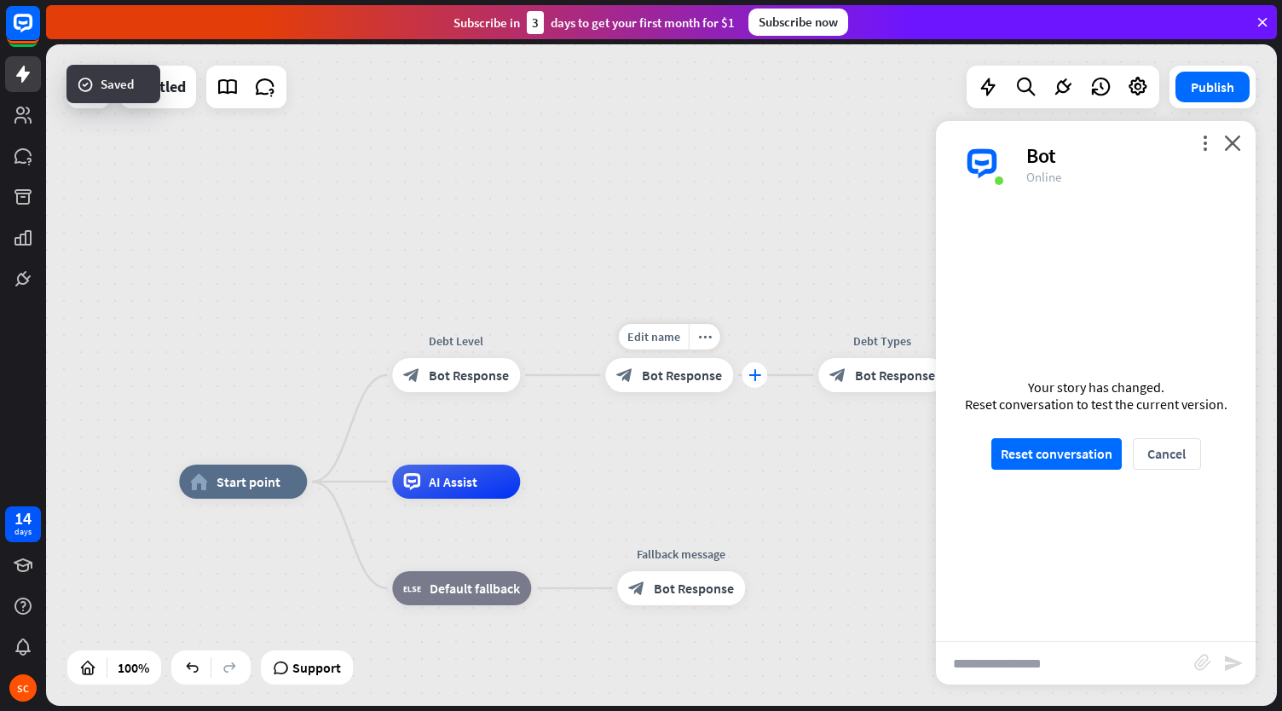
click at [759, 380] on icon "plus" at bounding box center [754, 375] width 13 height 12
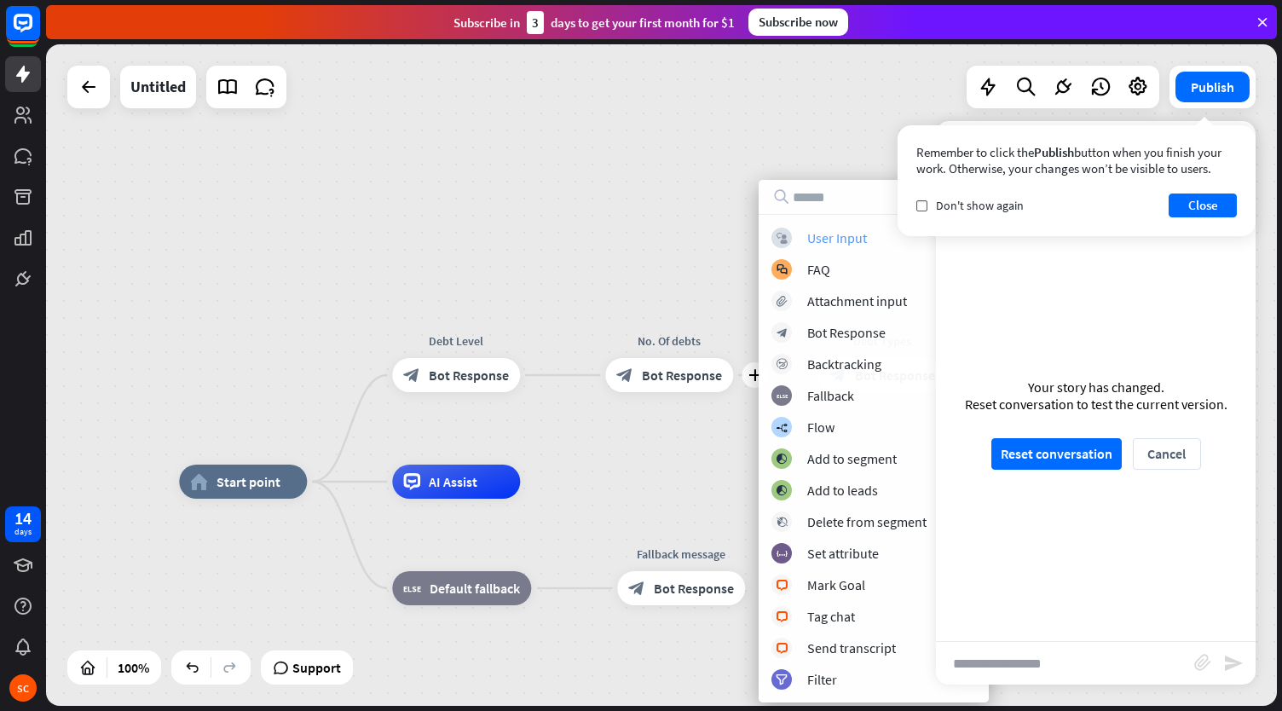
click at [834, 240] on div "User Input" at bounding box center [837, 237] width 60 height 17
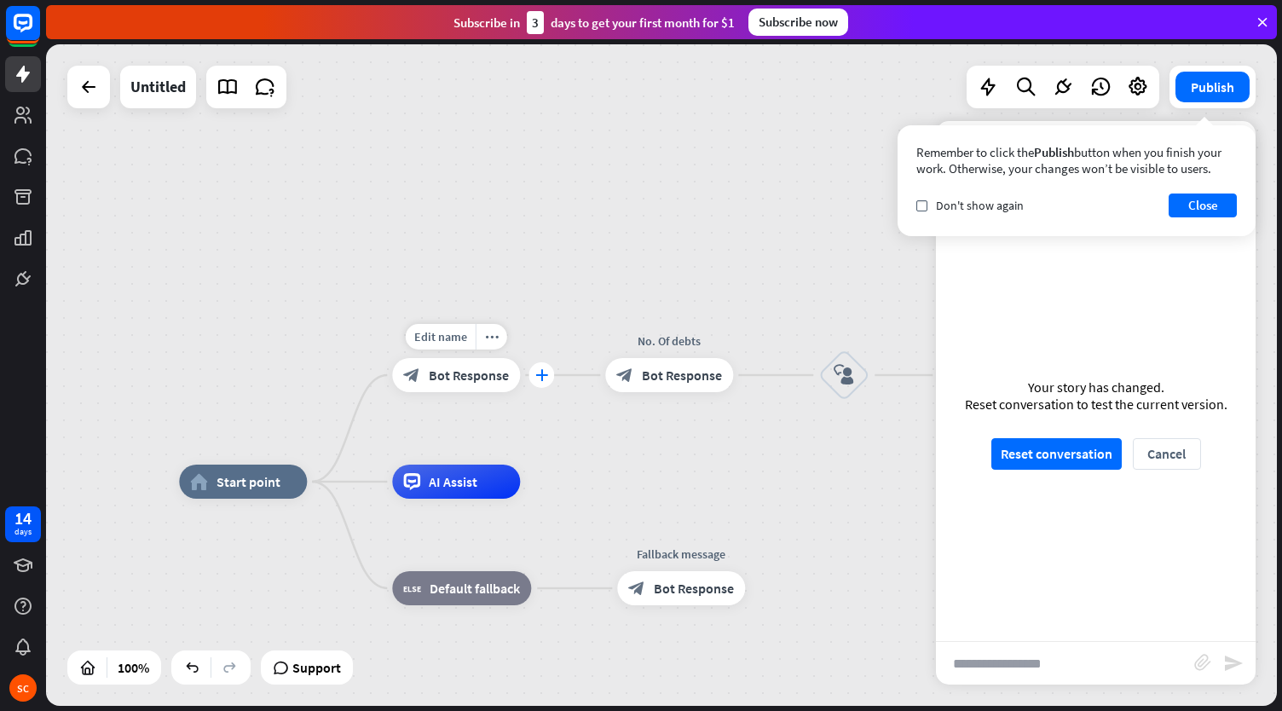
click at [542, 374] on icon "plus" at bounding box center [541, 375] width 13 height 12
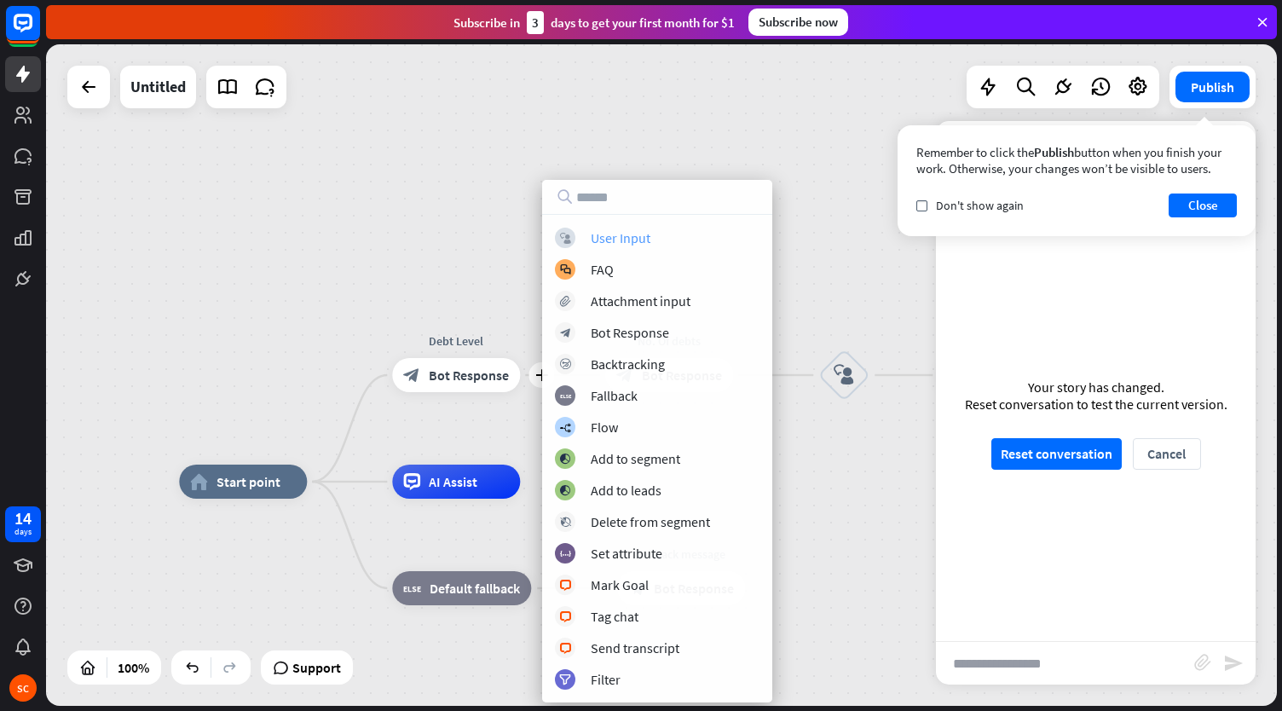
click at [627, 234] on div "User Input" at bounding box center [621, 237] width 60 height 17
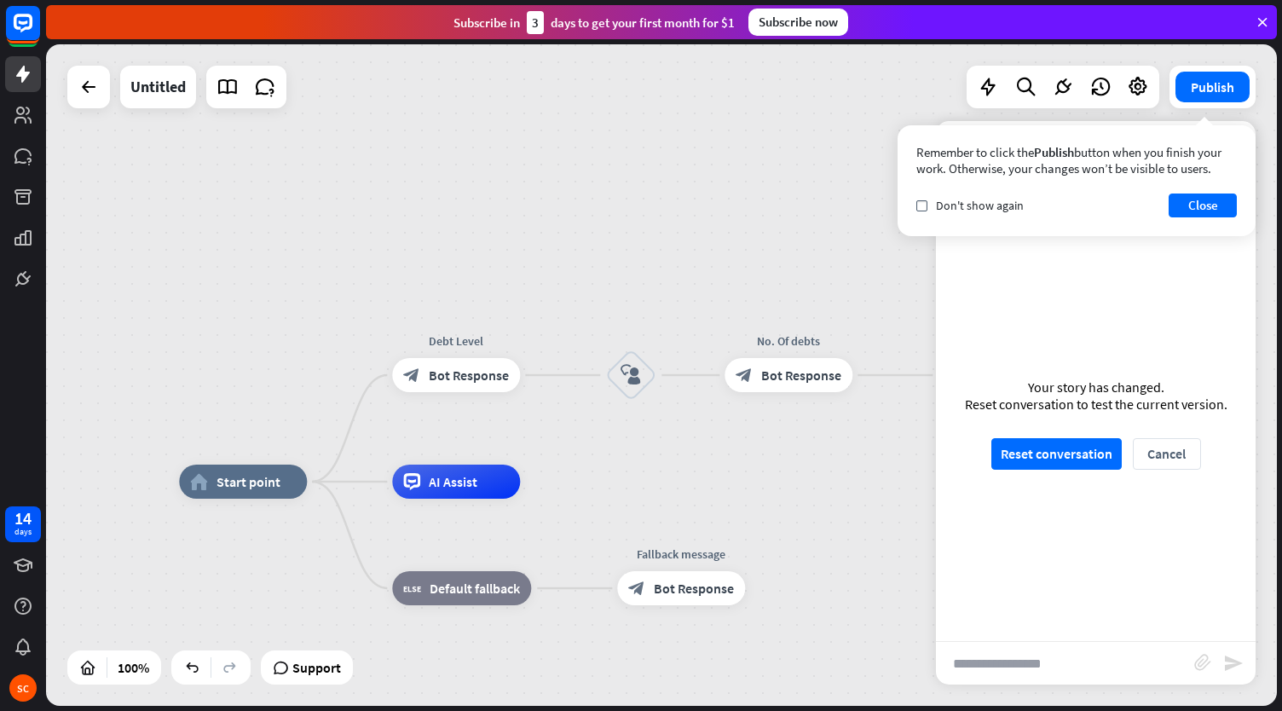
click at [1198, 187] on div "Remember to click the Publish button when you finish your work. Otherwise, your…" at bounding box center [1076, 180] width 358 height 111
click at [1198, 205] on button "Close" at bounding box center [1203, 205] width 68 height 24
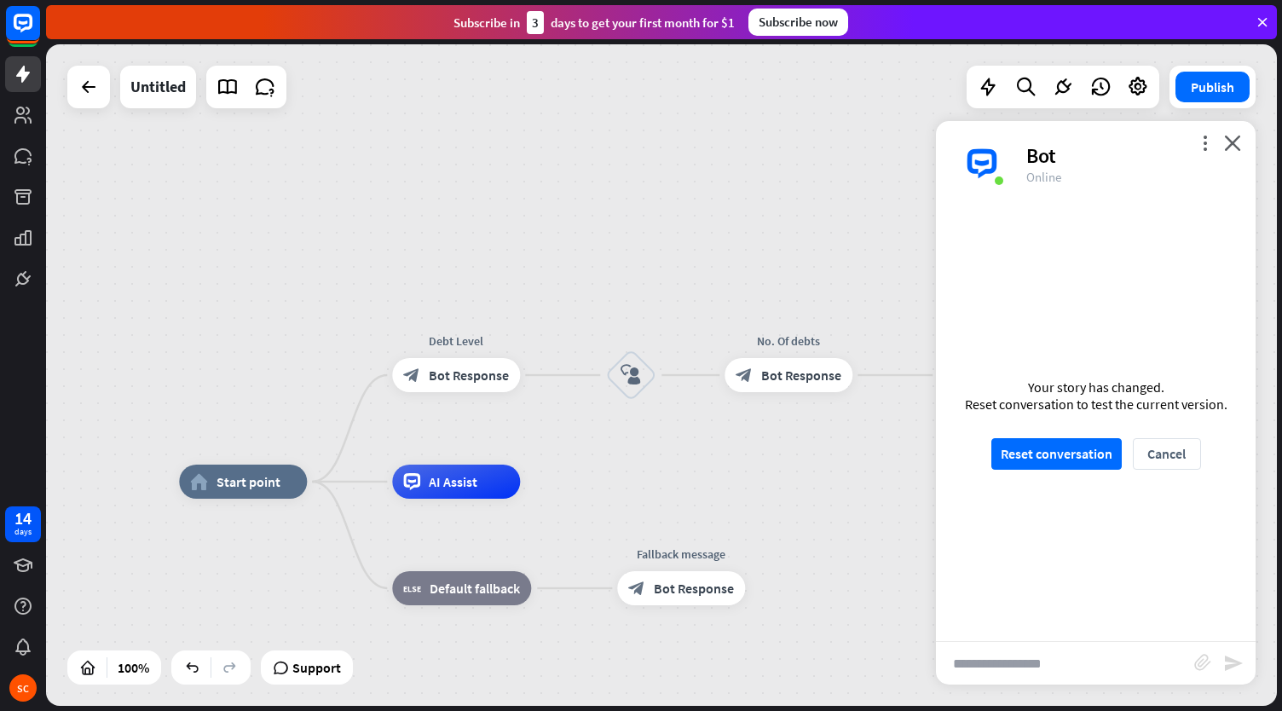
click at [1044, 478] on div "Your story has changed. Reset conversation to test the current version. Reset c…" at bounding box center [1096, 423] width 320 height 435
click at [1050, 443] on button "Reset conversation" at bounding box center [1056, 454] width 130 height 32
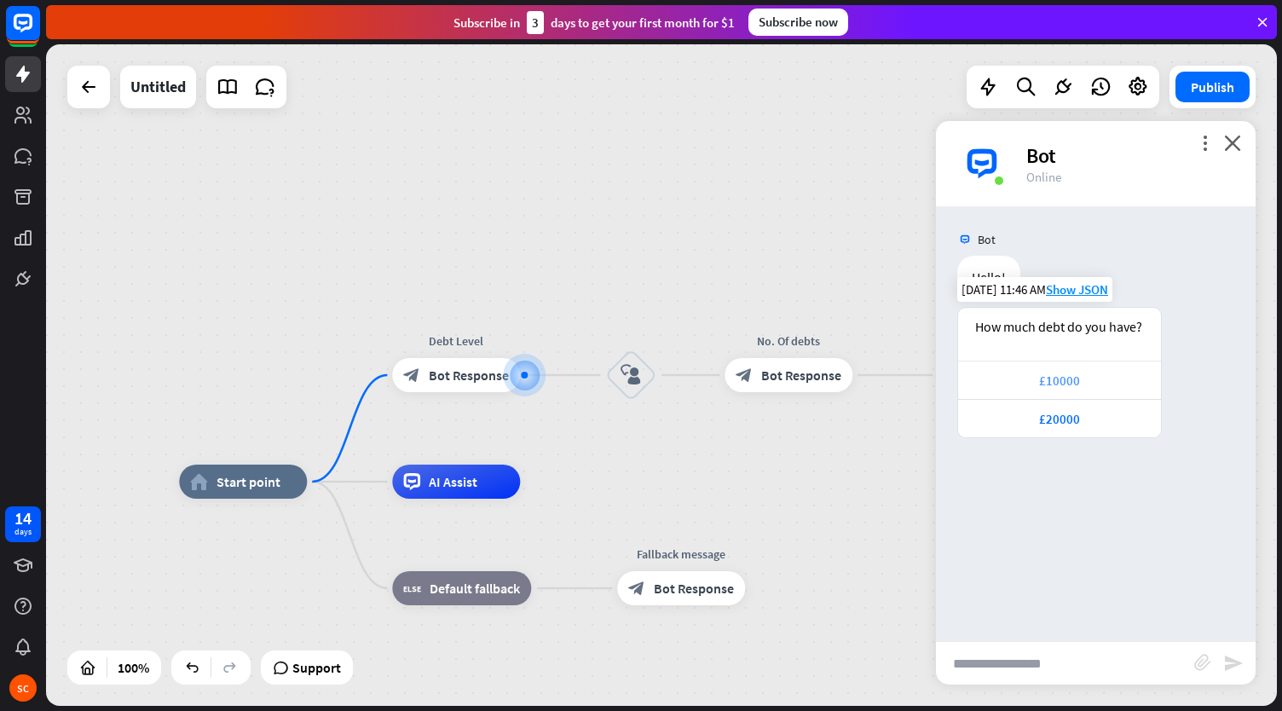
click at [1045, 379] on div "£10000" at bounding box center [1060, 380] width 186 height 16
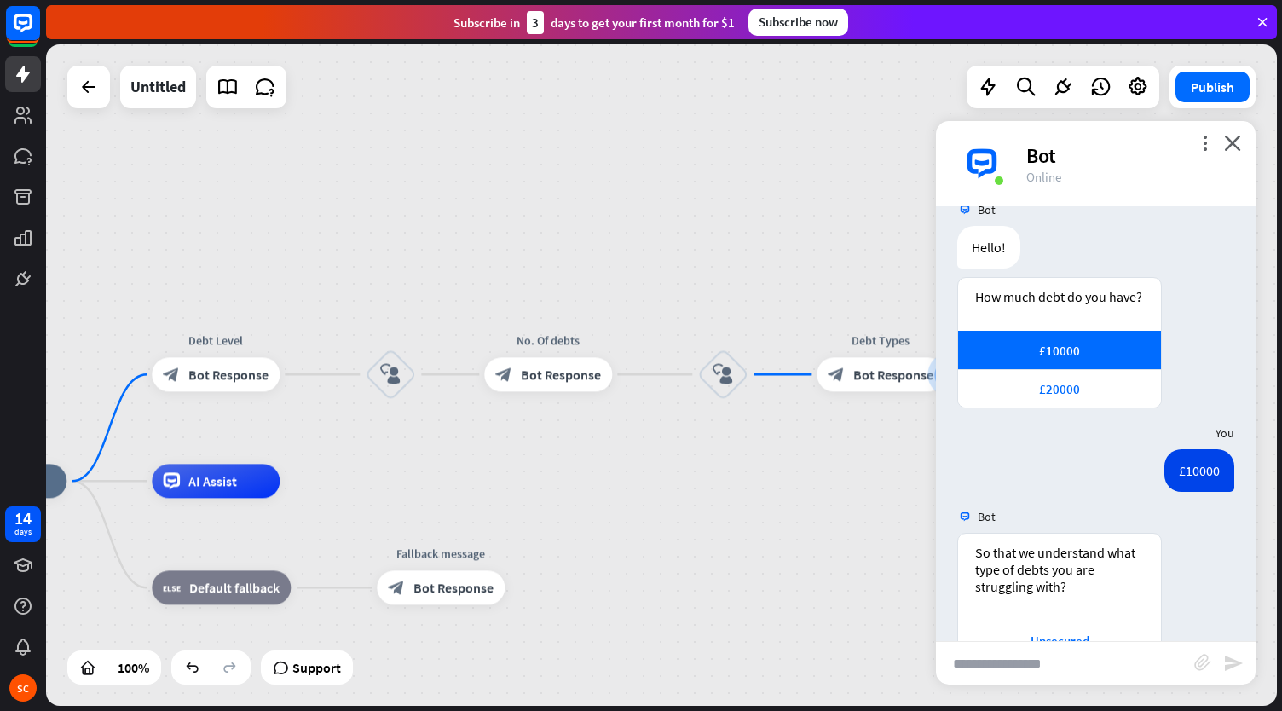
scroll to position [188, 0]
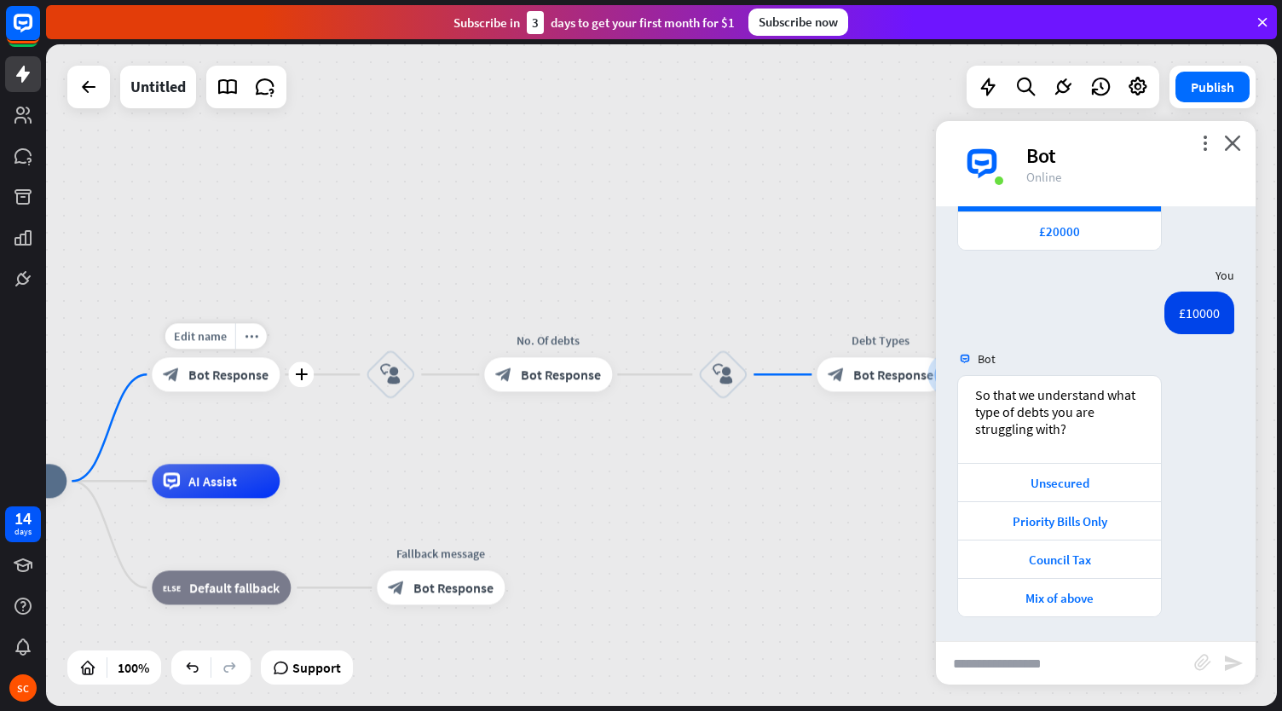
click at [228, 379] on span "Bot Response" at bounding box center [228, 374] width 80 height 17
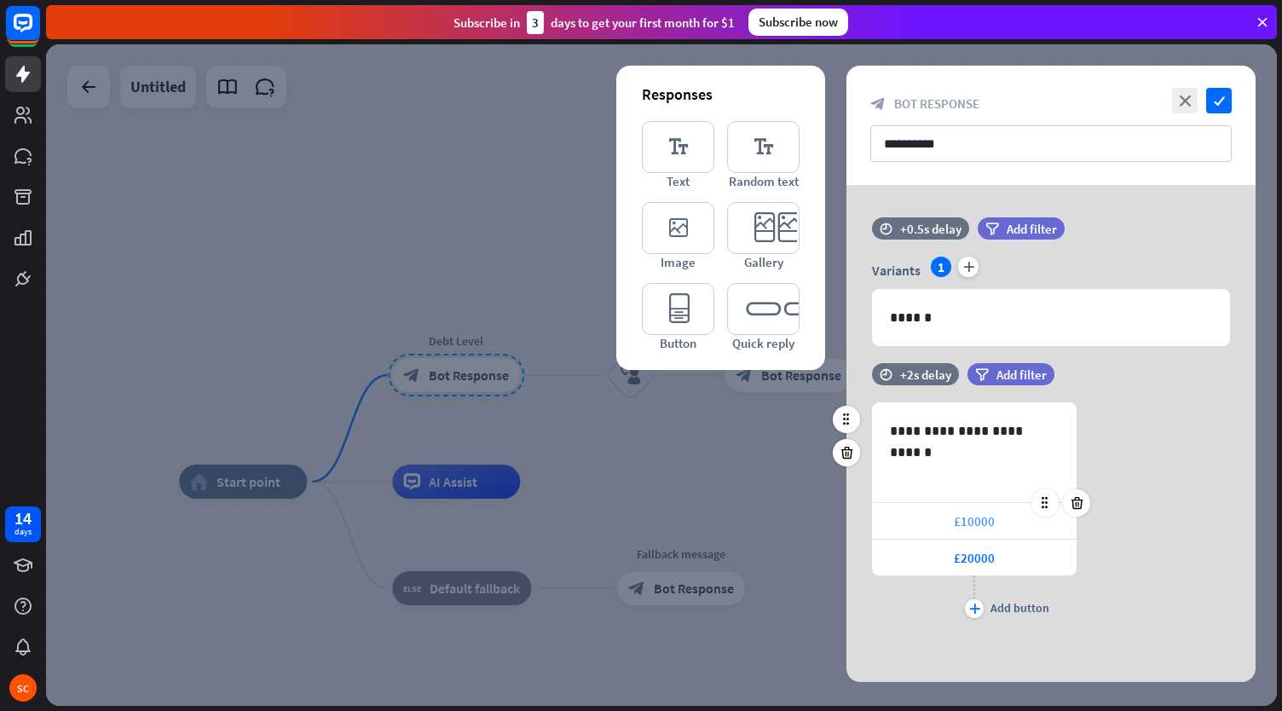
click at [1015, 524] on div "£10000" at bounding box center [974, 521] width 205 height 36
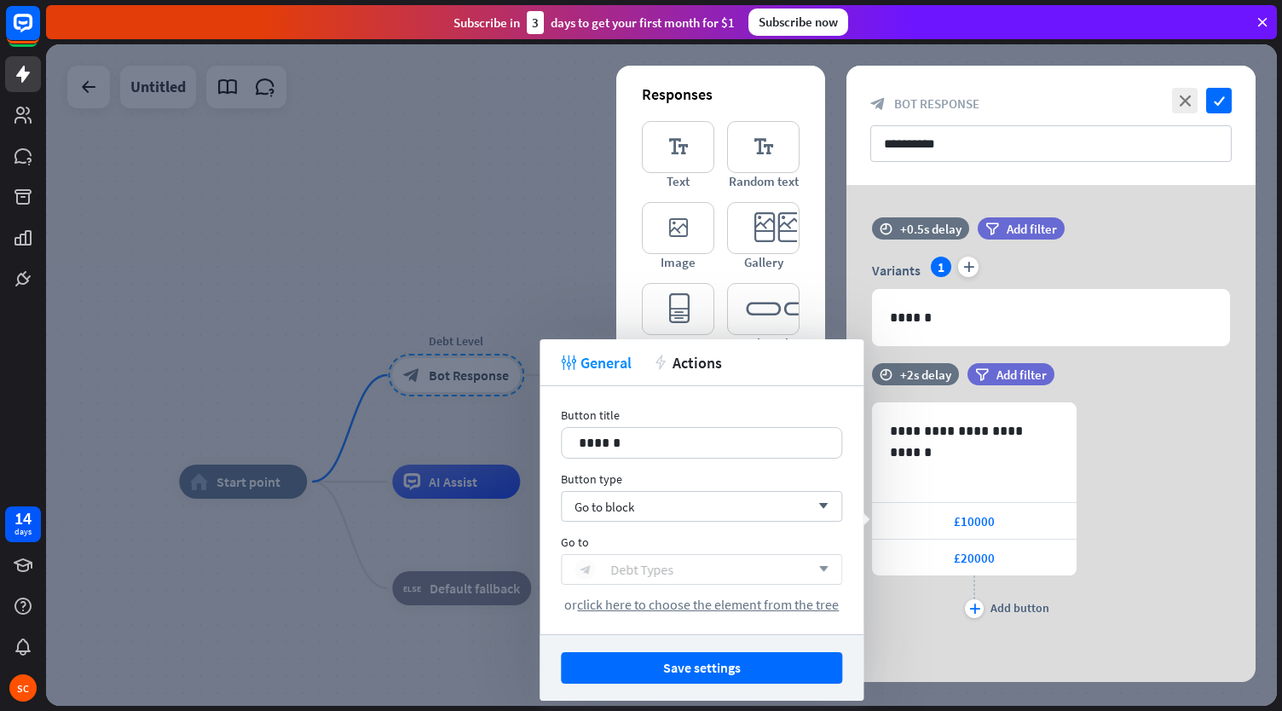
click at [673, 567] on div "block_bot_response Debt Types" at bounding box center [691, 569] width 235 height 20
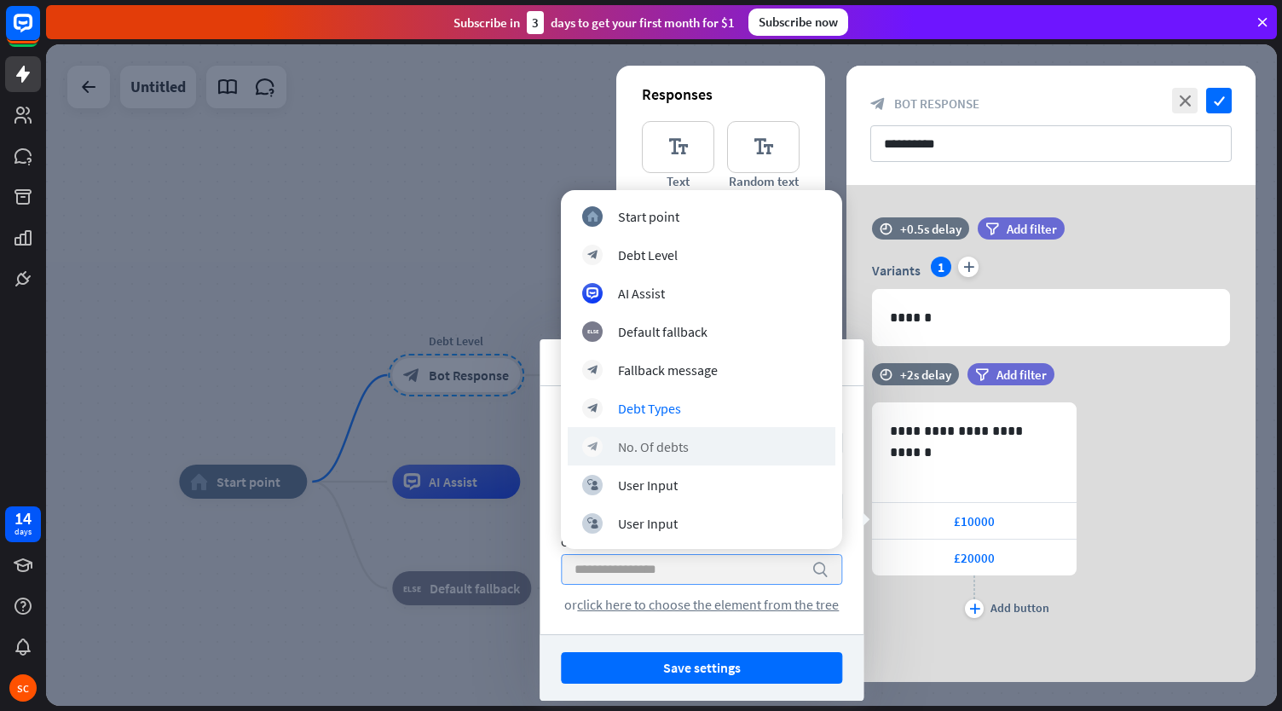
click at [652, 436] on div "block_bot_response No. Of debts" at bounding box center [702, 446] width 268 height 38
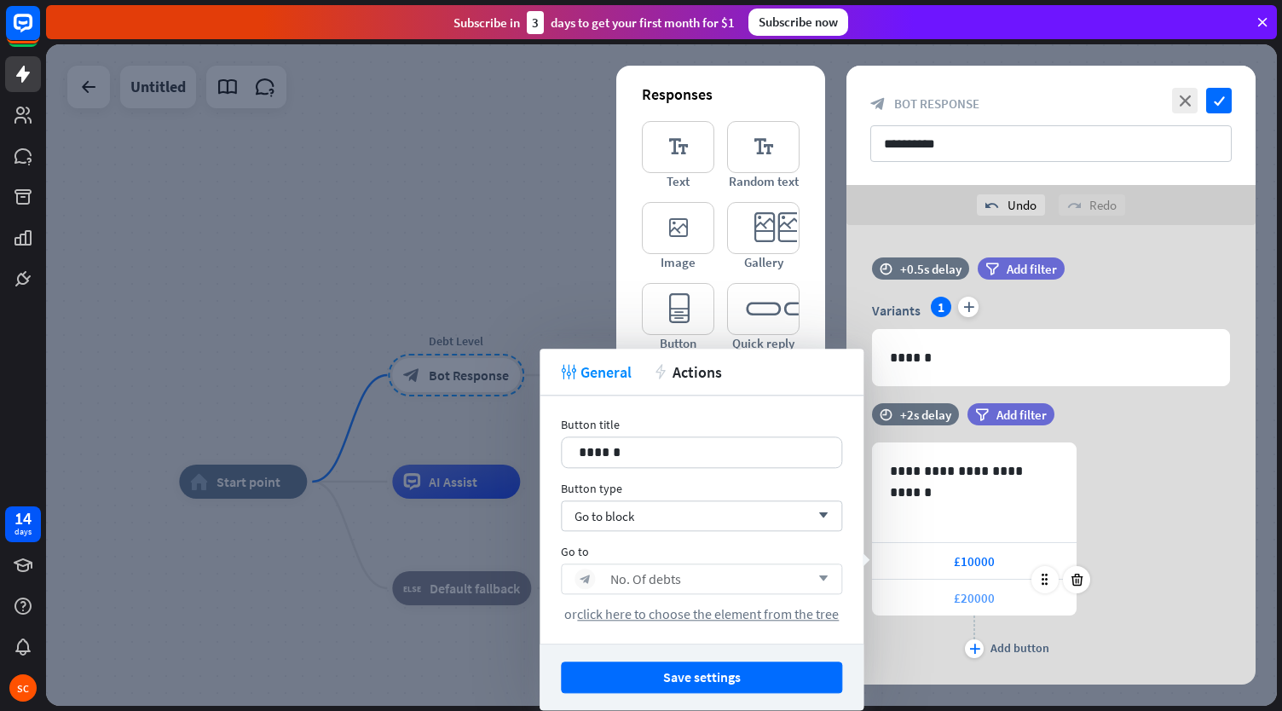
click at [972, 597] on span "£20000" at bounding box center [974, 598] width 41 height 16
click at [636, 584] on div "Debt Types" at bounding box center [641, 578] width 63 height 17
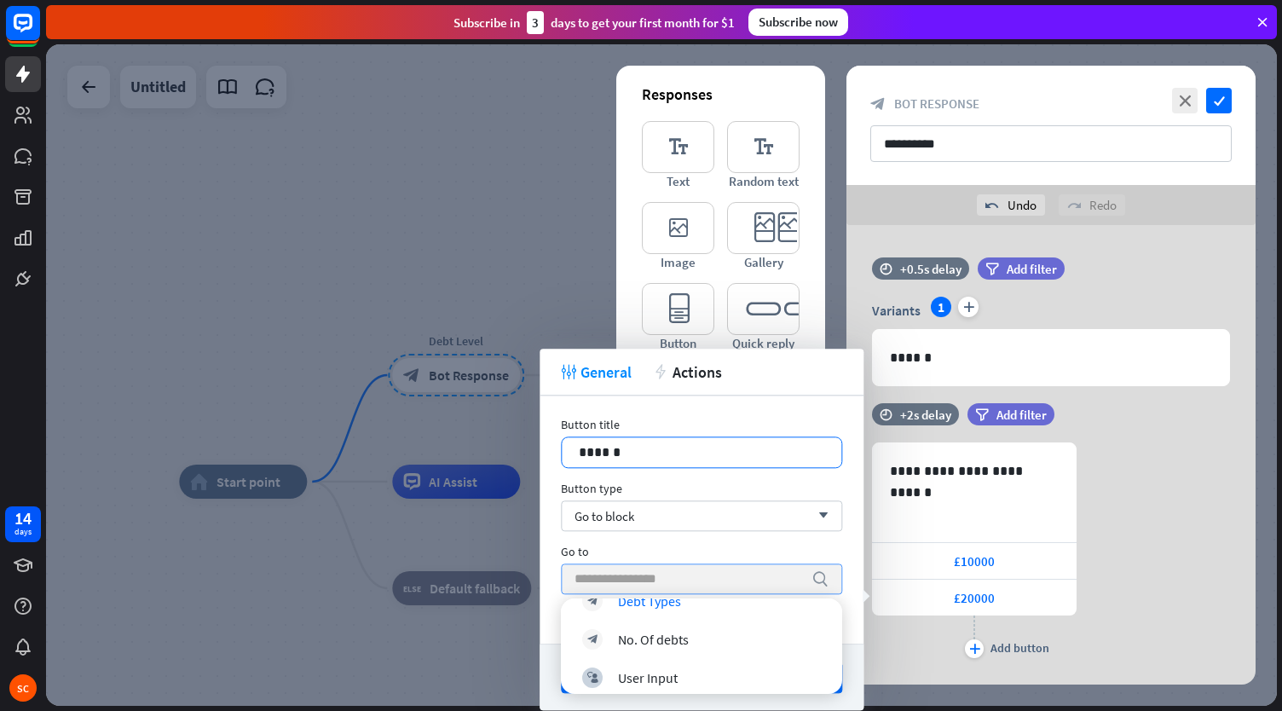
scroll to position [216, 0]
click at [634, 644] on div "No. Of debts" at bounding box center [653, 637] width 71 height 17
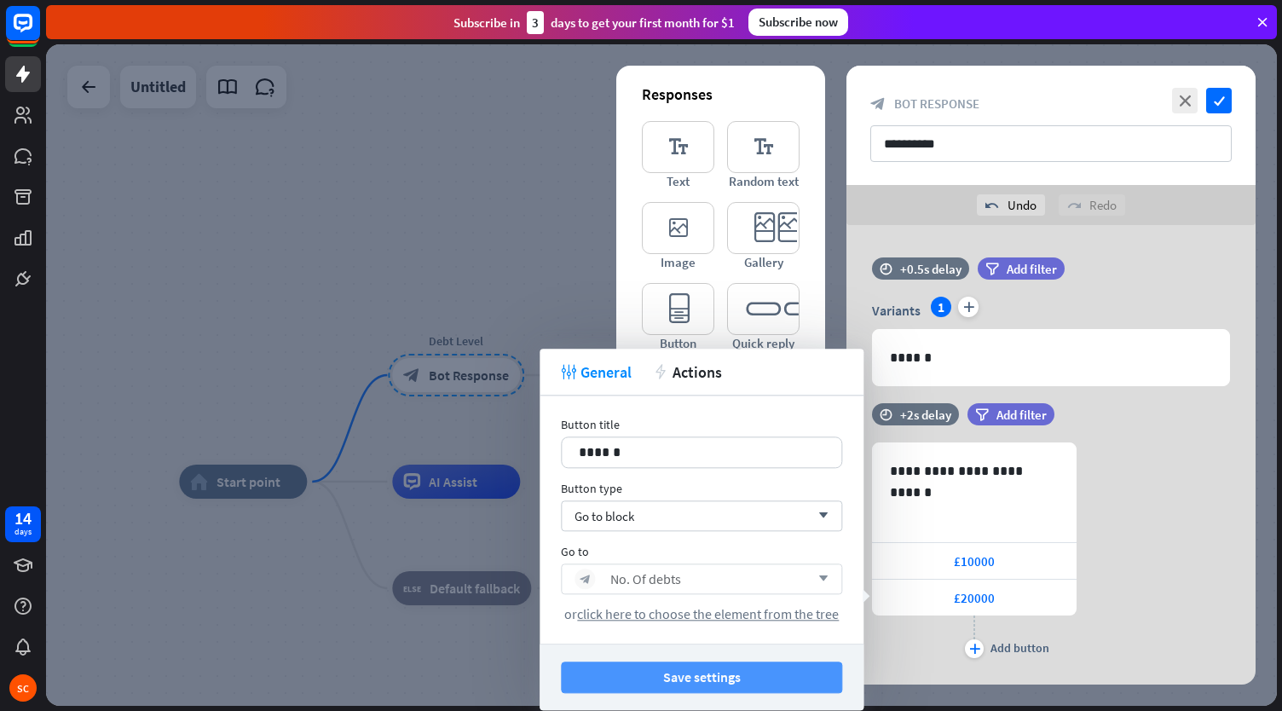
click at [663, 676] on button "Save settings" at bounding box center [701, 677] width 281 height 32
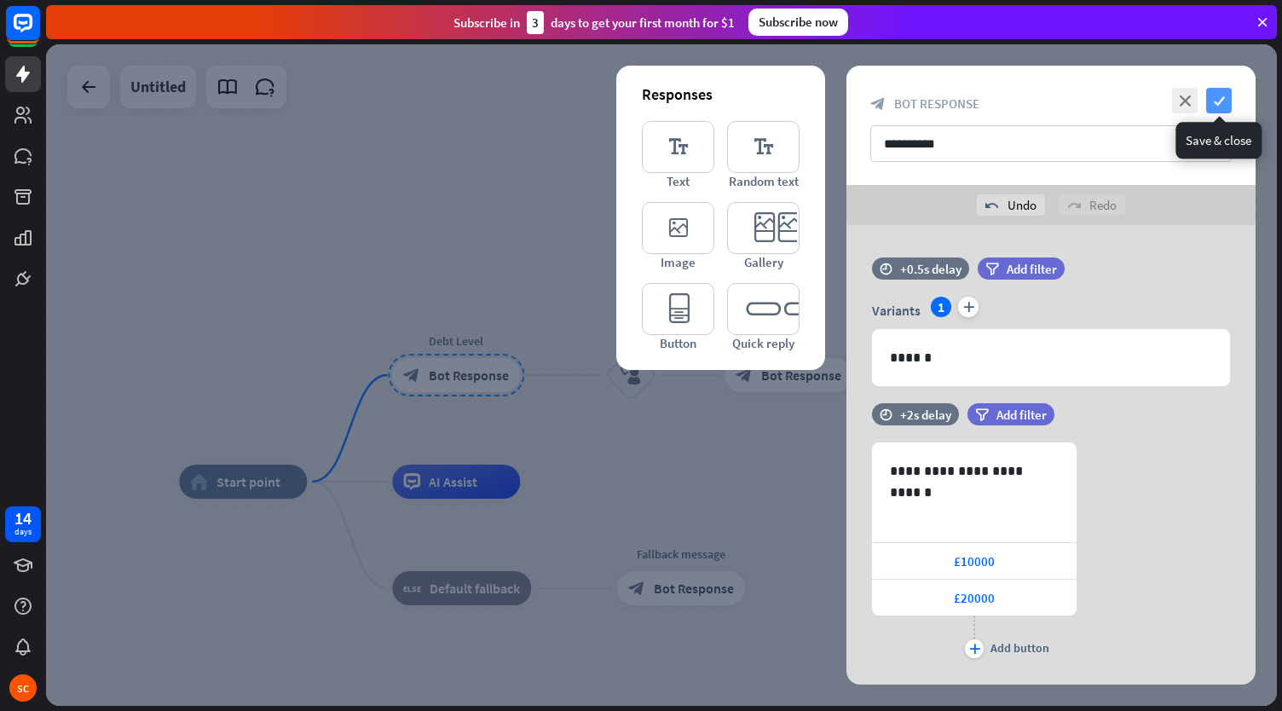
click at [1217, 99] on icon "check" at bounding box center [1219, 101] width 26 height 26
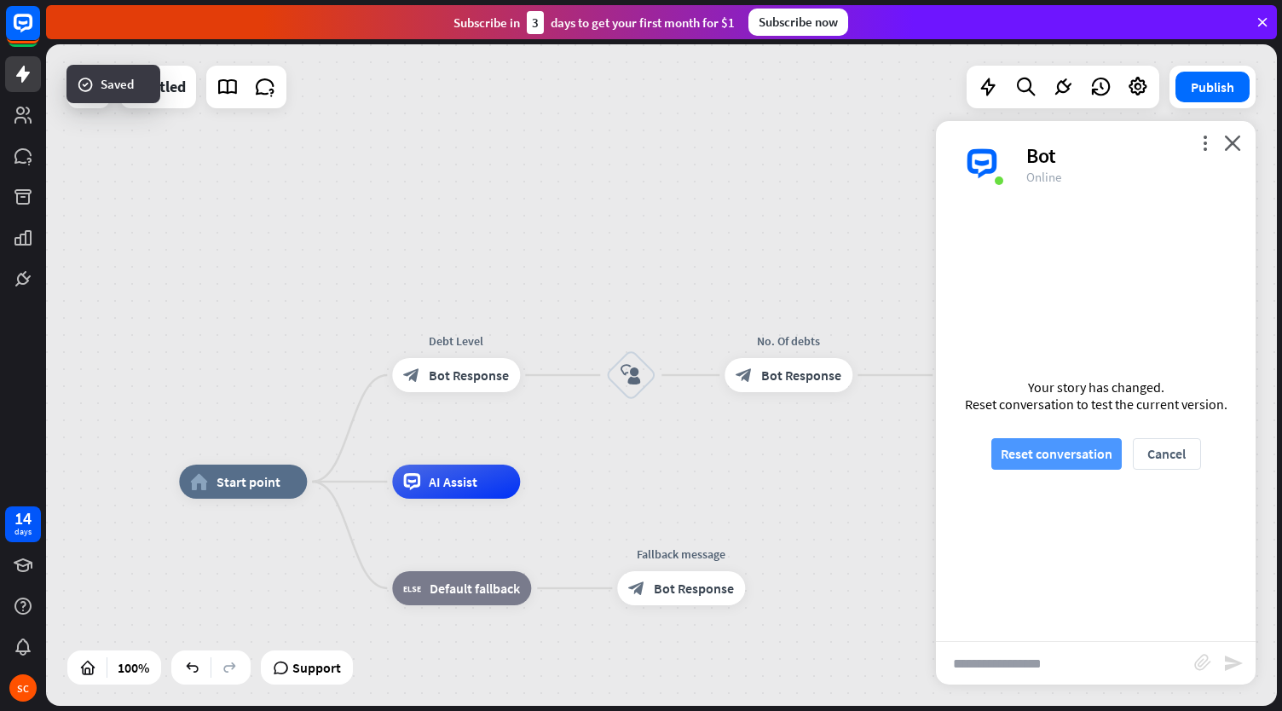
click at [1053, 451] on button "Reset conversation" at bounding box center [1056, 454] width 130 height 32
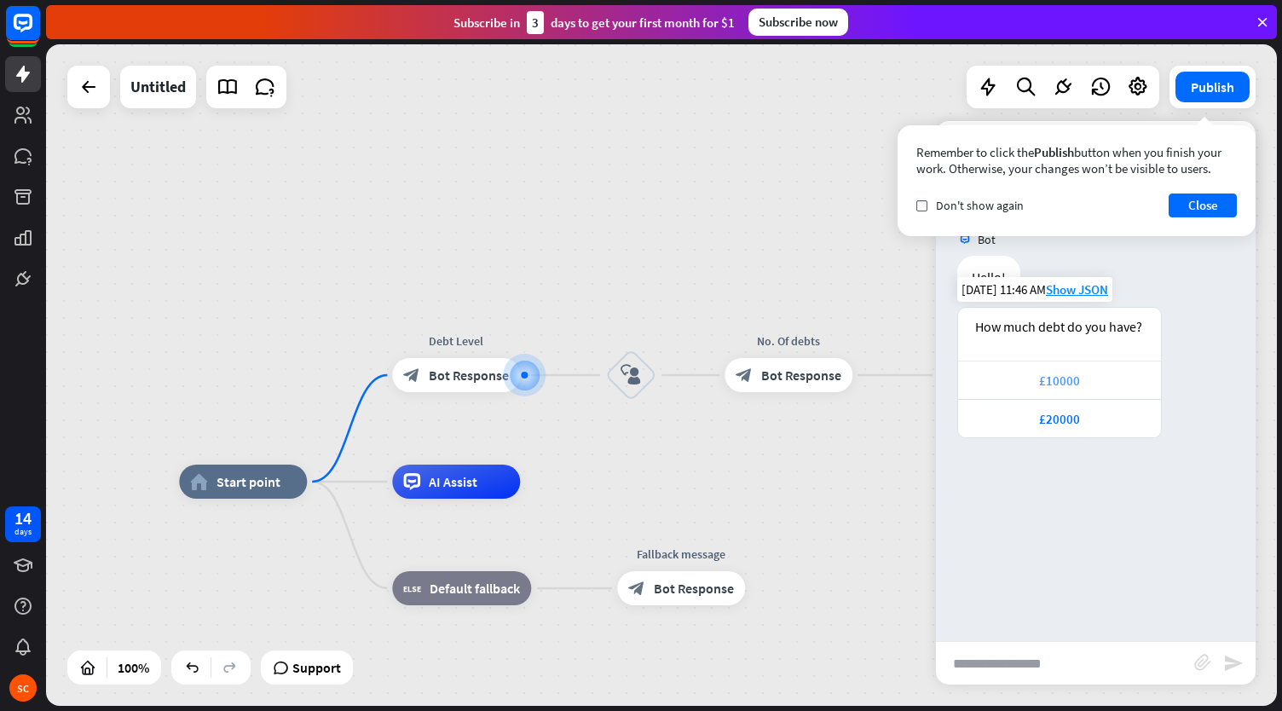
click at [1060, 393] on div "£10000" at bounding box center [1059, 380] width 203 height 38
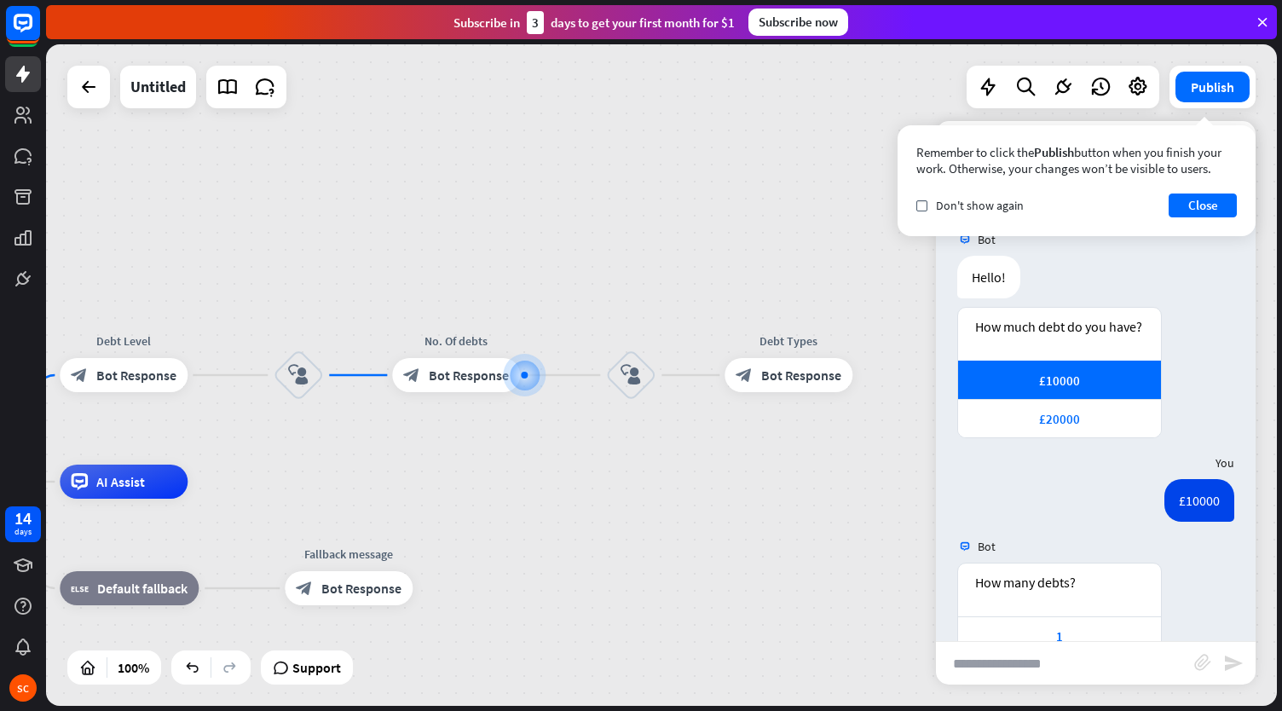
scroll to position [115, 0]
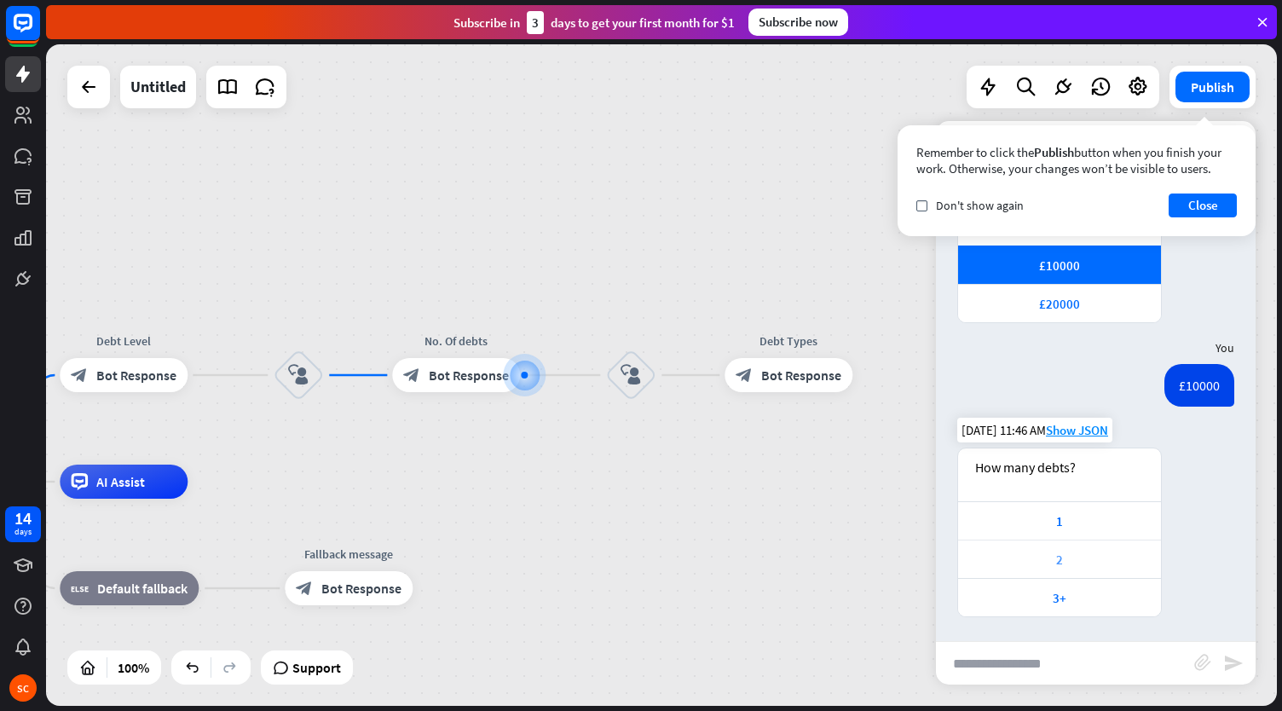
click at [1024, 544] on div "2" at bounding box center [1059, 559] width 203 height 38
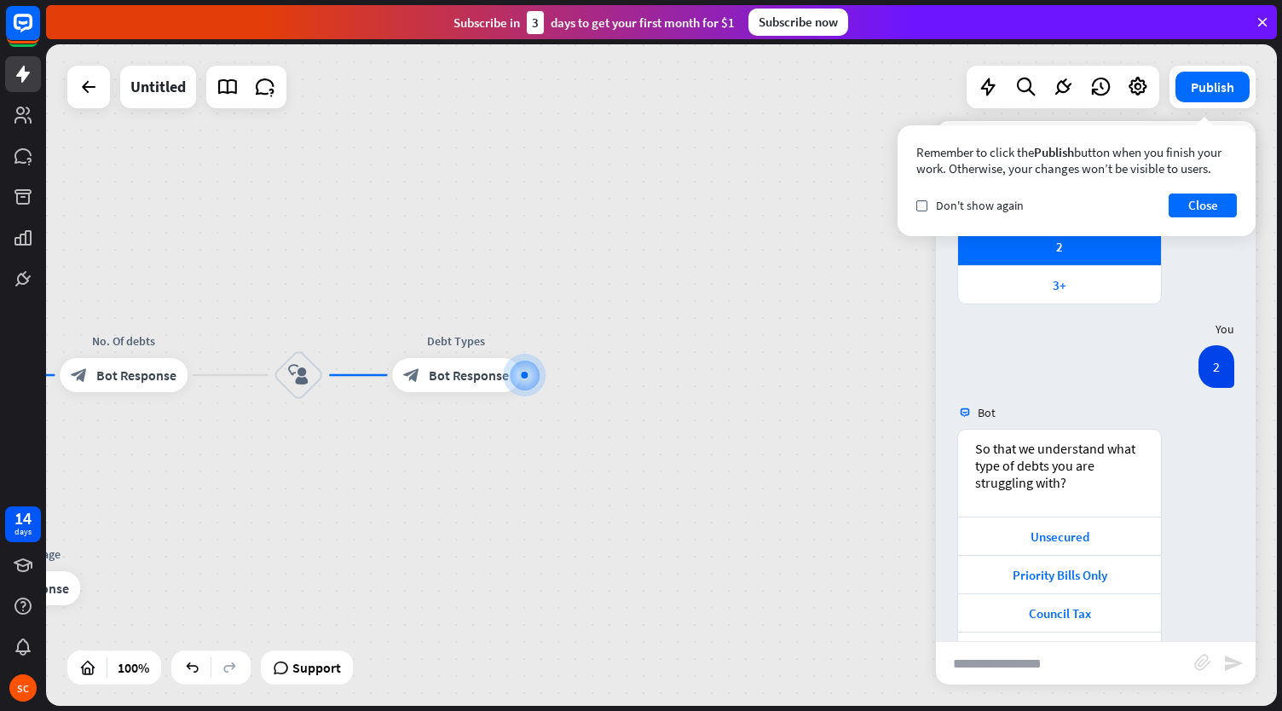
scroll to position [481, 0]
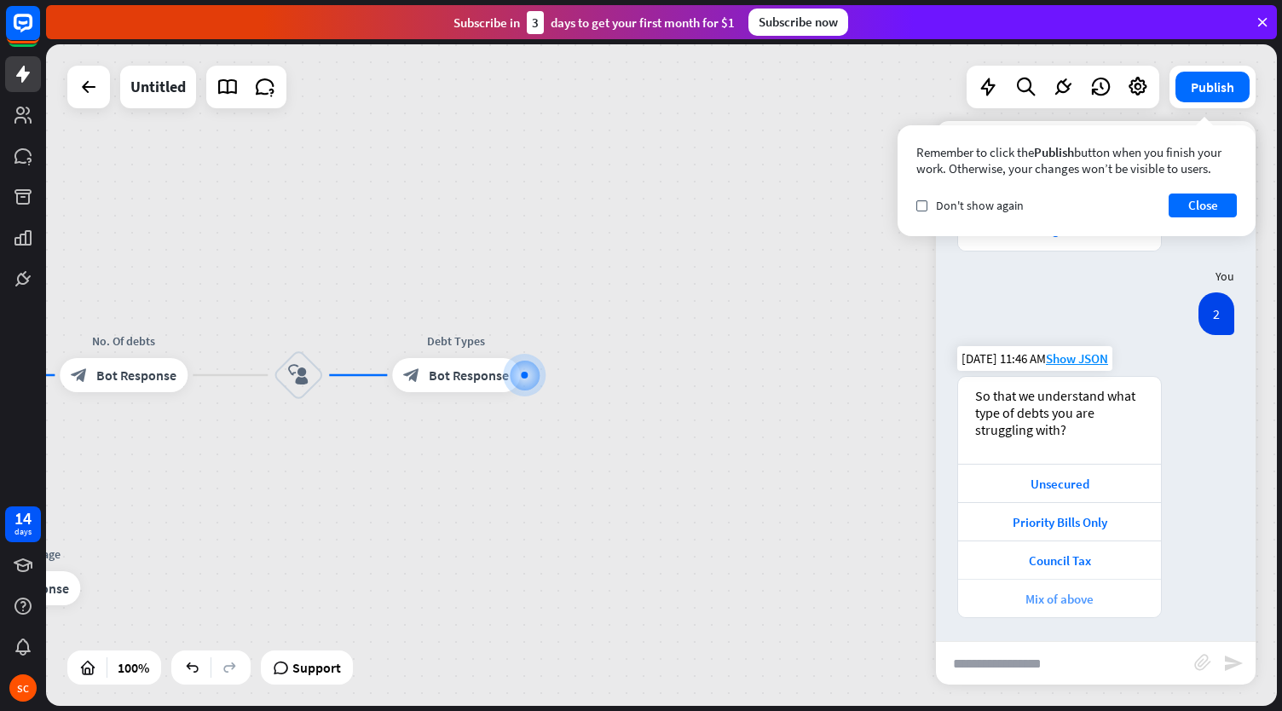
click at [1071, 613] on div "Mix of above" at bounding box center [1059, 598] width 203 height 38
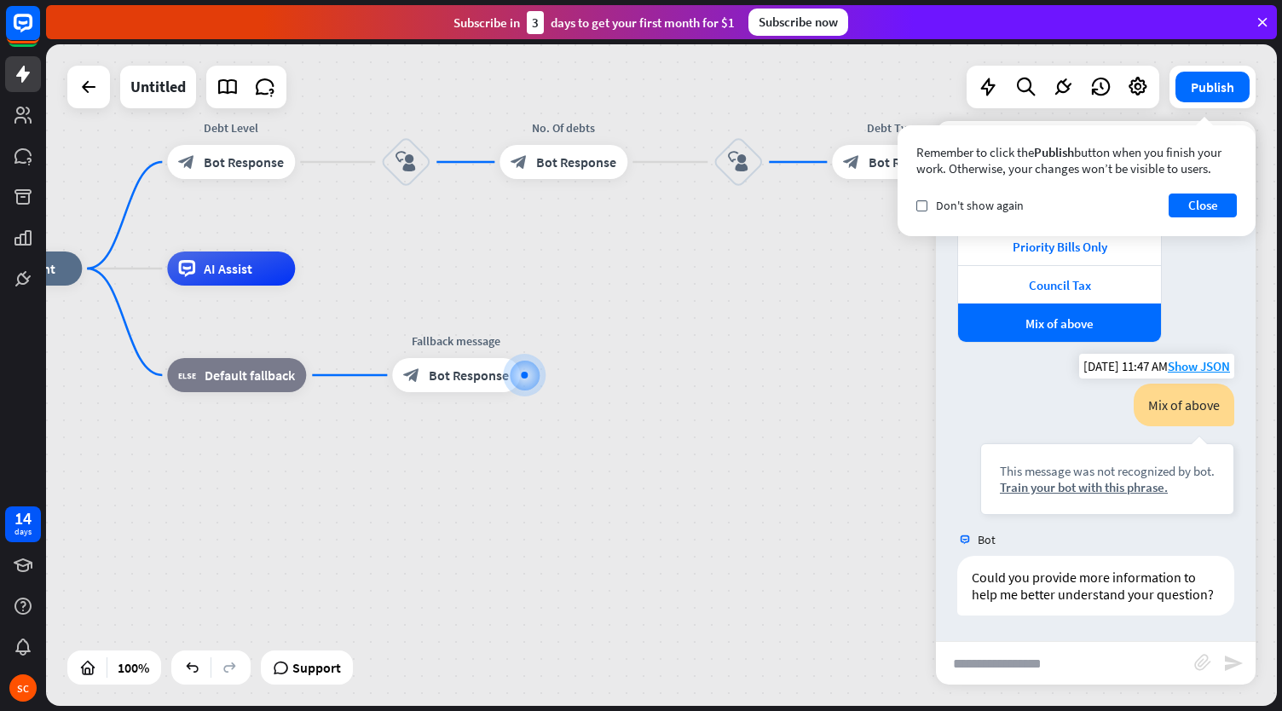
scroll to position [770, 0]
click at [1014, 649] on input "text" at bounding box center [1065, 663] width 258 height 43
click at [1212, 194] on button "Close" at bounding box center [1203, 205] width 68 height 24
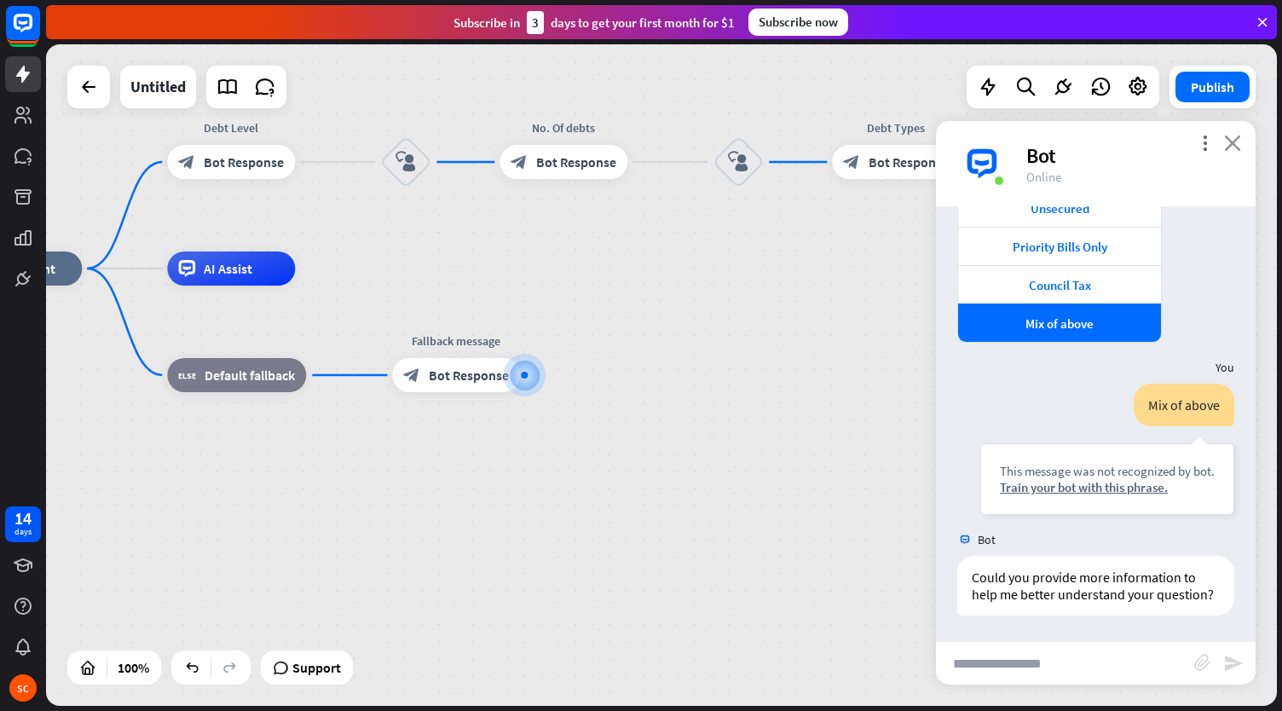
click at [1231, 144] on icon "close" at bounding box center [1232, 143] width 17 height 16
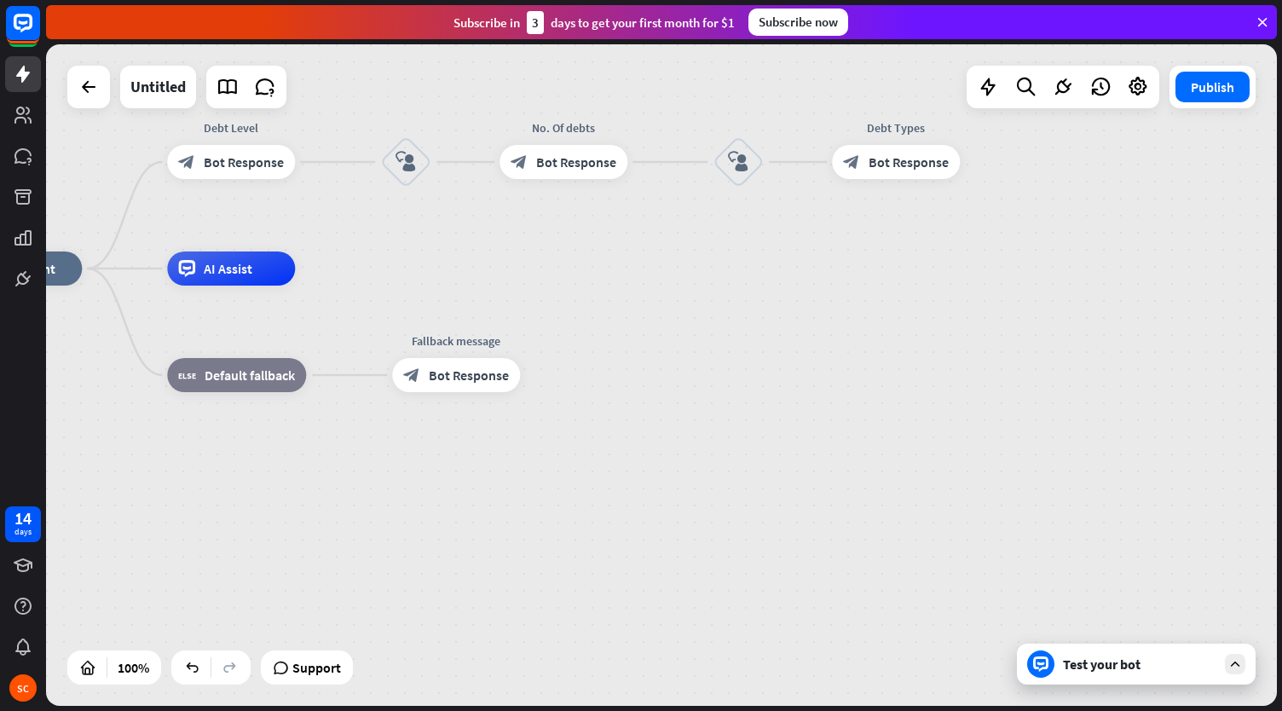
click at [984, 355] on div "home_2 Start point Debt Level block_bot_response Bot Response block_user_input …" at bounding box center [569, 598] width 1231 height 661
click at [1216, 89] on button "Publish" at bounding box center [1212, 87] width 74 height 31
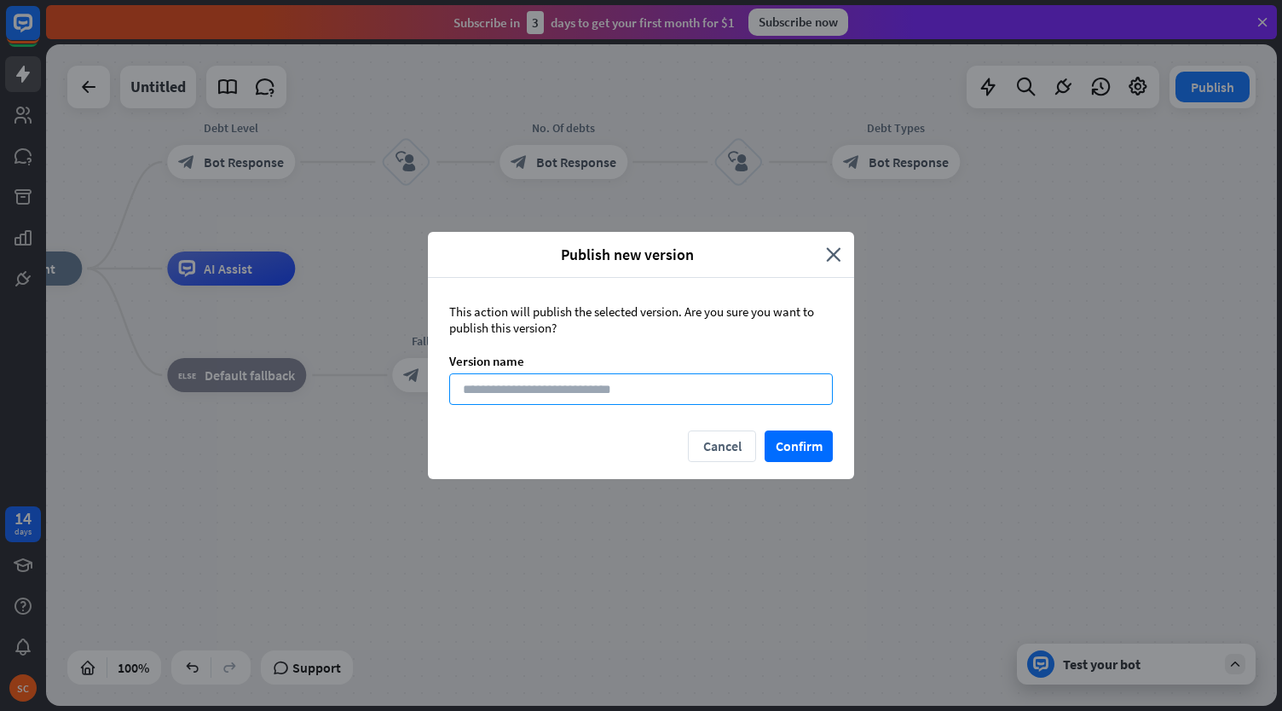
click at [567, 389] on input at bounding box center [641, 389] width 384 height 32
type input "**********"
click at [796, 453] on button "Confirm" at bounding box center [799, 446] width 68 height 32
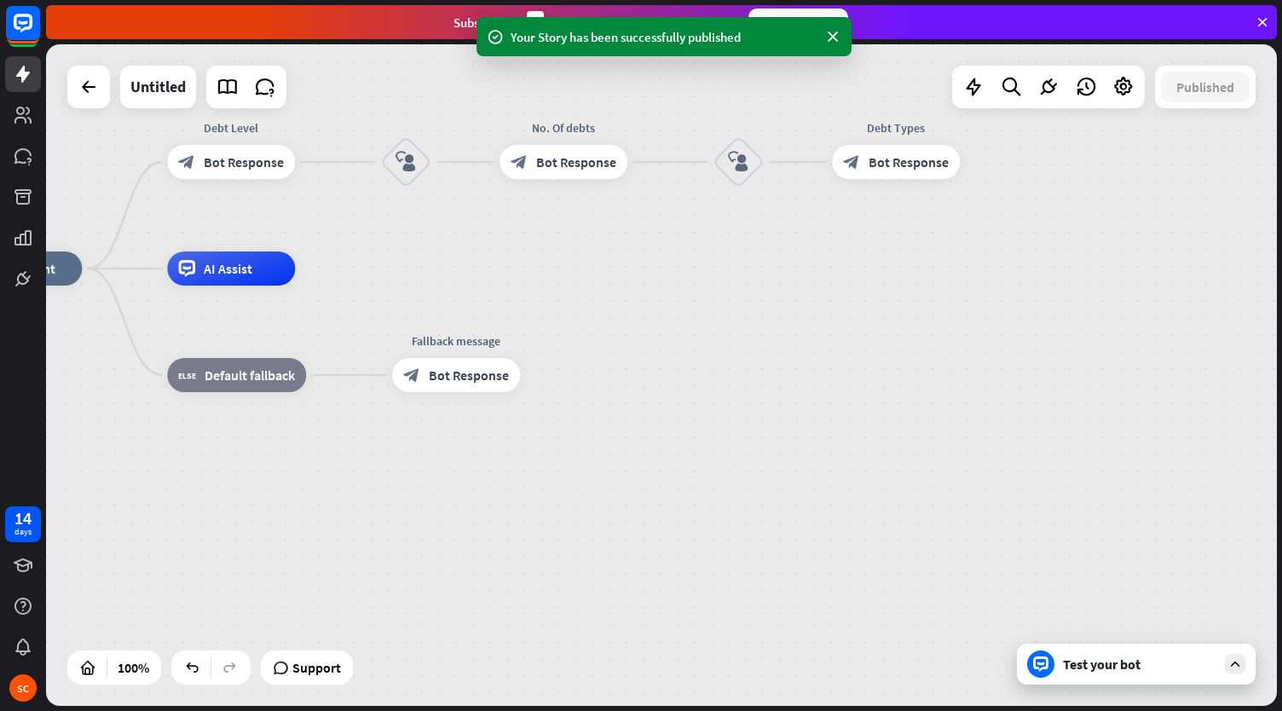
click at [813, 448] on div "home_2 Start point Debt Level block_bot_response Bot Response block_user_input …" at bounding box center [569, 598] width 1231 height 661
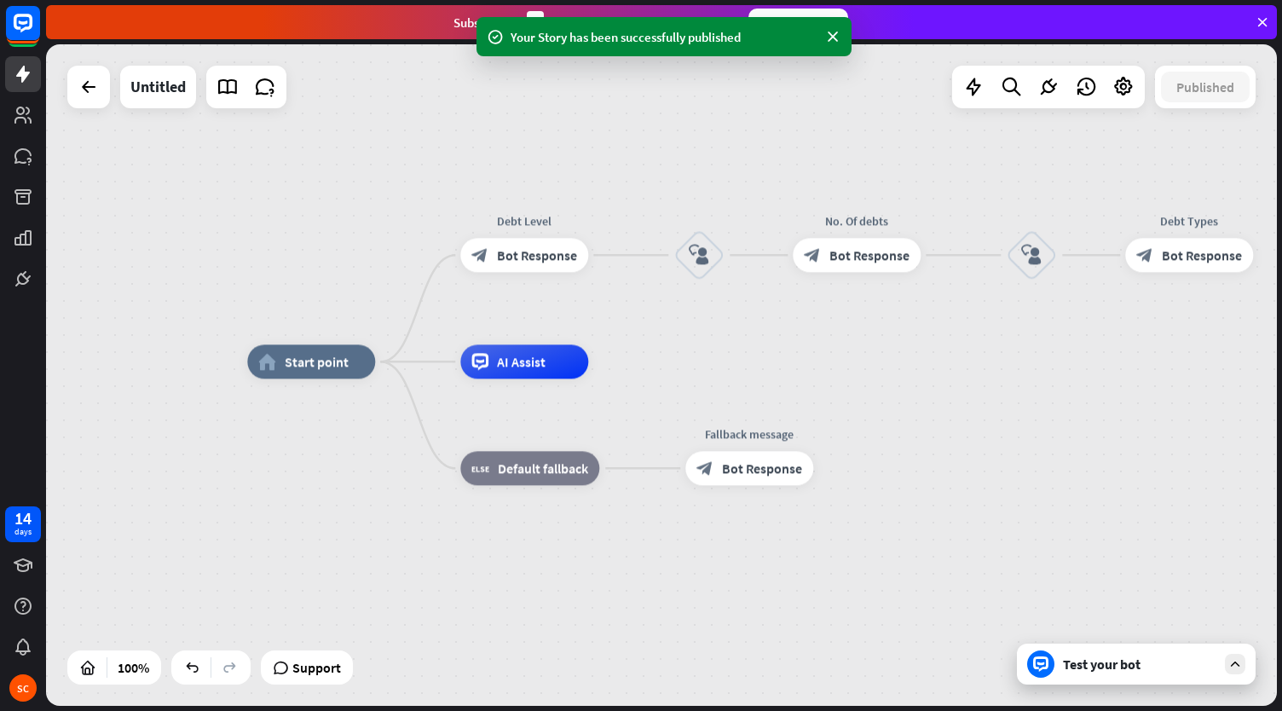
click at [308, 369] on span "Start point" at bounding box center [317, 361] width 64 height 17
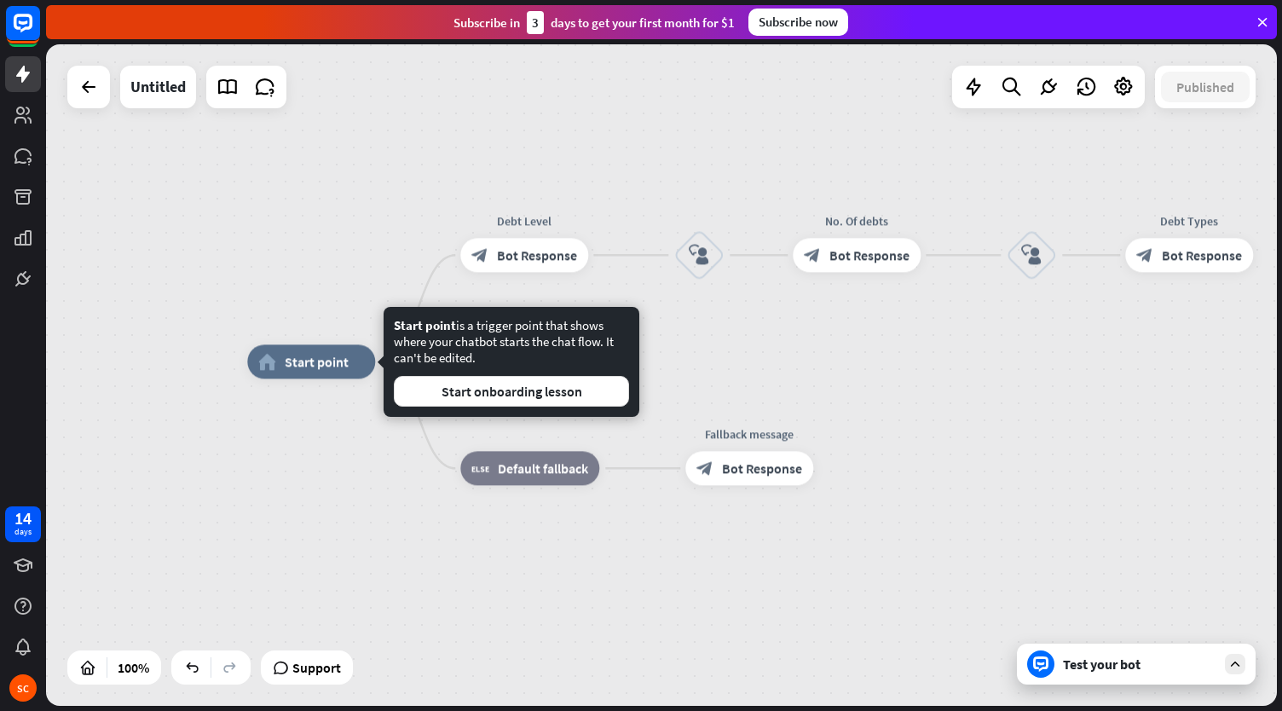
click at [310, 263] on div "home_2 Start point Debt Level block_bot_response Bot Response block_user_input …" at bounding box center [661, 374] width 1231 height 661
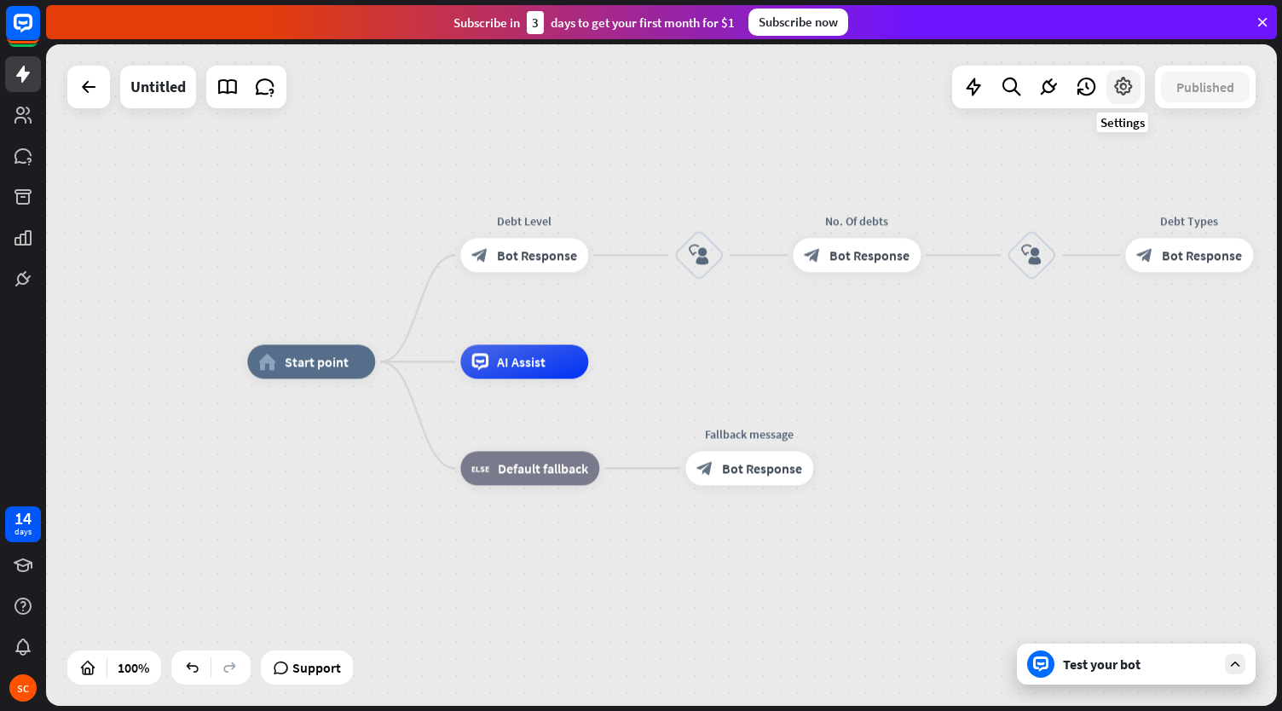
click at [1119, 86] on icon at bounding box center [1123, 87] width 22 height 22
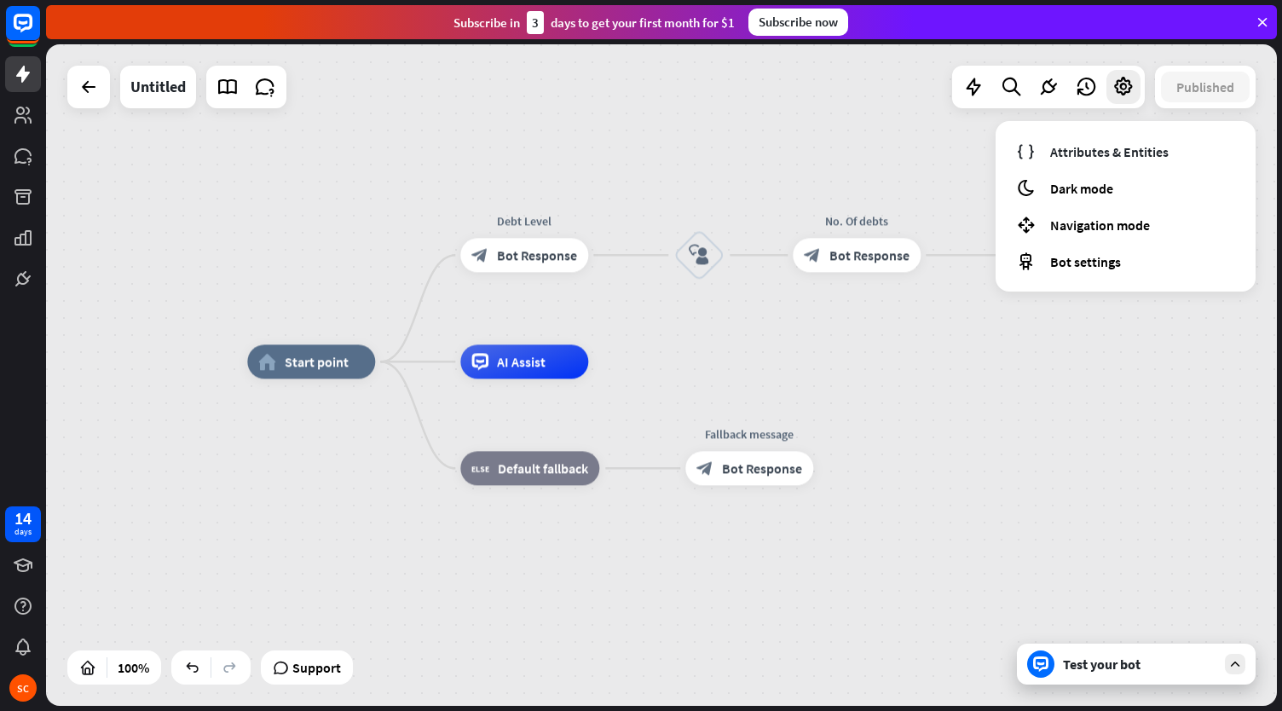
click at [806, 147] on div "home_2 Start point Debt Level block_bot_response Bot Response block_user_input …" at bounding box center [661, 374] width 1231 height 661
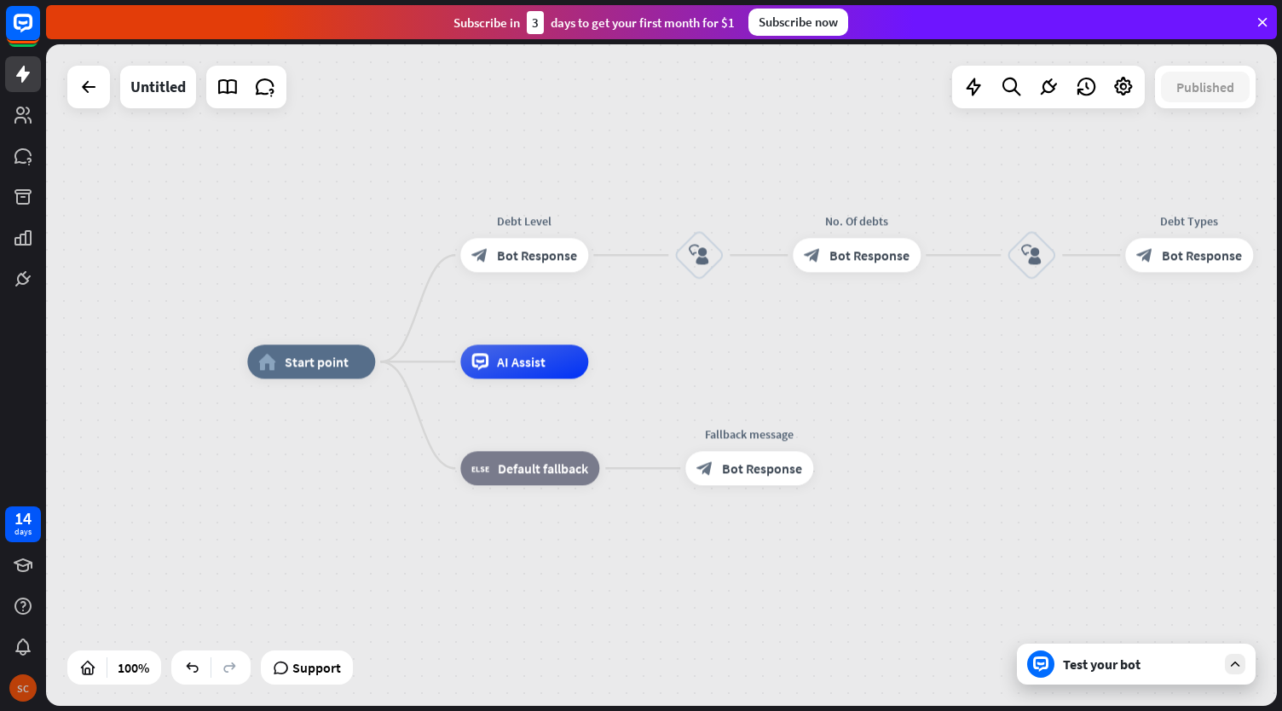
click at [34, 684] on div "SC" at bounding box center [22, 687] width 27 height 27
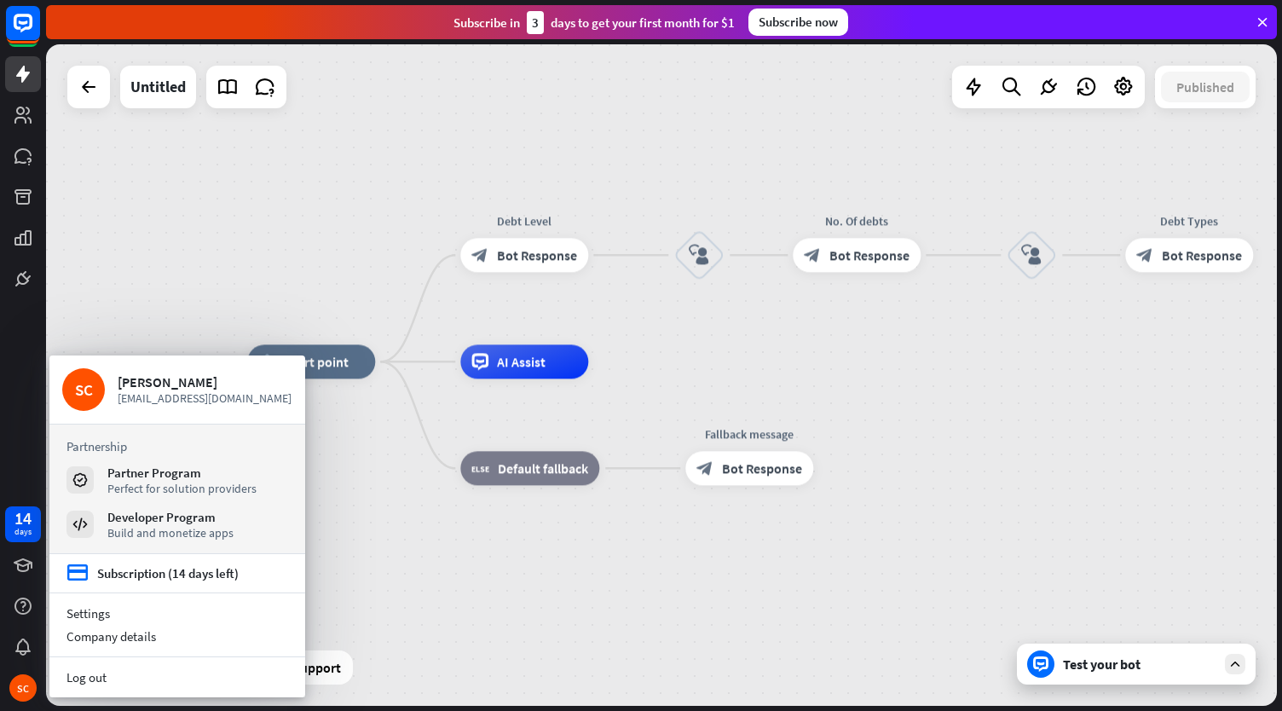
click at [188, 194] on div "home_2 Start point Debt Level block_bot_response Bot Response block_user_input …" at bounding box center [661, 374] width 1231 height 661
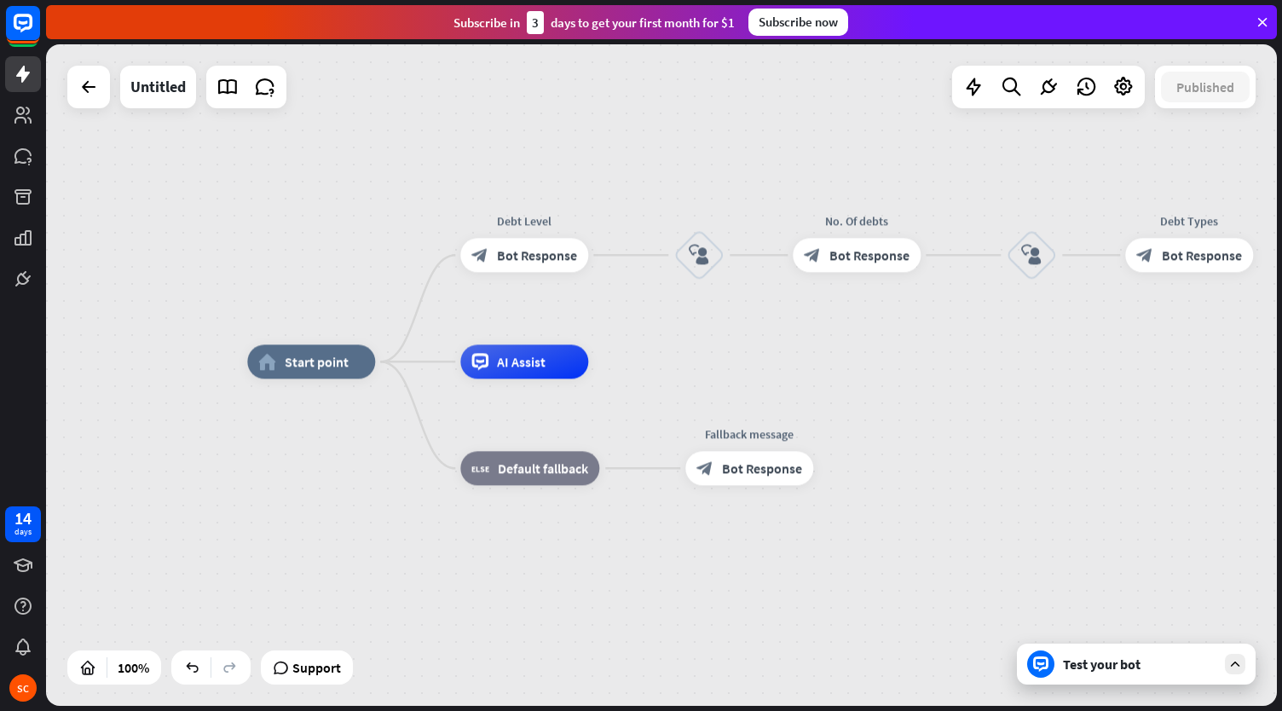
click at [1260, 23] on icon at bounding box center [1262, 21] width 15 height 15
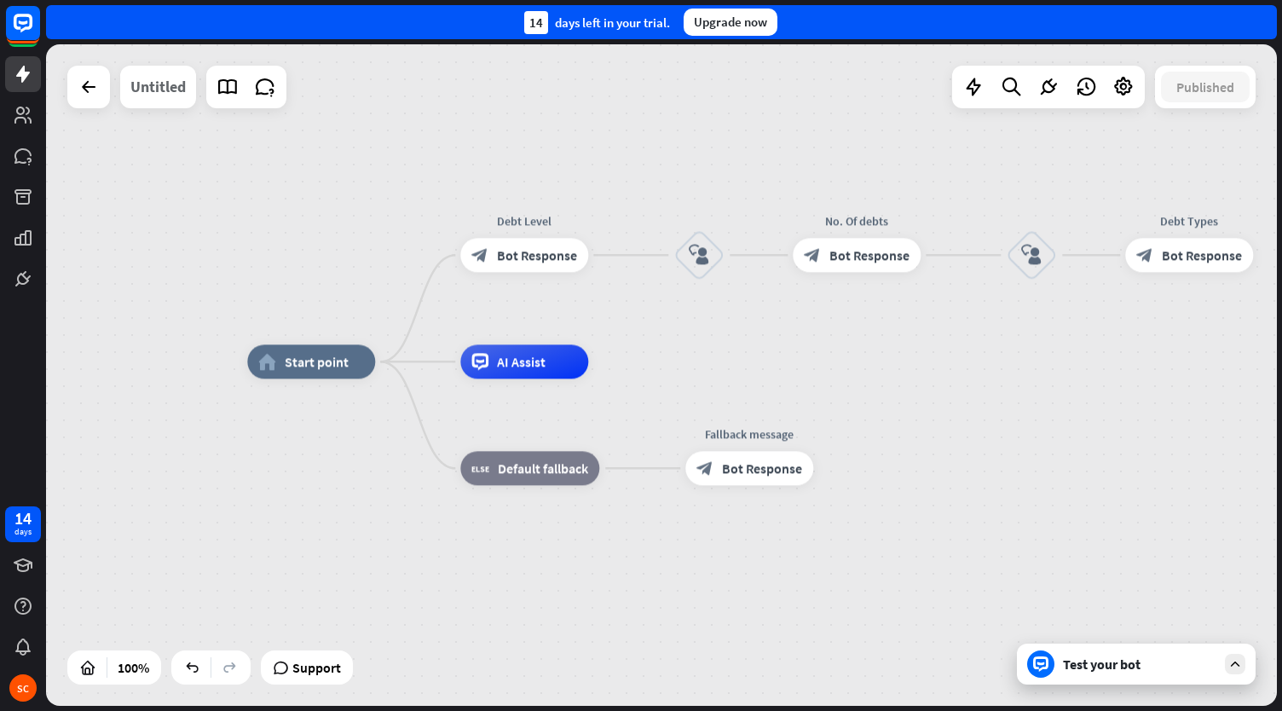
click at [156, 101] on div "Untitled" at bounding box center [157, 87] width 55 height 43
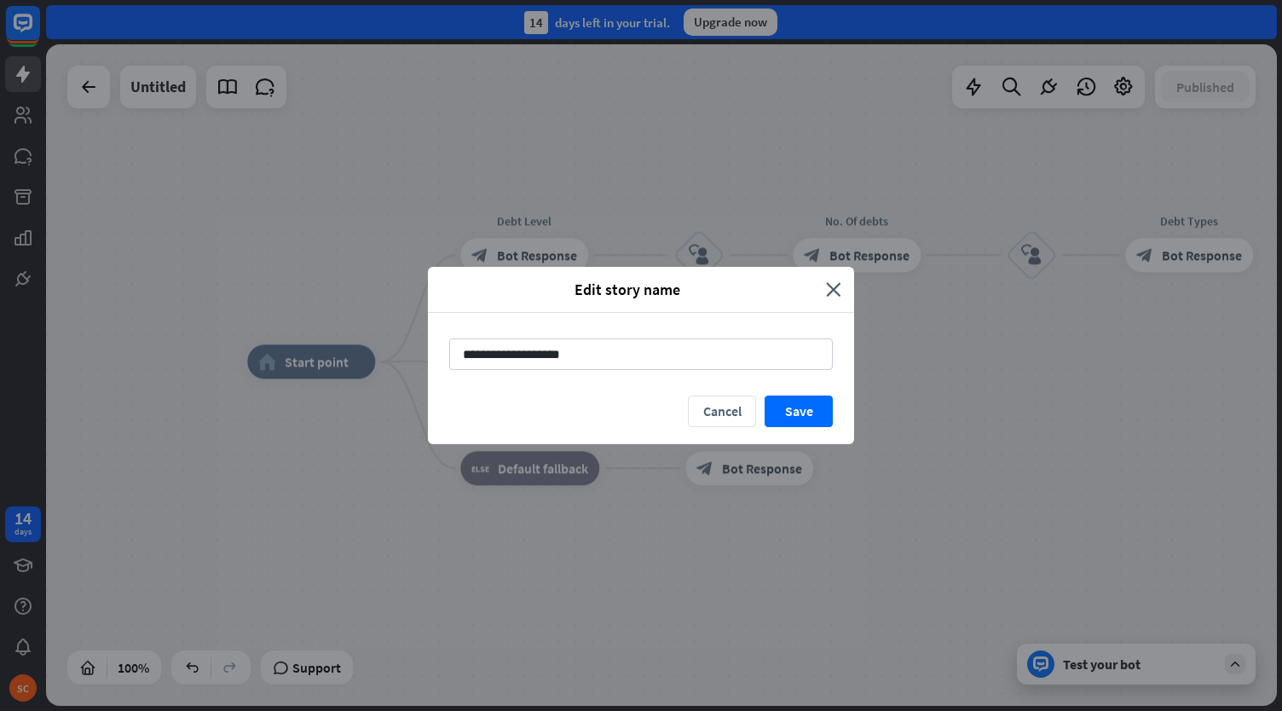
type input "**********"
click at [820, 432] on div "Cancel Save" at bounding box center [641, 419] width 426 height 49
click at [803, 413] on button "Save" at bounding box center [799, 411] width 68 height 32
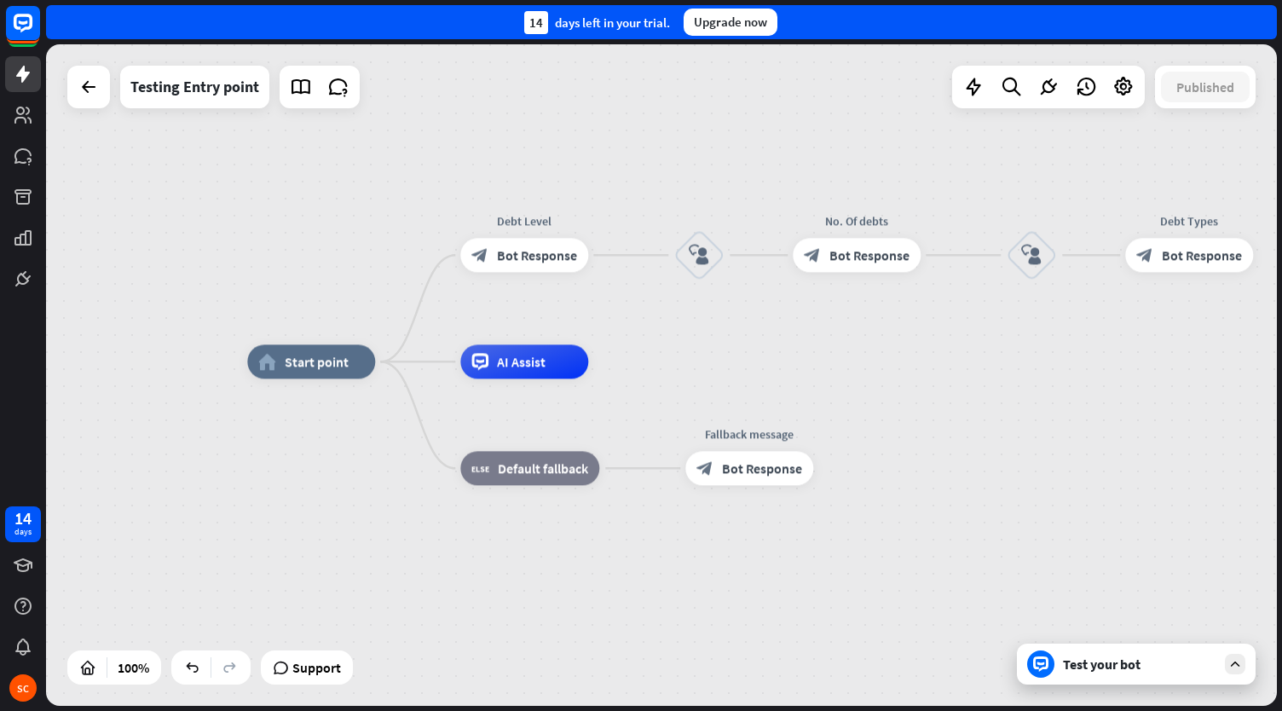
click at [329, 267] on div "home_2 Start point Debt Level block_bot_response Bot Response block_user_input …" at bounding box center [661, 374] width 1231 height 661
click at [291, 361] on span "Start point" at bounding box center [317, 361] width 64 height 17
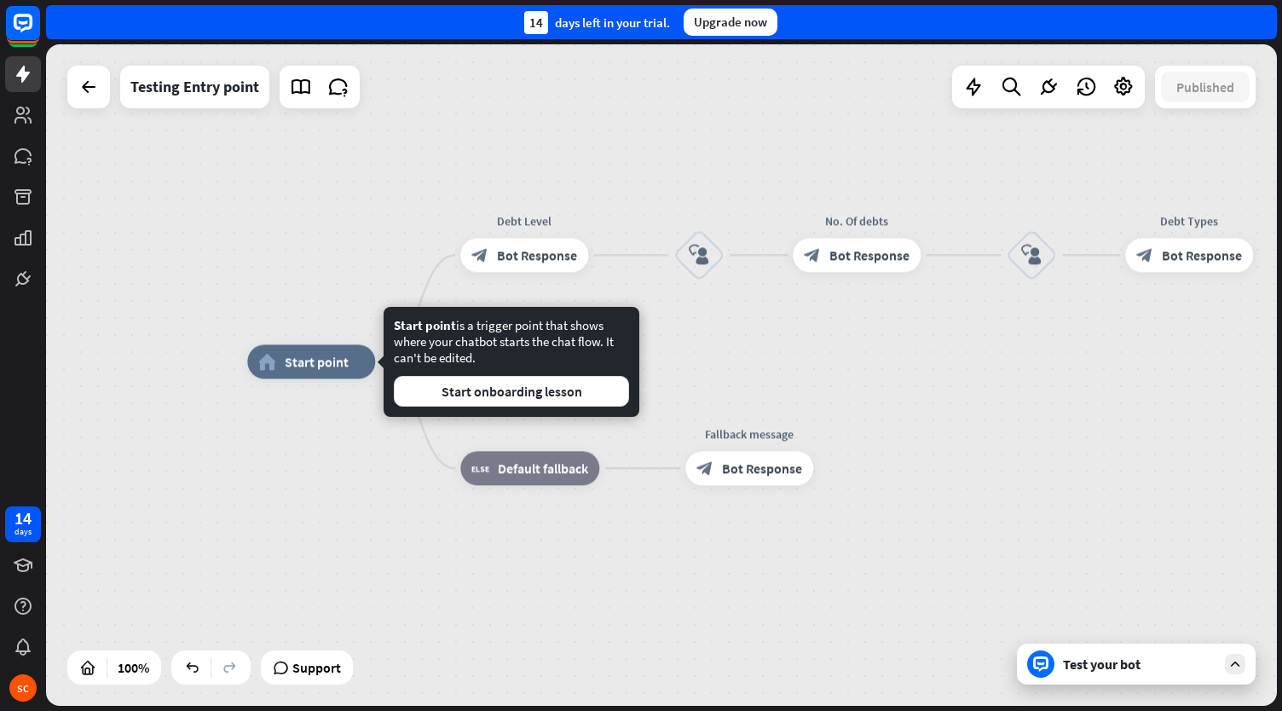
click at [281, 231] on div "Edit name more_horiz home_2 Start point Debt Level block_bot_response Bot Respo…" at bounding box center [661, 374] width 1231 height 661
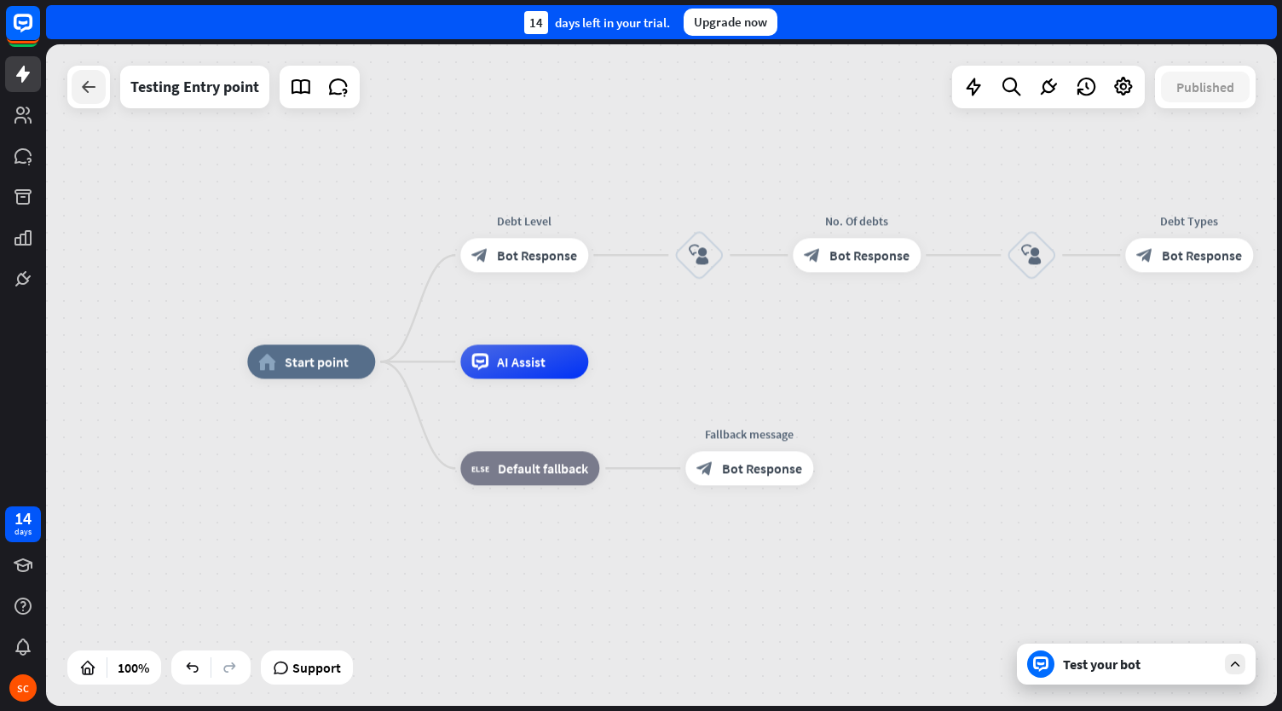
click at [85, 91] on icon at bounding box center [88, 87] width 20 height 20
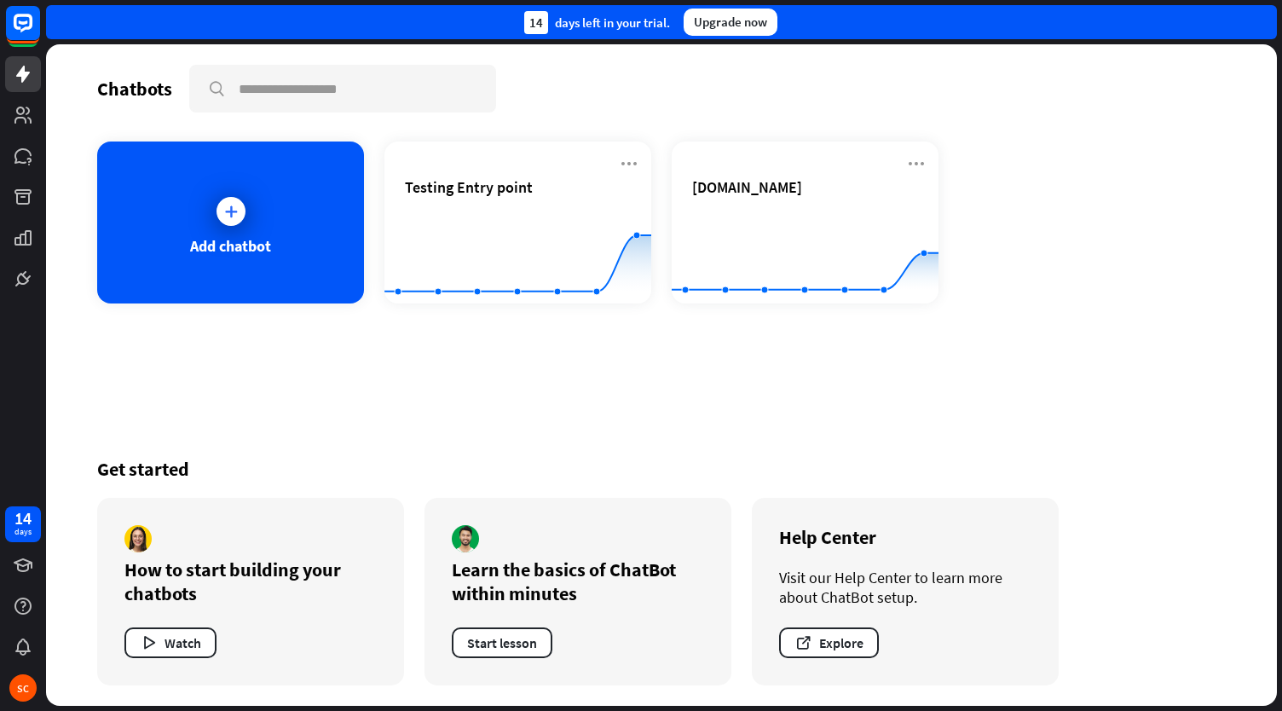
click at [582, 376] on div "Chatbots search Add chatbot Testing Entry point Created with Highcharts 10.1.0 …" at bounding box center [661, 374] width 1231 height 661
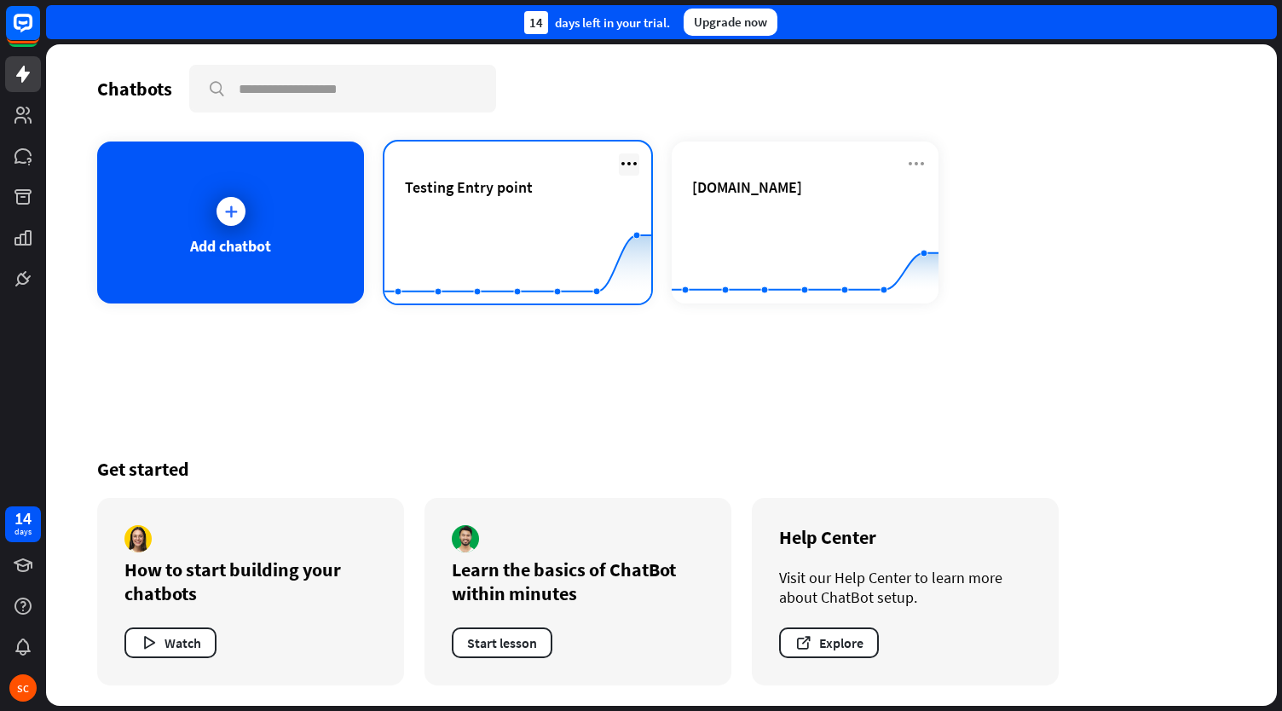
click at [632, 161] on icon at bounding box center [629, 163] width 20 height 20
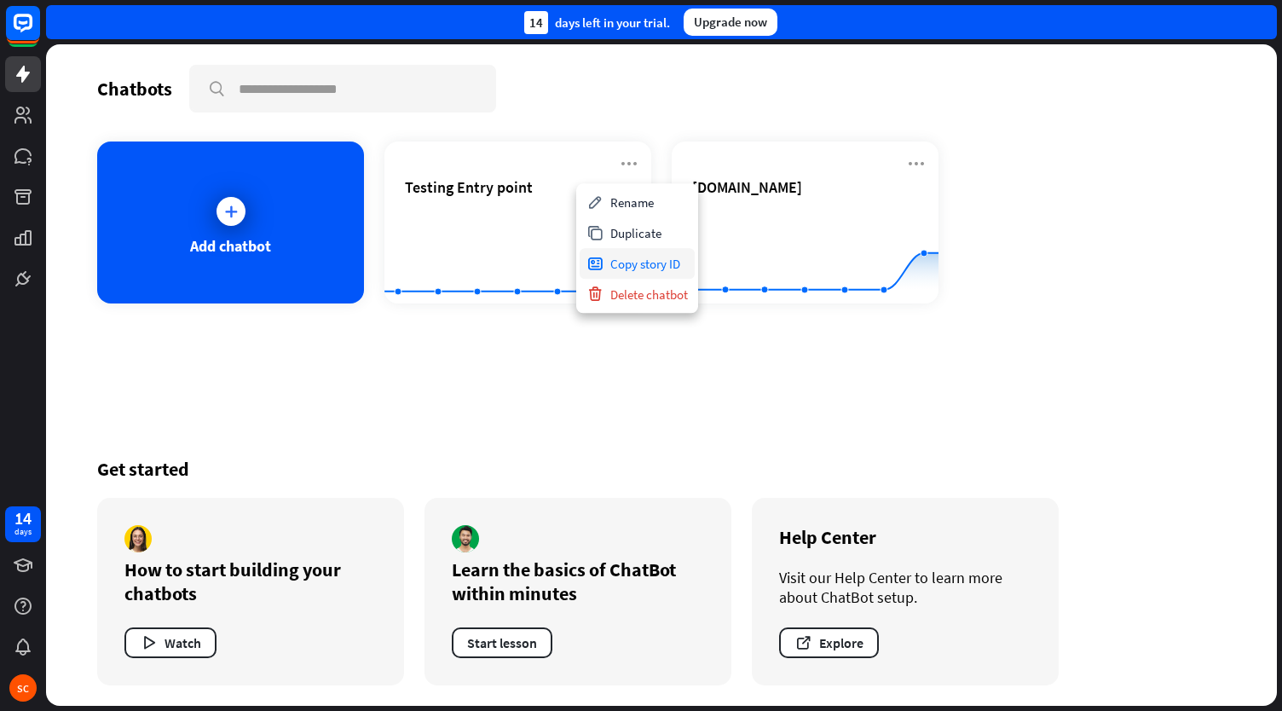
click at [661, 259] on div "Copy story ID" at bounding box center [637, 263] width 115 height 31
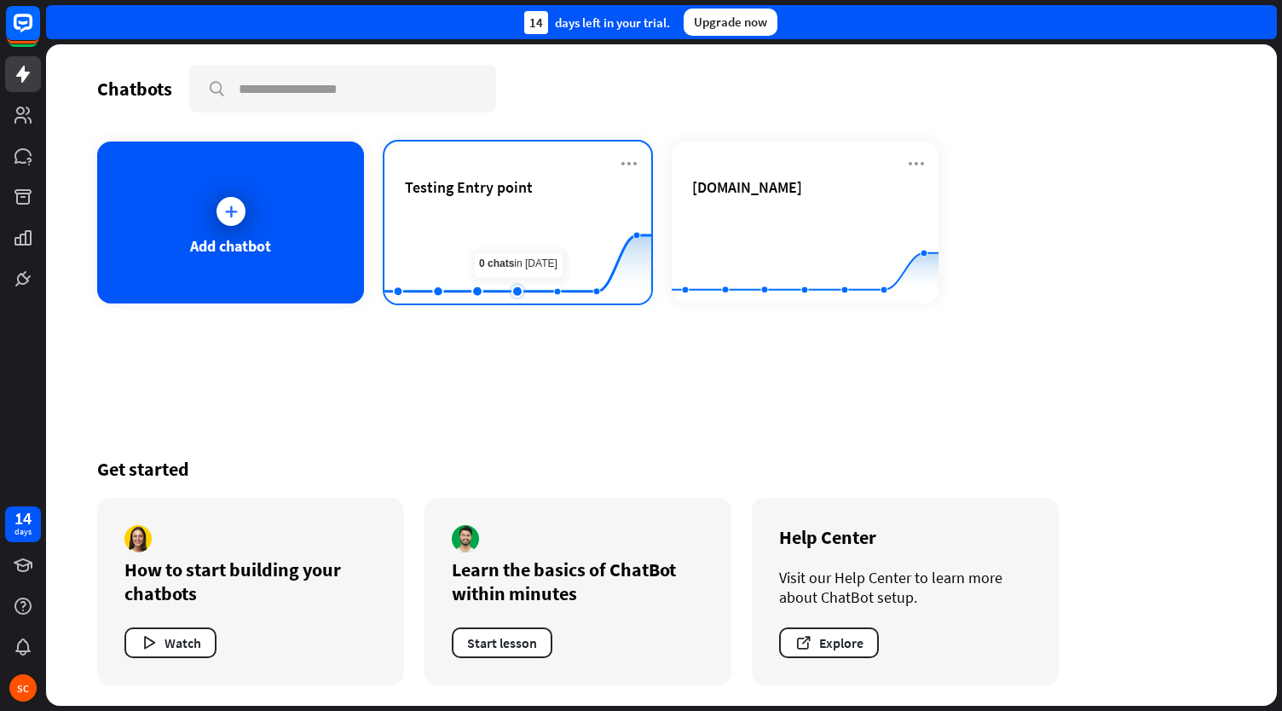
click at [532, 245] on rect at bounding box center [517, 261] width 267 height 107
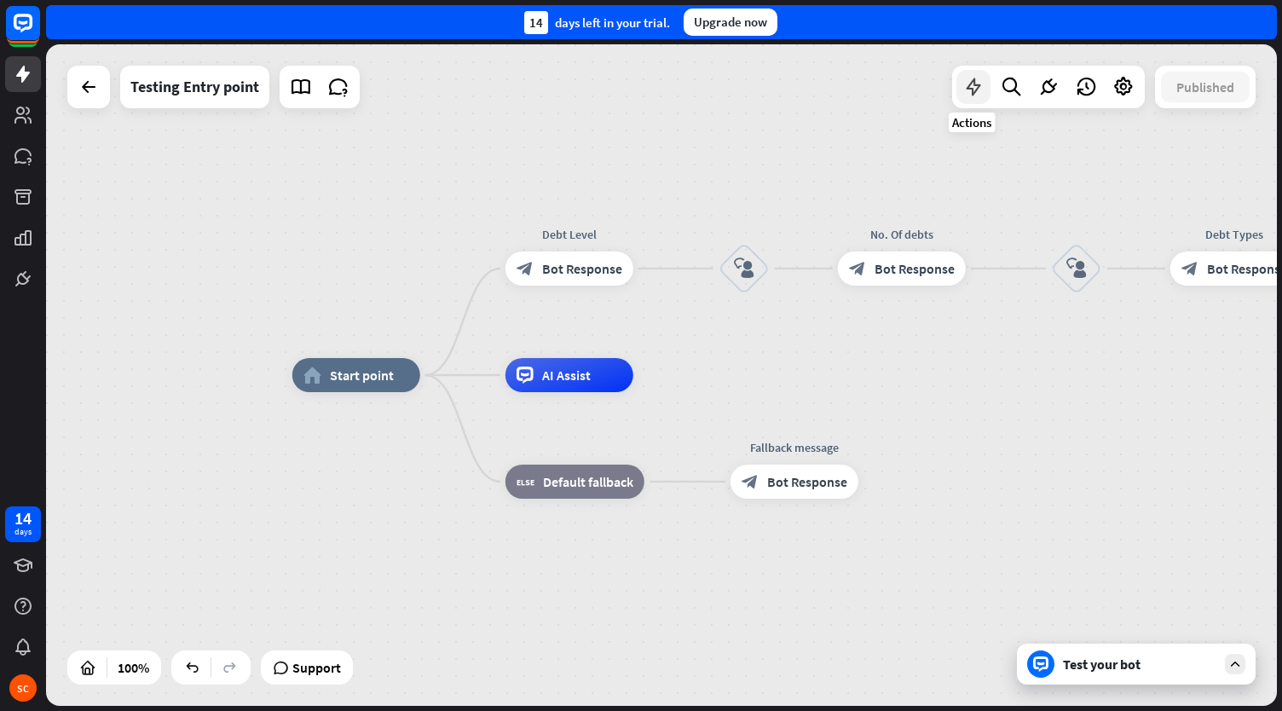
click at [973, 88] on icon at bounding box center [973, 87] width 22 height 22
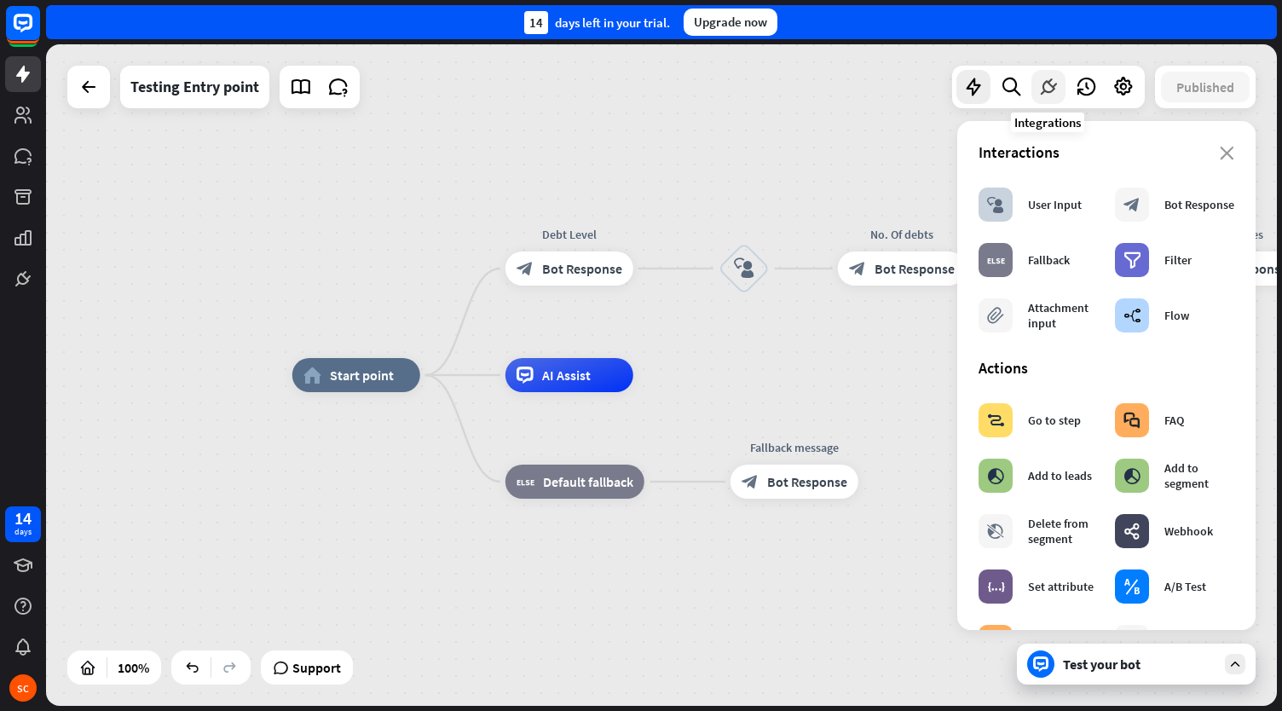
click at [1051, 85] on icon at bounding box center [1048, 87] width 22 height 22
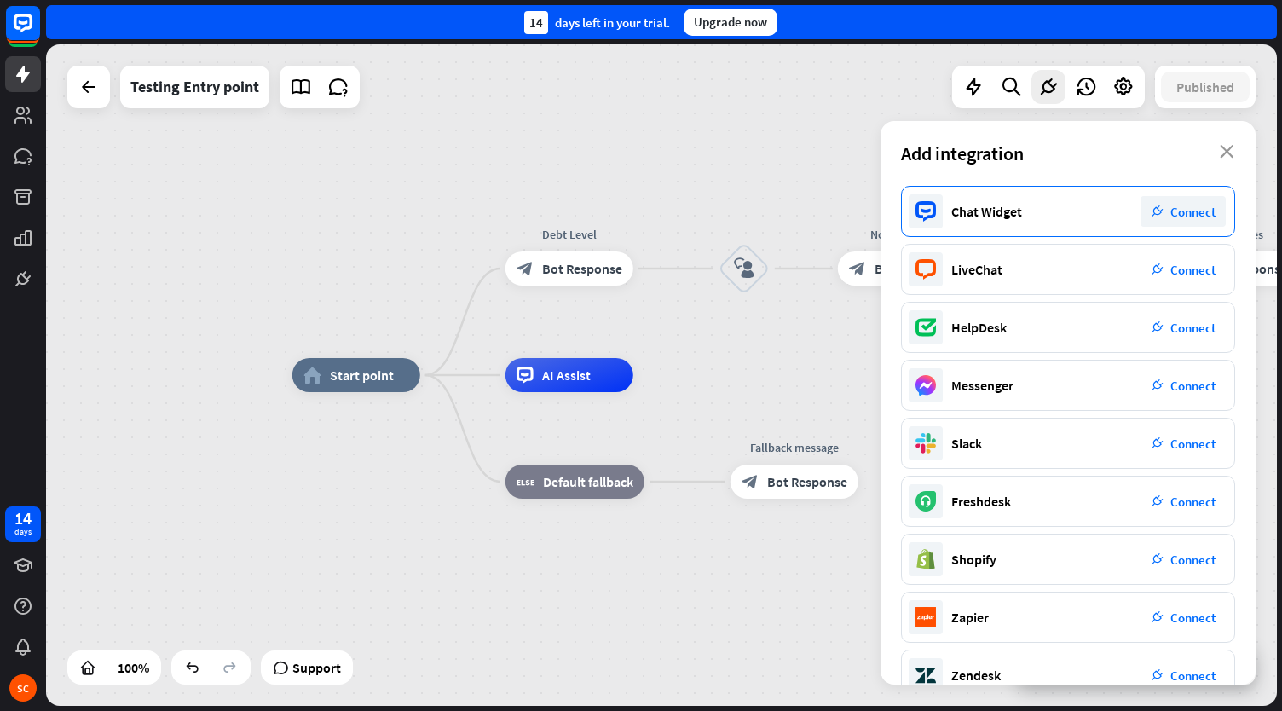
click at [1108, 220] on div "Chat Widget plug_integration Connect" at bounding box center [1068, 211] width 334 height 51
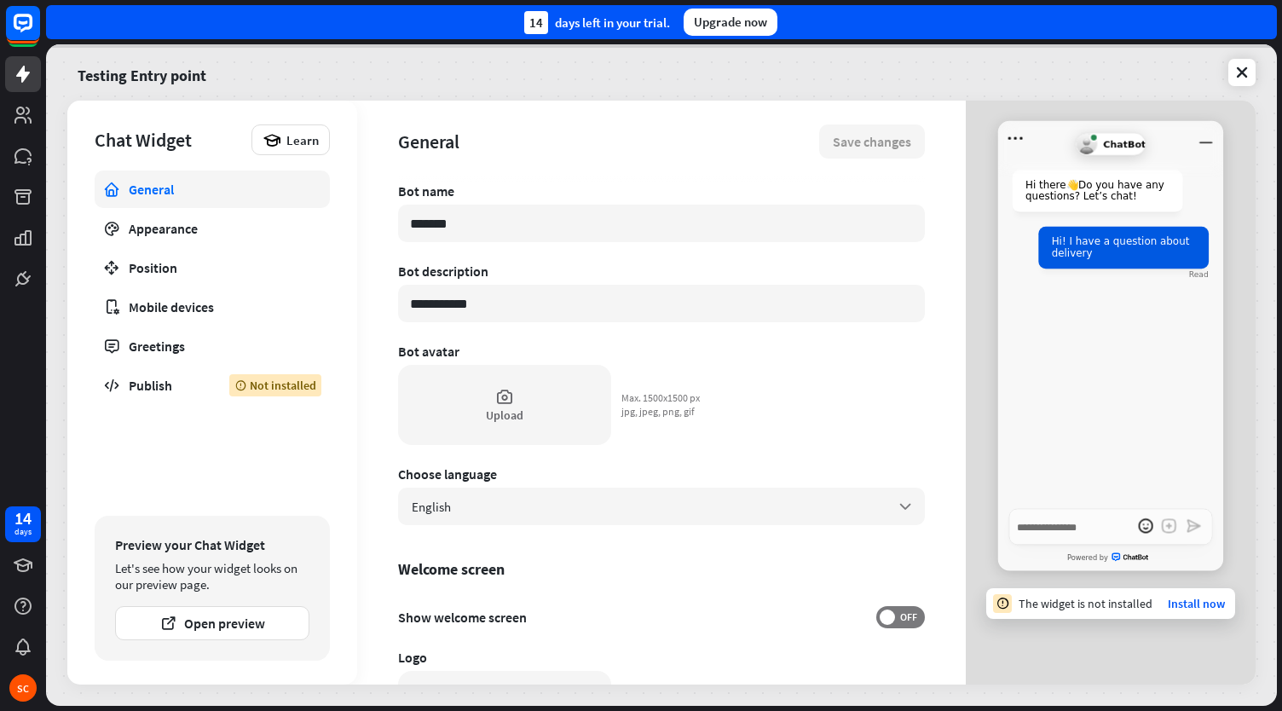
type textarea "*"
click at [1244, 80] on icon at bounding box center [1241, 72] width 17 height 17
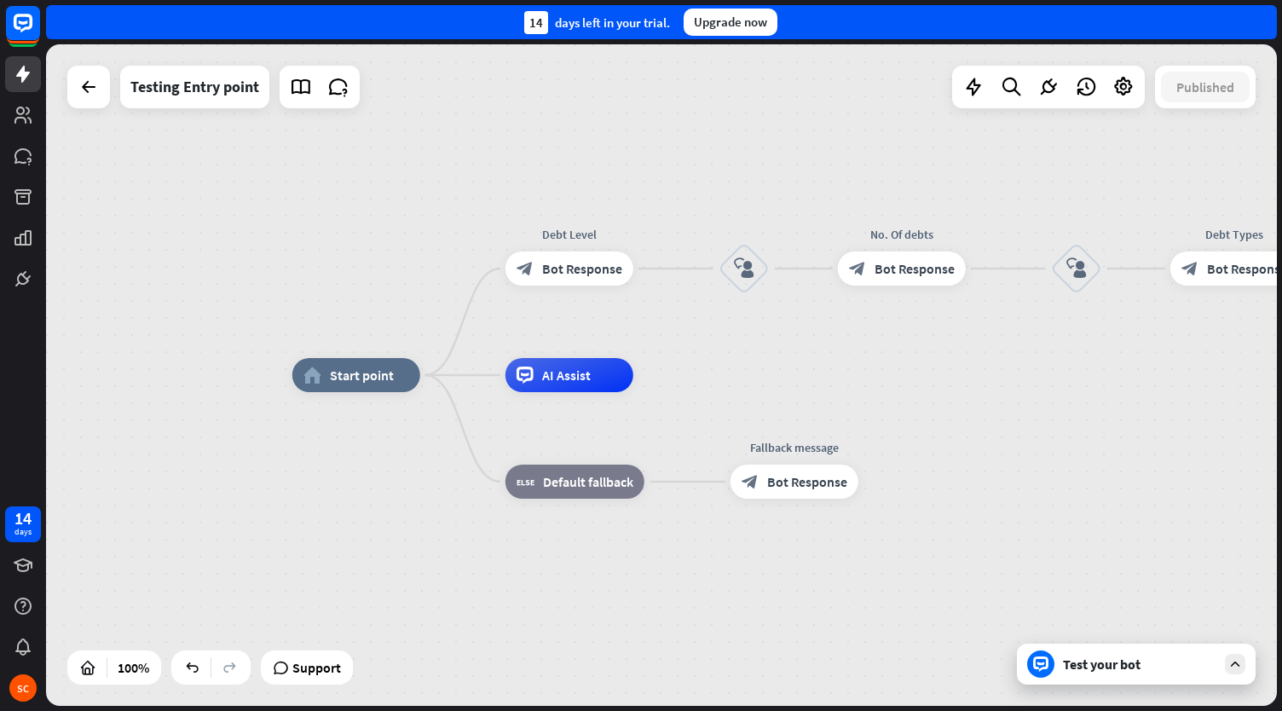
click at [772, 81] on div "home_2 Start point Debt Level block_bot_response Bot Response block_user_input …" at bounding box center [661, 374] width 1231 height 661
click at [1064, 79] on div at bounding box center [1048, 87] width 34 height 34
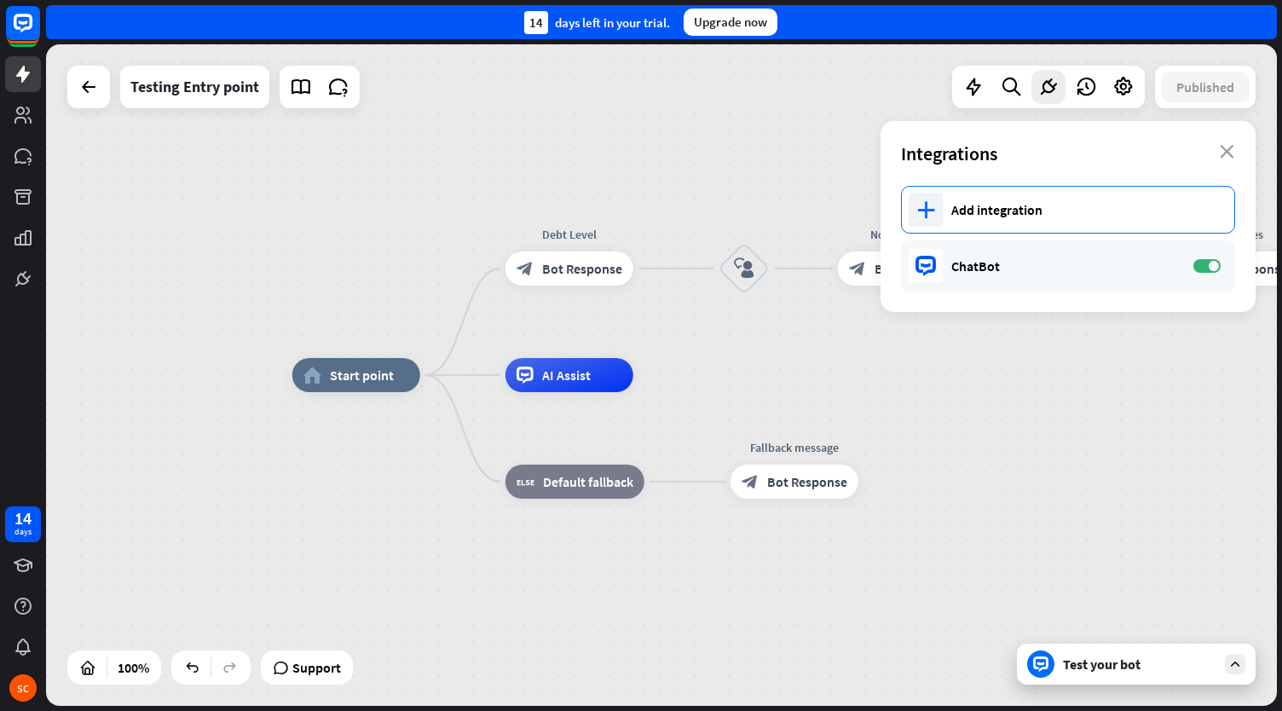
click at [1036, 206] on div "Add integration" at bounding box center [1084, 209] width 266 height 17
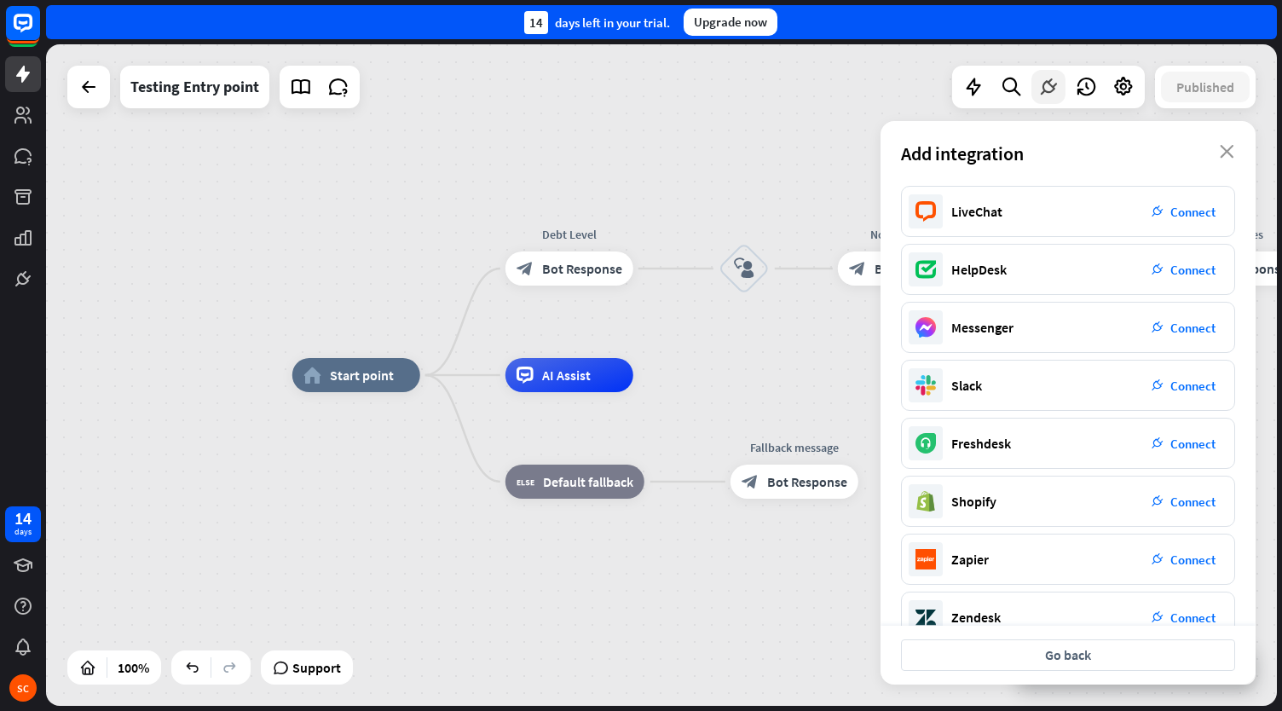
click at [1043, 91] on icon at bounding box center [1048, 87] width 22 height 22
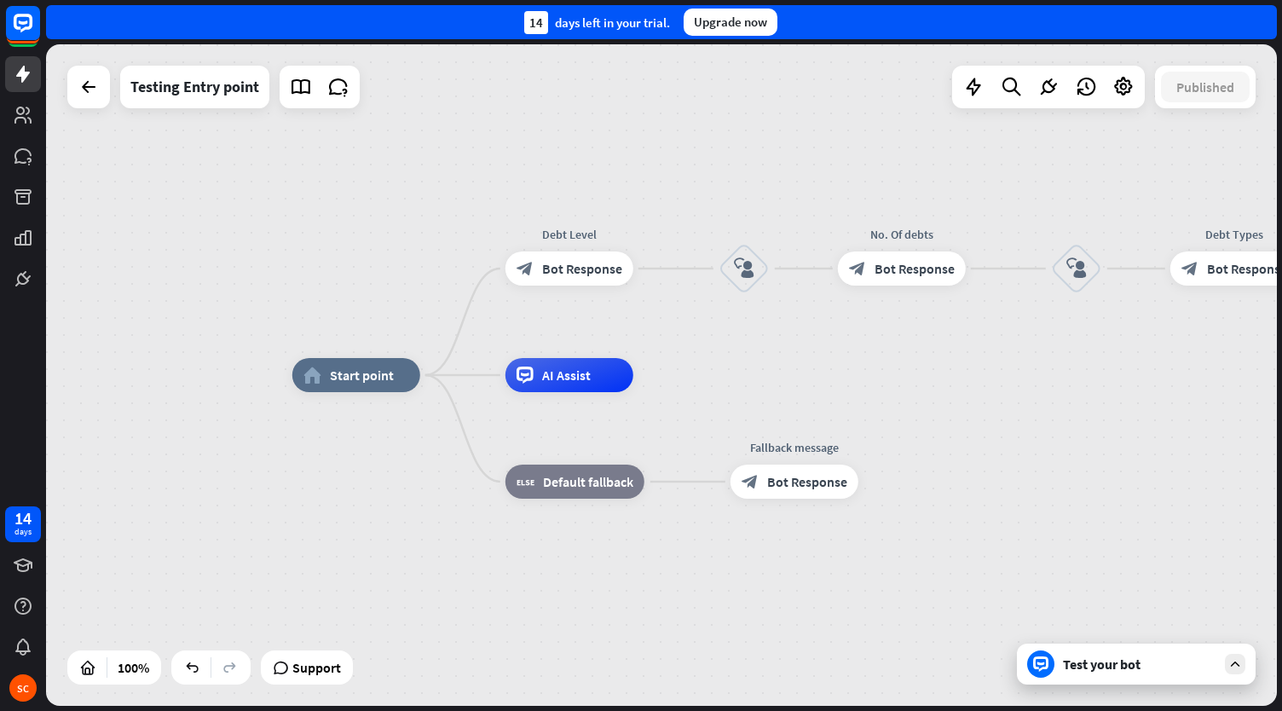
drag, startPoint x: 1043, startPoint y: 91, endPoint x: 580, endPoint y: 189, distance: 473.1
click at [580, 189] on div "home_2 Start point Debt Level block_bot_response Bot Response block_user_input …" at bounding box center [661, 374] width 1231 height 661
click at [1050, 72] on div at bounding box center [1048, 87] width 34 height 34
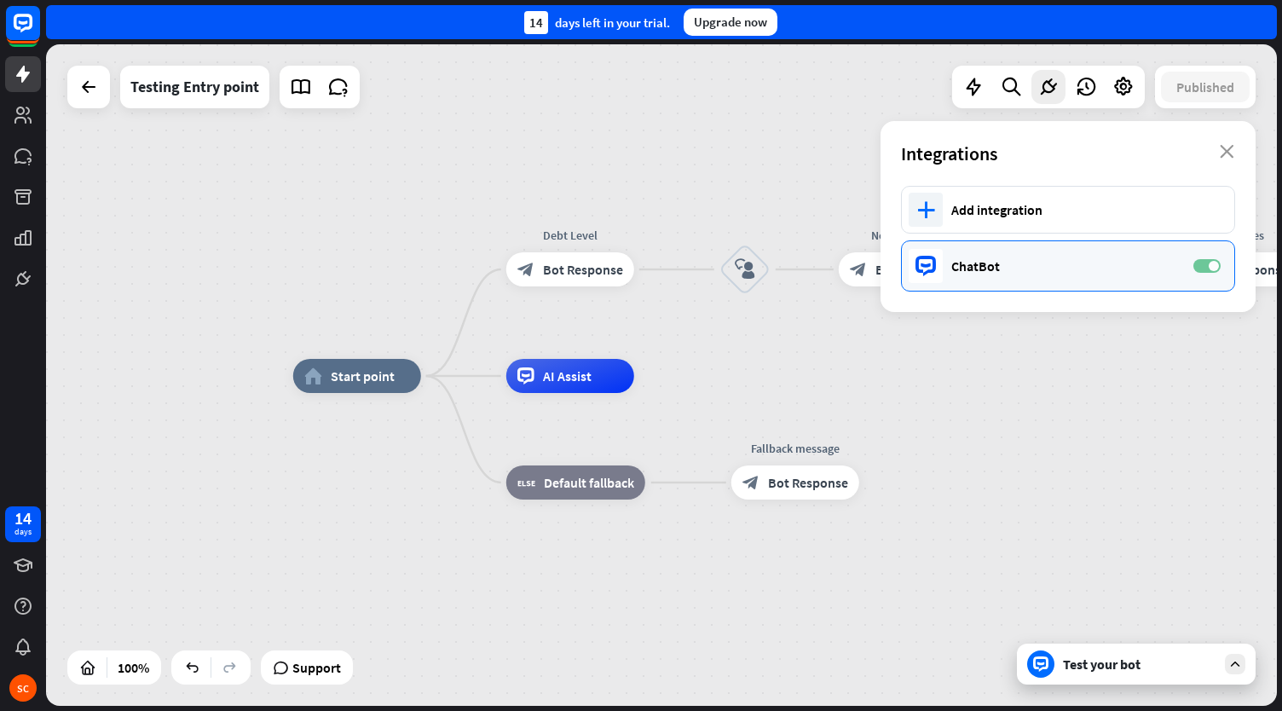
click at [1208, 264] on label "ON" at bounding box center [1206, 266] width 27 height 14
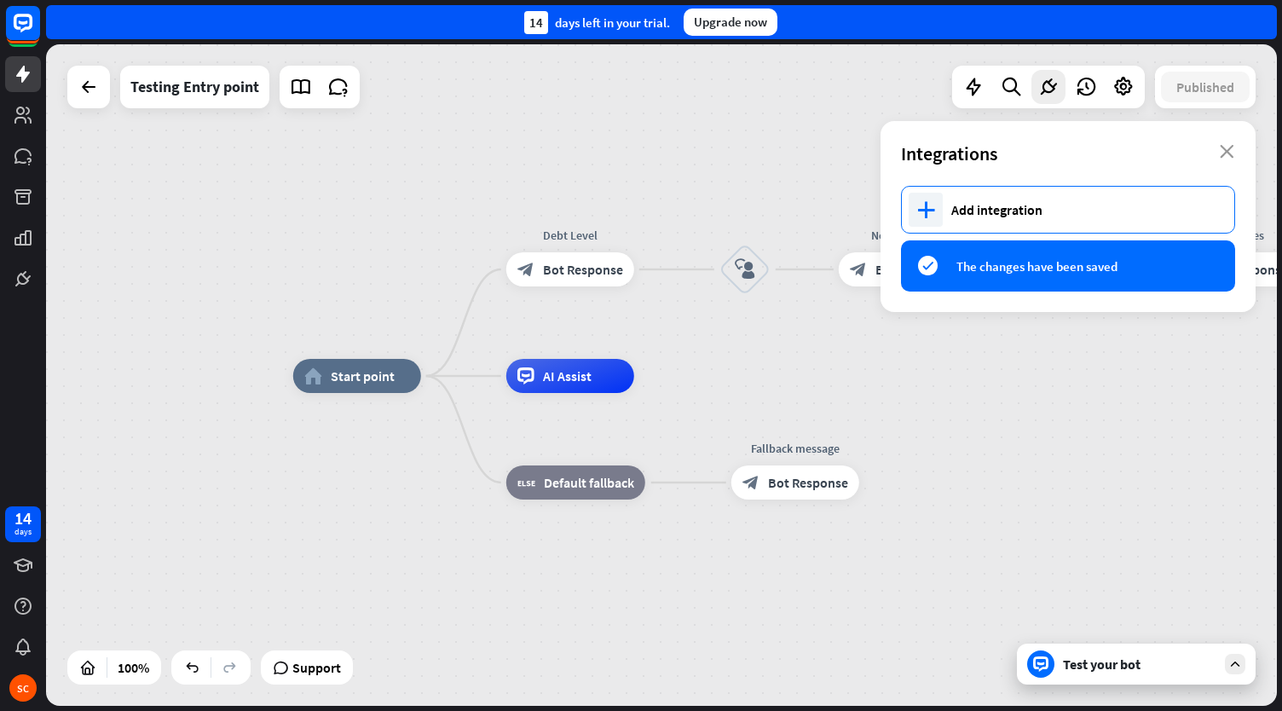
click at [1026, 216] on div "Add integration" at bounding box center [1084, 209] width 266 height 17
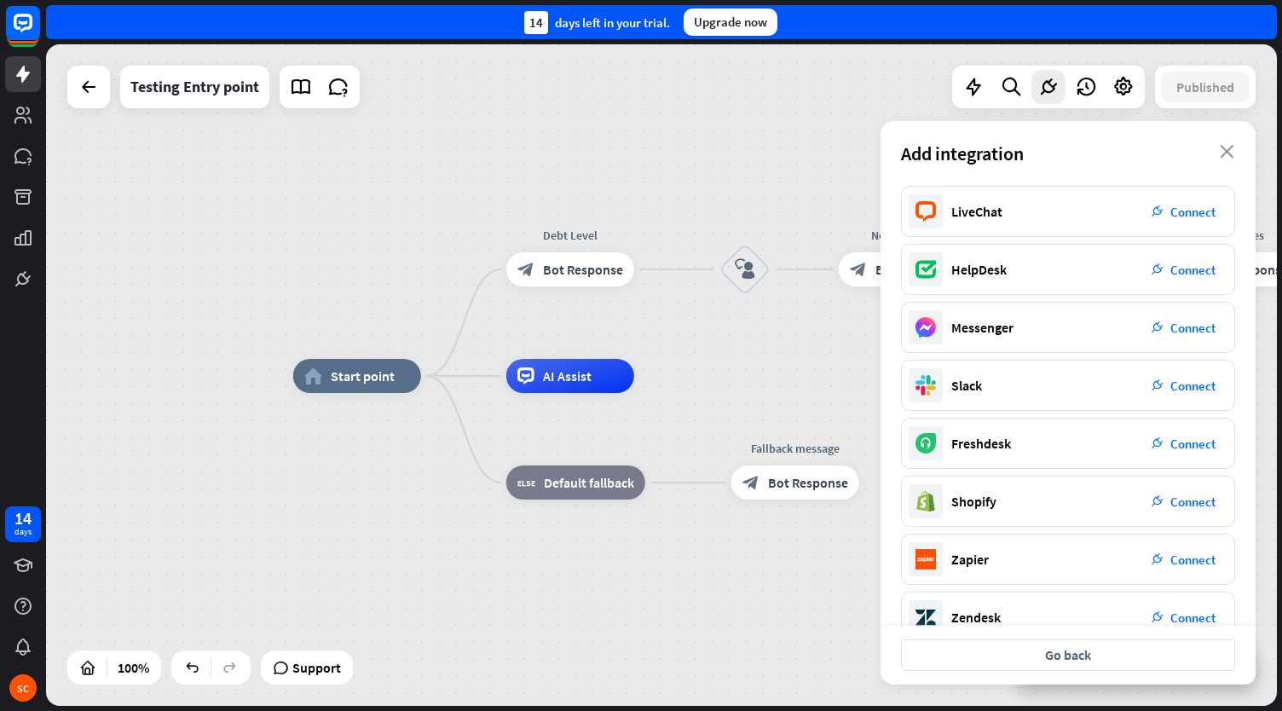
click at [811, 158] on div "home_2 Start point Debt Level block_bot_response Bot Response block_user_input …" at bounding box center [661, 374] width 1231 height 661
click at [1229, 147] on icon "close" at bounding box center [1227, 152] width 14 height 14
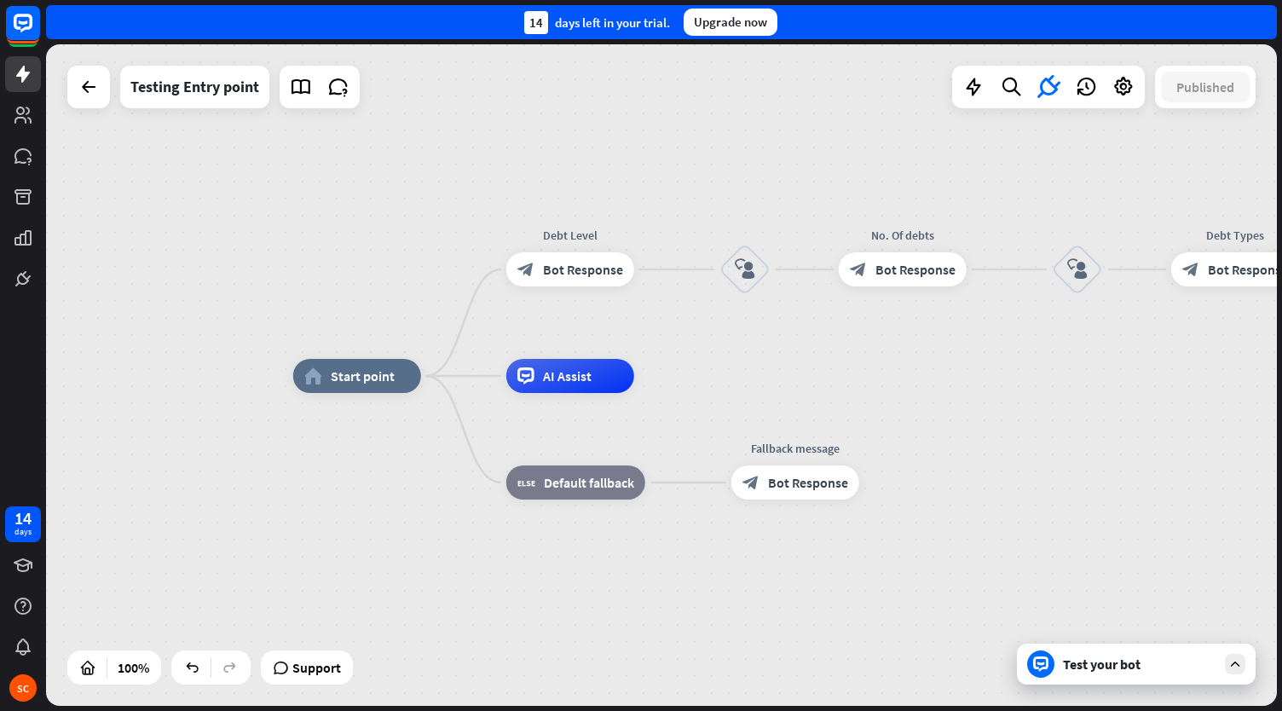
click at [744, 141] on div "home_2 Start point Debt Level block_bot_response Bot Response block_user_input …" at bounding box center [661, 374] width 1231 height 661
click at [977, 83] on icon at bounding box center [973, 87] width 22 height 22
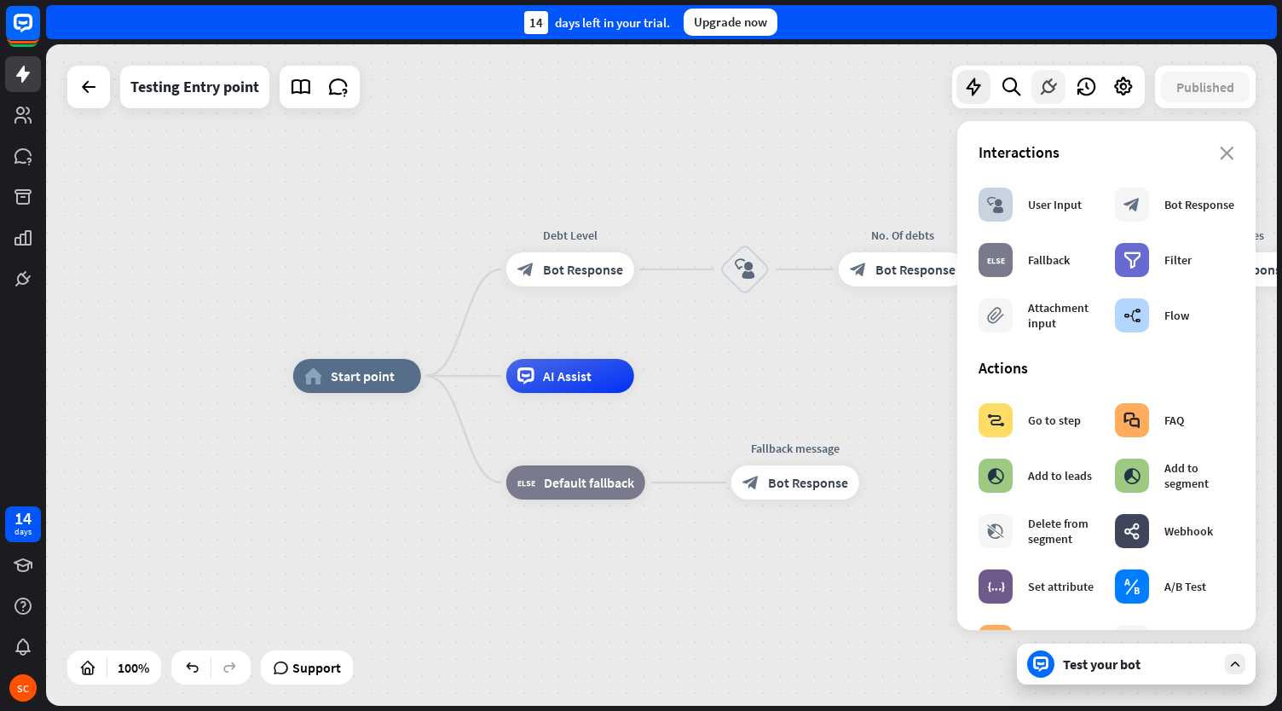
click at [1045, 100] on div at bounding box center [1048, 87] width 34 height 34
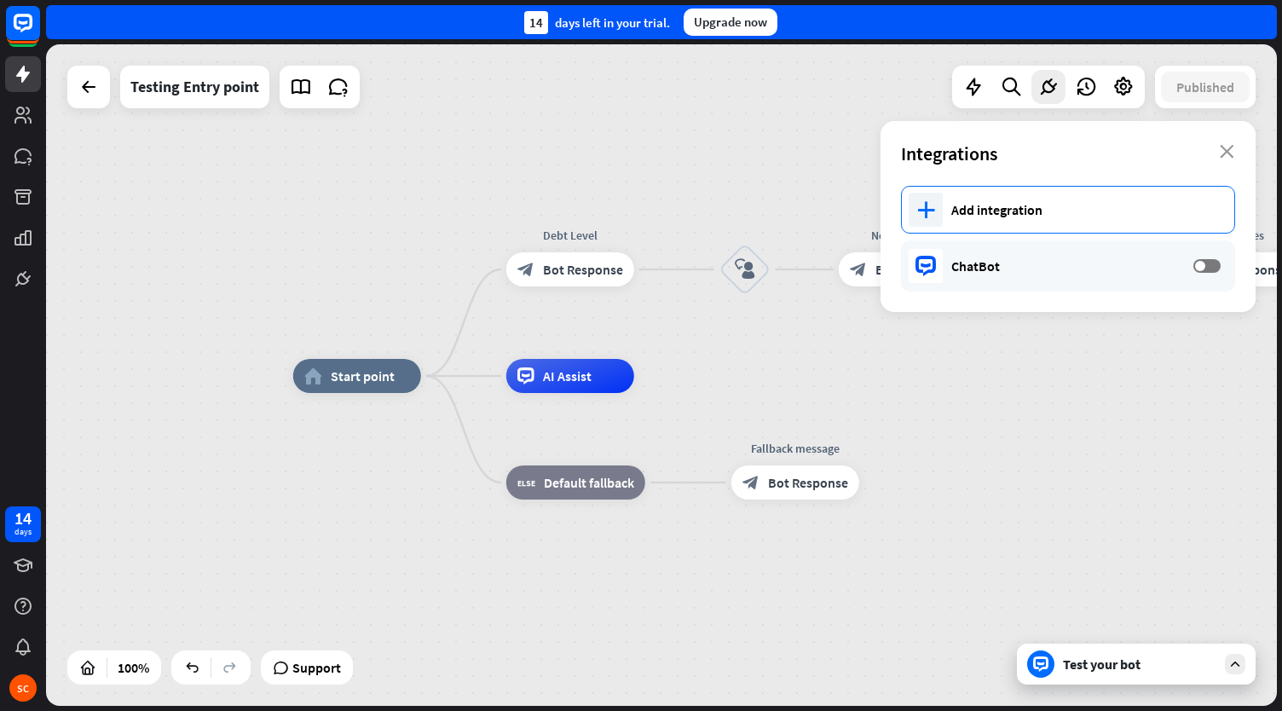
click at [951, 206] on div "Add integration" at bounding box center [1084, 209] width 266 height 17
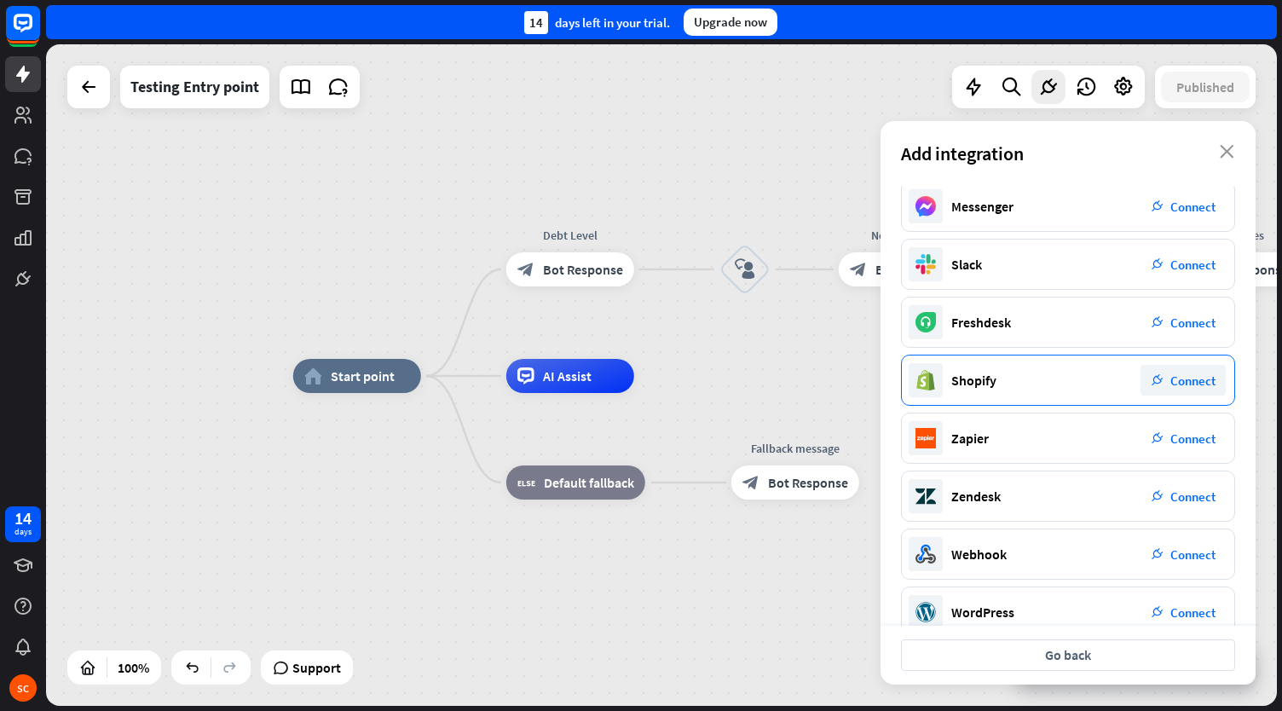
scroll to position [153, 0]
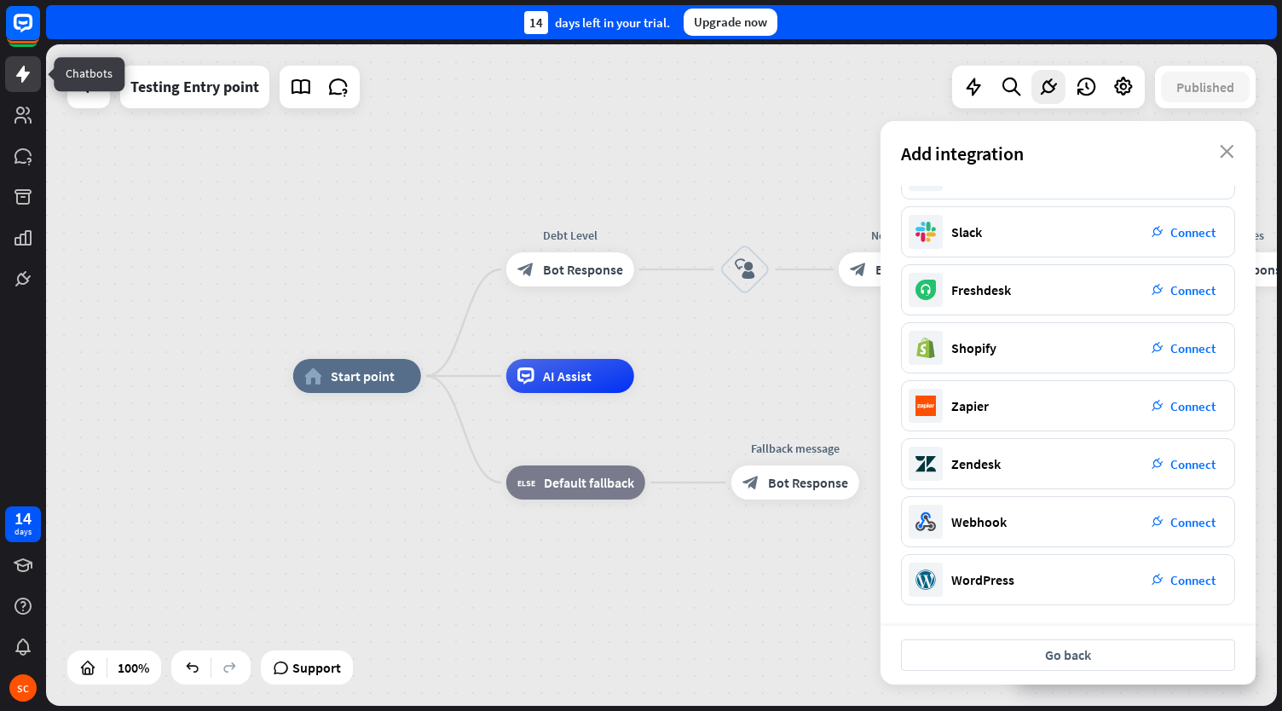
click at [17, 71] on icon at bounding box center [23, 74] width 20 height 20
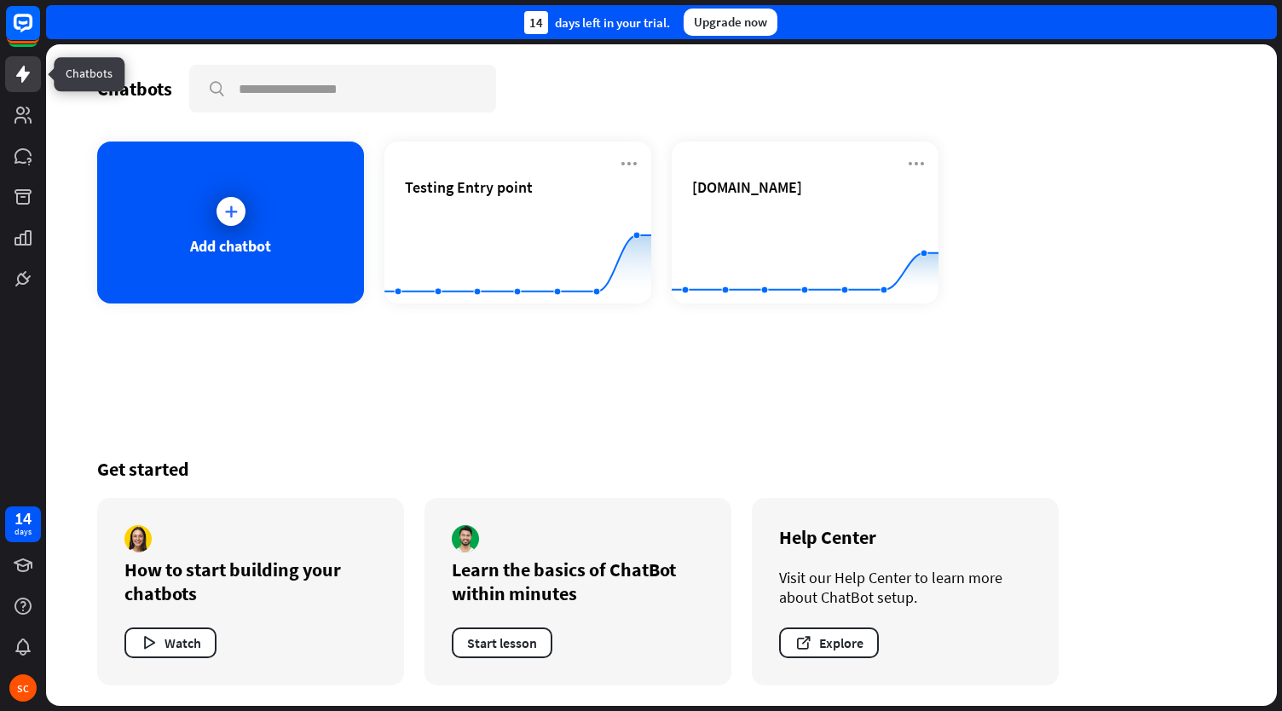
click at [19, 71] on icon at bounding box center [23, 74] width 20 height 20
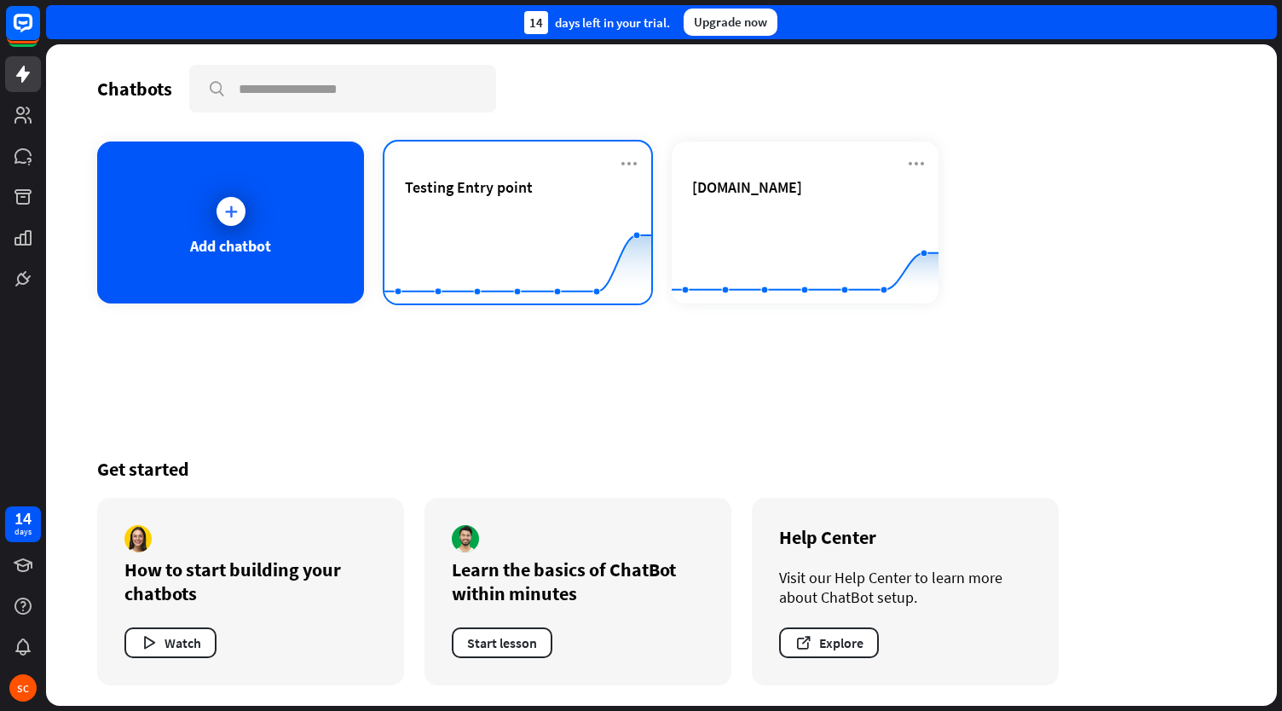
click at [490, 168] on div "Testing Entry point Created with Highcharts 10.1.0 0 2 4" at bounding box center [517, 222] width 267 height 162
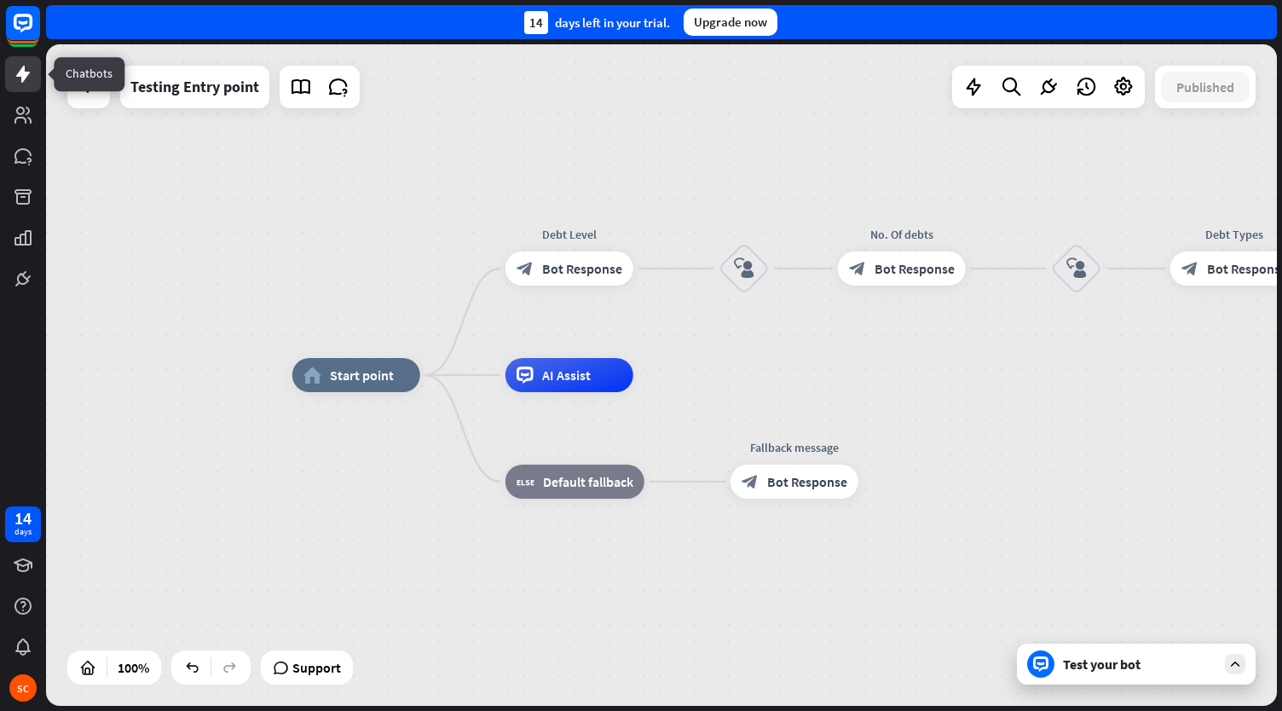
click at [34, 73] on link at bounding box center [23, 74] width 36 height 36
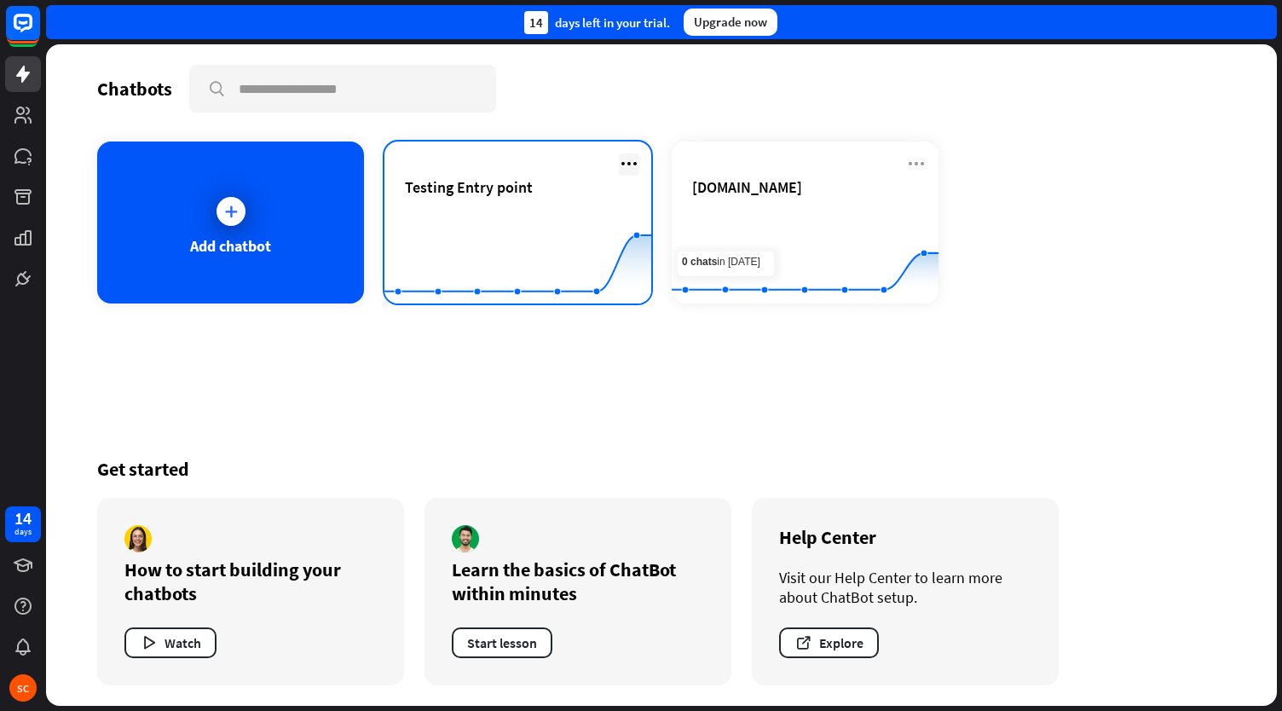
click at [637, 161] on icon at bounding box center [629, 163] width 20 height 20
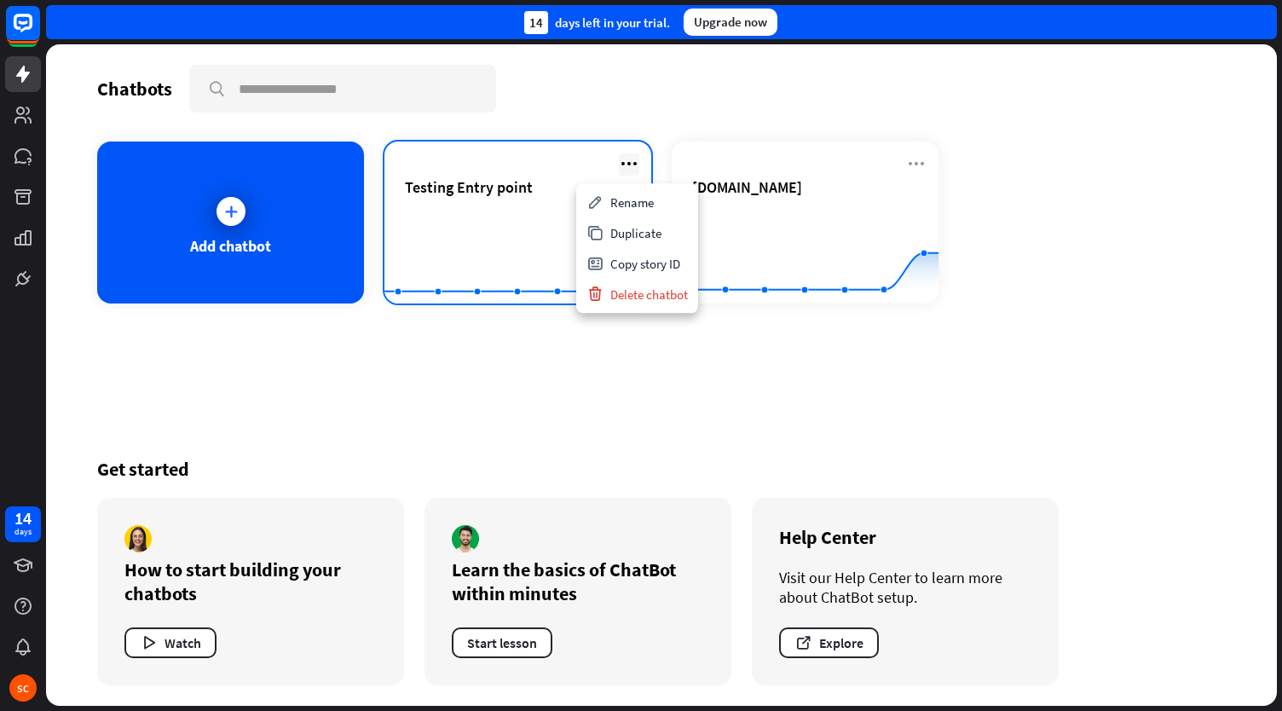
click at [626, 165] on icon at bounding box center [629, 163] width 20 height 20
click at [493, 206] on div "Testing Entry point" at bounding box center [518, 207] width 226 height 60
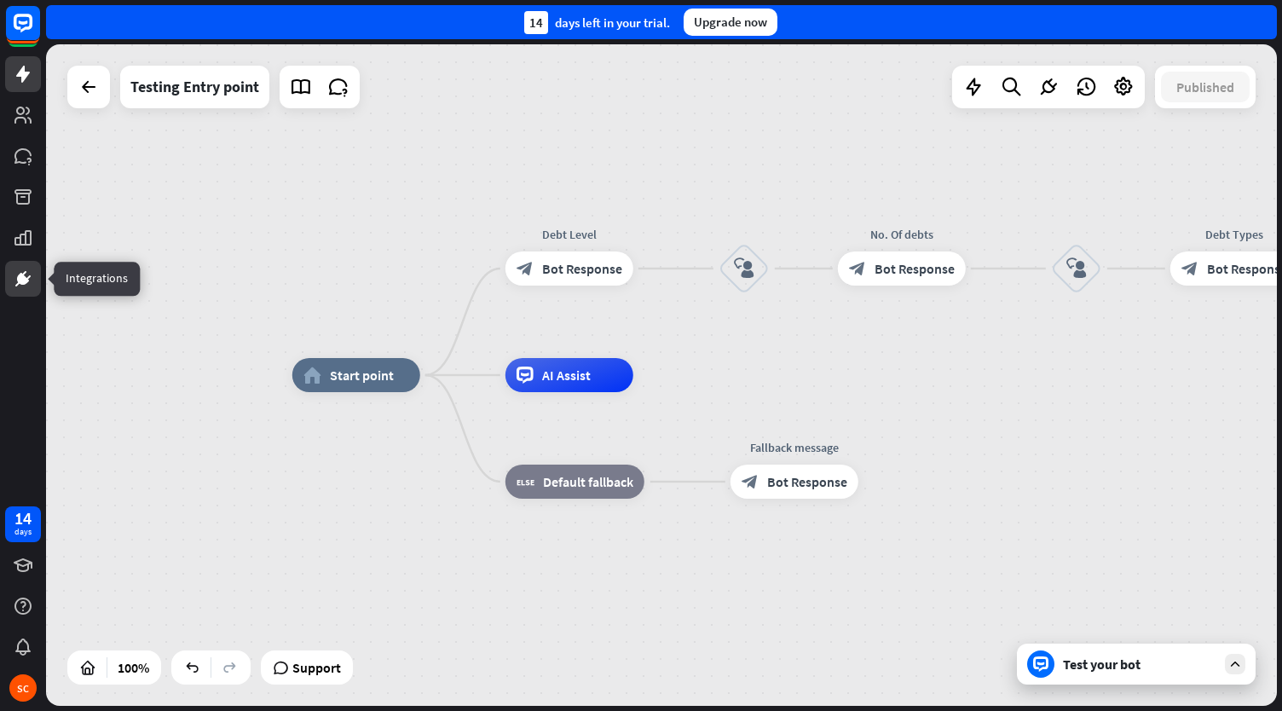
click at [26, 269] on icon at bounding box center [23, 278] width 20 height 20
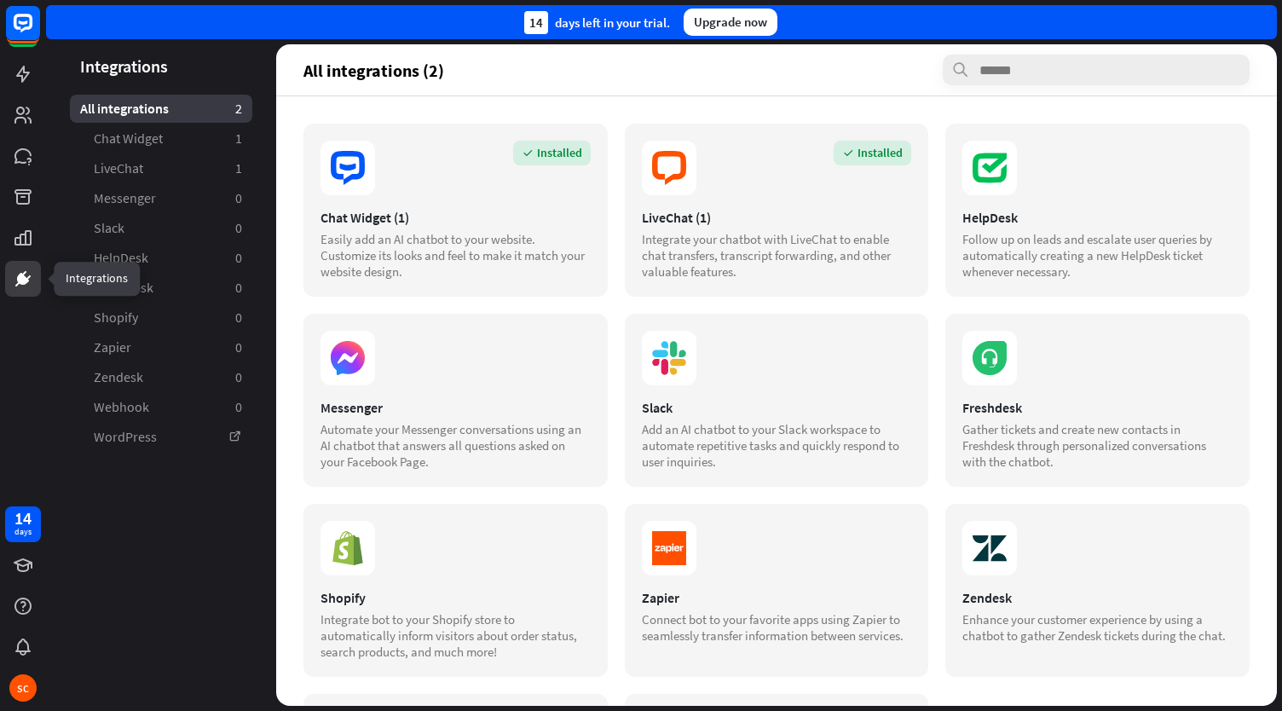
click at [12, 291] on link at bounding box center [23, 279] width 36 height 36
click at [23, 72] on icon at bounding box center [23, 74] width 14 height 17
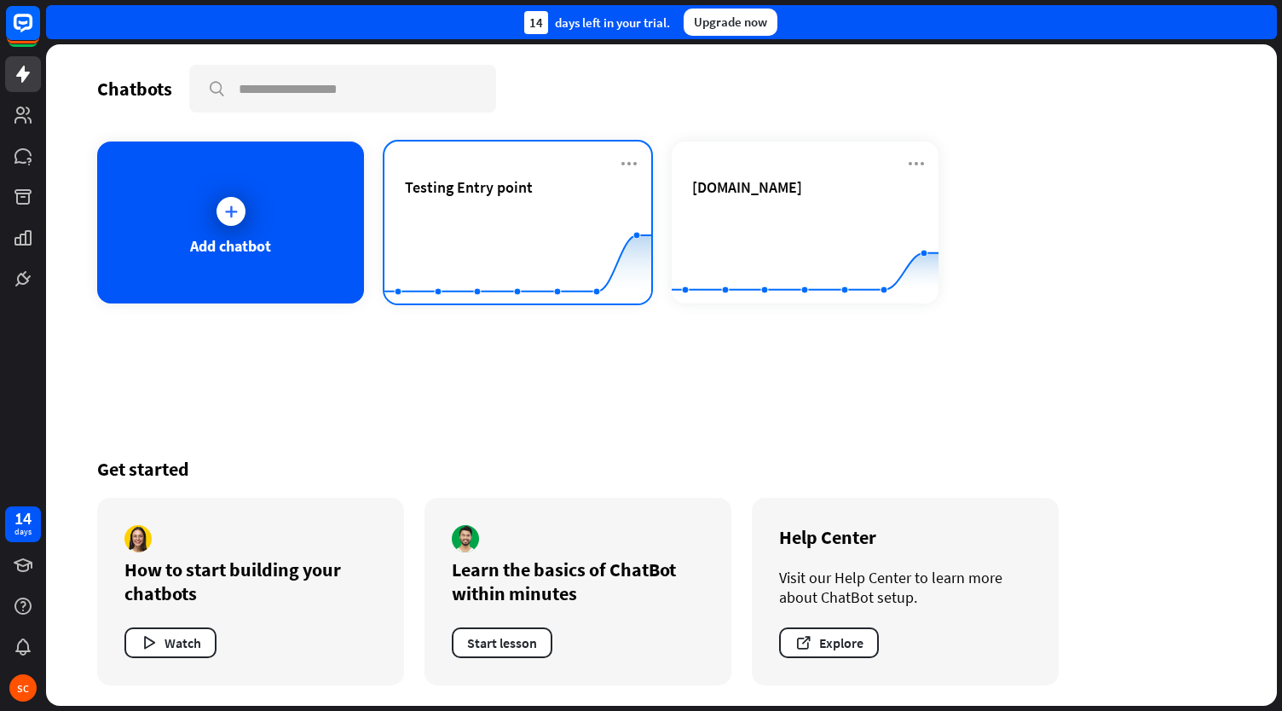
click at [499, 224] on rect at bounding box center [517, 261] width 267 height 107
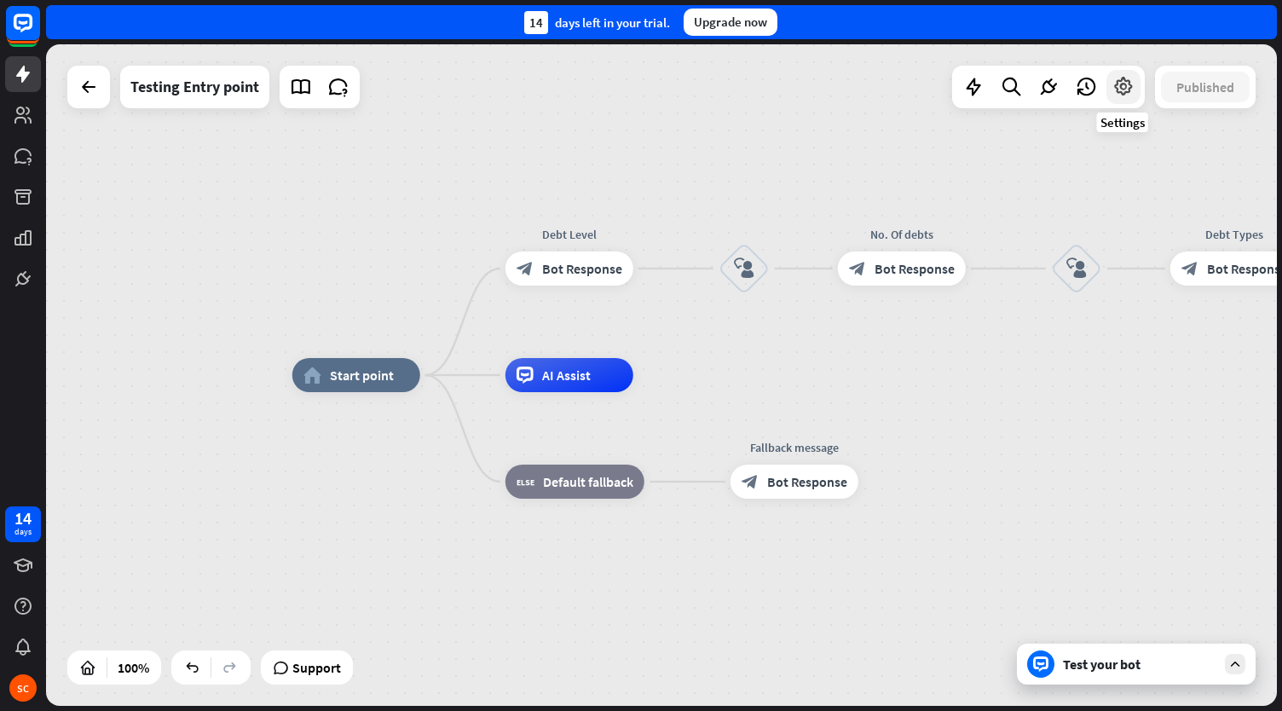
click at [1120, 90] on icon at bounding box center [1123, 87] width 22 height 22
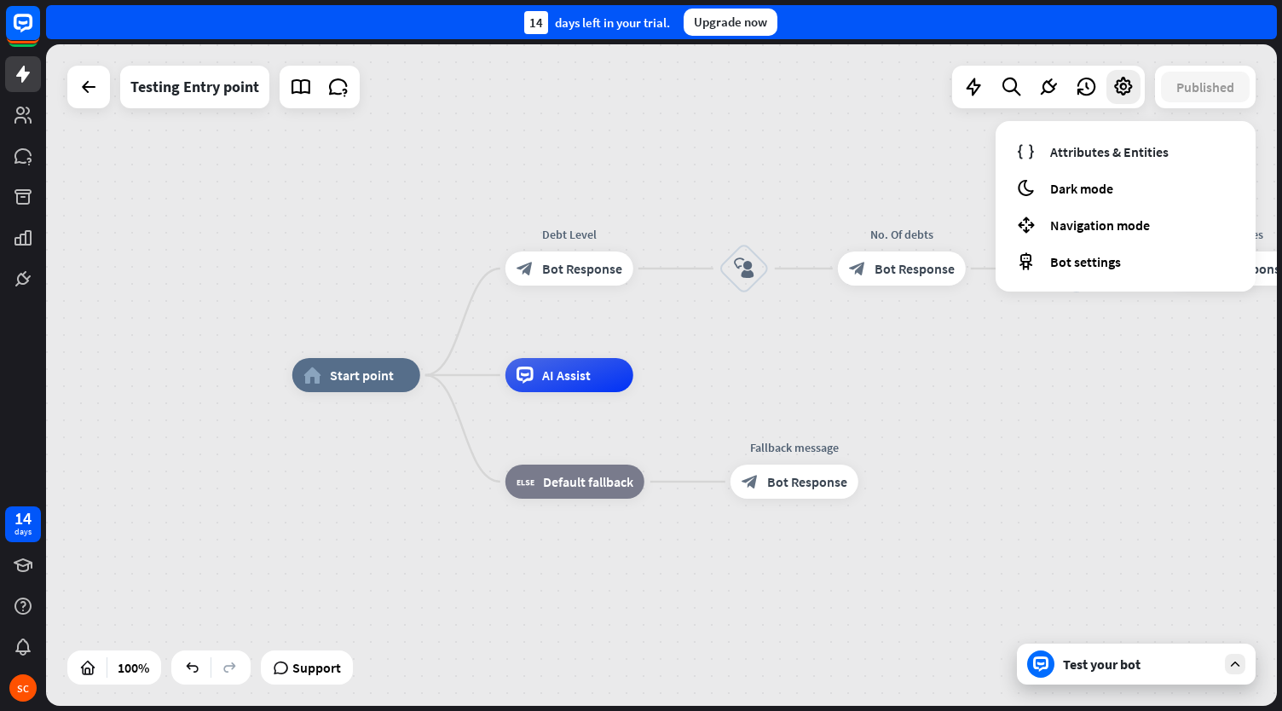
click at [885, 156] on div "home_2 Start point Debt Level block_bot_response Bot Response block_user_input …" at bounding box center [661, 374] width 1231 height 661
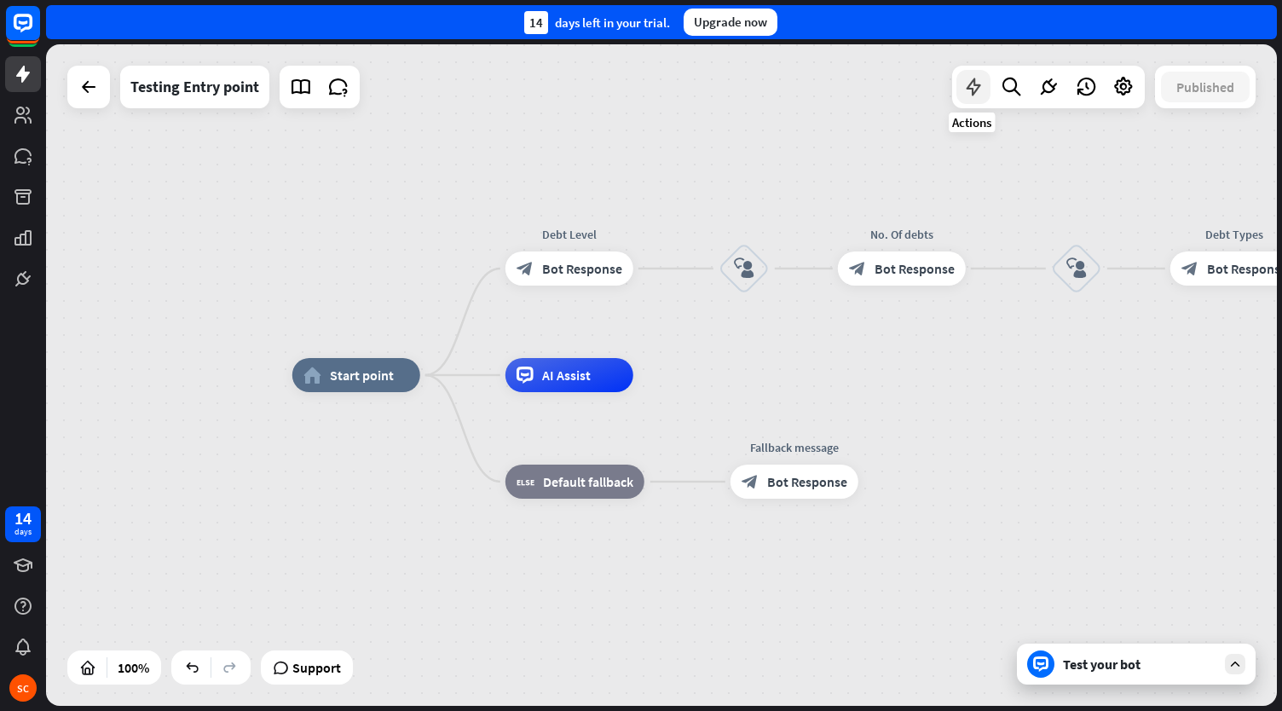
click at [984, 79] on div at bounding box center [973, 87] width 34 height 34
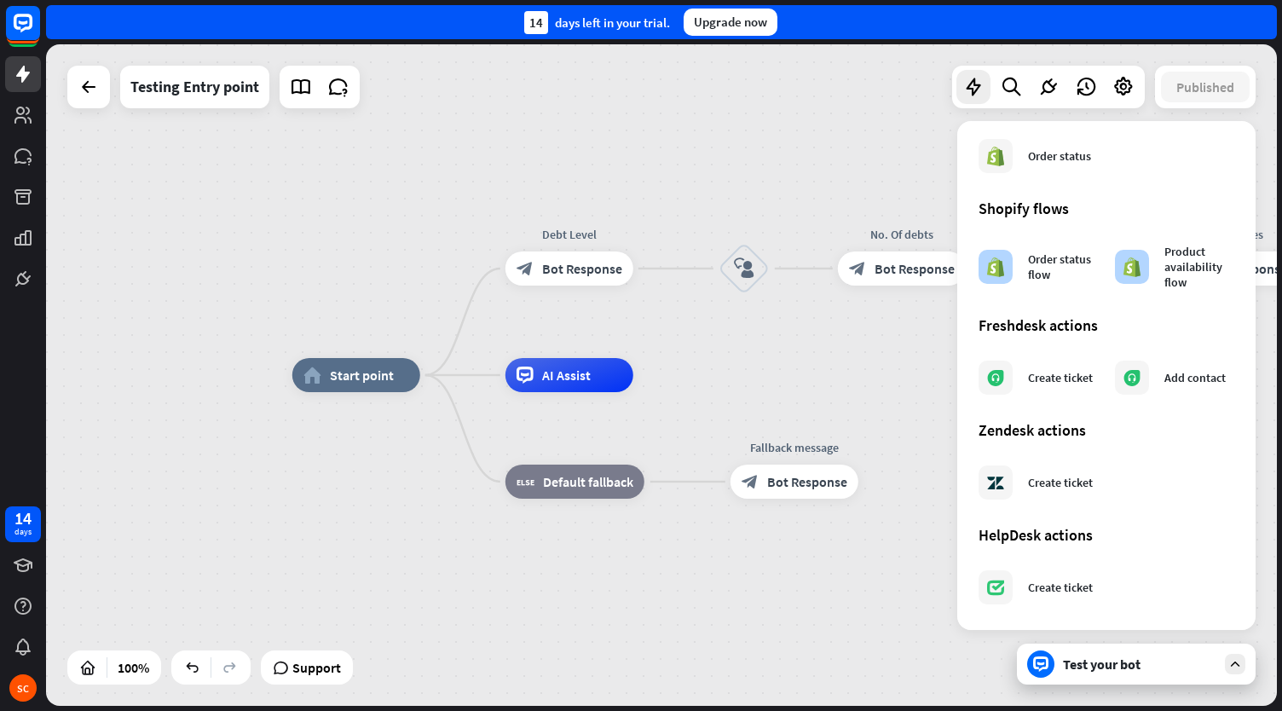
scroll to position [866, 0]
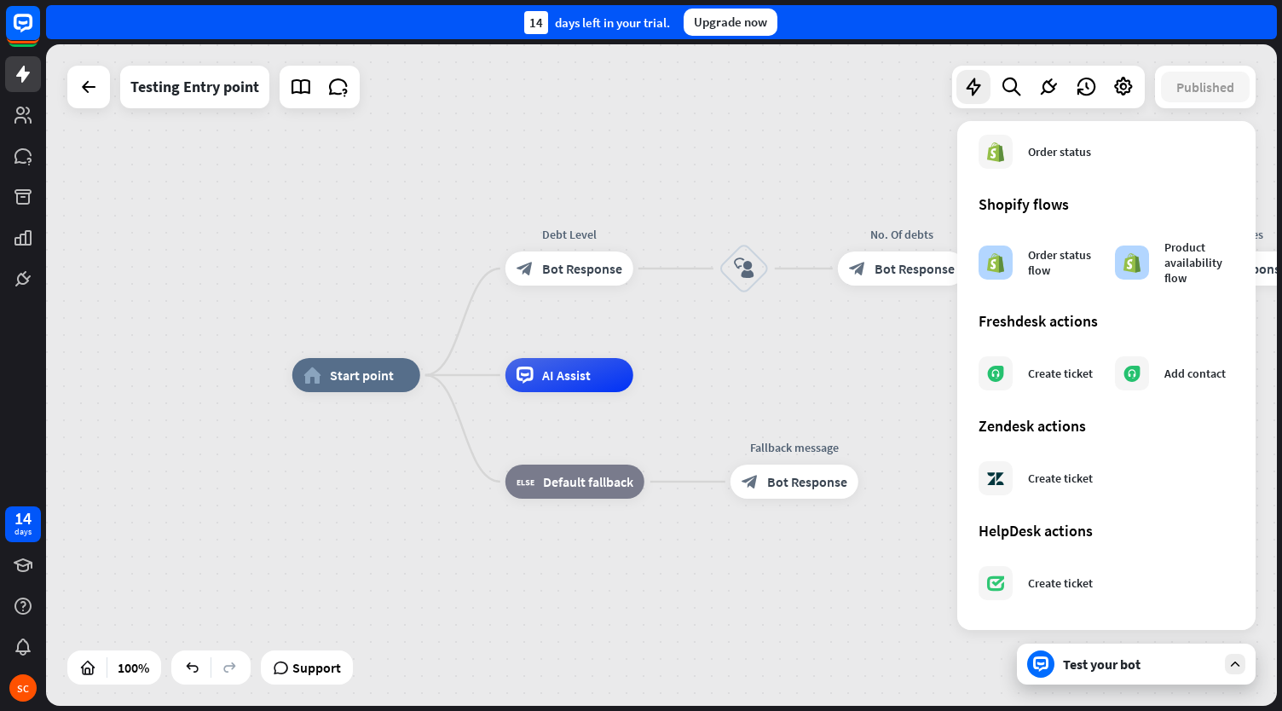
click at [825, 137] on div "home_2 Start point Debt Level block_bot_response Bot Response block_user_input …" at bounding box center [661, 374] width 1231 height 661
drag, startPoint x: 1139, startPoint y: 669, endPoint x: 774, endPoint y: 672, distance: 364.8
click at [774, 674] on div "home_2 Start point Debt Level block_bot_response Bot Response block_user_input …" at bounding box center [661, 374] width 1231 height 661
click at [827, 627] on div "home_2 Start point Debt Level block_bot_response Bot Response block_user_input …" at bounding box center [907, 705] width 1231 height 661
click at [890, 286] on div "Edit name more_horiz plus No. Of debts block_bot_response Bot Response" at bounding box center [902, 268] width 128 height 34
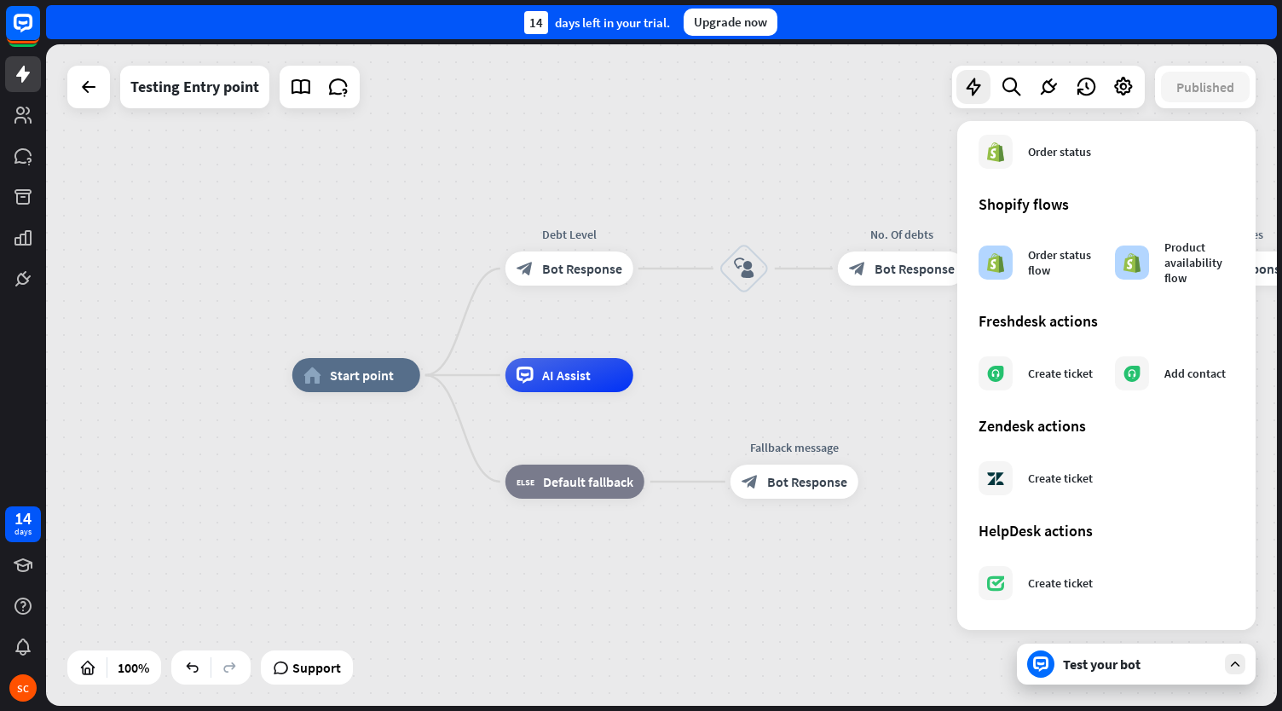
click at [839, 146] on div "home_2 Start point Debt Level block_bot_response Bot Response block_user_input …" at bounding box center [661, 374] width 1231 height 661
click at [311, 676] on span "Support" at bounding box center [316, 667] width 49 height 27
click at [508, 117] on div "home_2 Start point Debt Level block_bot_response Bot Response block_user_input …" at bounding box center [661, 374] width 1231 height 661
click at [806, 116] on div "home_2 Start point Debt Level block_bot_response Bot Response block_user_input …" at bounding box center [661, 374] width 1231 height 661
click at [760, 109] on div "home_2 Start point Debt Level block_bot_response Bot Response block_user_input …" at bounding box center [661, 374] width 1231 height 661
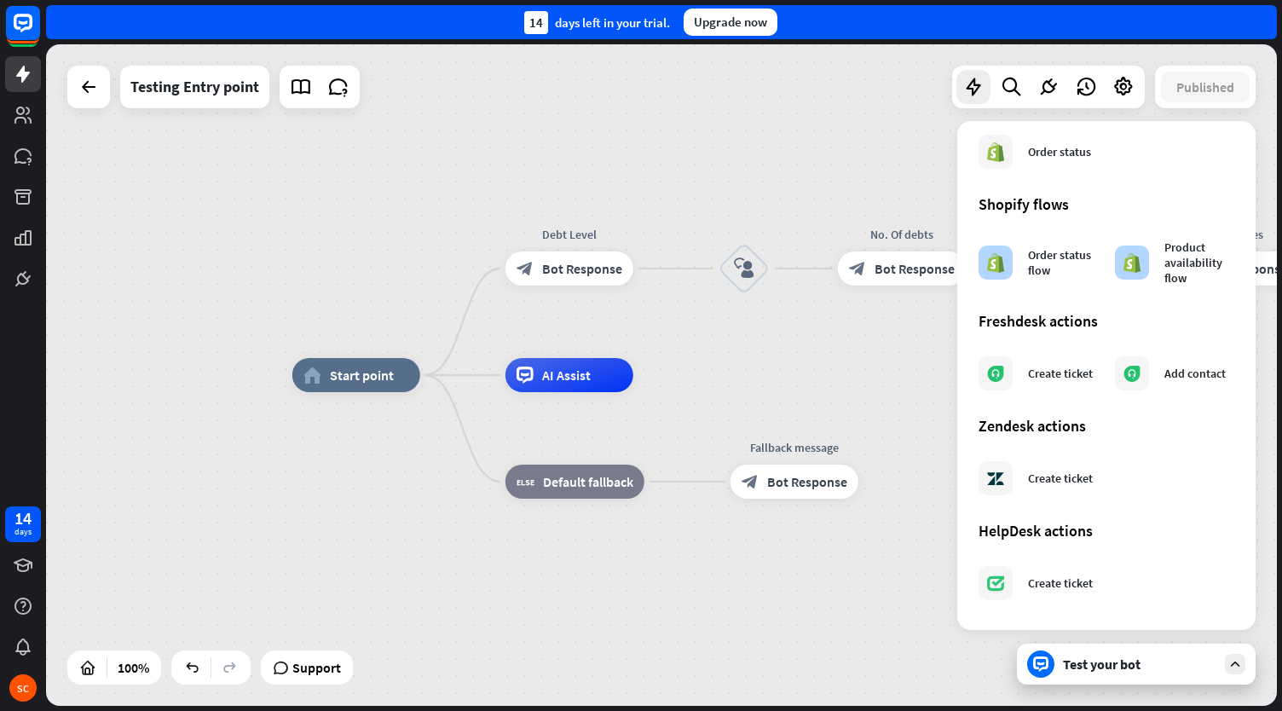
click at [1231, 663] on icon at bounding box center [1234, 663] width 15 height 15
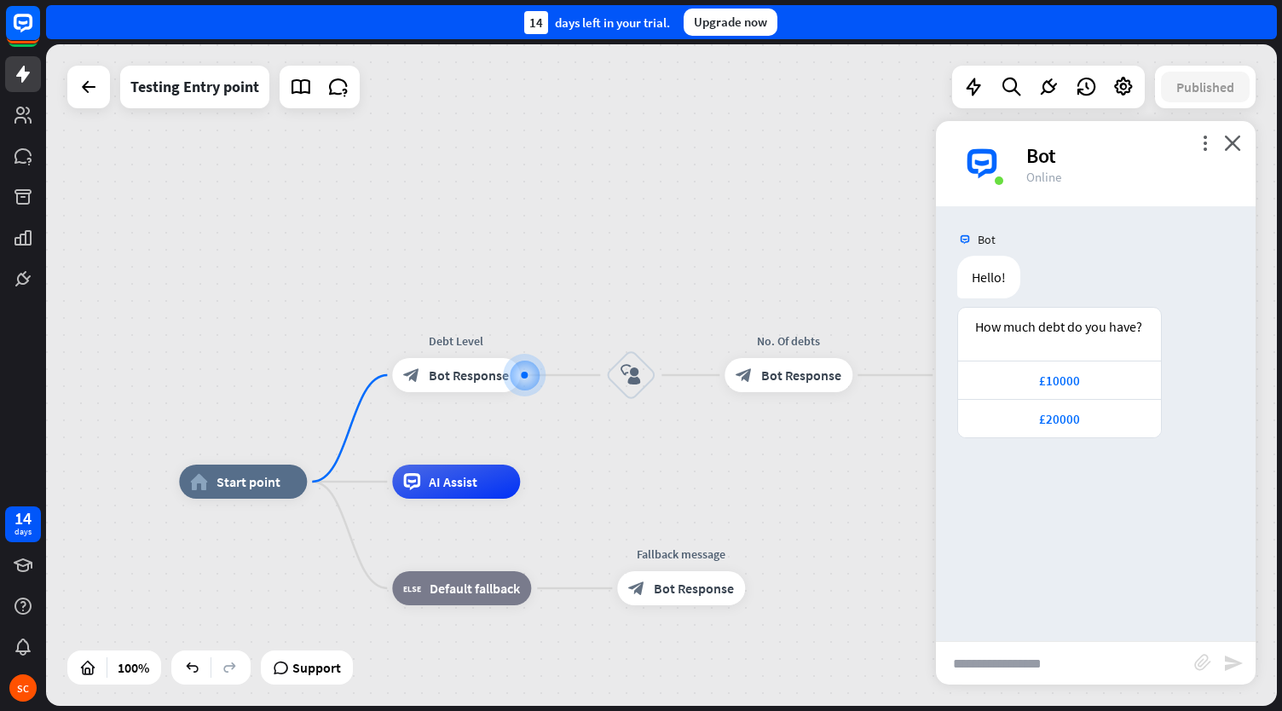
click at [1244, 153] on div "more_vert close Bot Online" at bounding box center [1096, 163] width 320 height 85
click at [1229, 141] on icon "close" at bounding box center [1232, 143] width 17 height 16
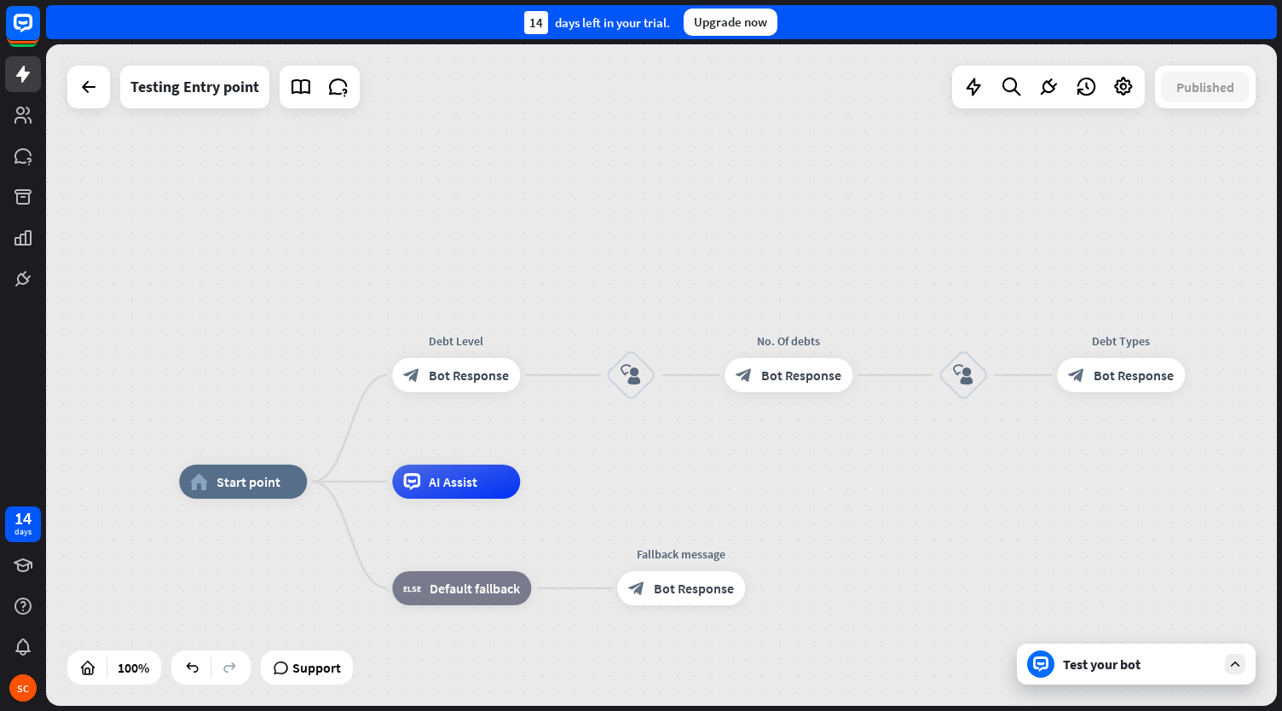
click at [599, 240] on div "home_2 Start point Debt Level block_bot_response Bot Response block_user_input …" at bounding box center [661, 374] width 1231 height 661
click at [435, 197] on div "home_2 Start point Debt Level block_bot_response Bot Response block_user_input …" at bounding box center [661, 374] width 1231 height 661
click at [651, 170] on div "home_2 Start point Debt Level block_bot_response Bot Response block_user_input …" at bounding box center [661, 374] width 1231 height 661
